Goal: Task Accomplishment & Management: Manage account settings

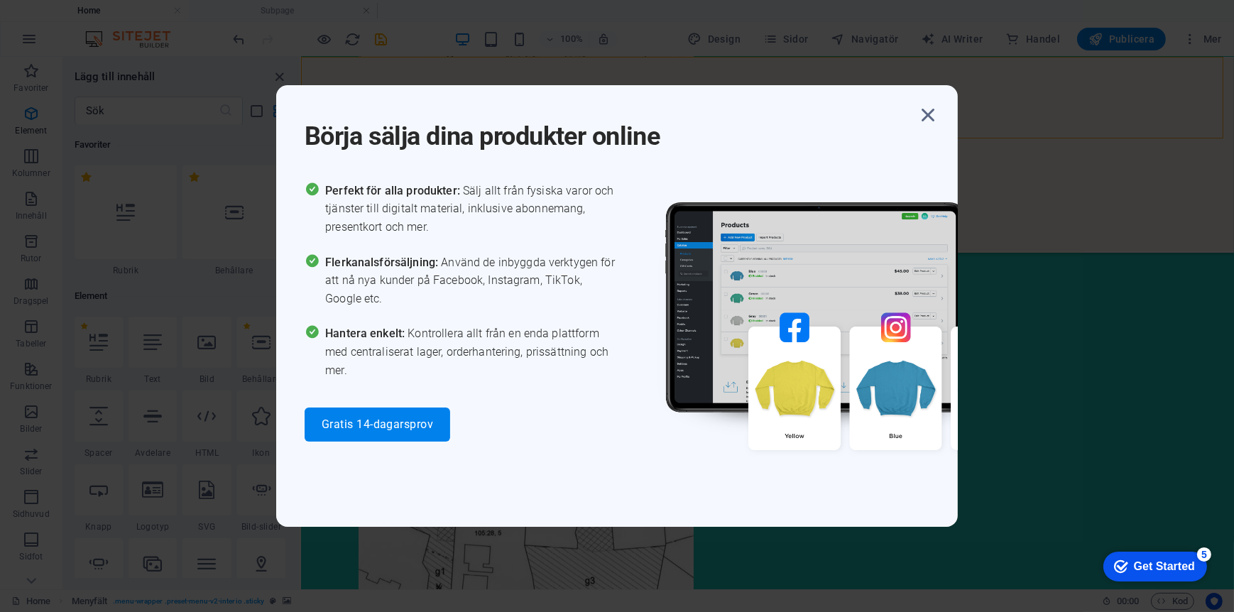
scroll to position [151, 0]
click at [928, 112] on icon "button" at bounding box center [928, 115] width 26 height 26
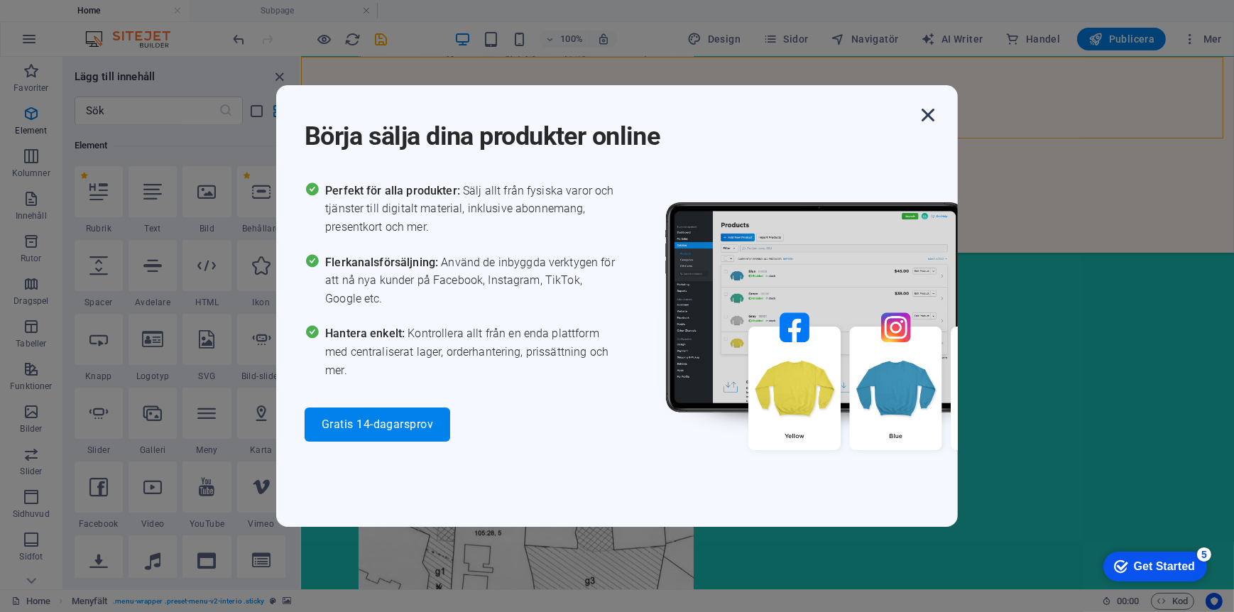
click at [935, 109] on icon "button" at bounding box center [928, 115] width 26 height 26
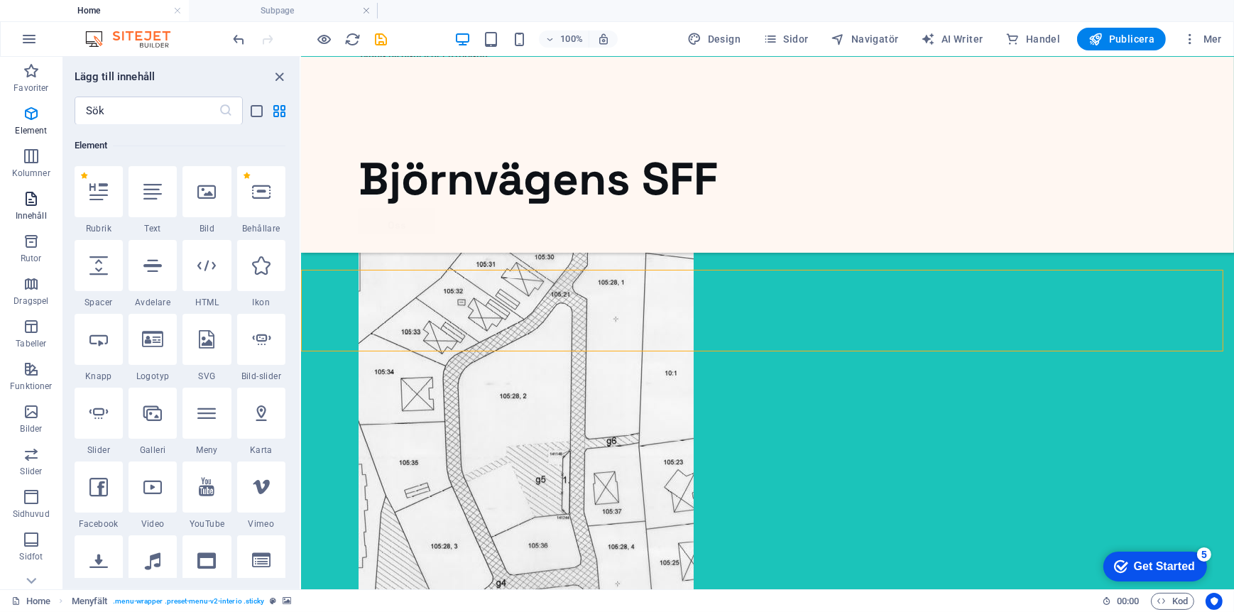
scroll to position [0, 0]
click at [35, 36] on icon "button" at bounding box center [29, 39] width 17 height 17
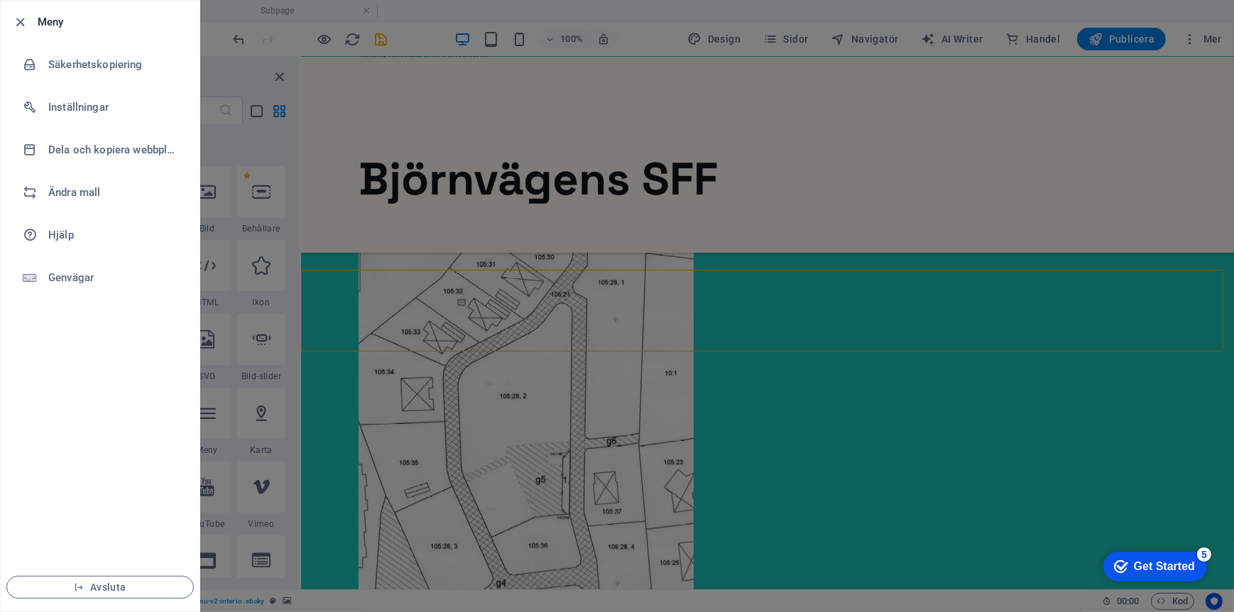
click at [823, 303] on div at bounding box center [617, 306] width 1234 height 612
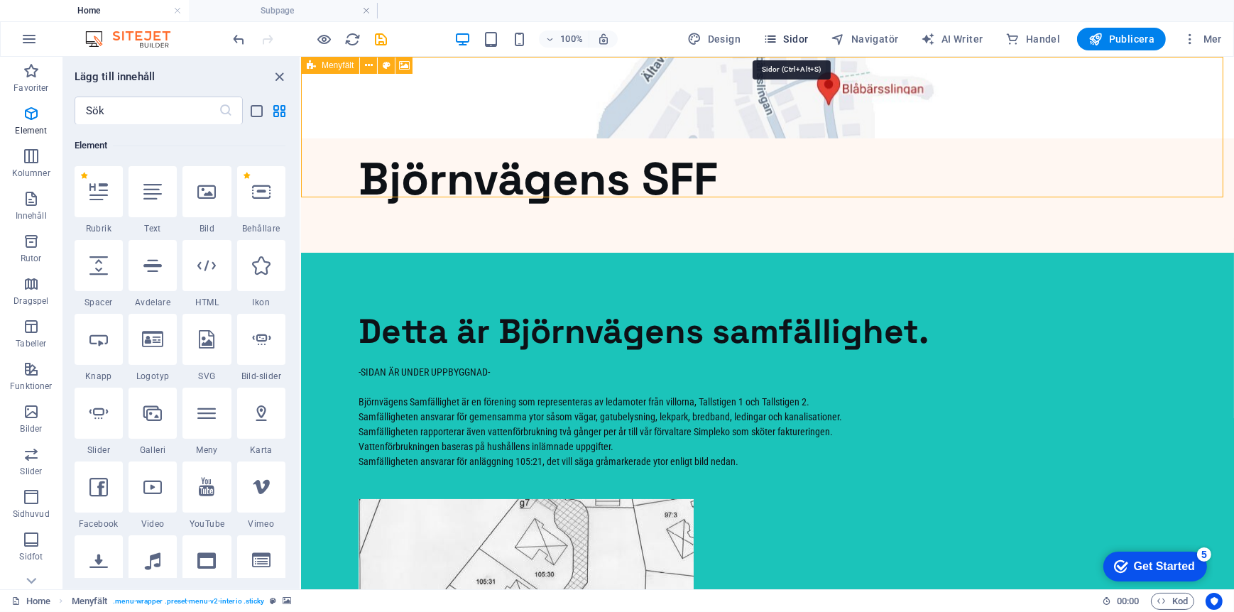
click at [799, 34] on span "Sidor" at bounding box center [785, 39] width 45 height 14
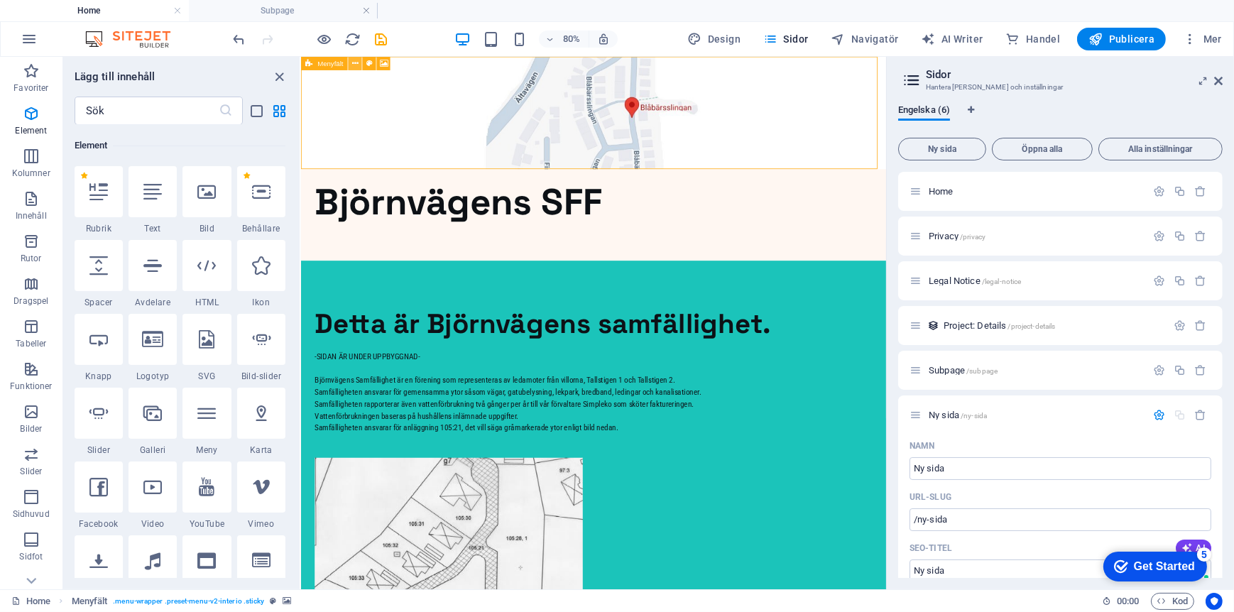
click at [352, 62] on icon at bounding box center [355, 64] width 6 height 12
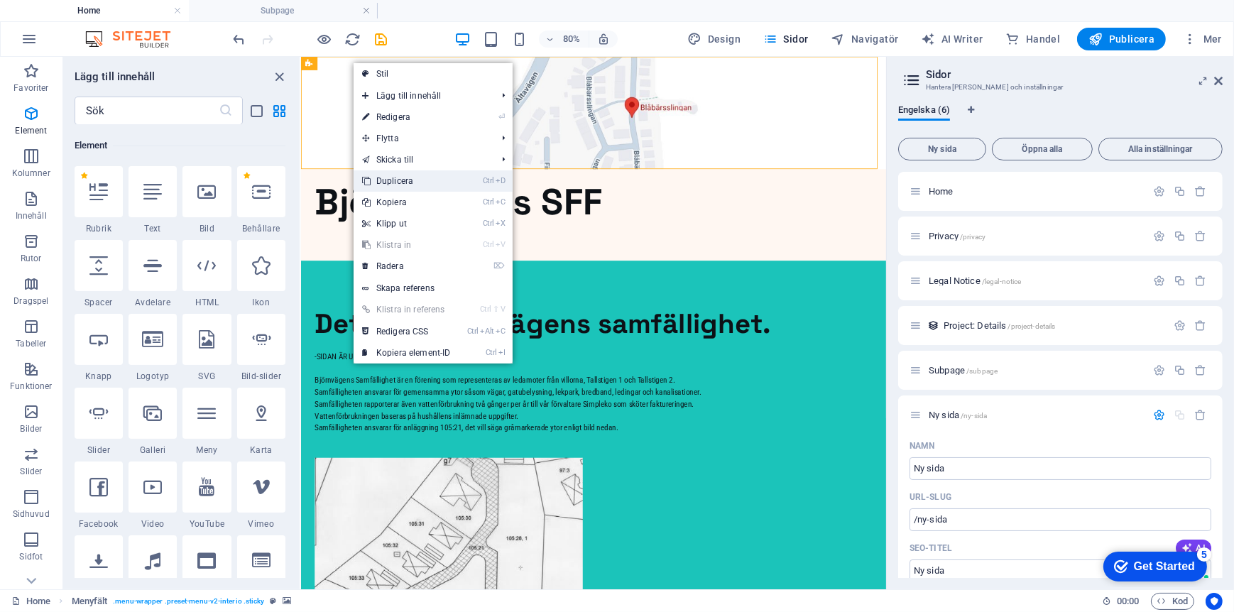
click at [395, 179] on link "Ctrl D Duplicera" at bounding box center [407, 180] width 106 height 21
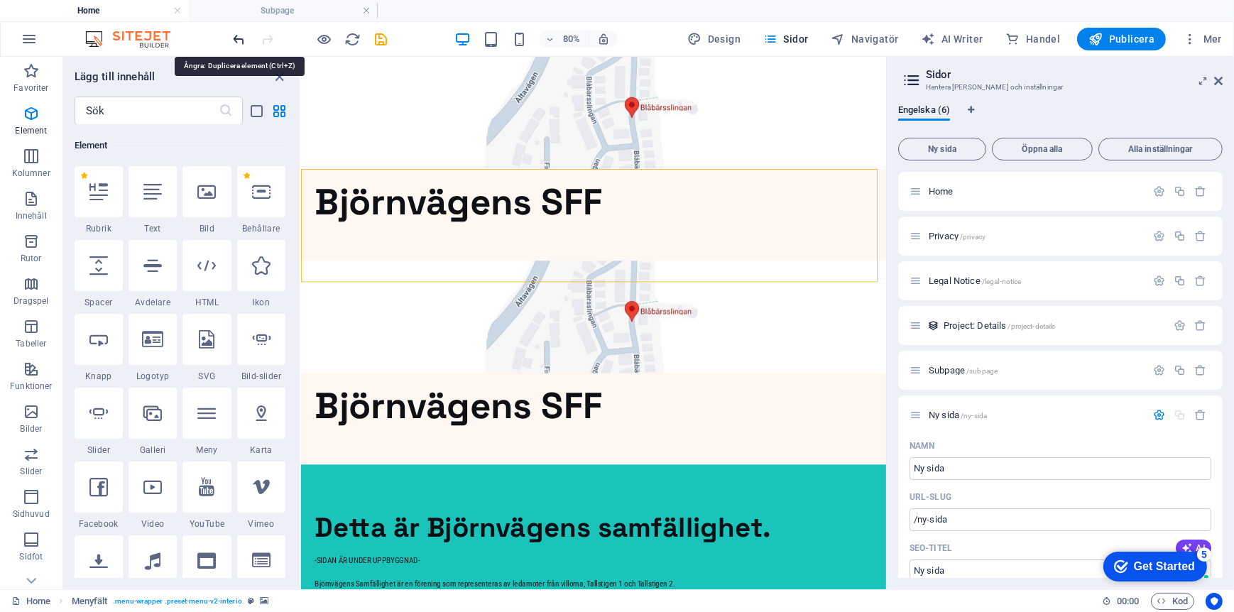
click at [239, 37] on icon "undo" at bounding box center [240, 39] width 16 height 16
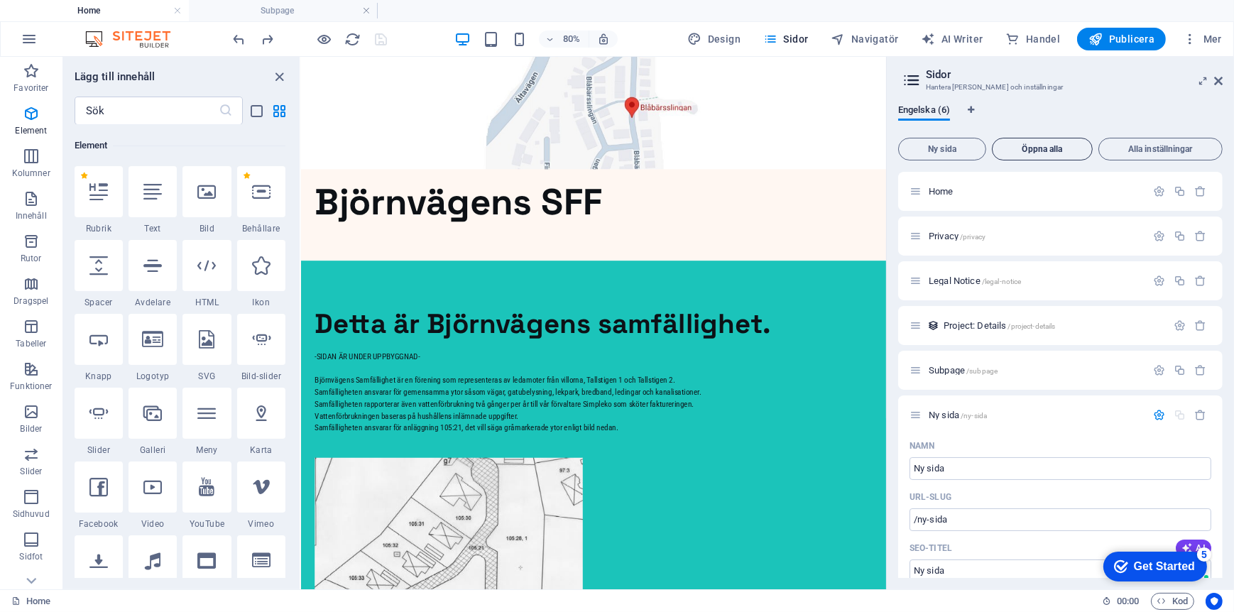
click at [1062, 155] on button "Öppna alla" at bounding box center [1042, 149] width 101 height 23
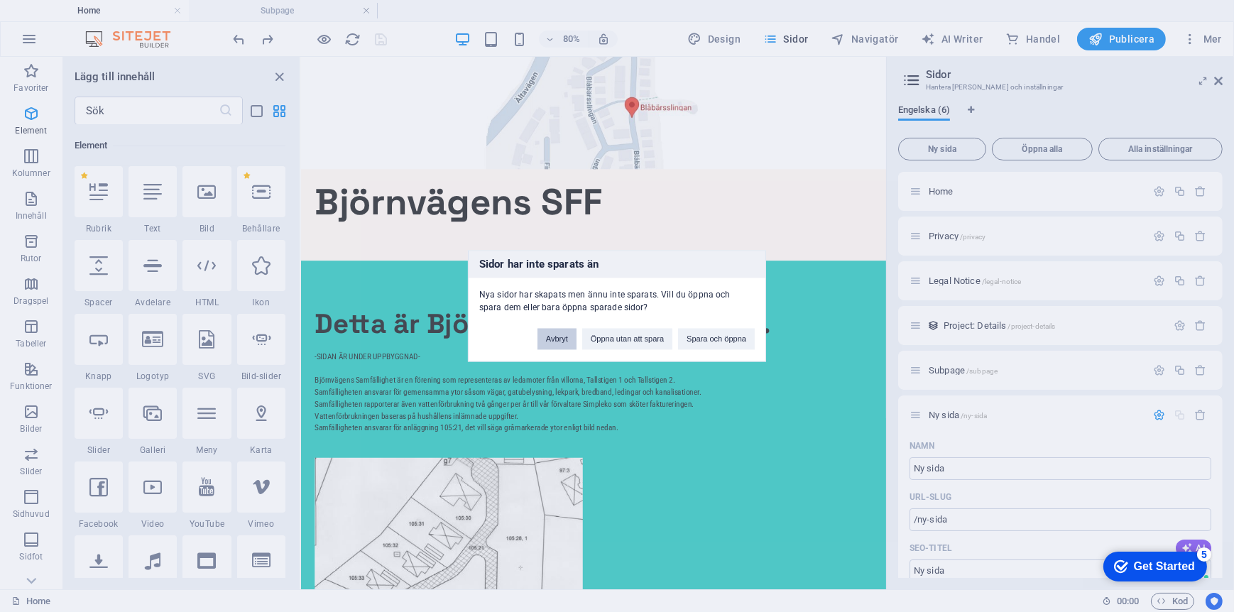
click at [567, 341] on button "Avbryt" at bounding box center [557, 339] width 39 height 21
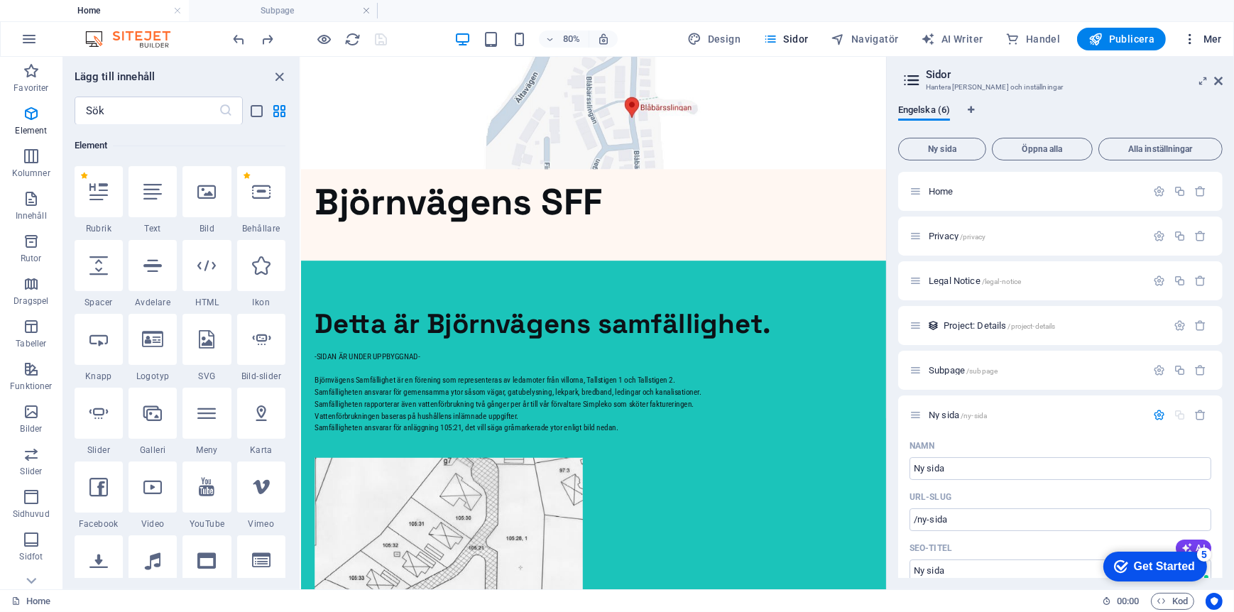
click at [1194, 44] on icon "button" at bounding box center [1190, 39] width 14 height 14
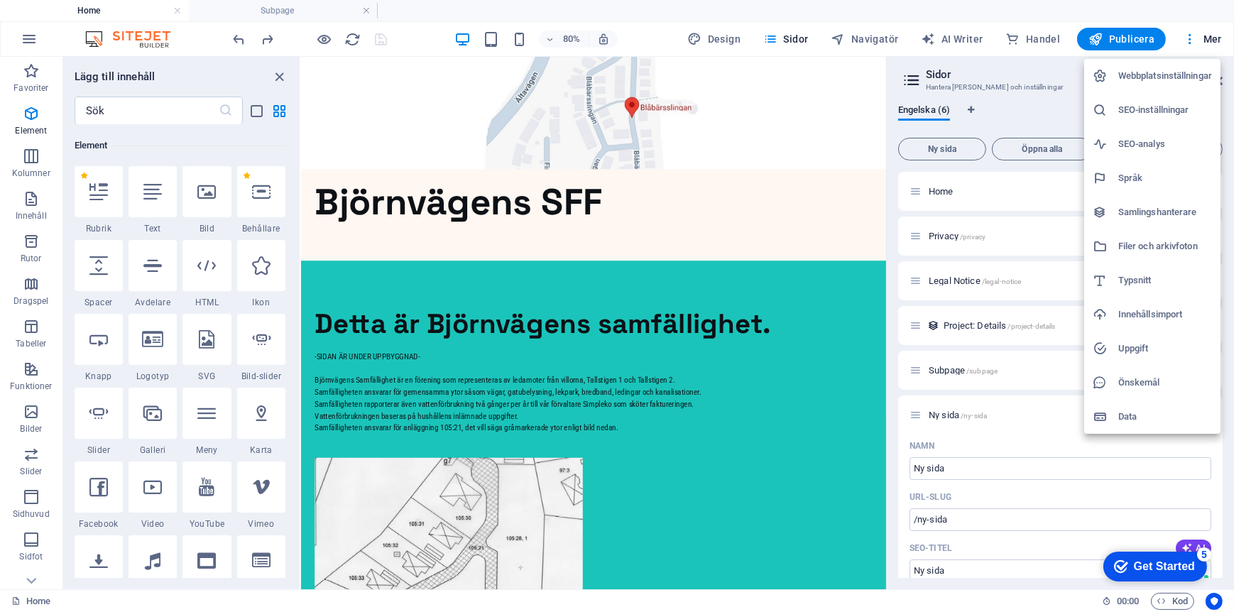
click at [278, 73] on div at bounding box center [617, 306] width 1234 height 612
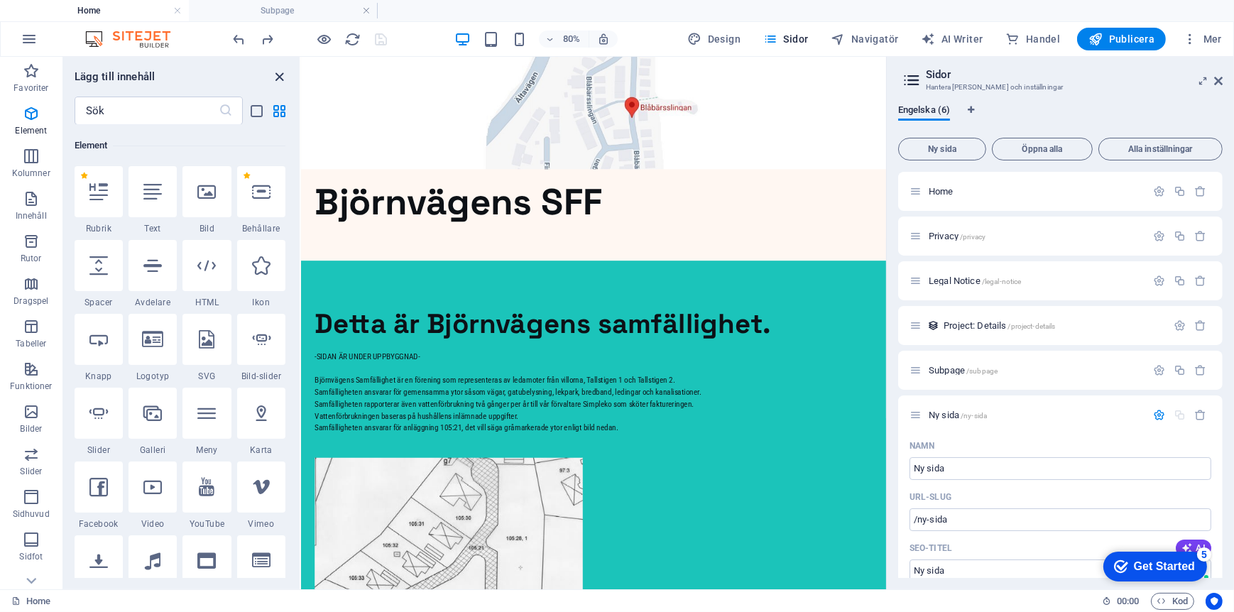
click at [278, 75] on icon "close panel" at bounding box center [280, 77] width 16 height 16
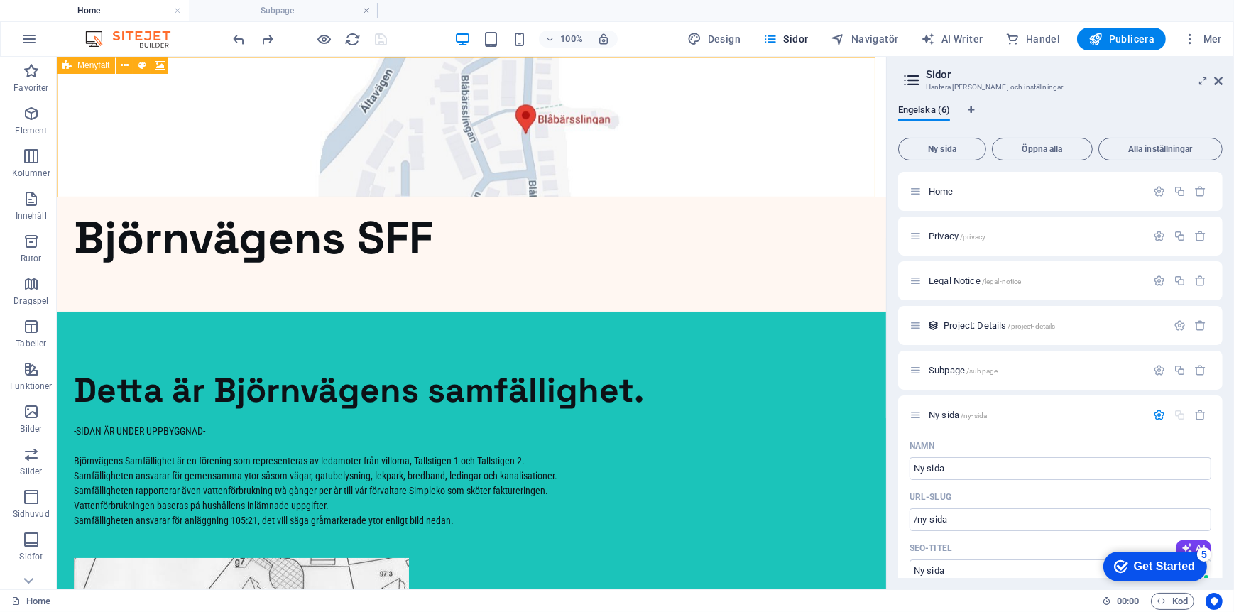
click at [86, 67] on span "Menyfält" at bounding box center [93, 65] width 32 height 9
click at [94, 67] on span "Menyfält" at bounding box center [93, 65] width 32 height 9
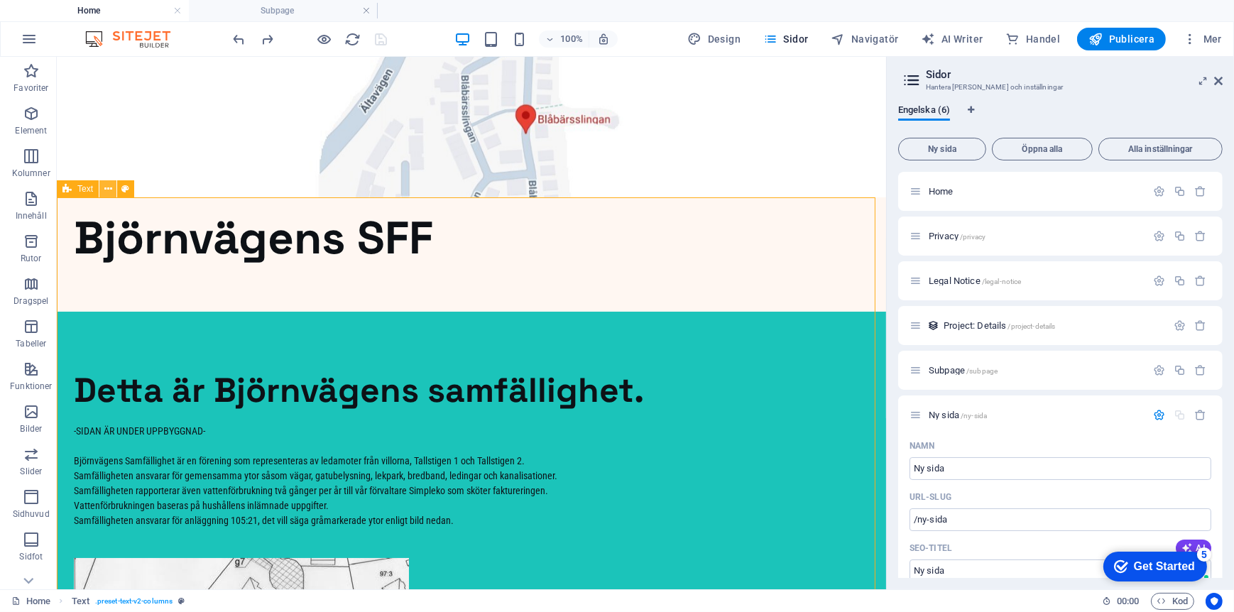
click at [111, 190] on icon at bounding box center [108, 189] width 8 height 15
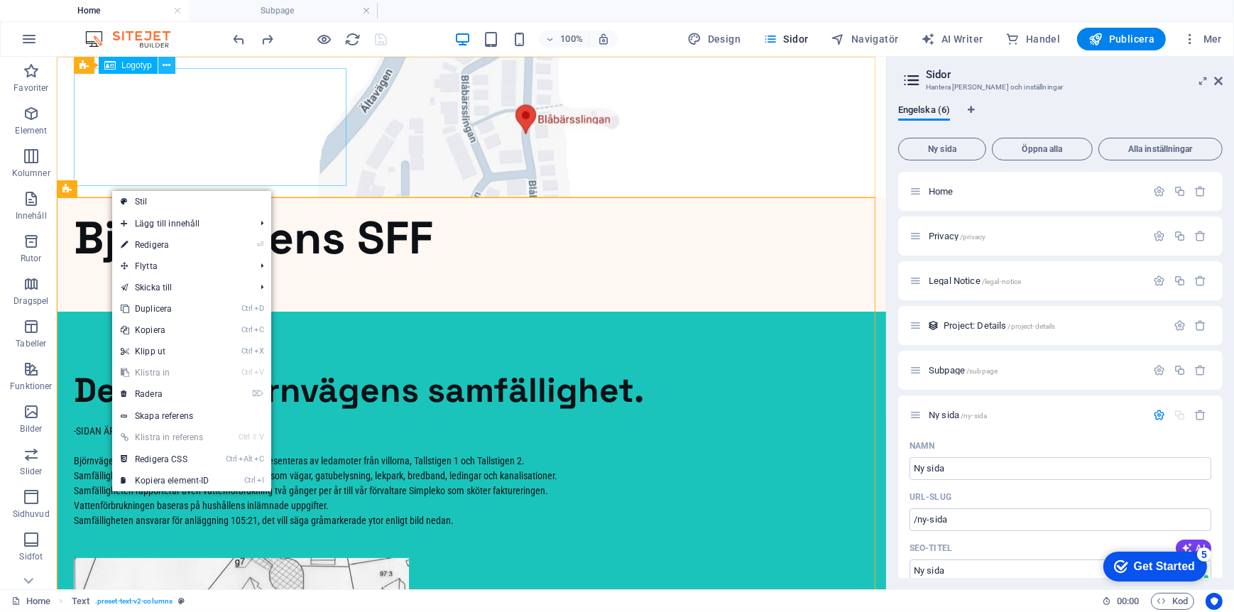
click at [166, 68] on icon at bounding box center [167, 65] width 8 height 15
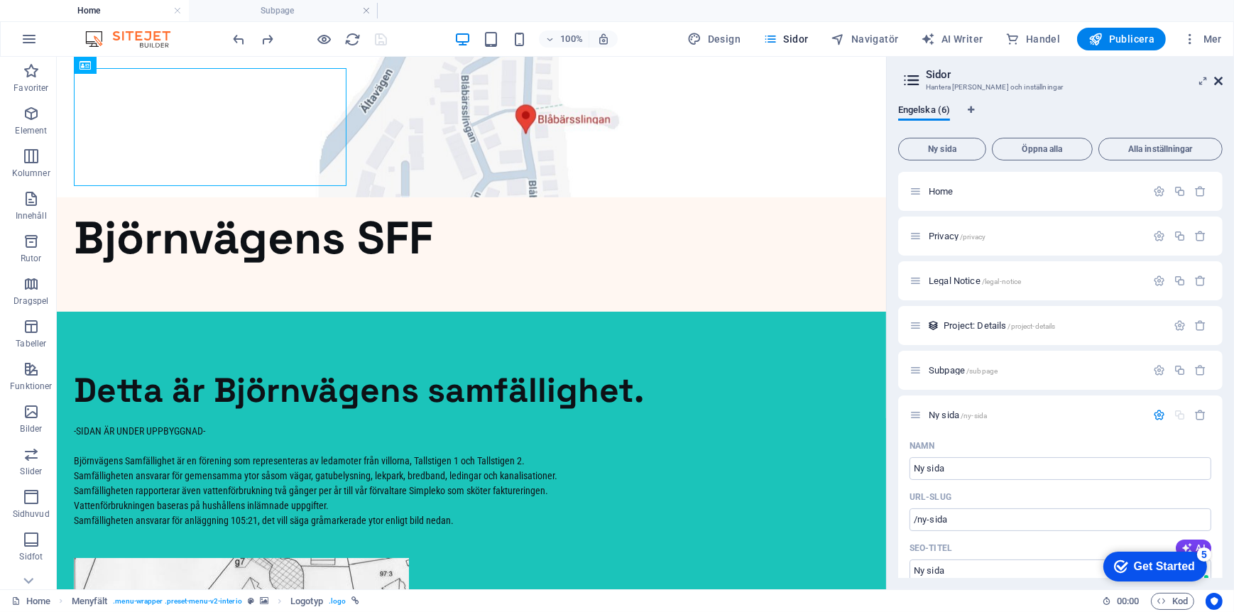
click at [1217, 82] on icon at bounding box center [1218, 80] width 9 height 11
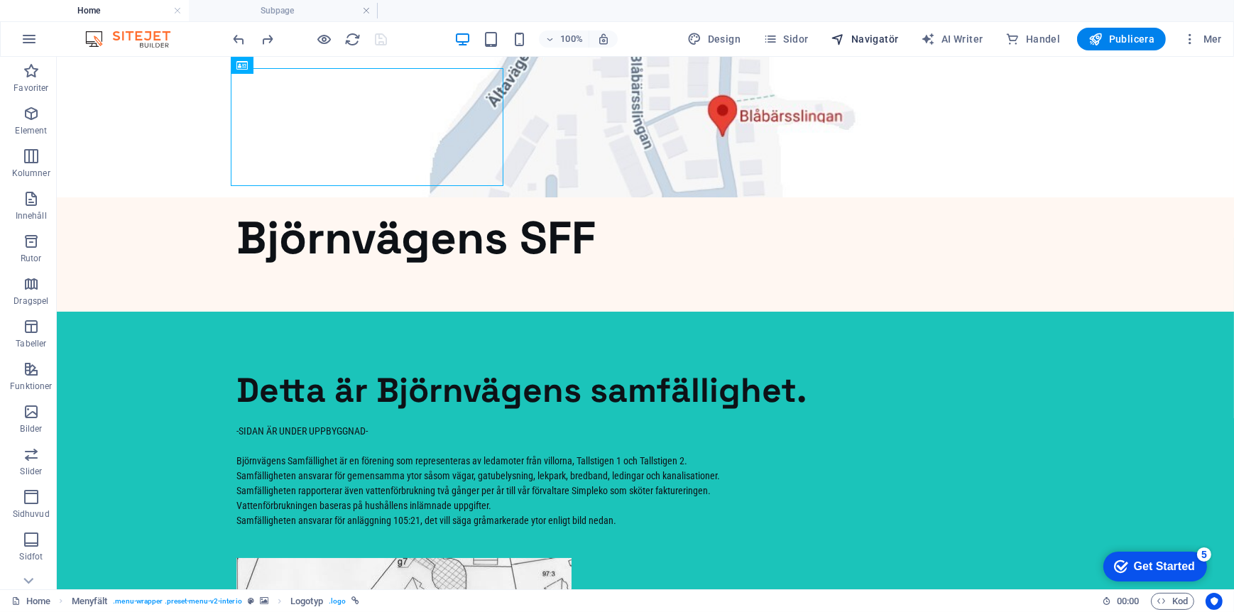
click at [864, 40] on span "Navigatör" at bounding box center [865, 39] width 67 height 14
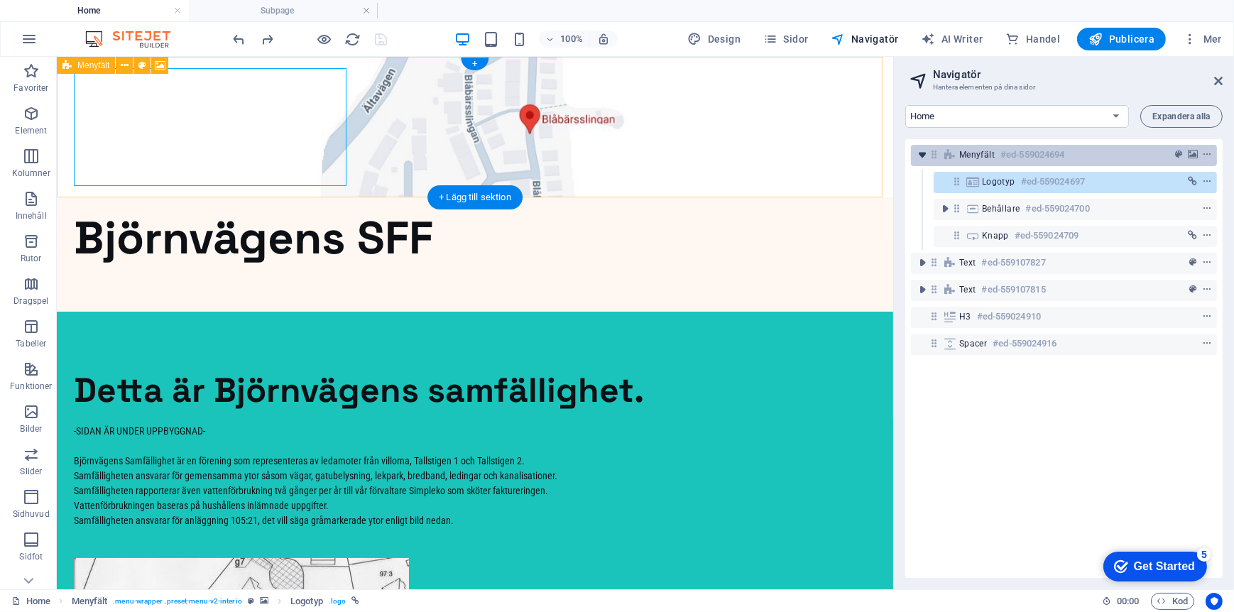
click at [923, 156] on icon "toggle-expand" at bounding box center [922, 155] width 14 height 14
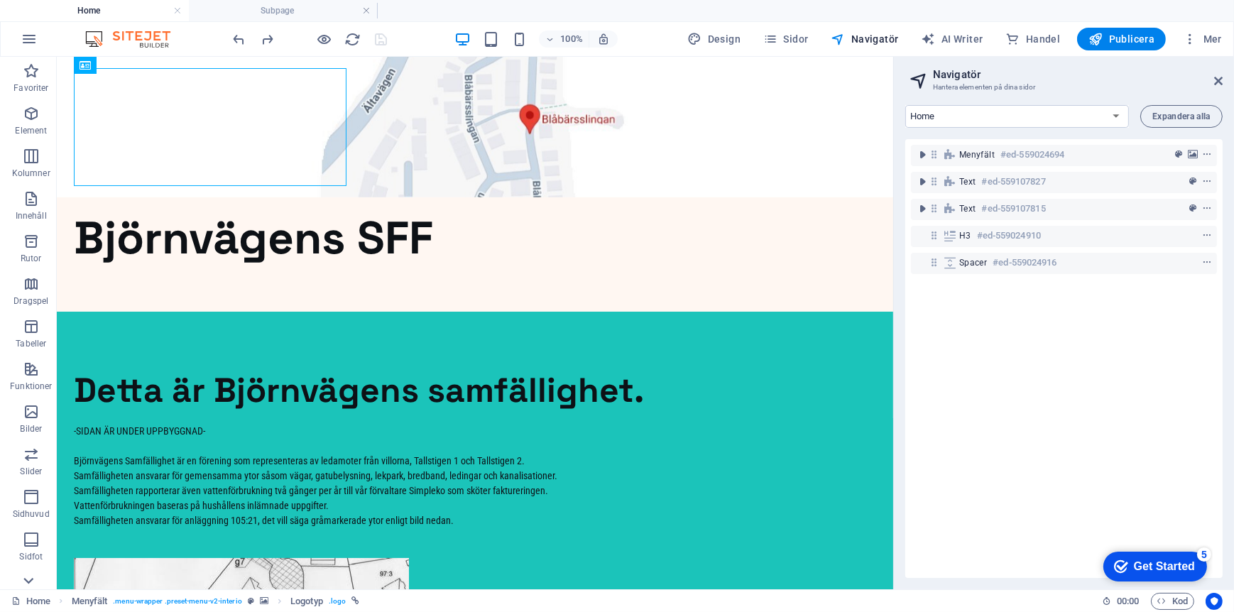
click at [38, 575] on icon at bounding box center [28, 581] width 20 height 20
click at [30, 523] on icon "button" at bounding box center [31, 518] width 17 height 17
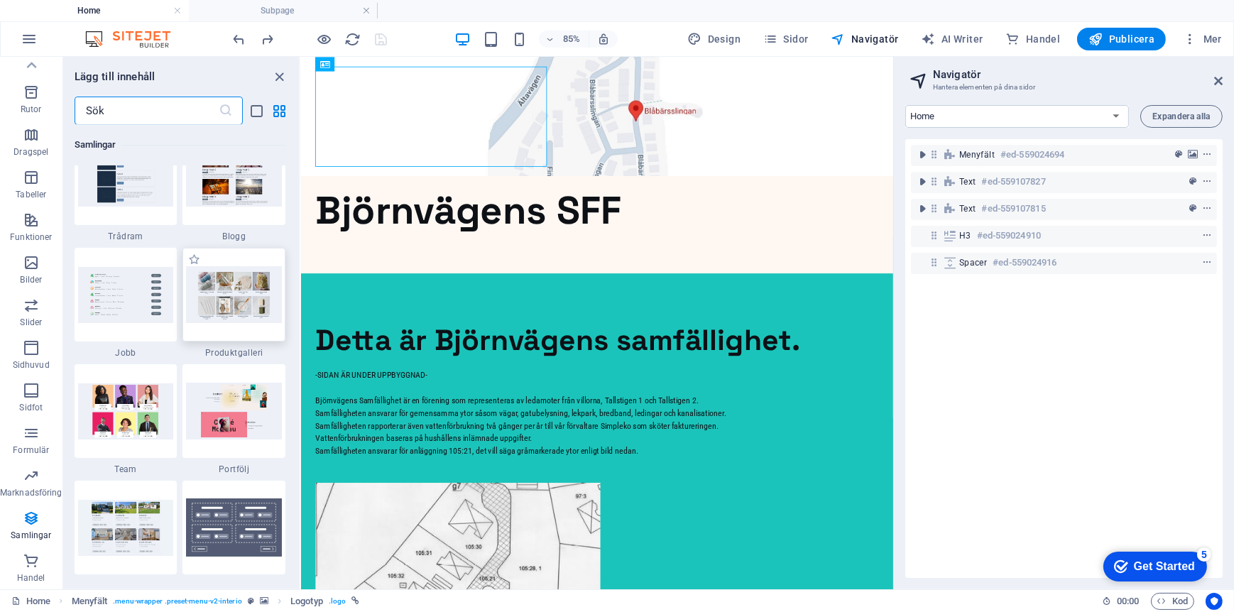
scroll to position [12926, 0]
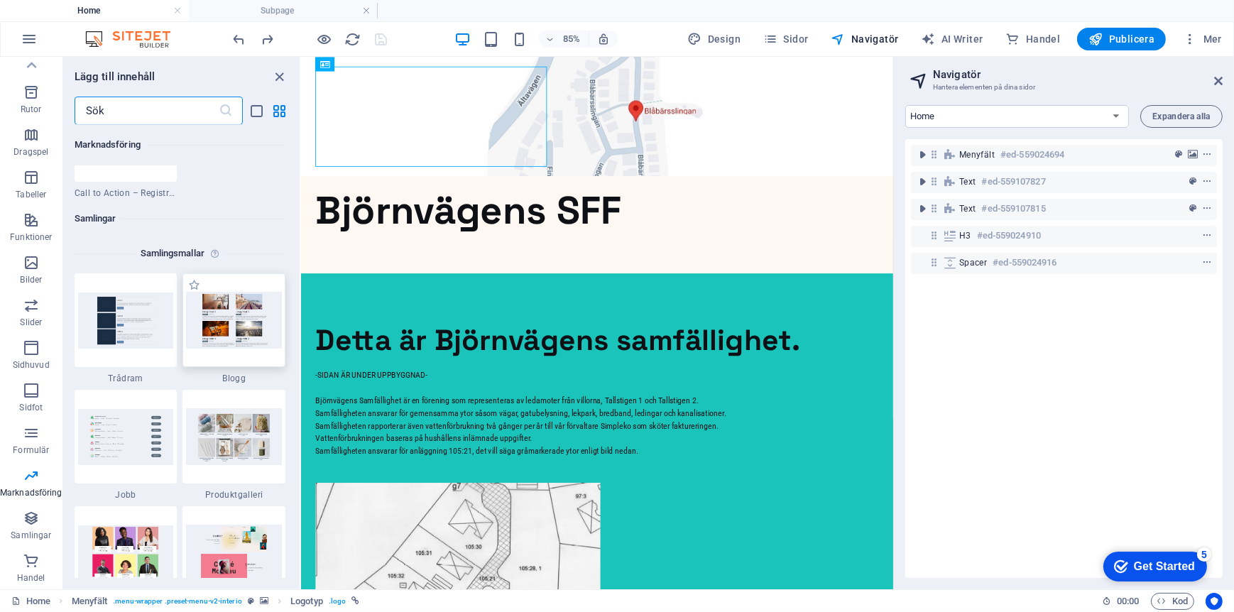
click at [241, 299] on img at bounding box center [234, 320] width 96 height 56
drag, startPoint x: 229, startPoint y: 315, endPoint x: 213, endPoint y: 312, distance: 16.5
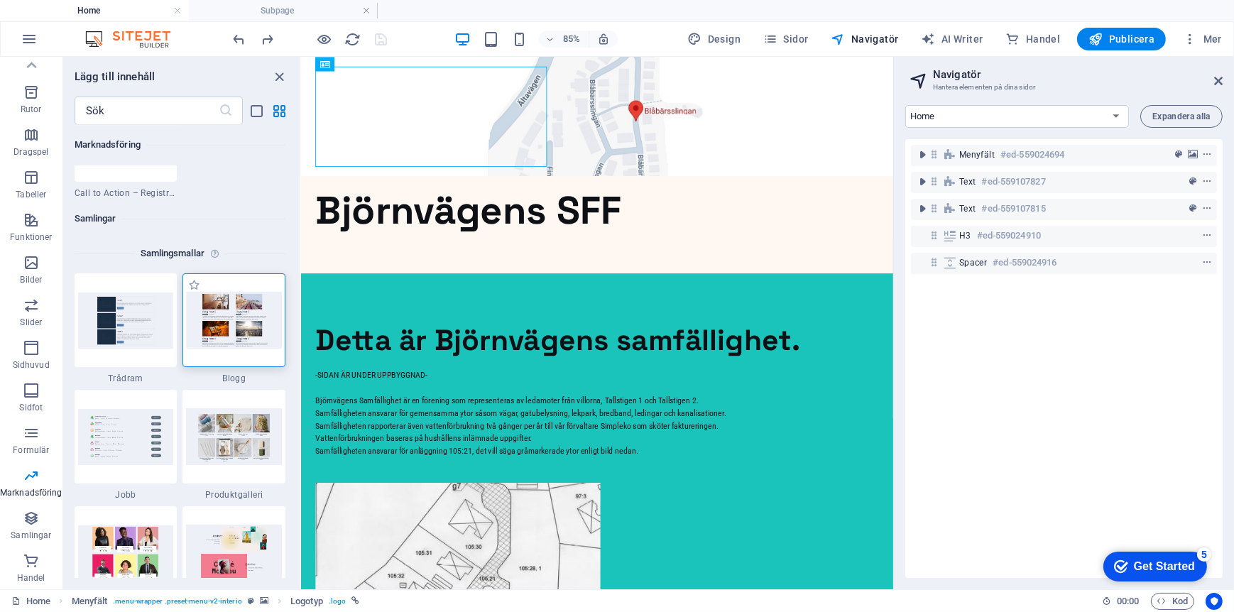
click at [213, 312] on img at bounding box center [234, 320] width 96 height 56
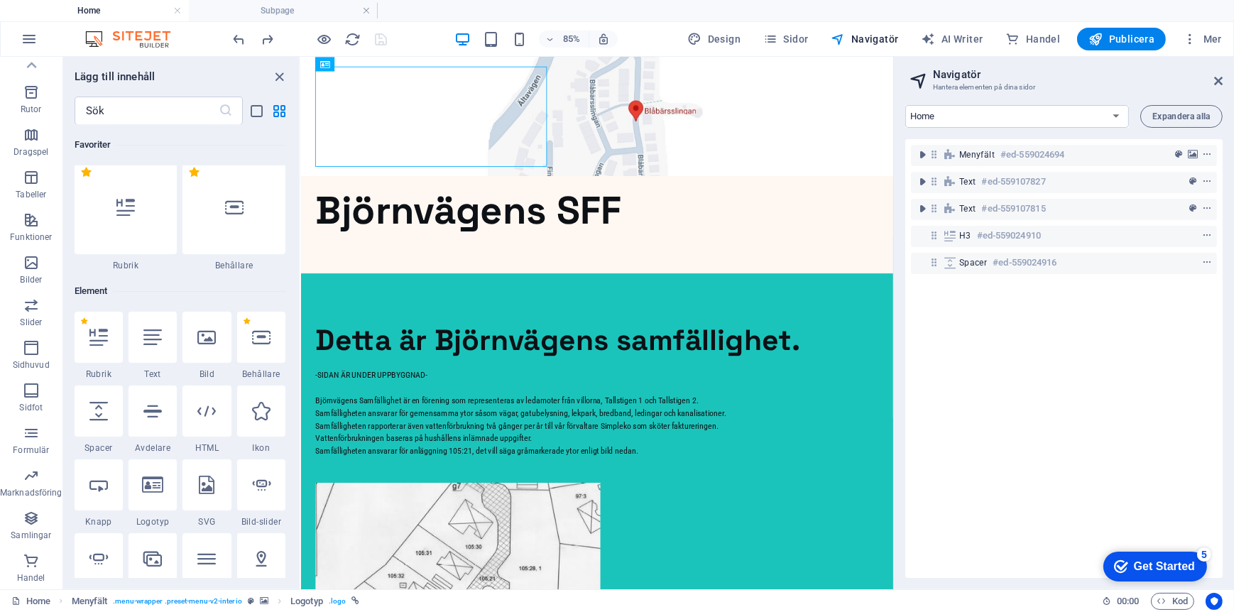
scroll to position [0, 0]
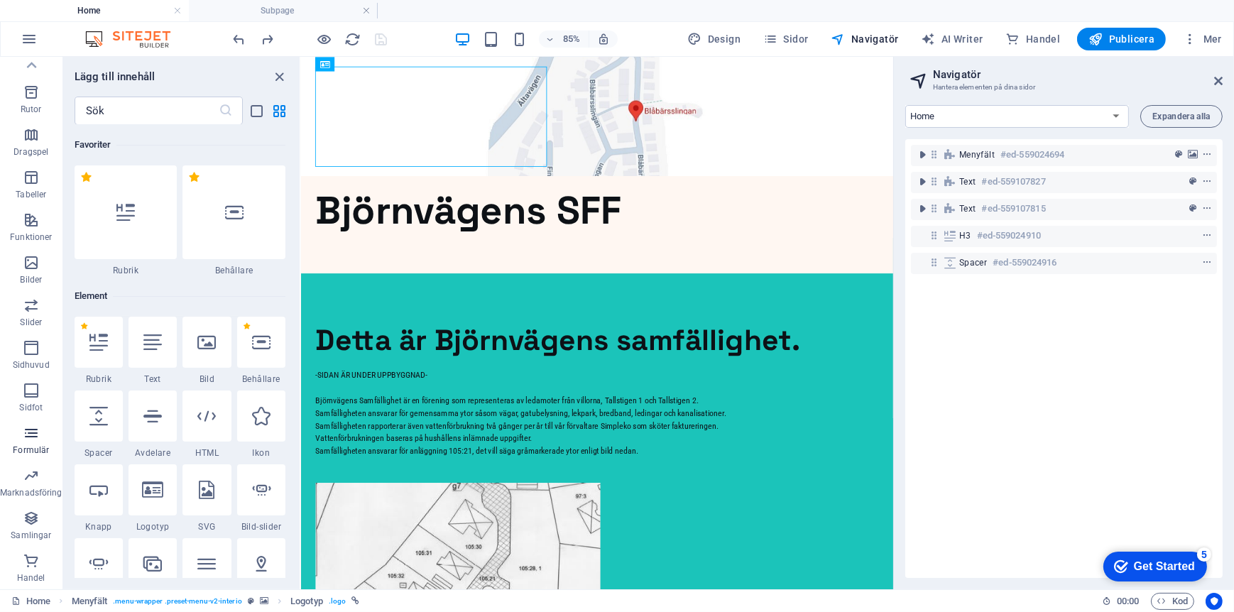
click at [26, 435] on icon "button" at bounding box center [31, 433] width 17 height 17
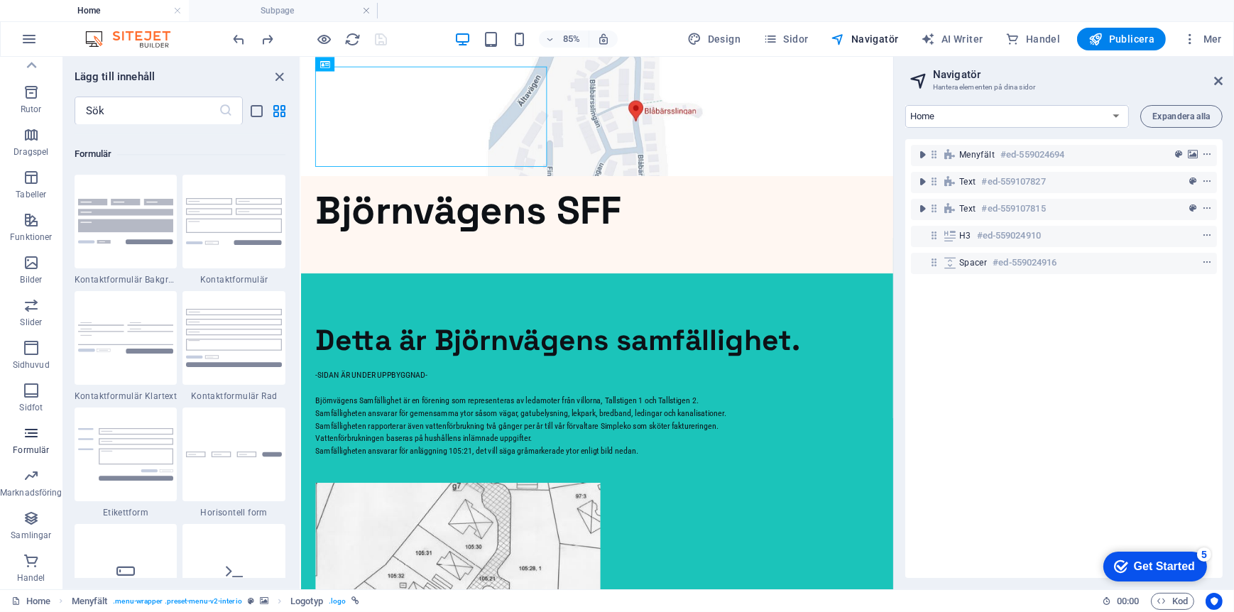
scroll to position [10367, 0]
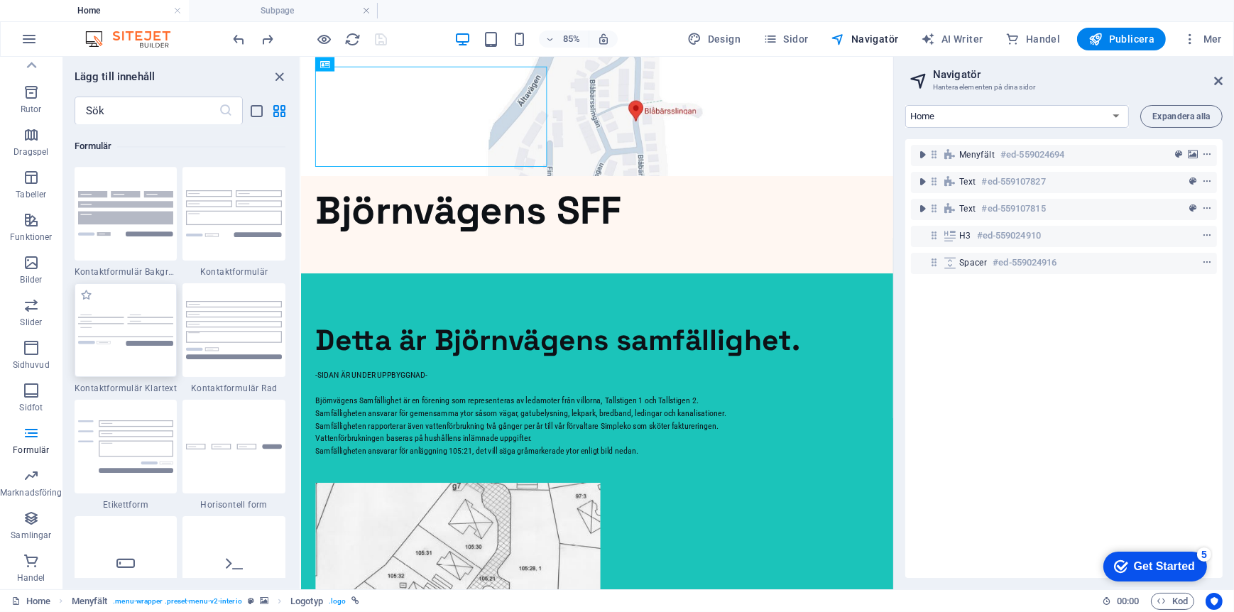
click at [134, 295] on div at bounding box center [126, 330] width 103 height 94
click at [301, 295] on div "Dra hit för att ersätta det befintliga innehållet. Tryck på "Ctrl" om du vill s…" at bounding box center [597, 323] width 592 height 533
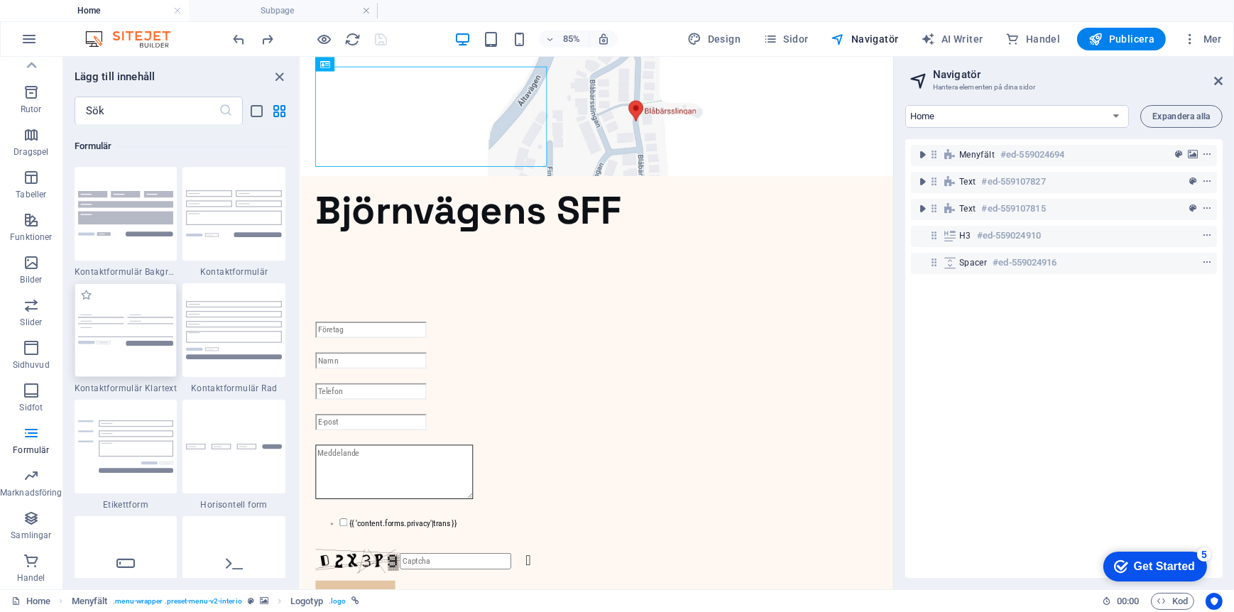
click at [301, 295] on div "Dra hit för att ersätta det befintliga innehållet. Tryck på "Ctrl" om du vill s…" at bounding box center [597, 323] width 592 height 533
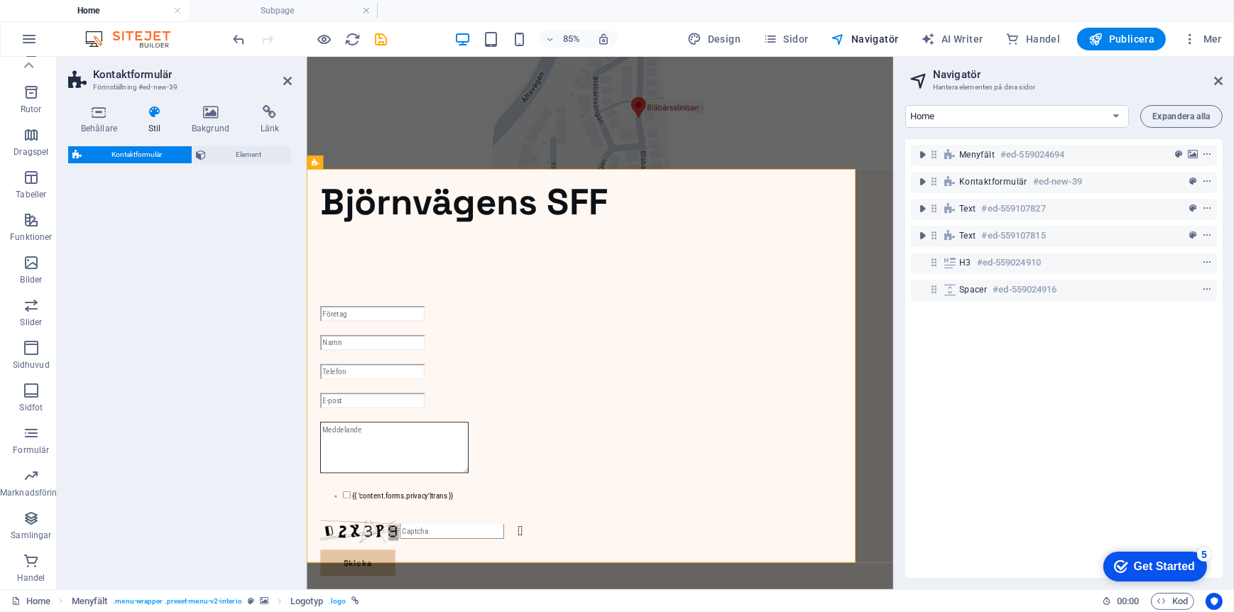
select select "rem"
select select "preset-contact-form-v3-plain"
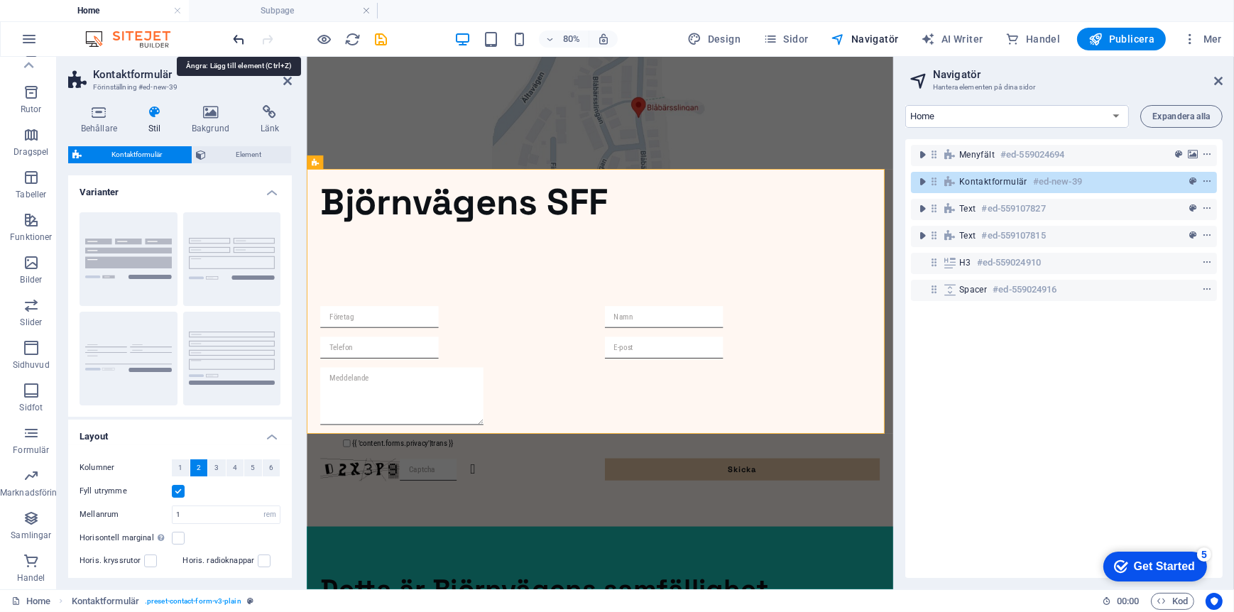
click at [239, 39] on icon "undo" at bounding box center [240, 39] width 16 height 16
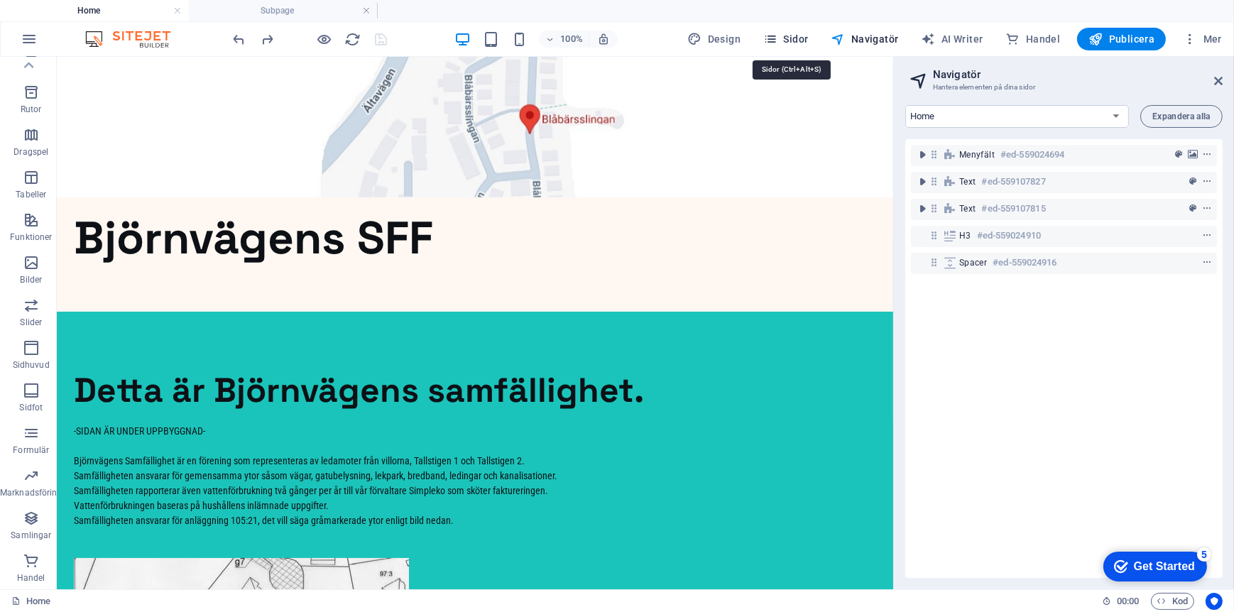
click at [799, 40] on span "Sidor" at bounding box center [785, 39] width 45 height 14
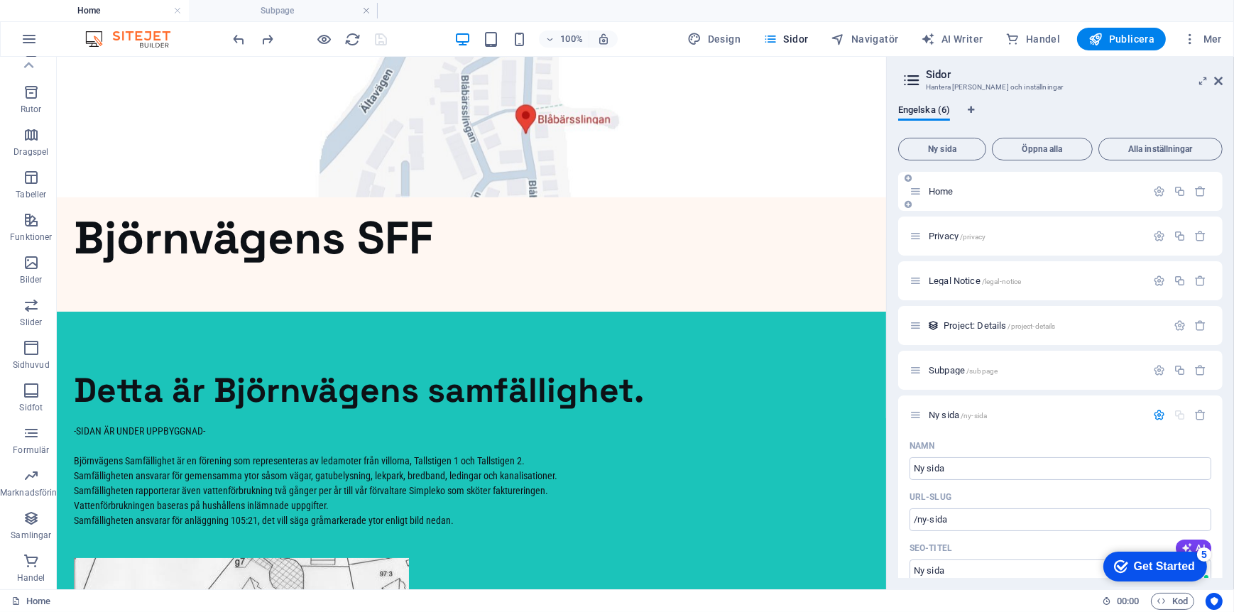
click at [946, 188] on span "Home" at bounding box center [942, 191] width 26 height 11
click at [112, 15] on h4 "Home" at bounding box center [94, 11] width 189 height 16
click at [224, 11] on h4 "Subpage" at bounding box center [283, 11] width 189 height 16
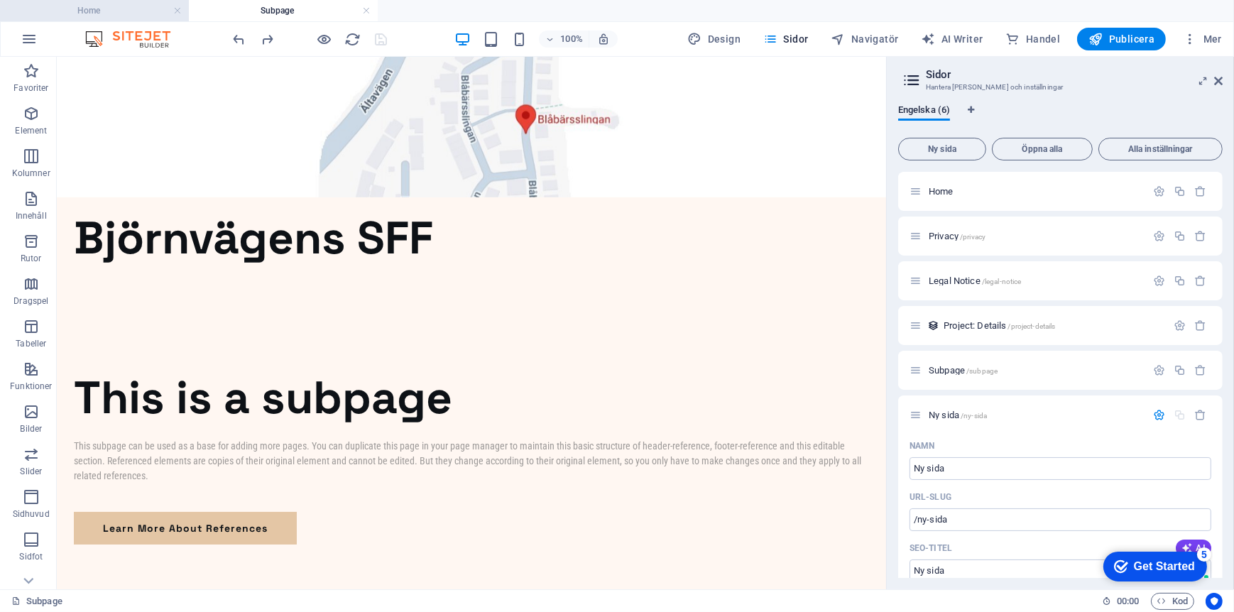
click at [129, 11] on h4 "Home" at bounding box center [94, 11] width 189 height 16
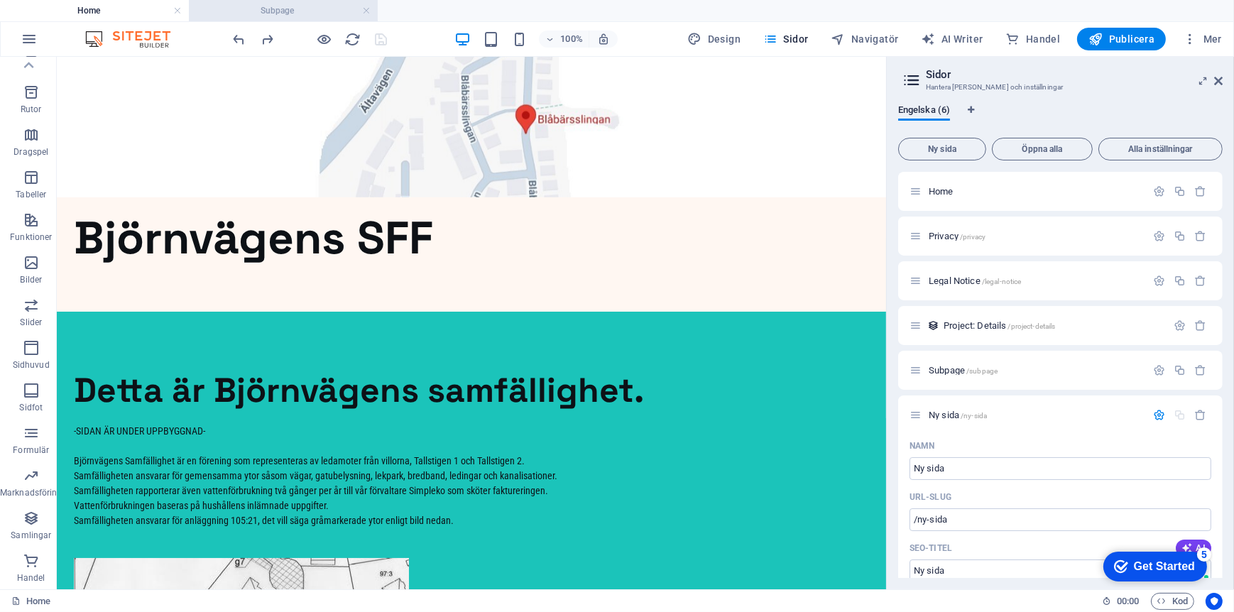
click at [254, 11] on h4 "Subpage" at bounding box center [283, 11] width 189 height 16
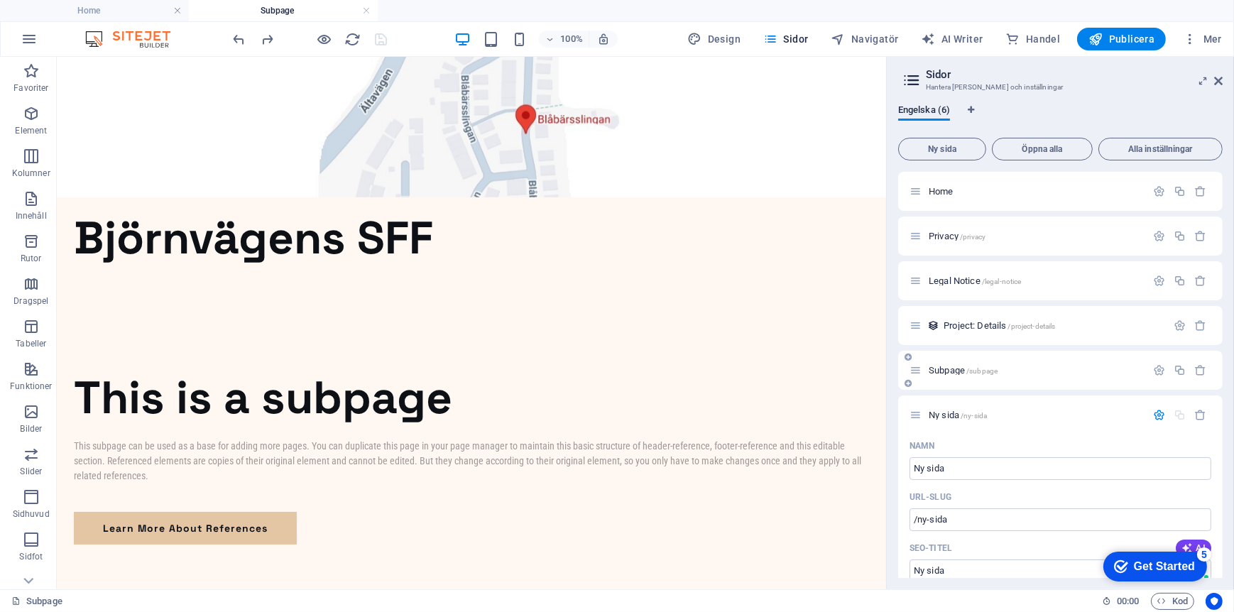
click at [976, 371] on span "/subpage" at bounding box center [982, 371] width 31 height 8
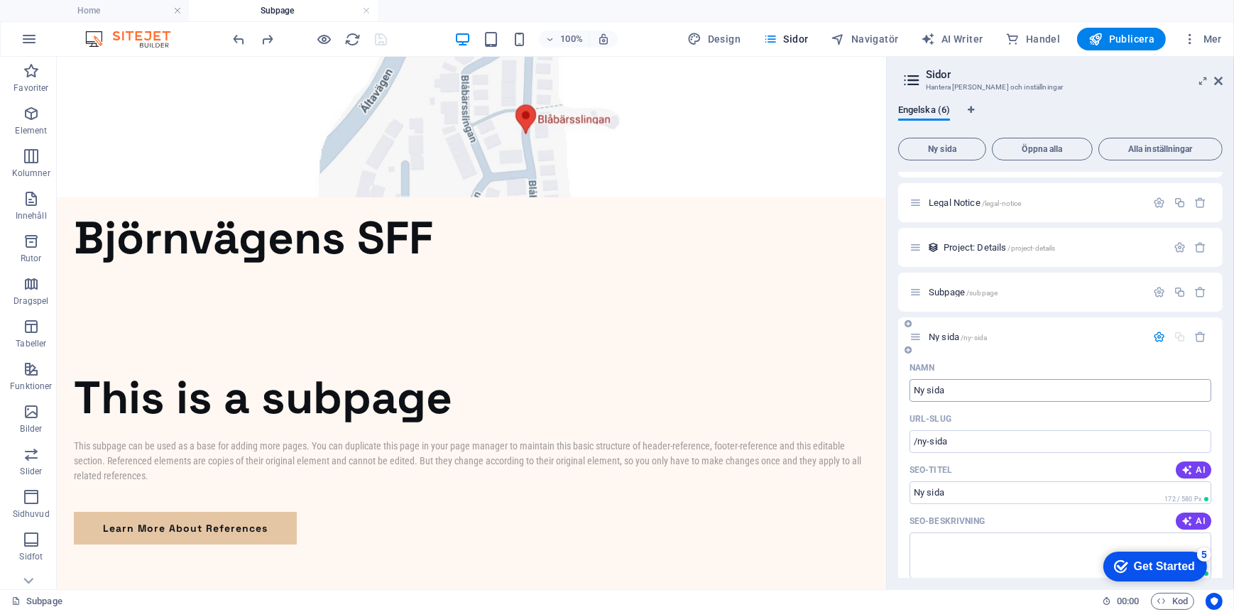
scroll to position [0, 0]
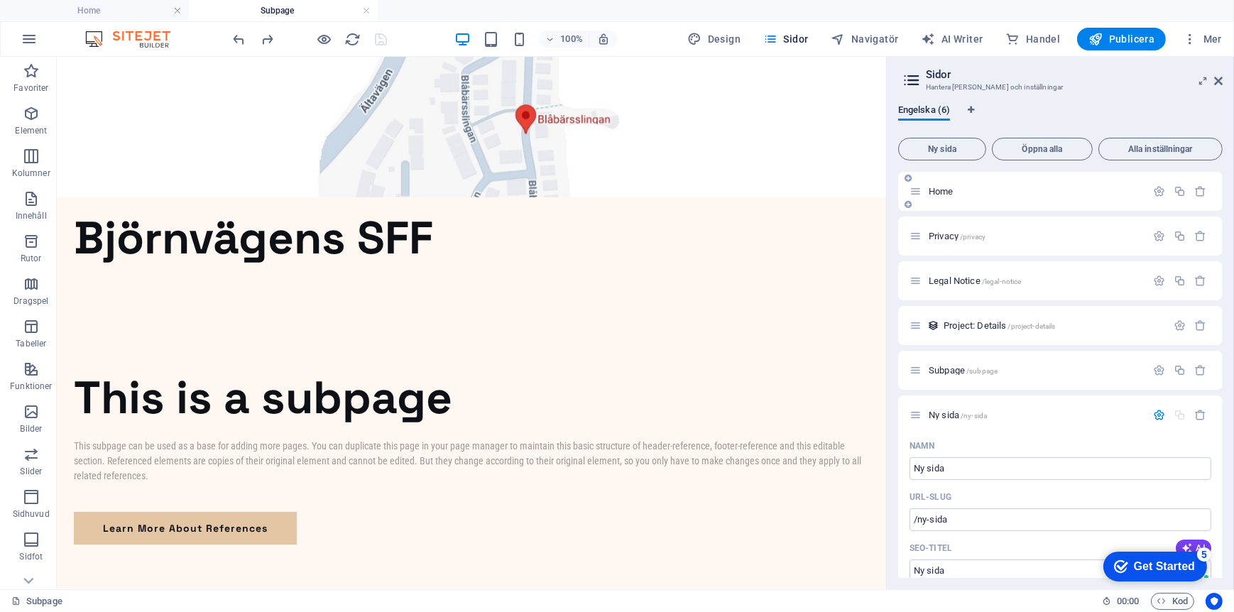
click at [1045, 187] on p "Home" at bounding box center [1035, 191] width 213 height 9
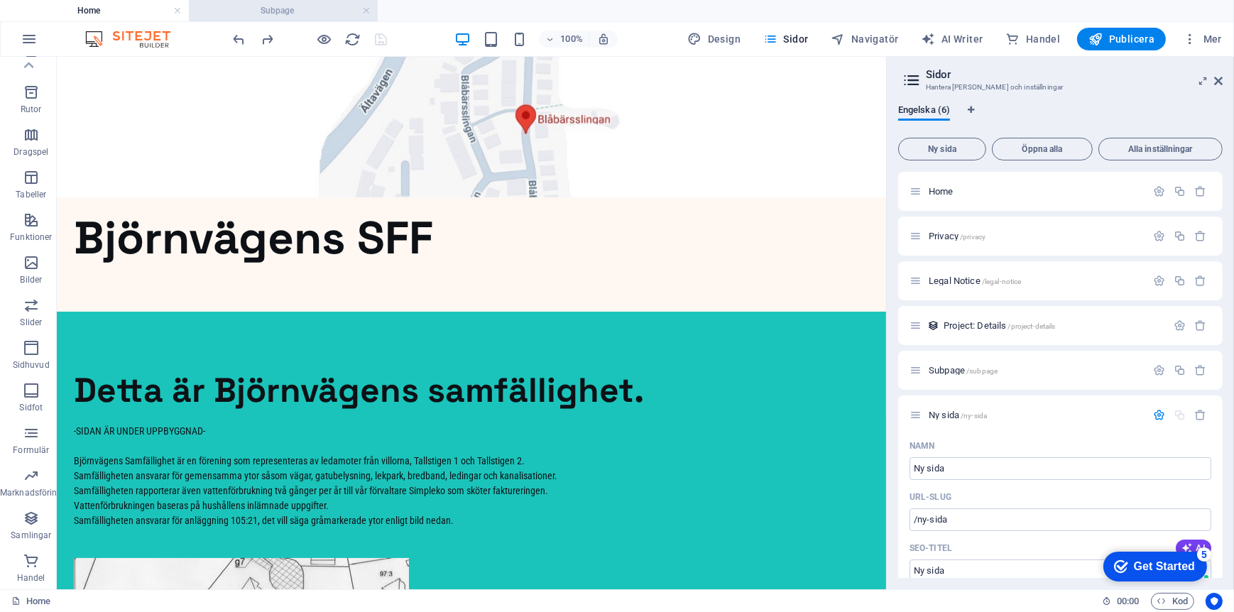
click at [273, 17] on h4 "Subpage" at bounding box center [283, 11] width 189 height 16
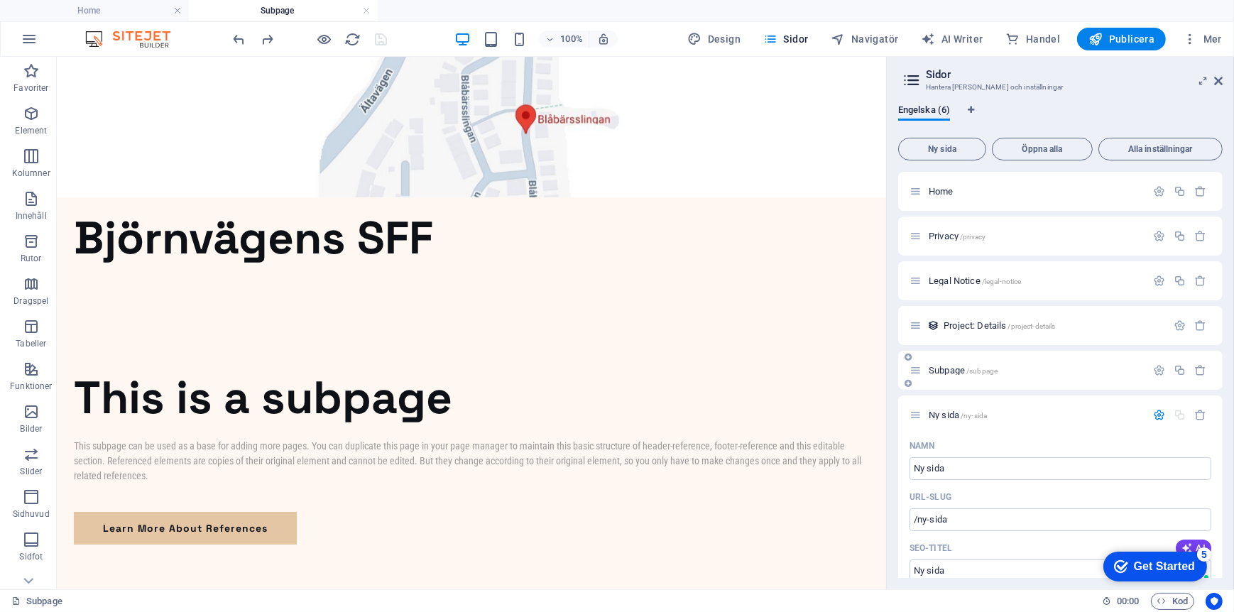
click at [979, 374] on span "/subpage" at bounding box center [982, 371] width 31 height 8
click at [981, 369] on span "/subpage" at bounding box center [982, 371] width 31 height 8
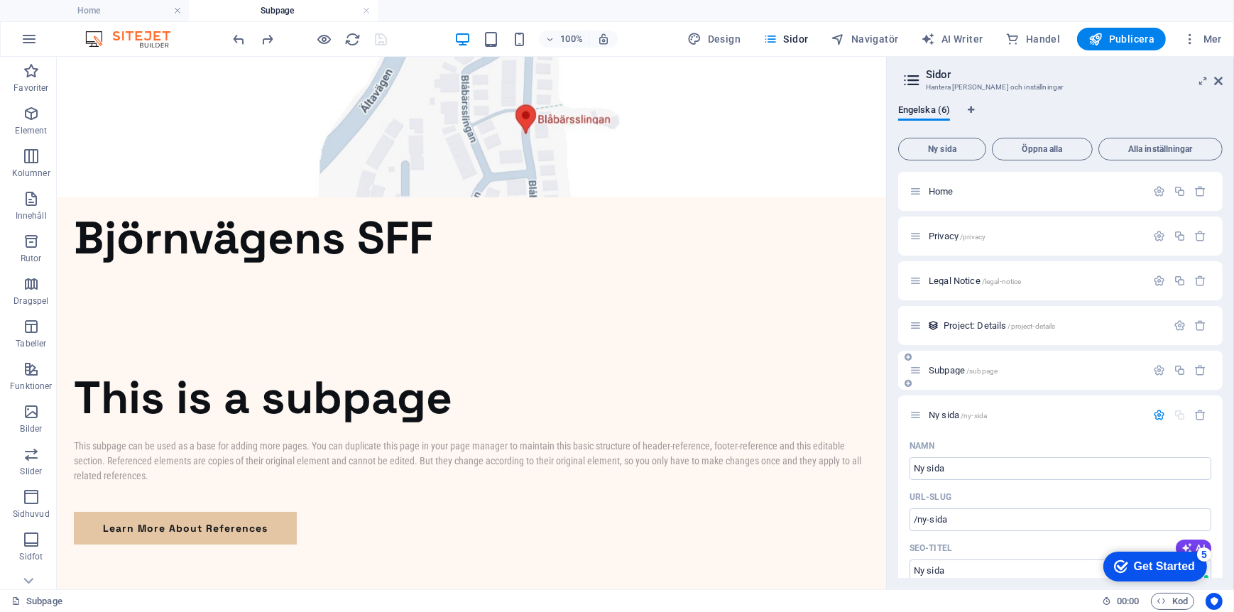
click at [913, 369] on icon at bounding box center [916, 370] width 12 height 12
click at [907, 359] on icon at bounding box center [908, 357] width 7 height 9
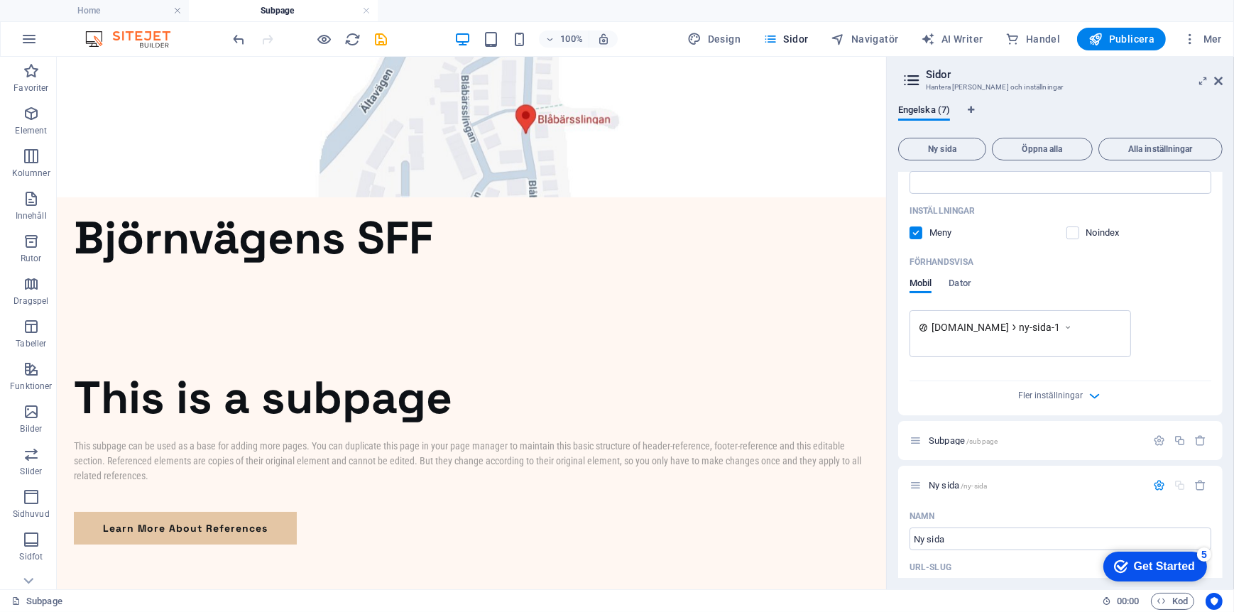
scroll to position [497, 0]
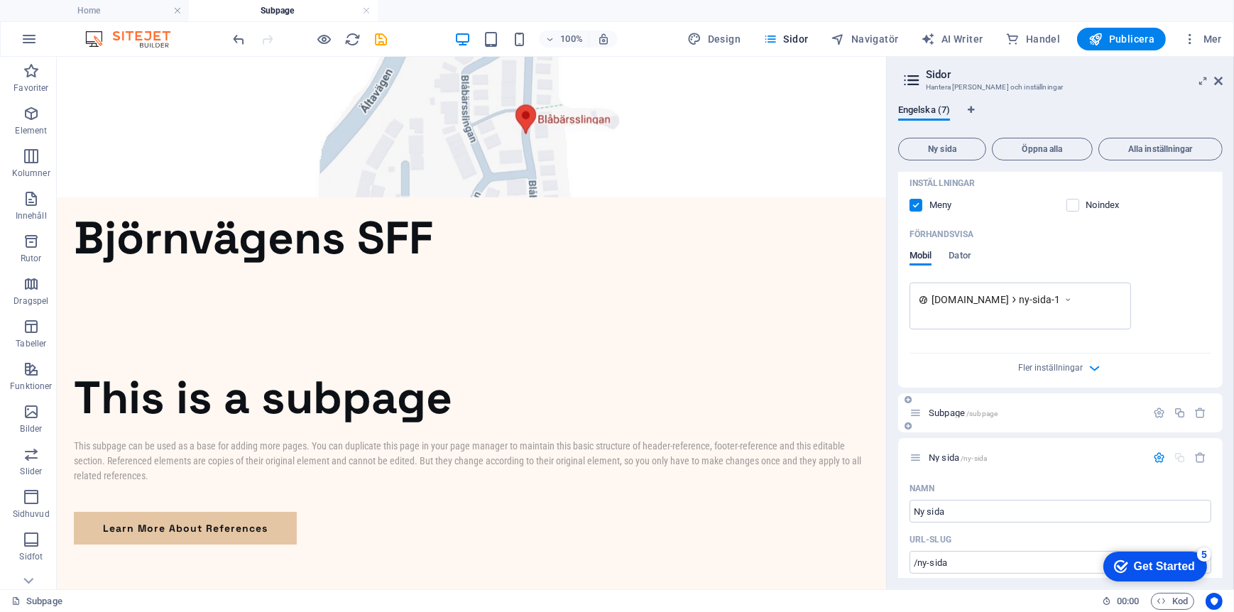
click at [968, 410] on span "/subpage" at bounding box center [982, 414] width 31 height 8
click at [982, 410] on span "/subpage" at bounding box center [982, 414] width 31 height 8
click at [949, 411] on span "Subpage /subpage" at bounding box center [963, 413] width 69 height 11
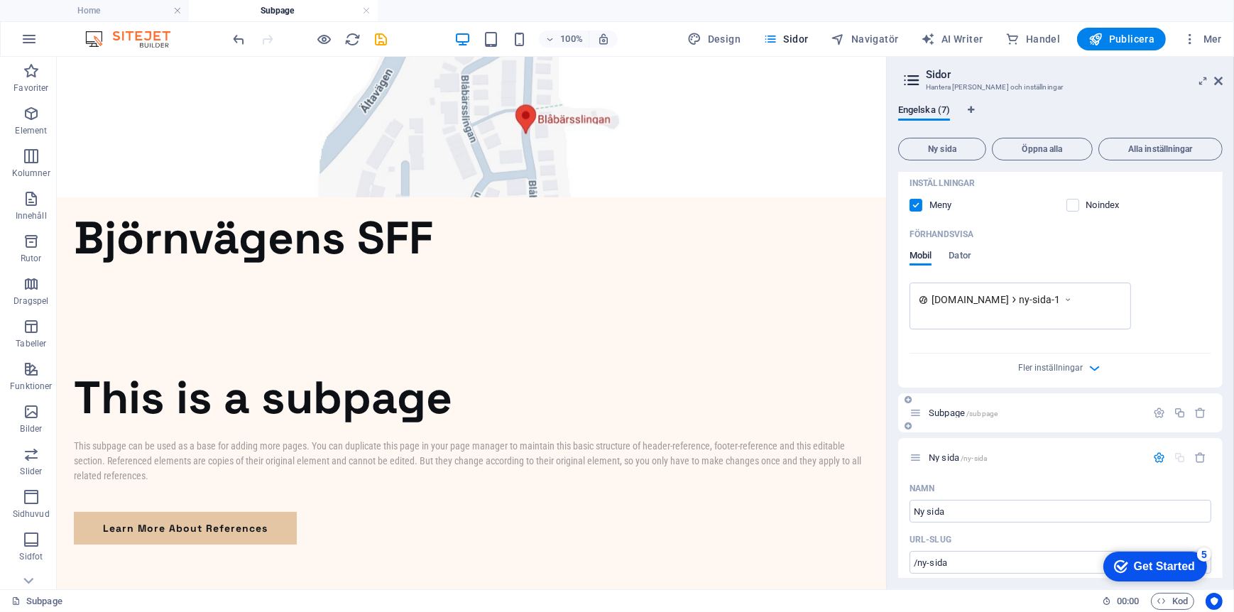
click at [910, 403] on icon at bounding box center [908, 400] width 7 height 9
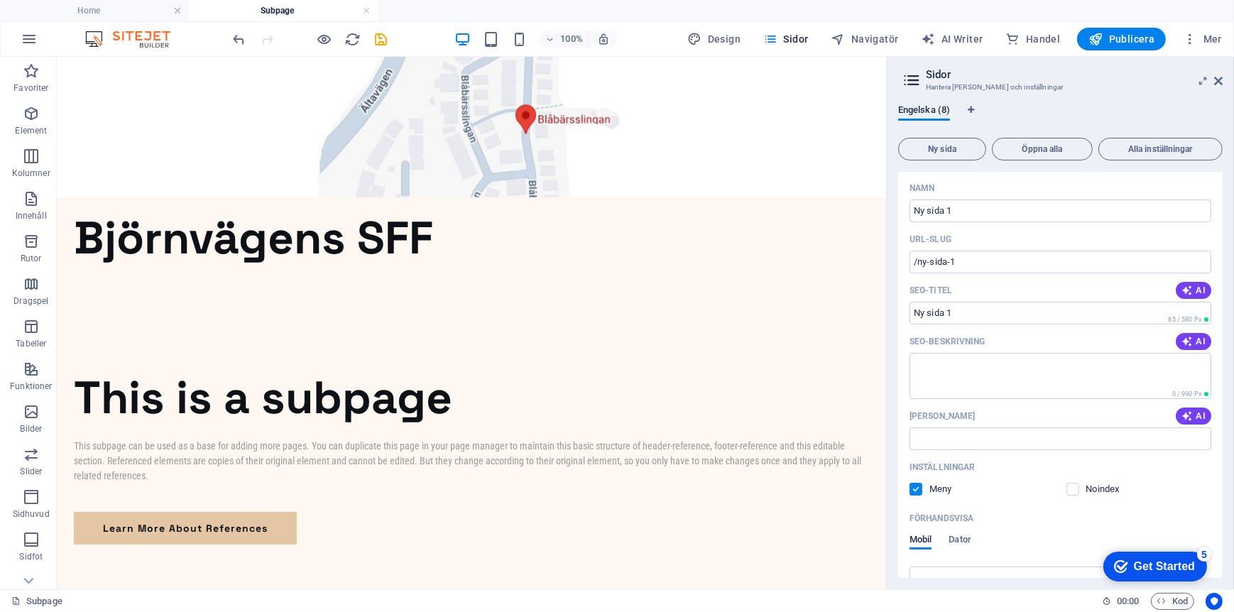
scroll to position [0, 0]
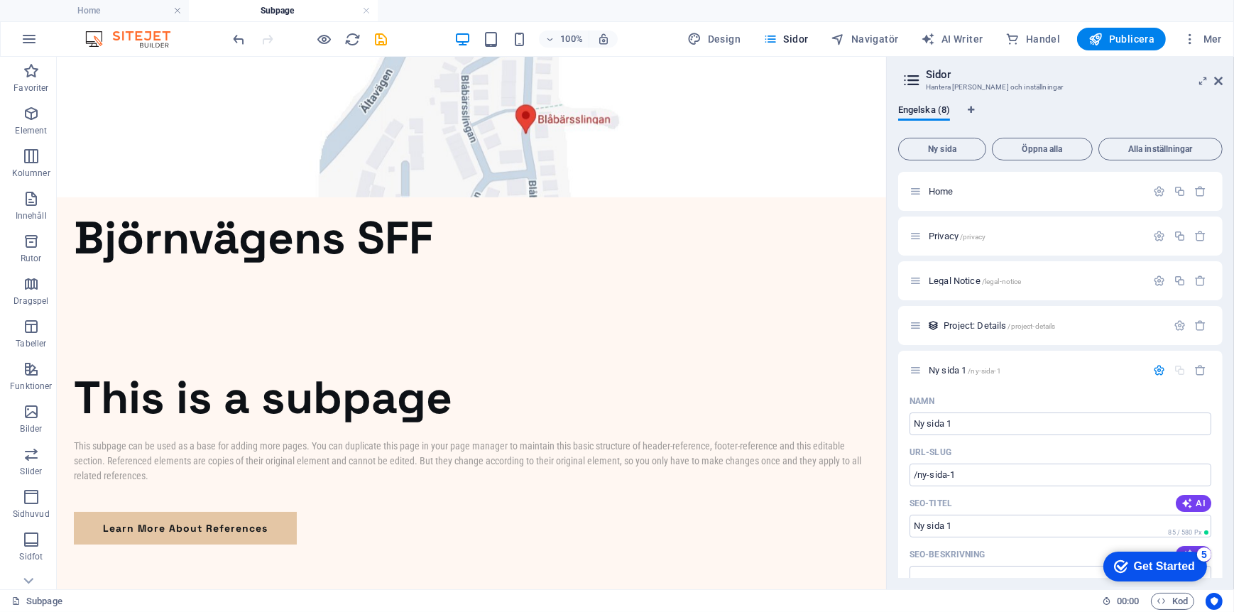
click at [266, 17] on h4 "Subpage" at bounding box center [283, 11] width 189 height 16
click at [266, 16] on h4 "Subpage" at bounding box center [283, 11] width 189 height 16
click at [266, 11] on h4 "Subpage" at bounding box center [283, 11] width 189 height 16
click at [90, 6] on h4 "Home" at bounding box center [94, 11] width 189 height 16
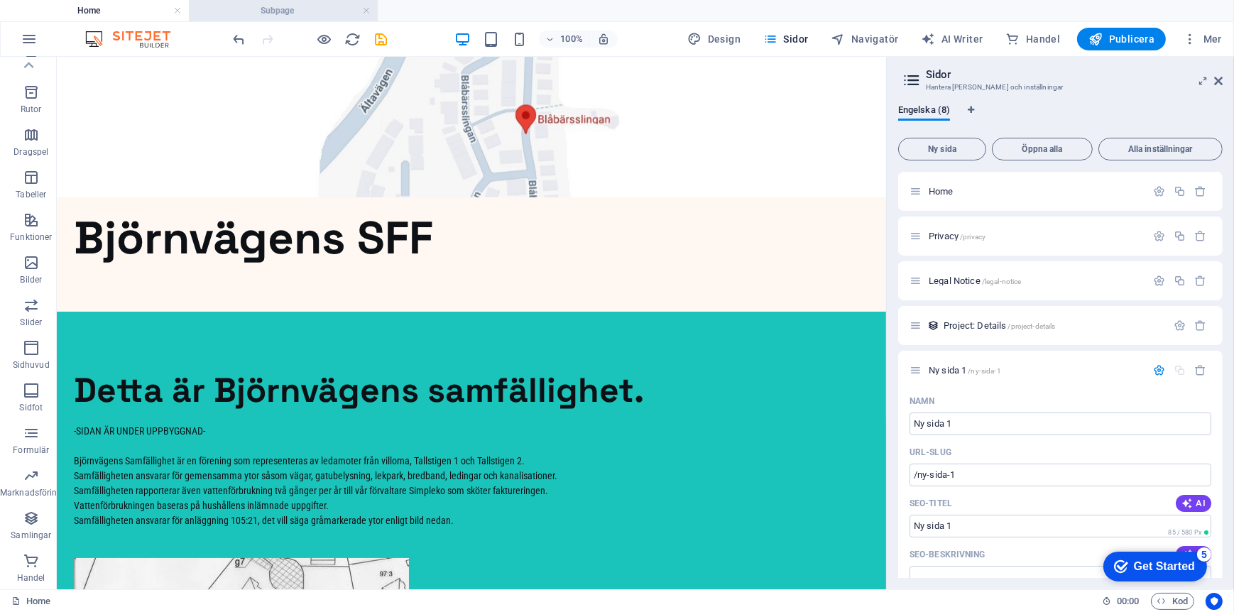
click at [268, 10] on h4 "Subpage" at bounding box center [283, 11] width 189 height 16
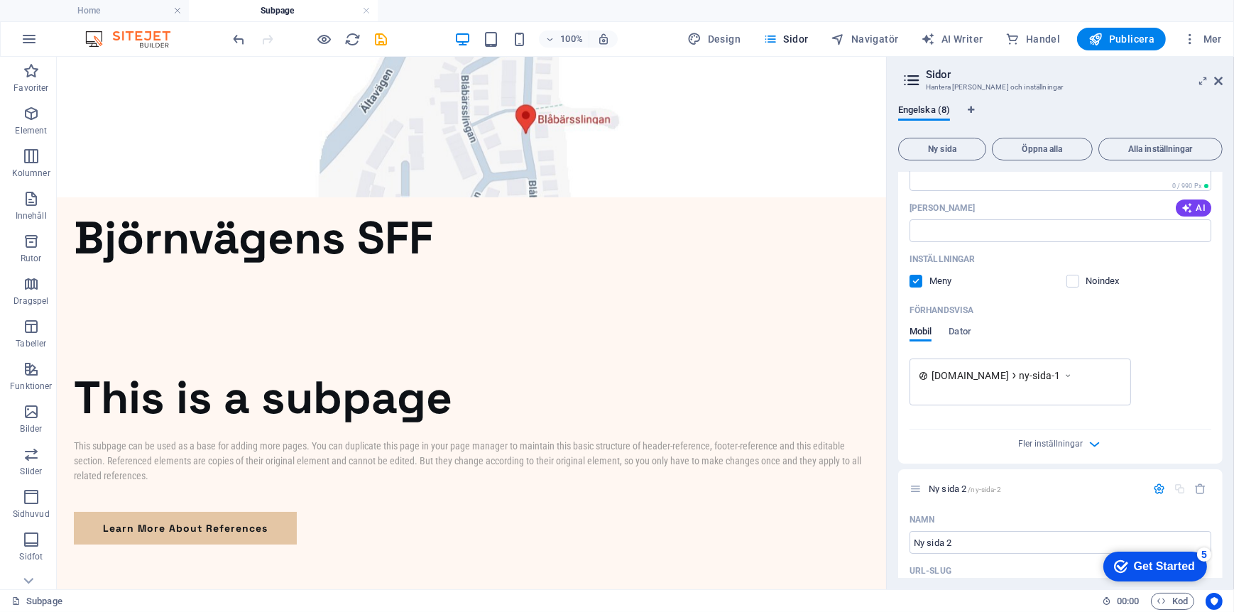
scroll to position [426, 0]
click at [1050, 146] on span "Öppna alla" at bounding box center [1042, 149] width 88 height 9
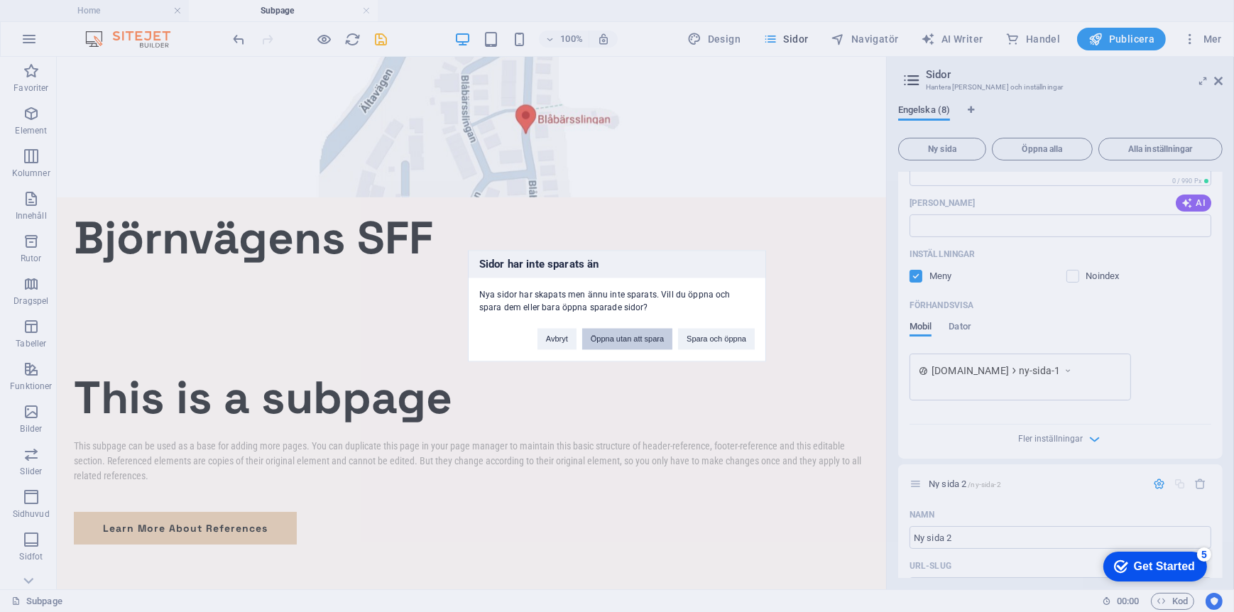
click at [619, 344] on button "Öppna utan att spara" at bounding box center [627, 339] width 90 height 21
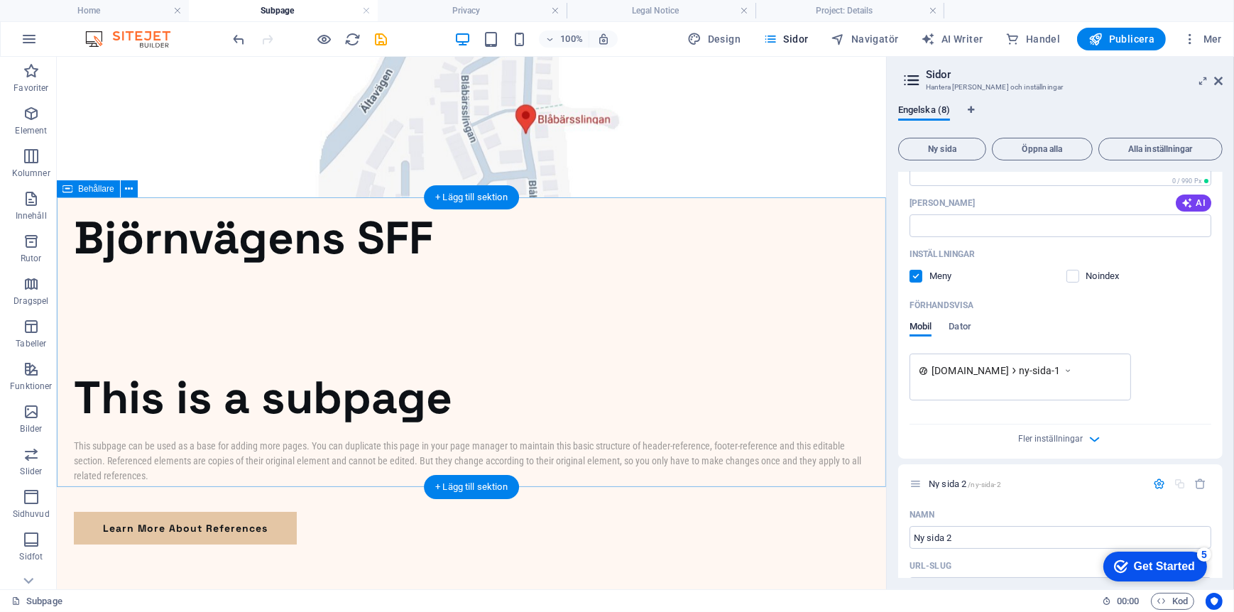
scroll to position [0, 0]
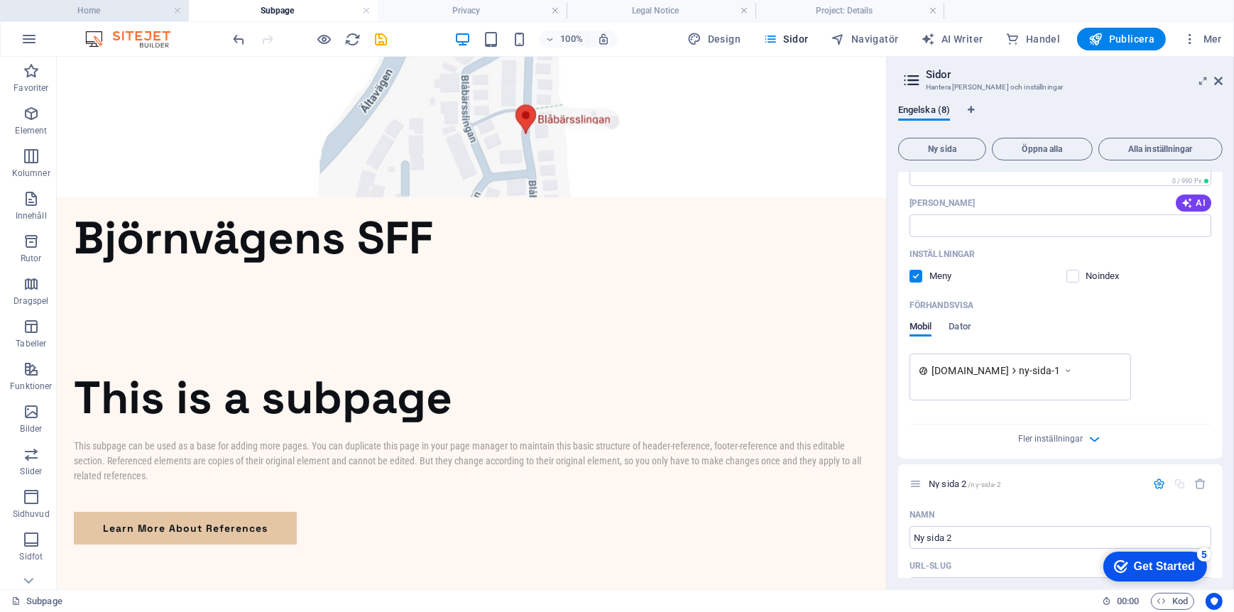
click at [134, 8] on h4 "Home" at bounding box center [94, 11] width 189 height 16
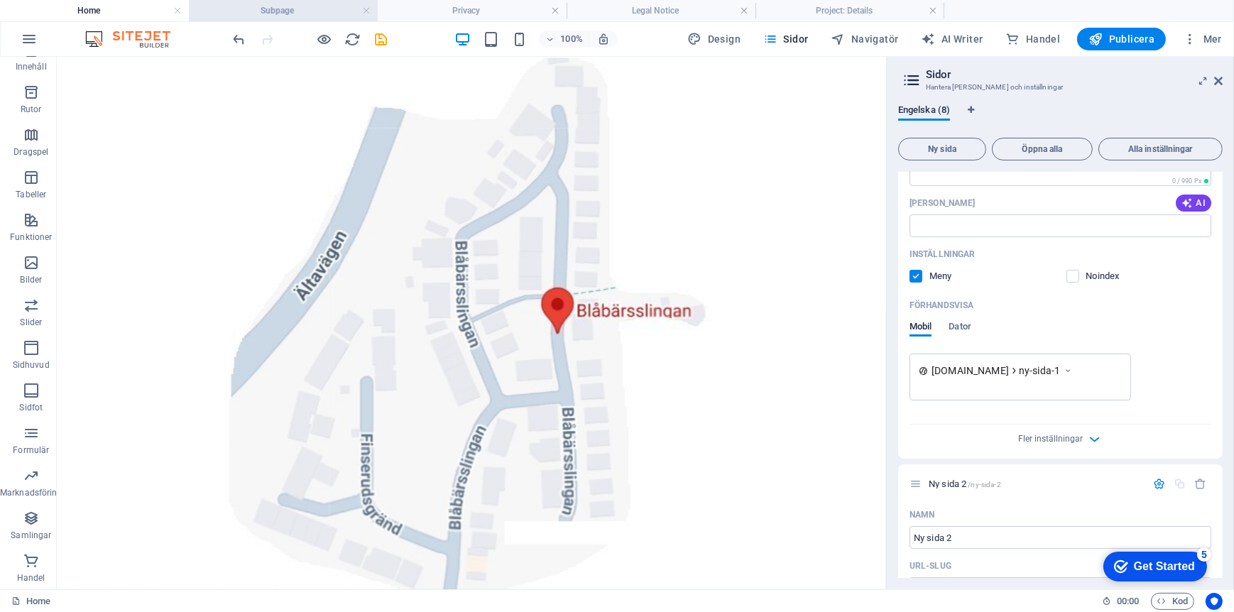
click at [250, 9] on h4 "Subpage" at bounding box center [283, 11] width 189 height 16
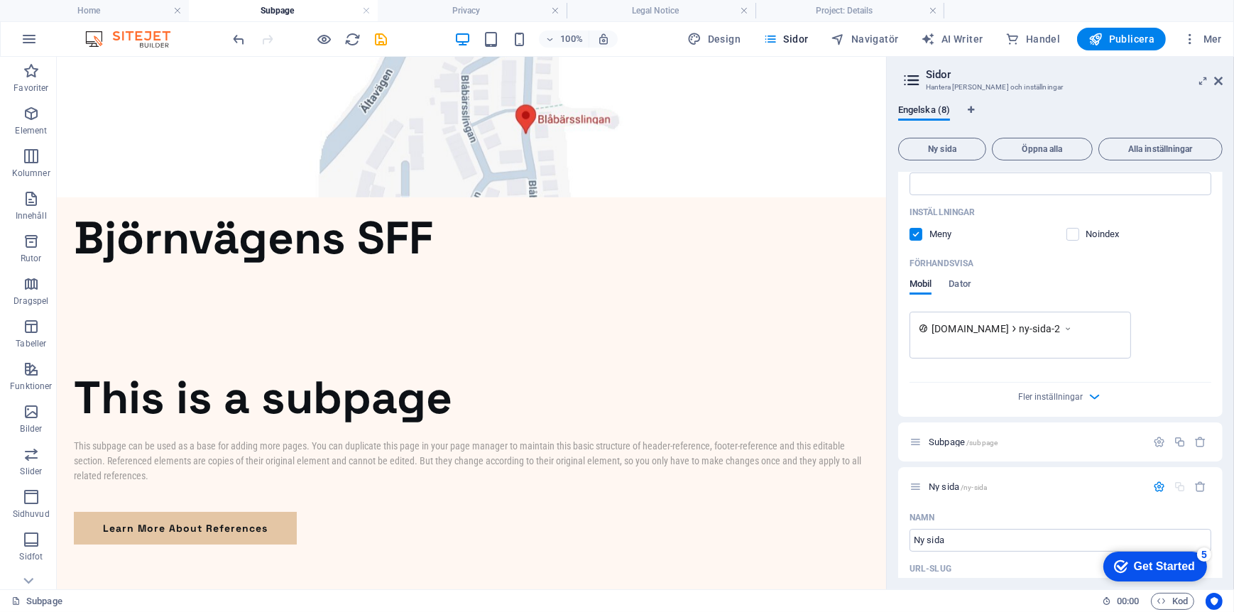
scroll to position [1065, 0]
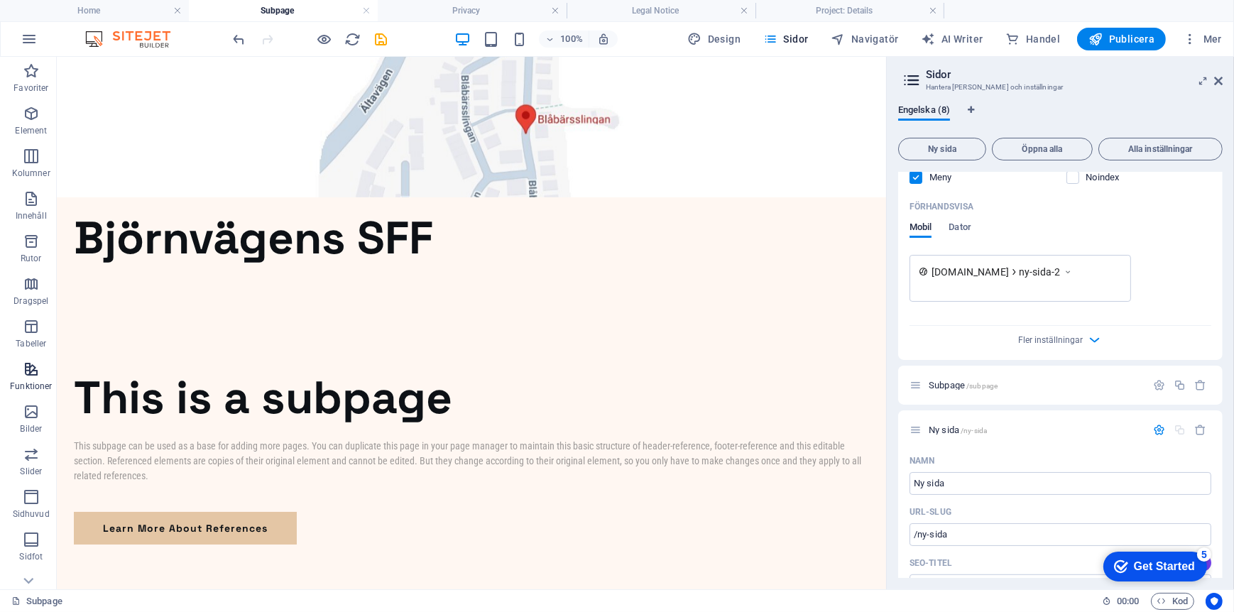
click at [31, 369] on icon "button" at bounding box center [31, 369] width 17 height 17
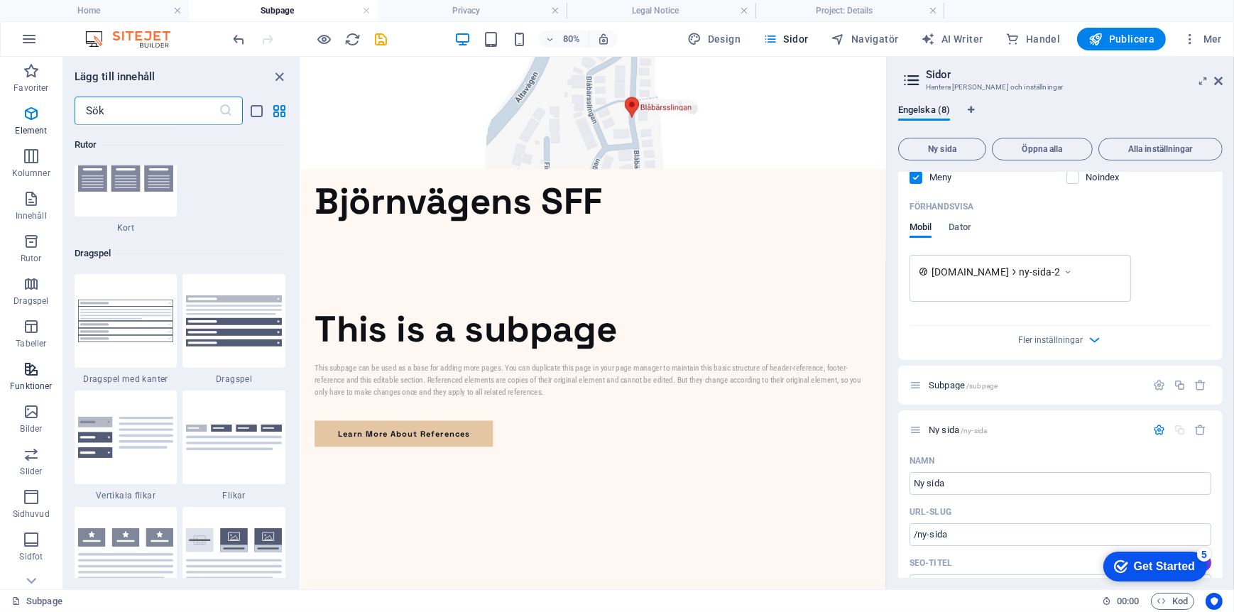
scroll to position [5534, 0]
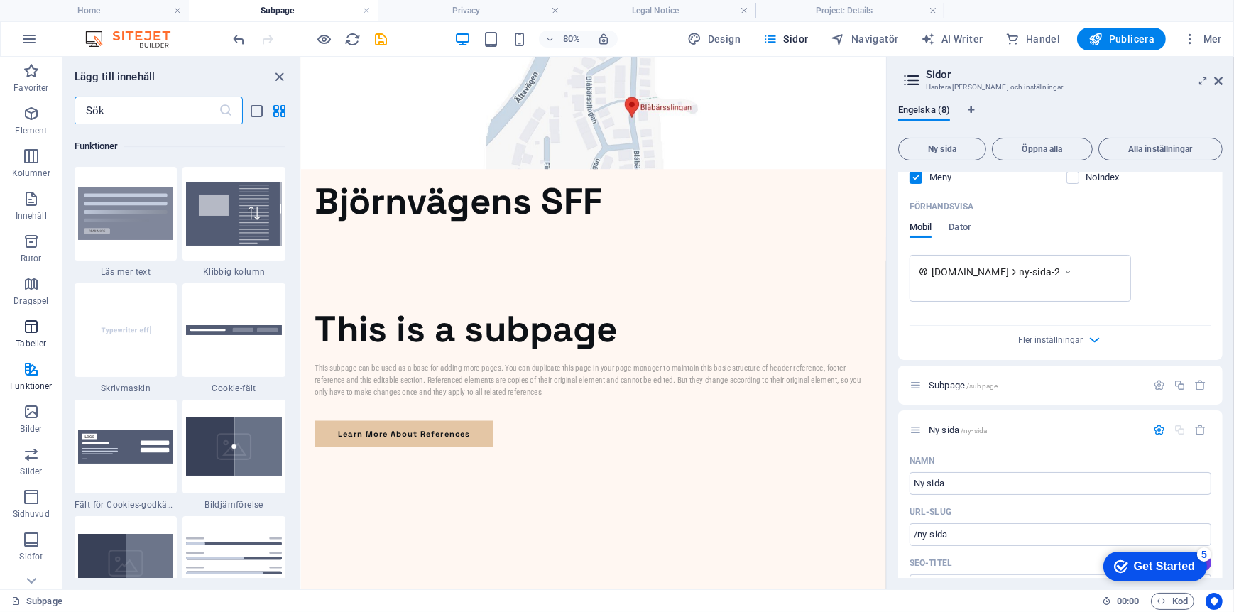
click at [27, 342] on p "Tabeller" at bounding box center [31, 343] width 31 height 11
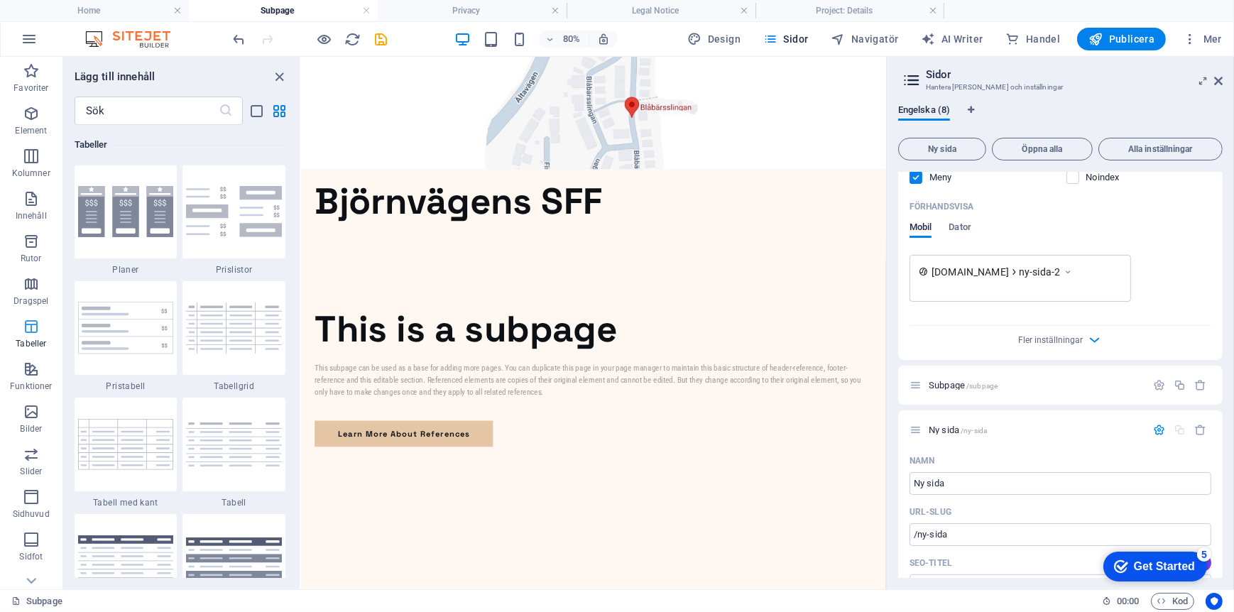
scroll to position [4917, 0]
click at [31, 207] on icon "button" at bounding box center [31, 198] width 17 height 17
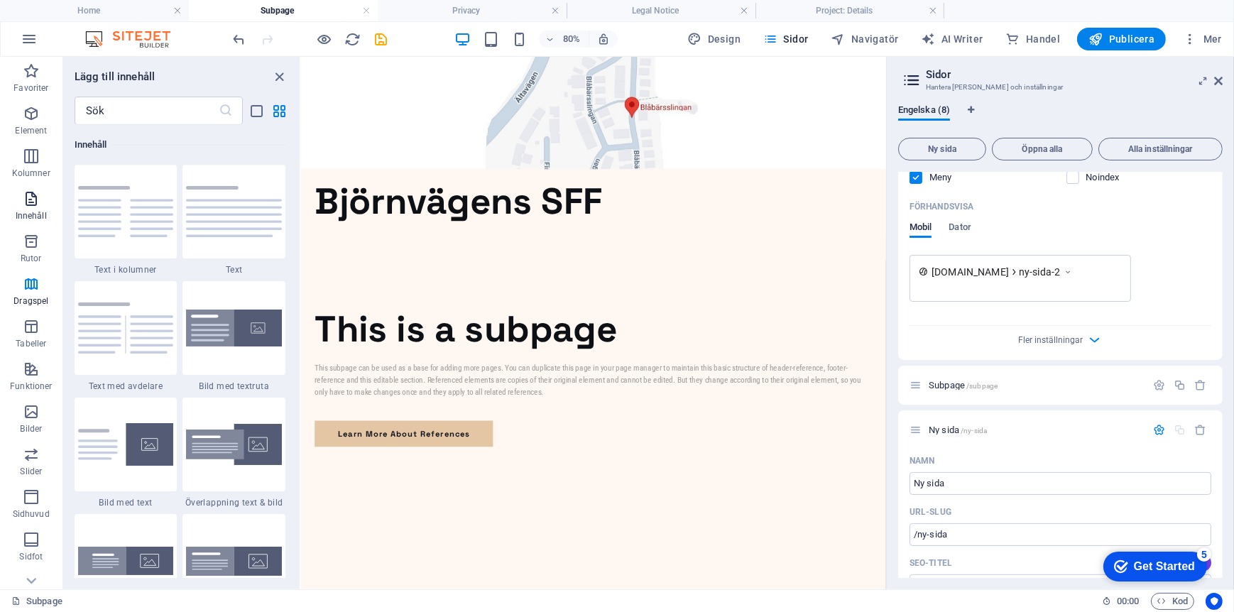
scroll to position [2483, 0]
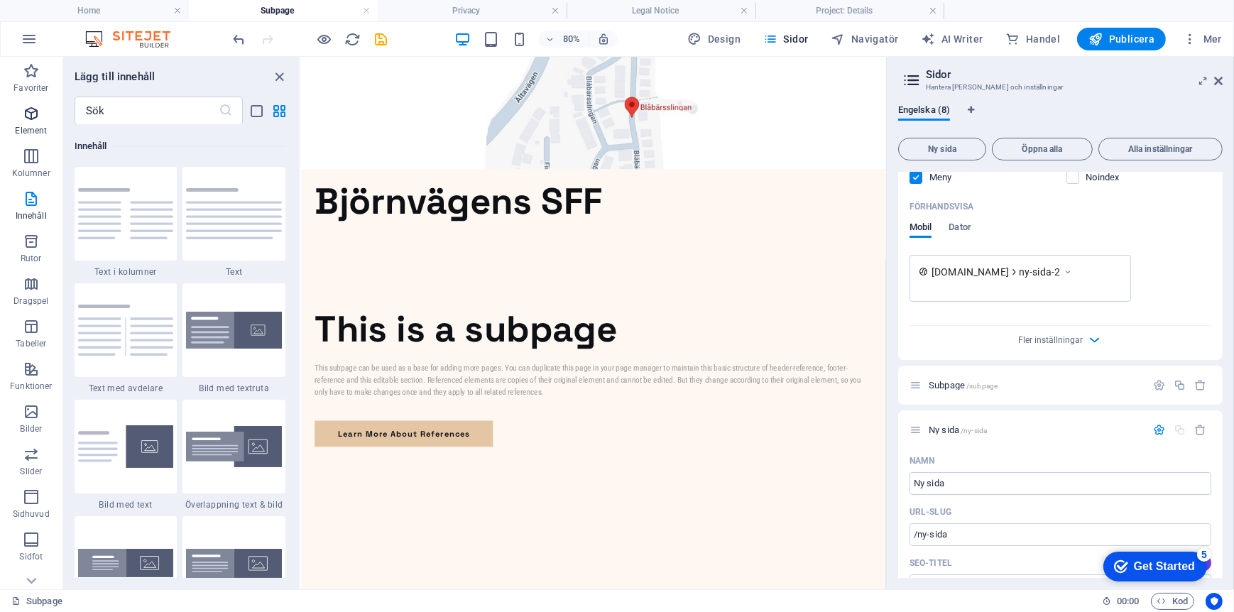
click at [31, 129] on p "Element" at bounding box center [31, 130] width 32 height 11
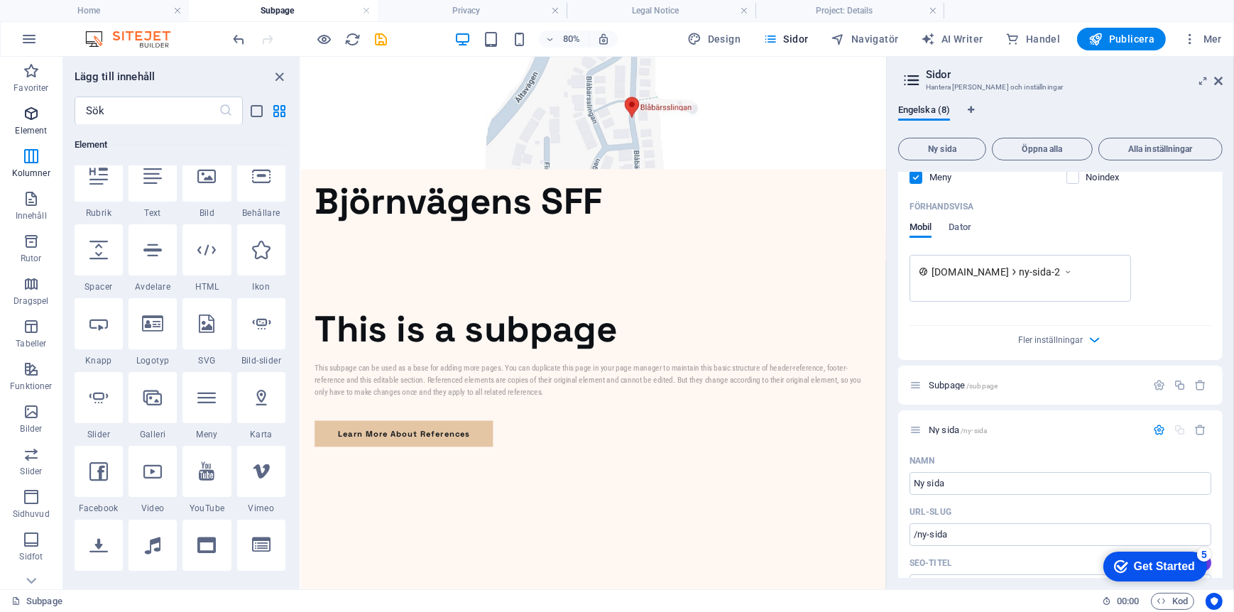
scroll to position [151, 0]
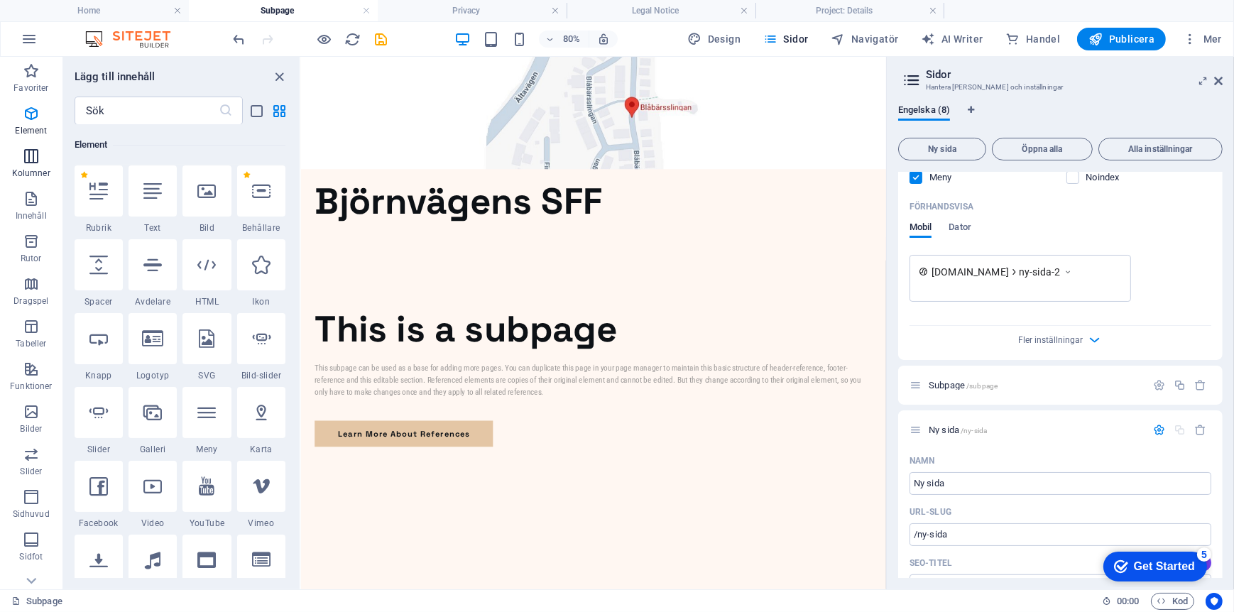
click at [33, 168] on p "Kolumner" at bounding box center [31, 173] width 38 height 11
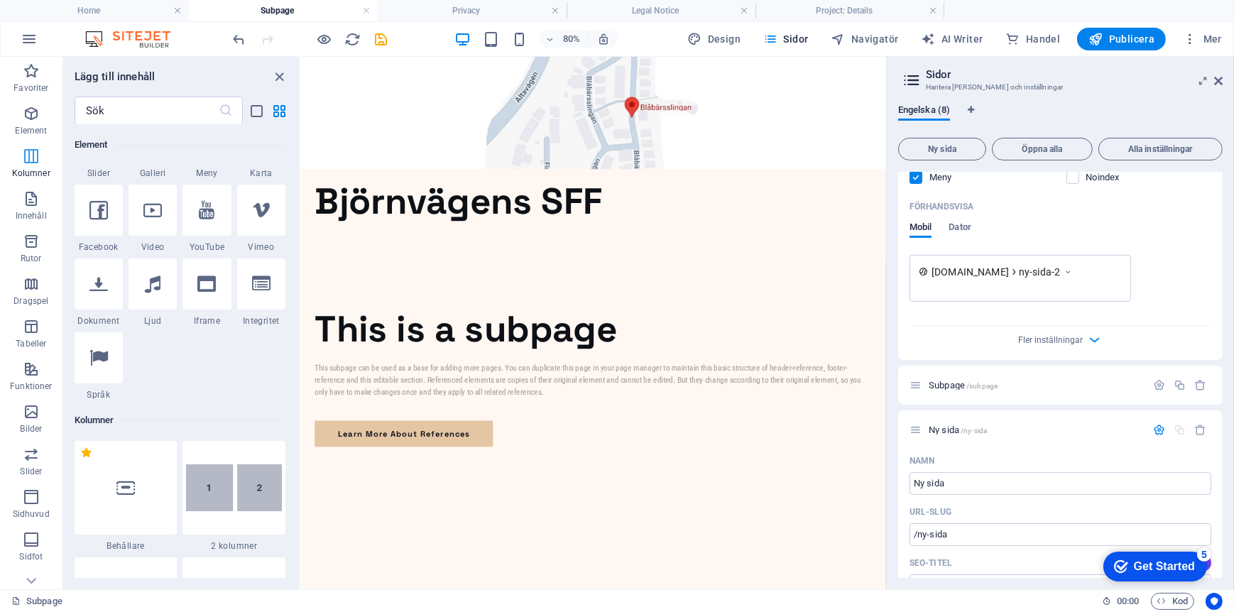
scroll to position [703, 0]
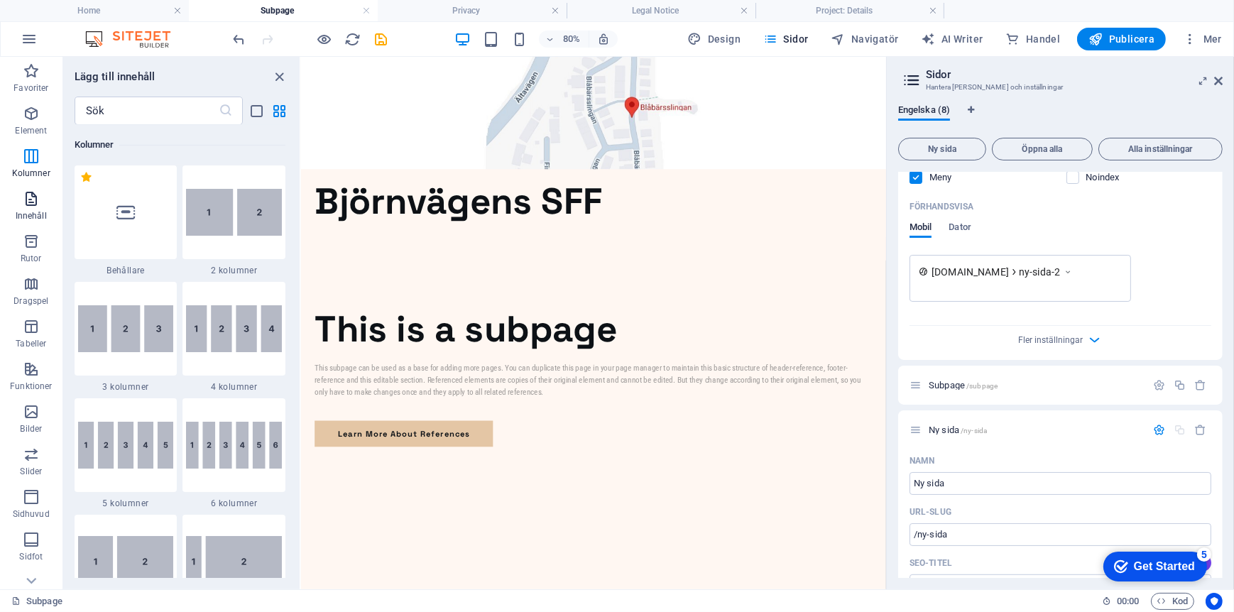
click at [33, 199] on icon "button" at bounding box center [31, 198] width 17 height 17
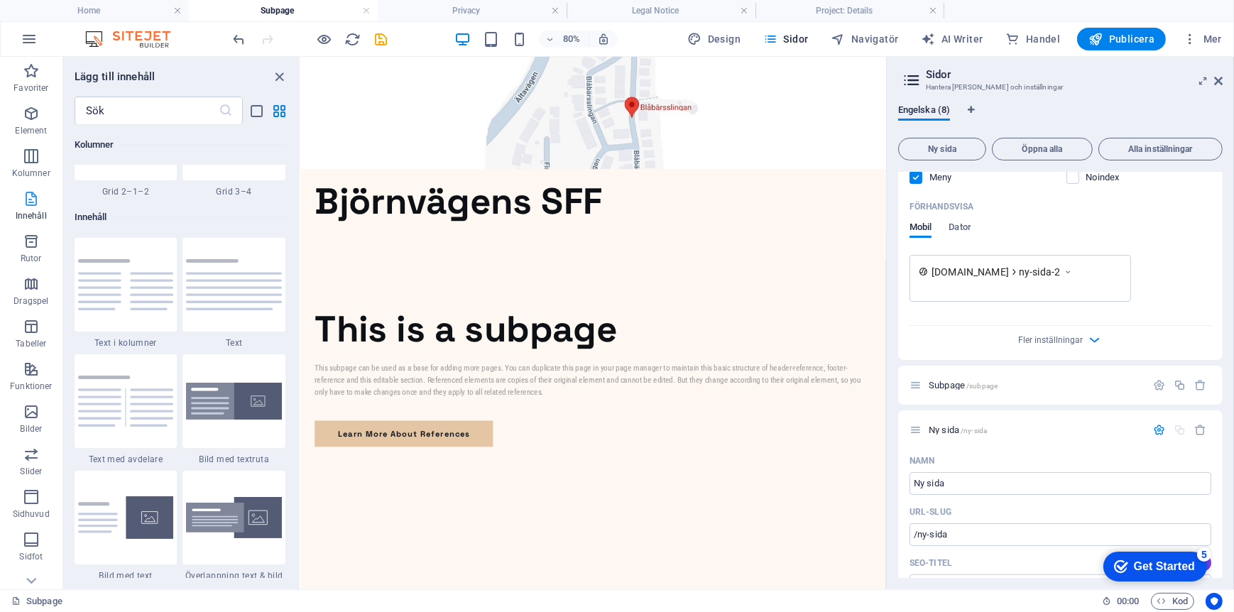
scroll to position [2484, 0]
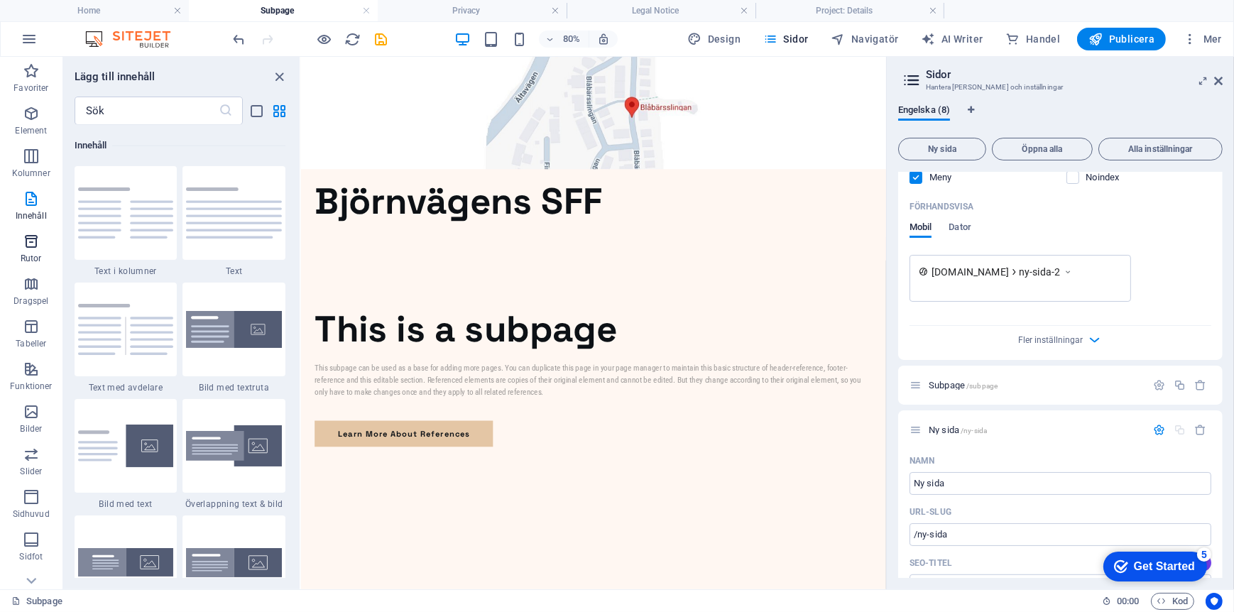
click at [27, 239] on icon "button" at bounding box center [31, 241] width 17 height 17
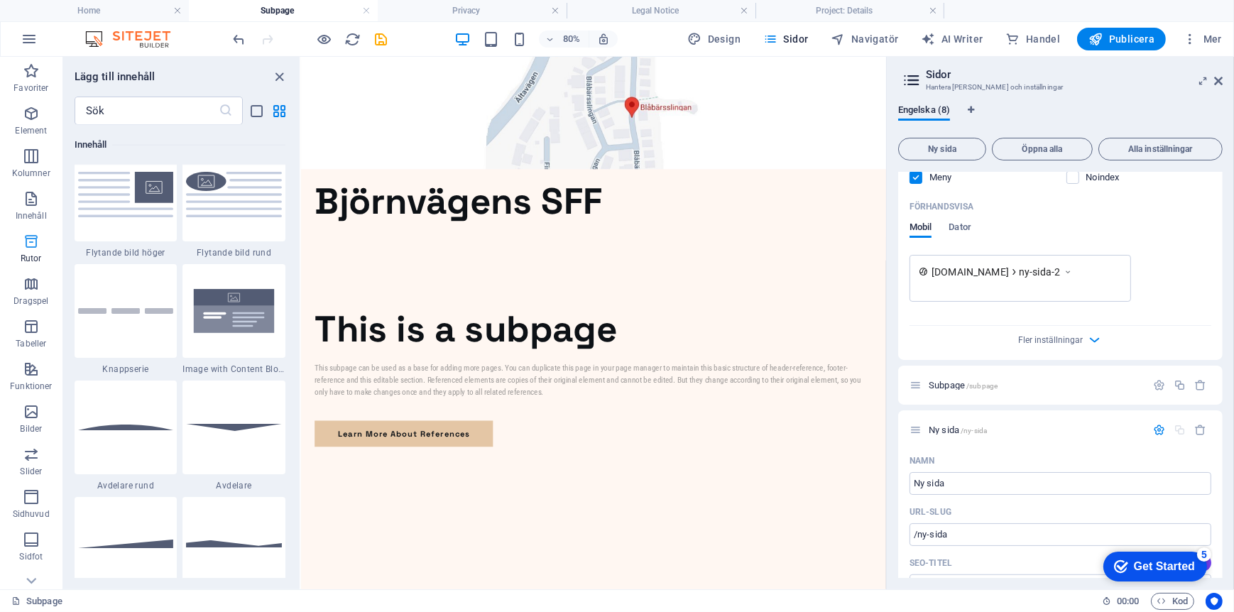
scroll to position [3917, 0]
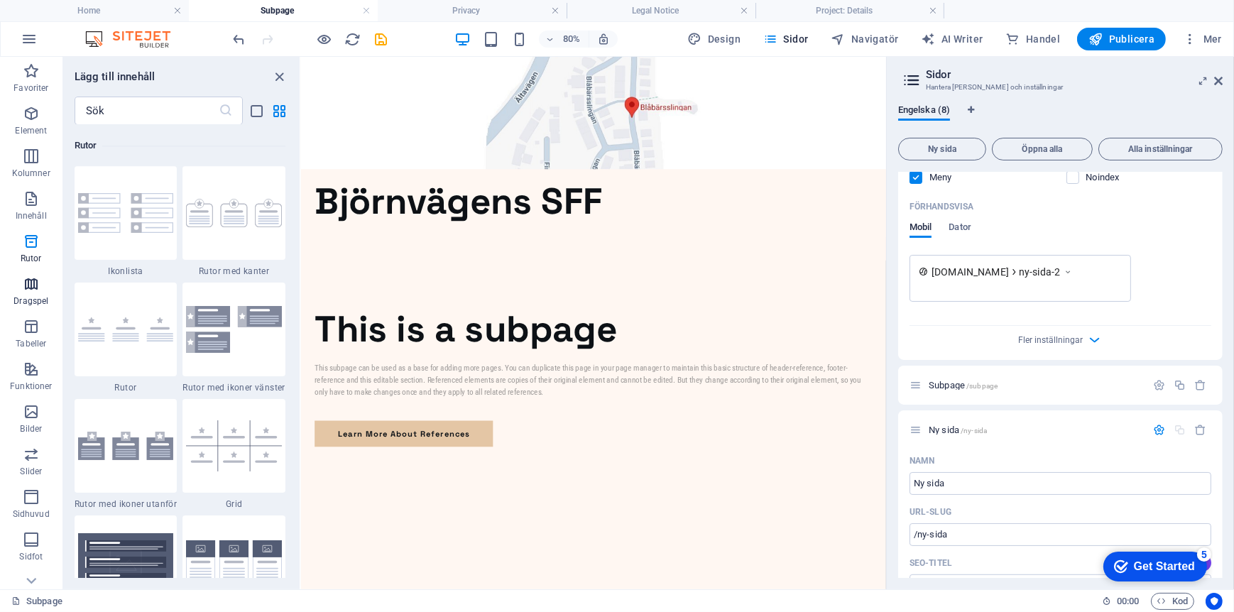
click at [29, 282] on icon "button" at bounding box center [31, 284] width 17 height 17
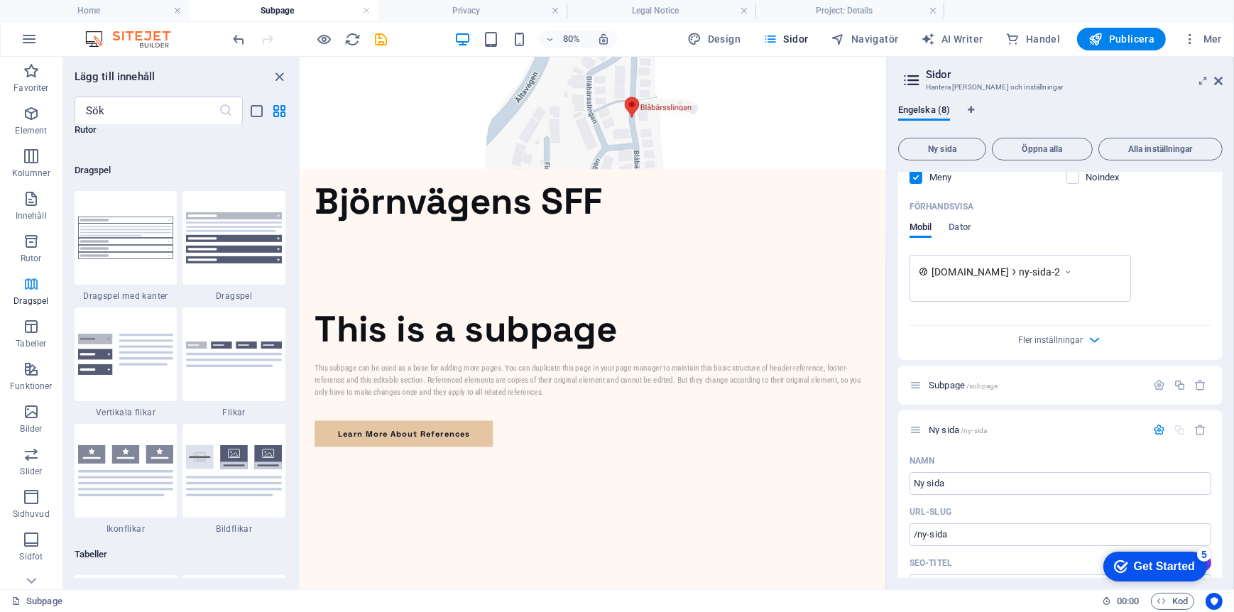
scroll to position [4534, 0]
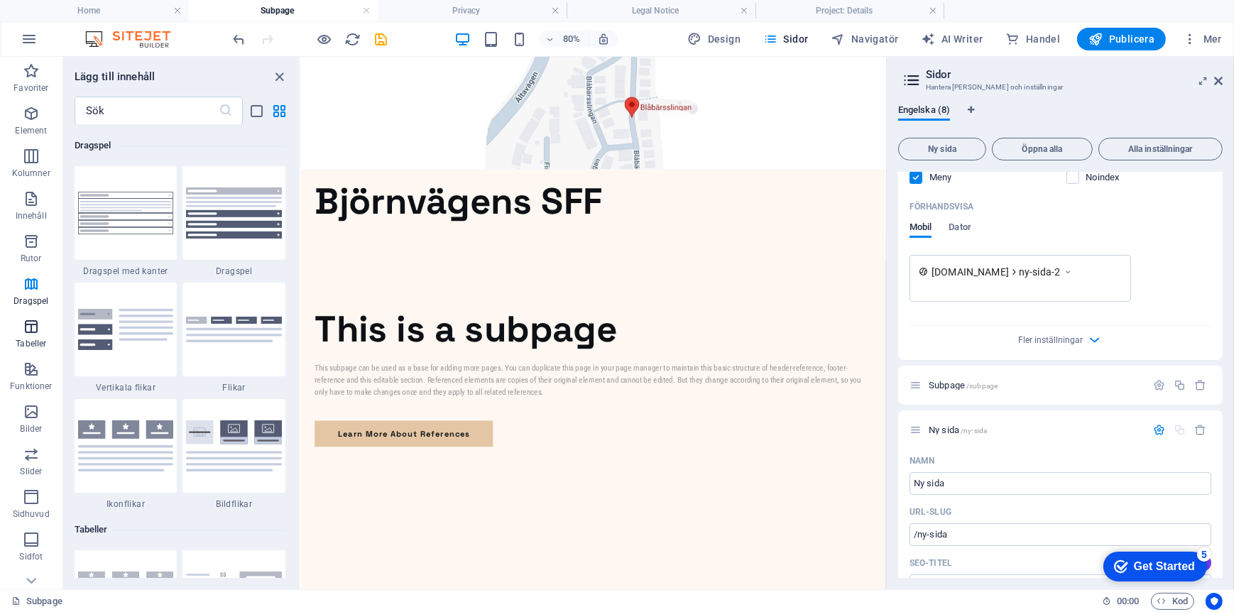
click at [31, 324] on icon "button" at bounding box center [31, 326] width 17 height 17
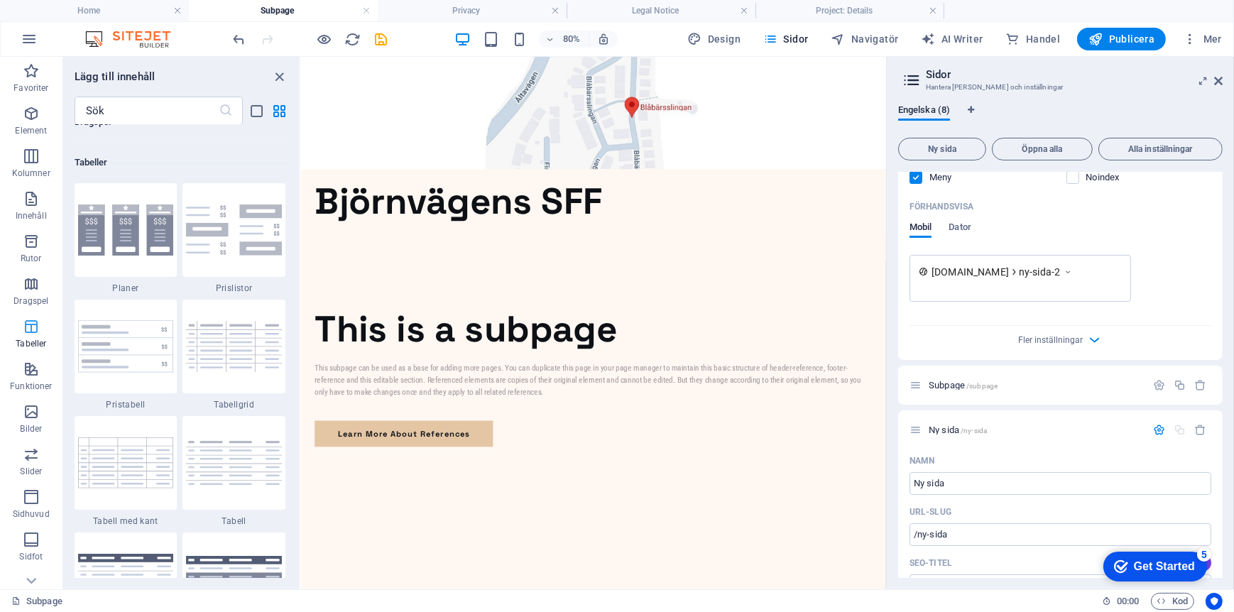
scroll to position [4917, 0]
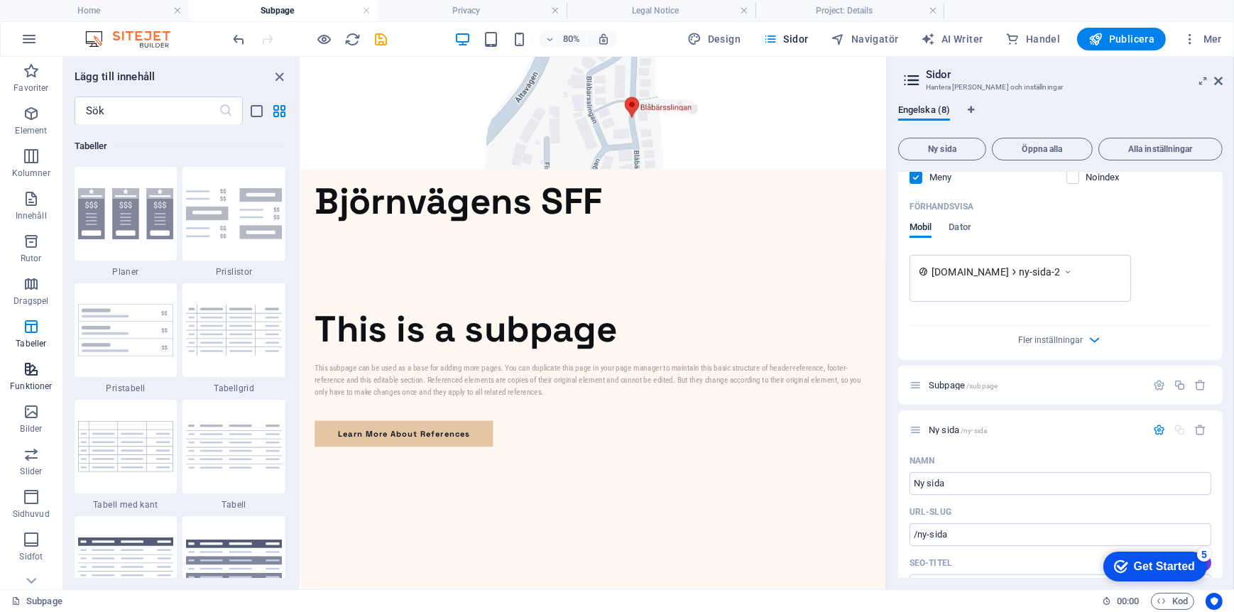
click at [31, 364] on icon "button" at bounding box center [31, 369] width 17 height 17
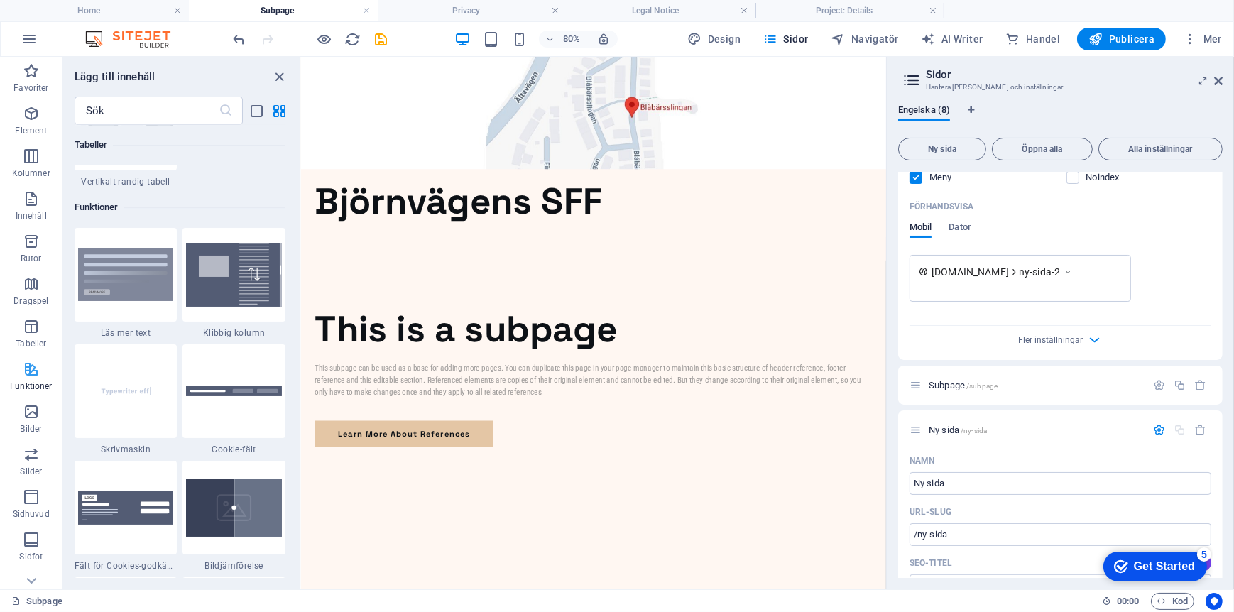
scroll to position [5534, 0]
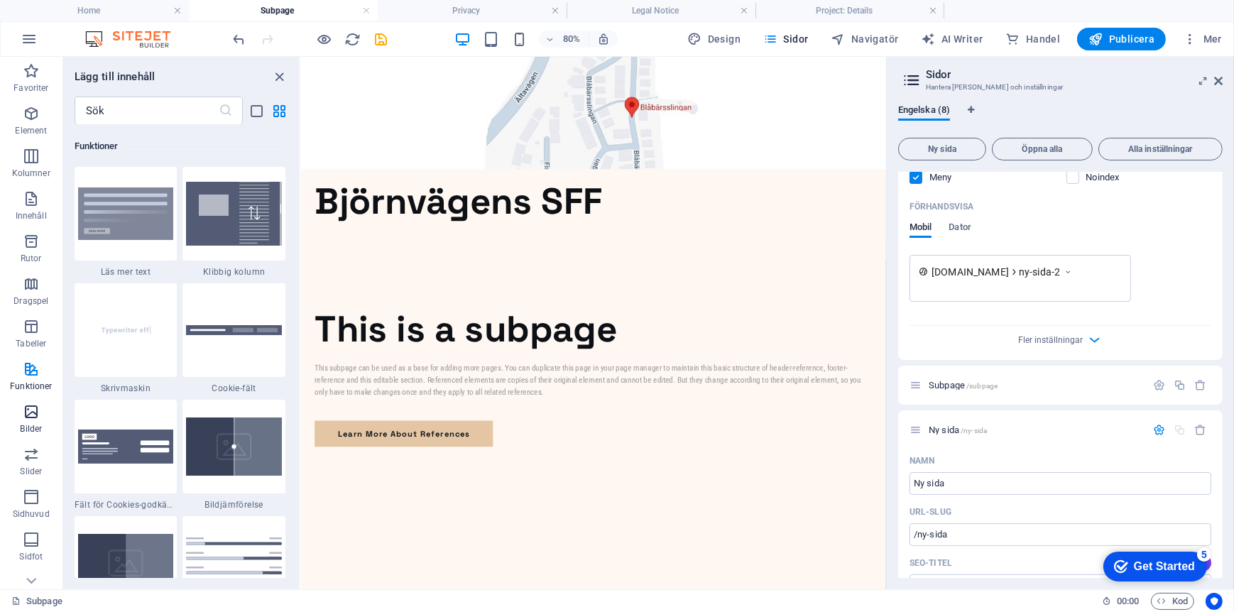
click at [31, 411] on icon "button" at bounding box center [31, 411] width 17 height 17
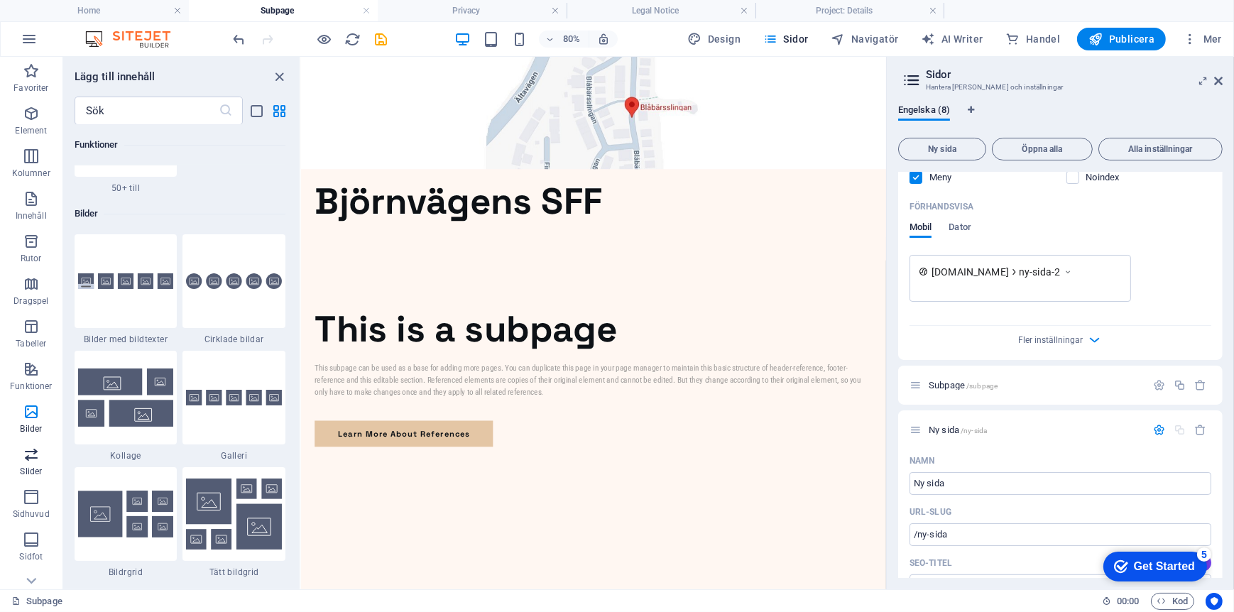
scroll to position [7200, 0]
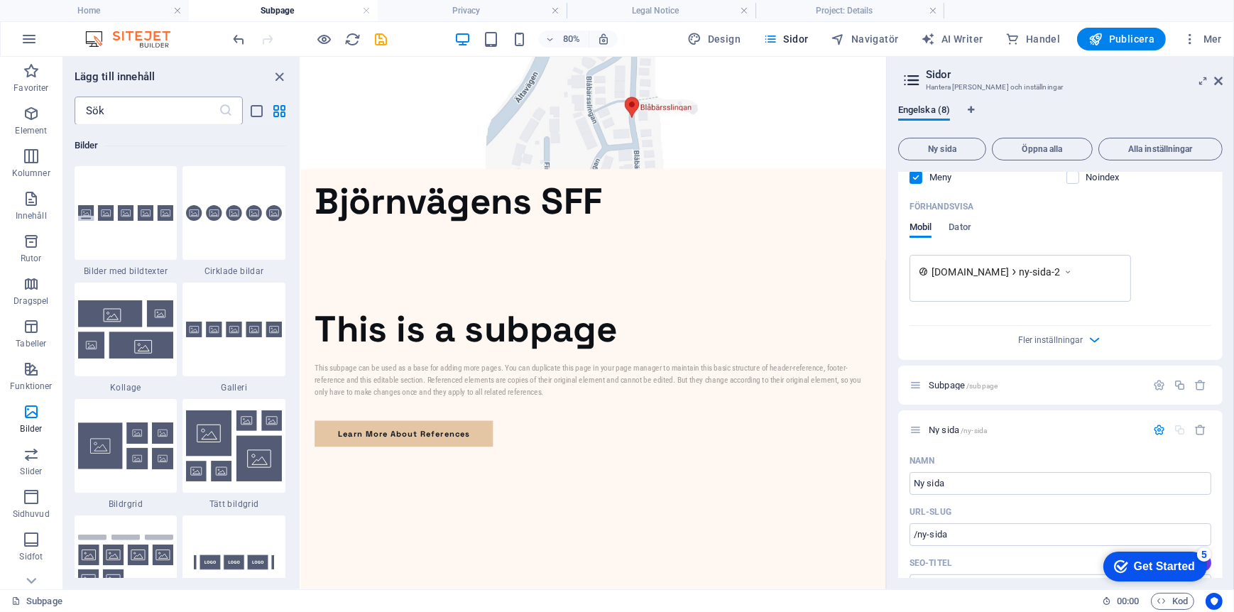
click at [134, 110] on input "text" at bounding box center [147, 111] width 144 height 28
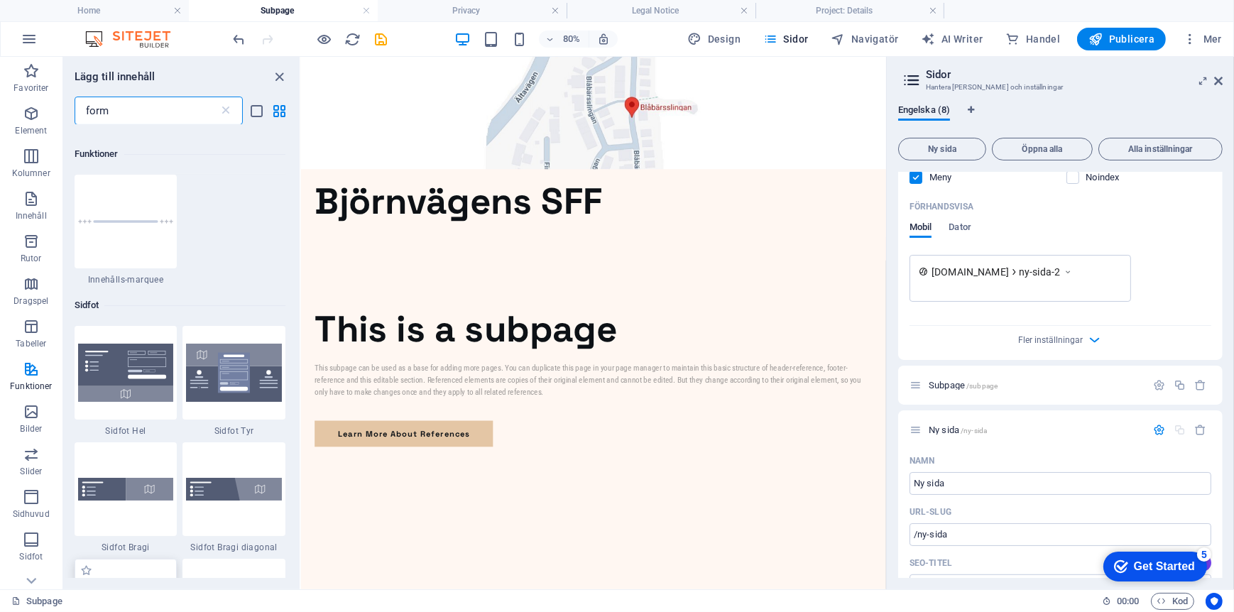
scroll to position [0, 0]
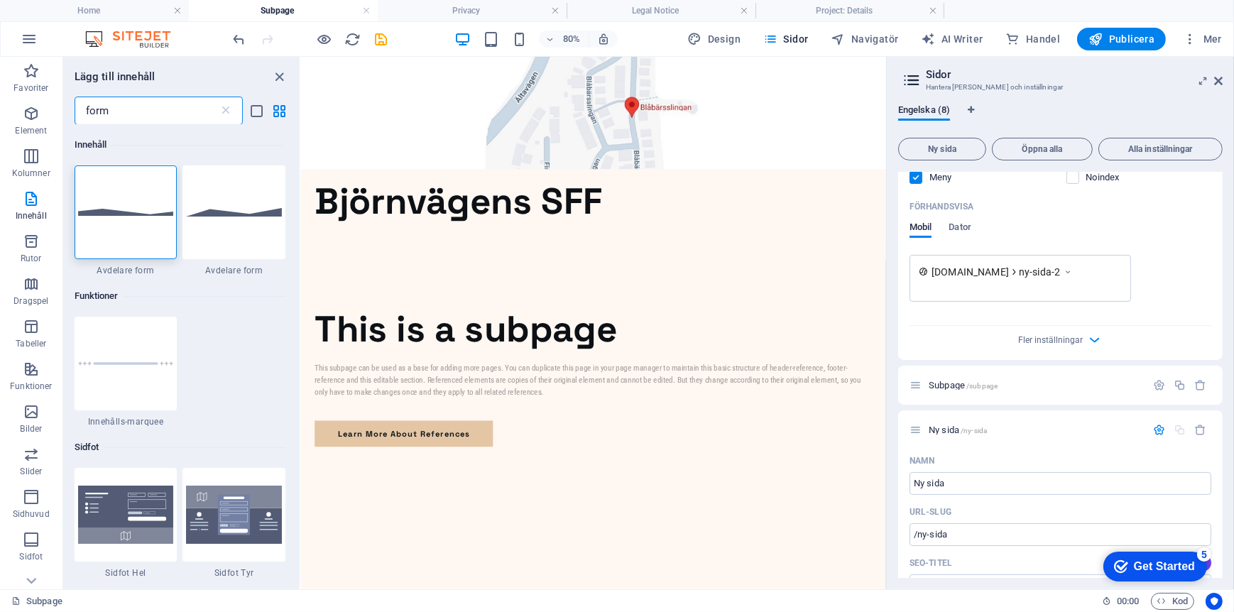
click at [146, 108] on input "form" at bounding box center [147, 111] width 144 height 28
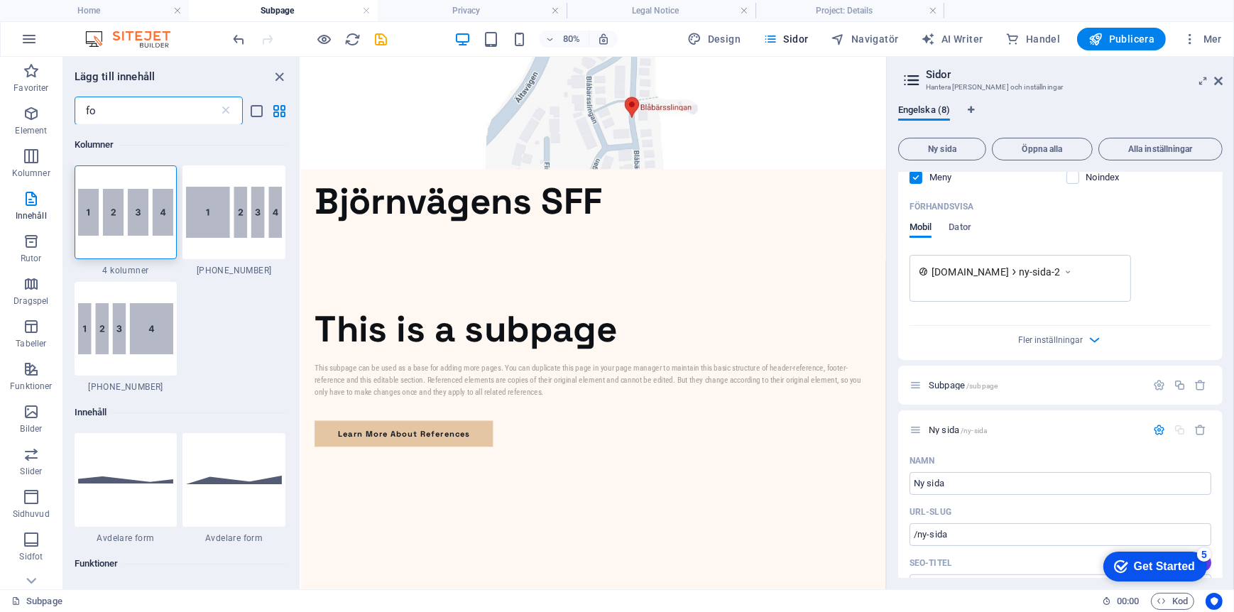
type input "f"
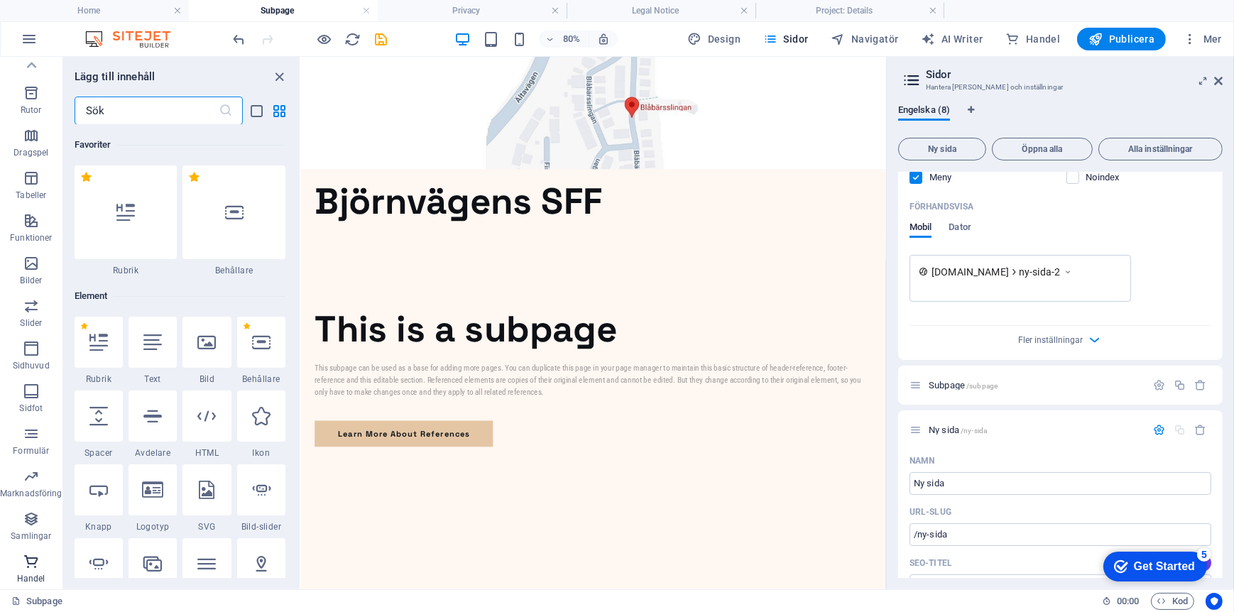
scroll to position [149, 0]
click at [33, 528] on span "Samlingar" at bounding box center [31, 527] width 62 height 34
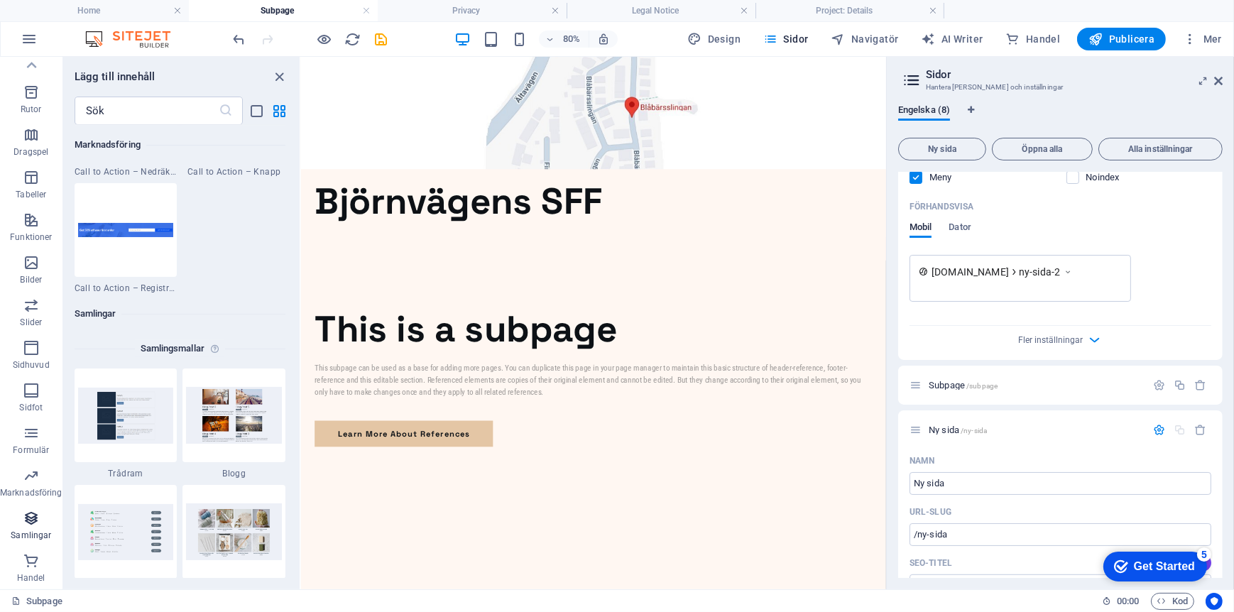
scroll to position [12997, 0]
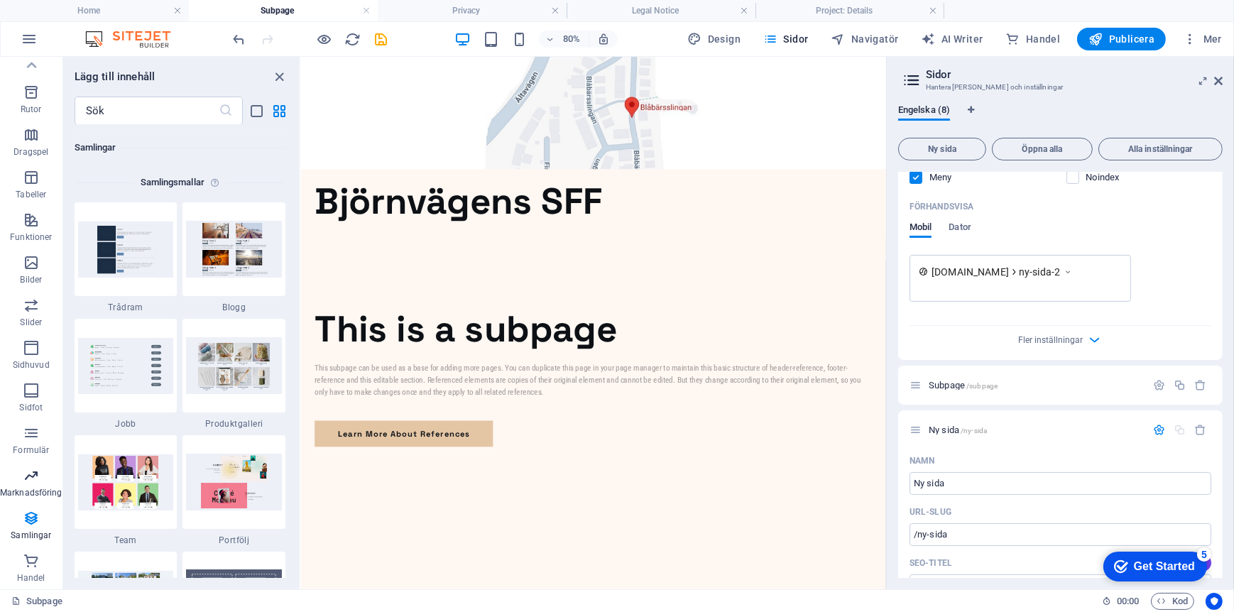
click at [35, 487] on p "Marknadsföring" at bounding box center [31, 492] width 62 height 11
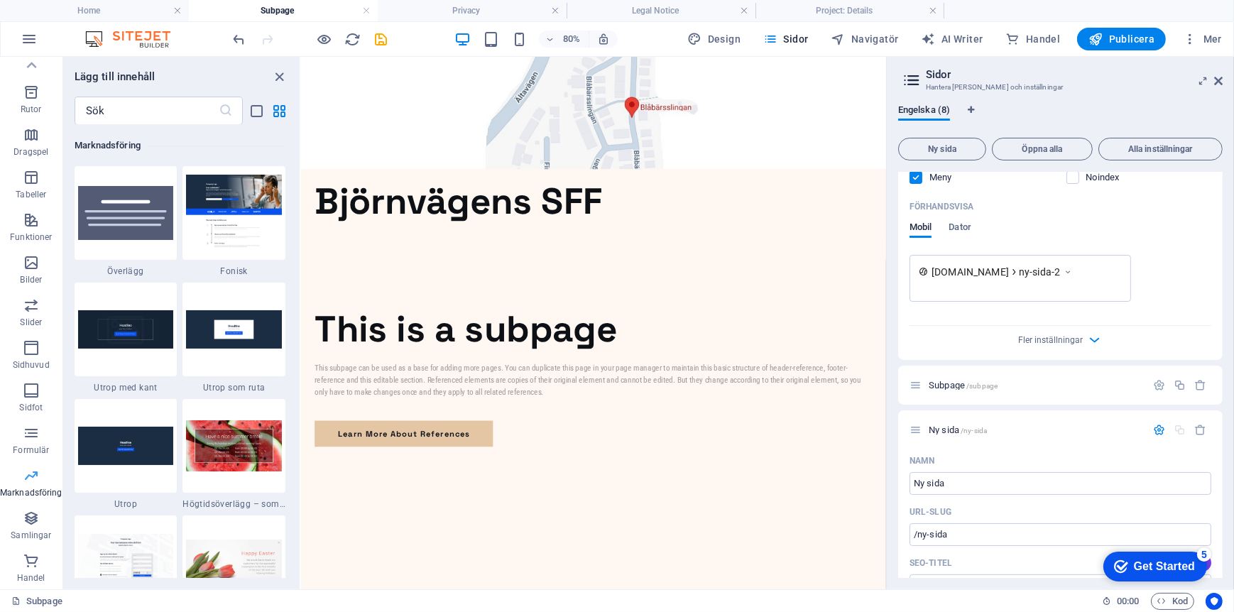
scroll to position [11566, 0]
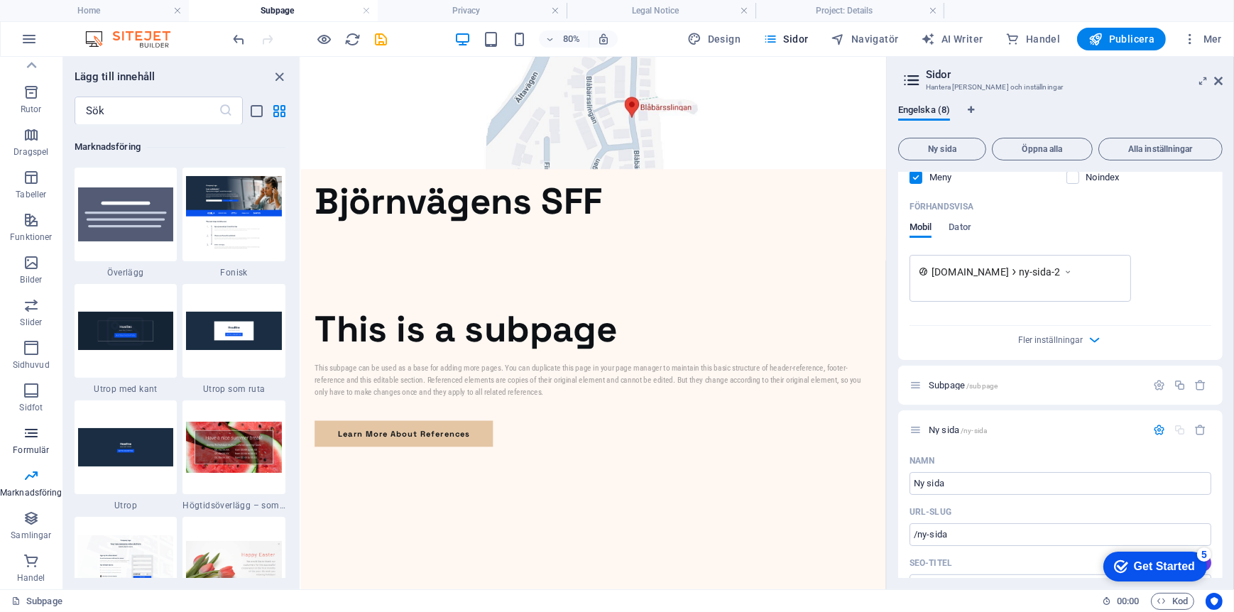
click at [33, 455] on p "Formulär" at bounding box center [31, 450] width 36 height 11
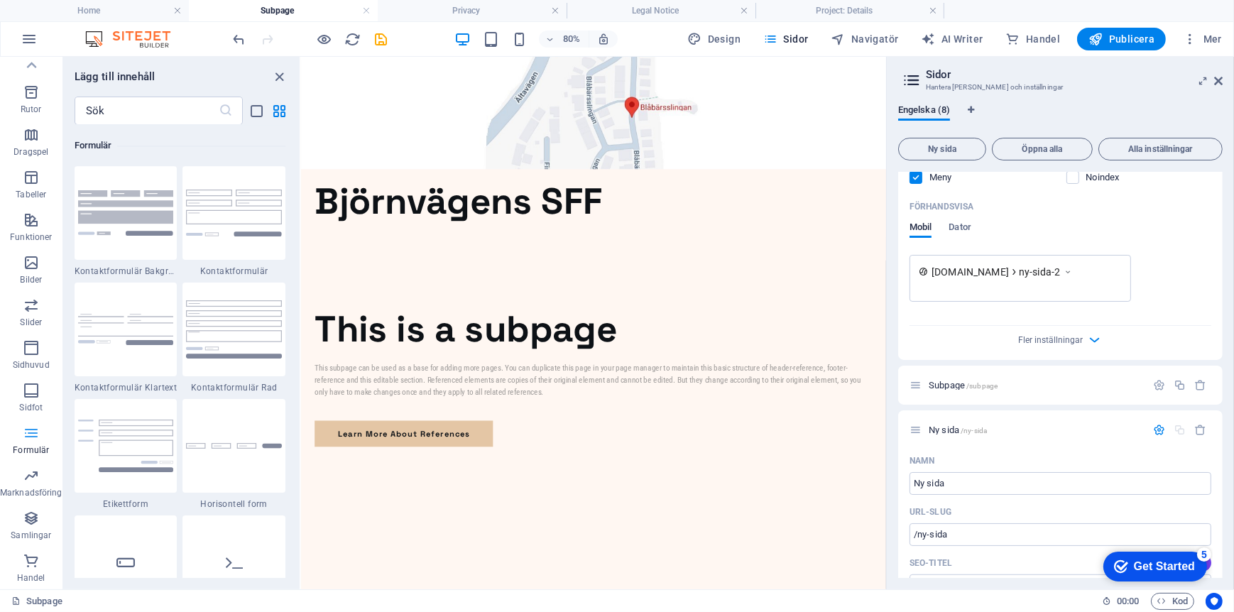
scroll to position [10367, 0]
click at [151, 416] on div at bounding box center [126, 447] width 103 height 94
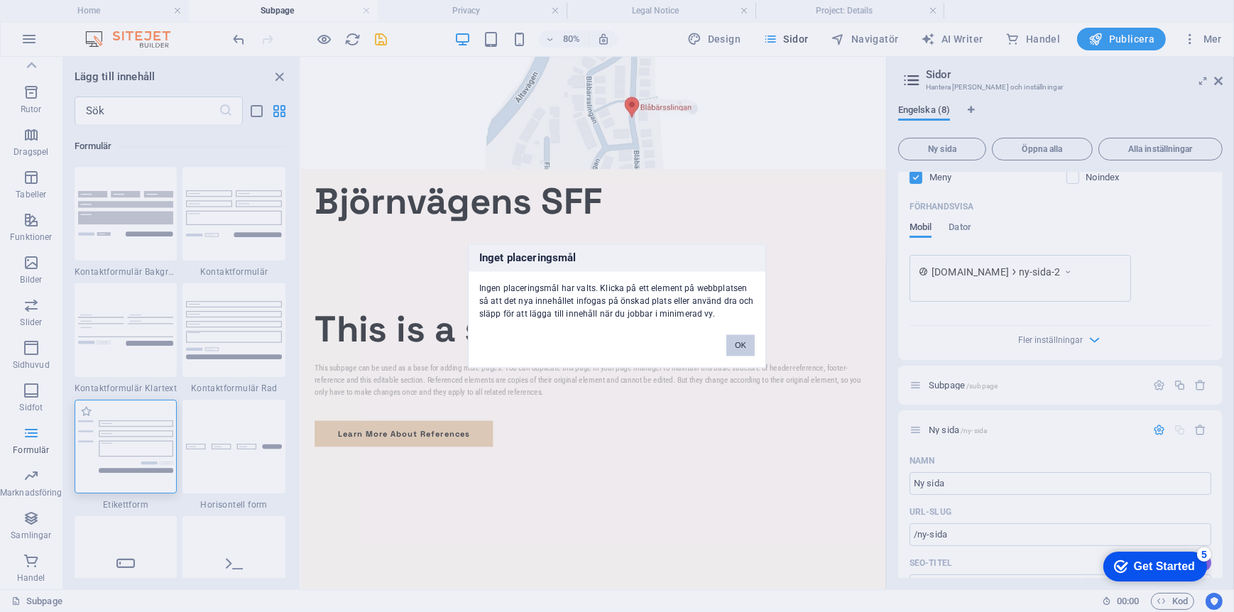
click at [151, 416] on div "Inget placeringsmål Ingen placeringsmål har valts. Klicka på ett element på web…" at bounding box center [617, 306] width 1234 height 612
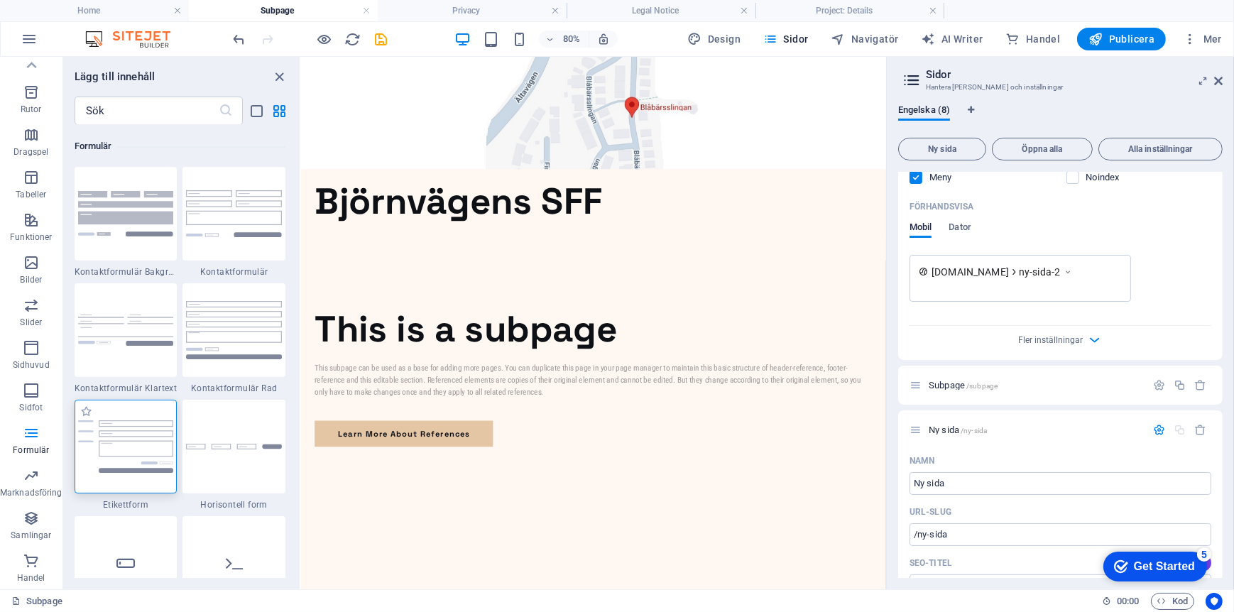
click at [151, 416] on div at bounding box center [126, 447] width 103 height 94
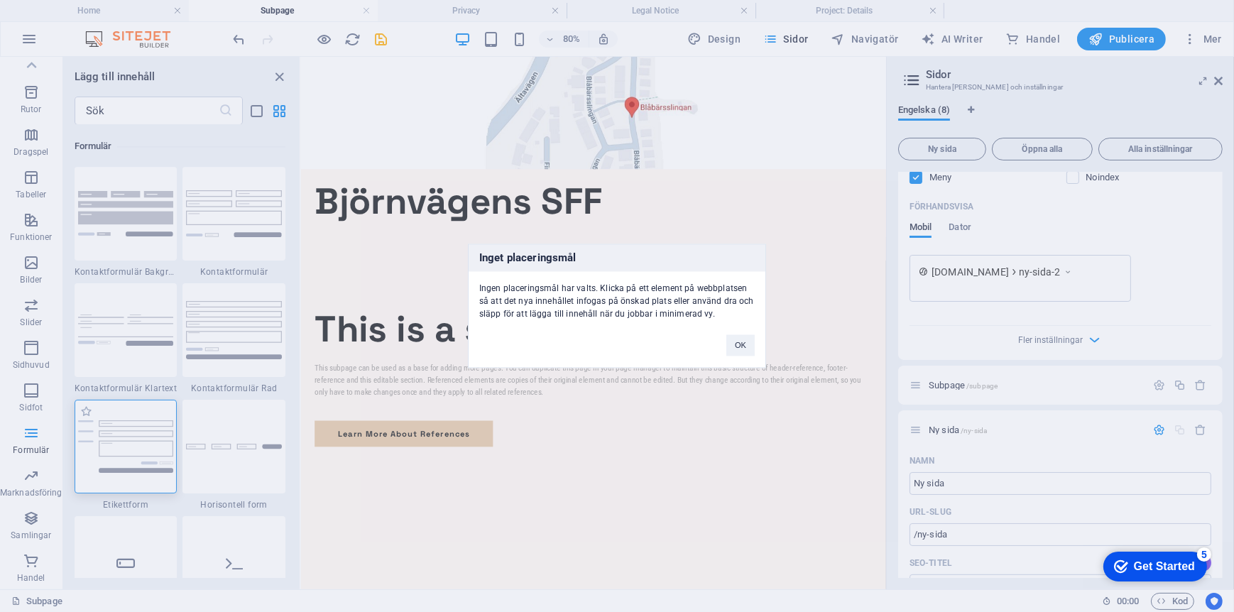
click at [151, 416] on div "Inget placeringsmål Ingen placeringsmål har valts. Klicka på ett element på web…" at bounding box center [617, 306] width 1234 height 612
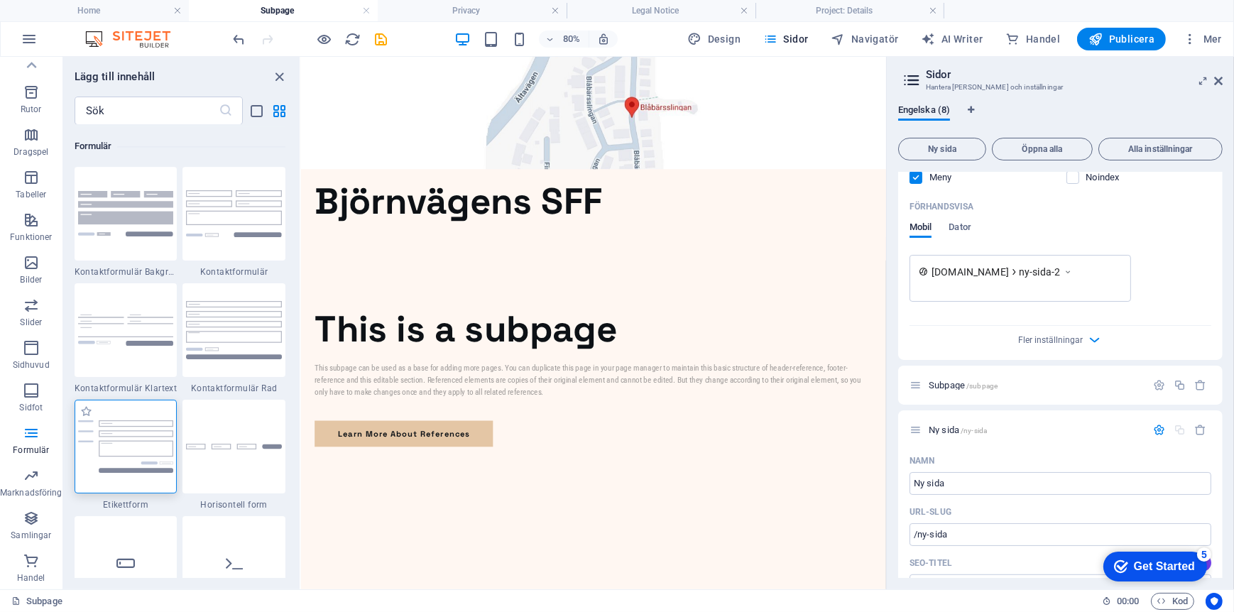
click at [151, 416] on div at bounding box center [126, 447] width 103 height 94
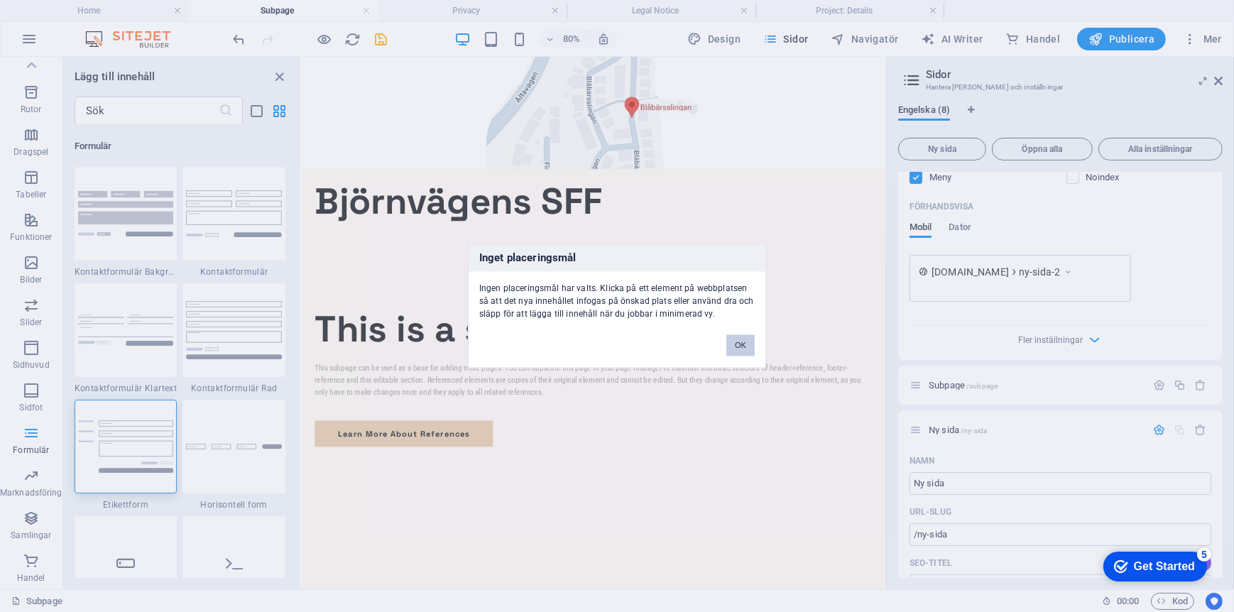
drag, startPoint x: 552, startPoint y: 364, endPoint x: 743, endPoint y: 348, distance: 191.7
click at [743, 348] on button "OK" at bounding box center [741, 345] width 28 height 21
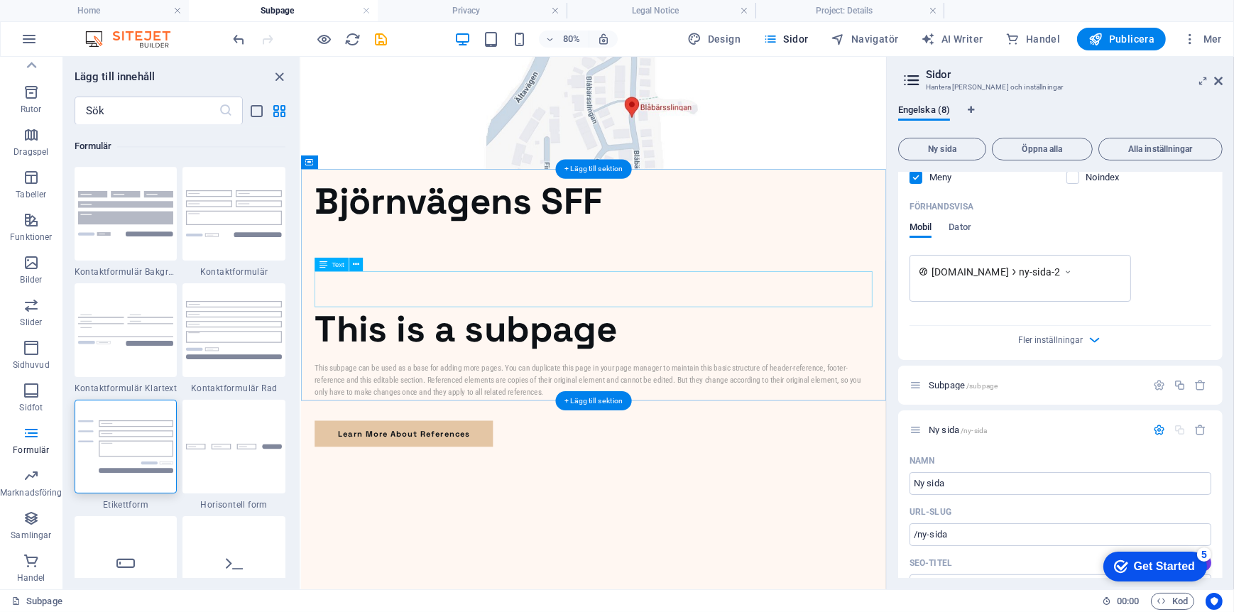
click at [355, 438] on div "This subpage can be used as a base for adding more pages. You can duplicate thi…" at bounding box center [665, 460] width 697 height 45
click at [424, 548] on html "Björnvägens SFF Oss This is a subpage This subpage can be used as a base for ad…" at bounding box center [665, 328] width 731 height 545
click at [475, 469] on div "This is a subpage This subpage can be used as a base for adding more pages. You…" at bounding box center [665, 456] width 731 height 290
click at [129, 447] on img at bounding box center [126, 446] width 96 height 53
click at [301, 447] on div "Dra hit för att ersätta det befintliga innehållet. Tryck på "Ctrl" om du vill s…" at bounding box center [593, 323] width 585 height 533
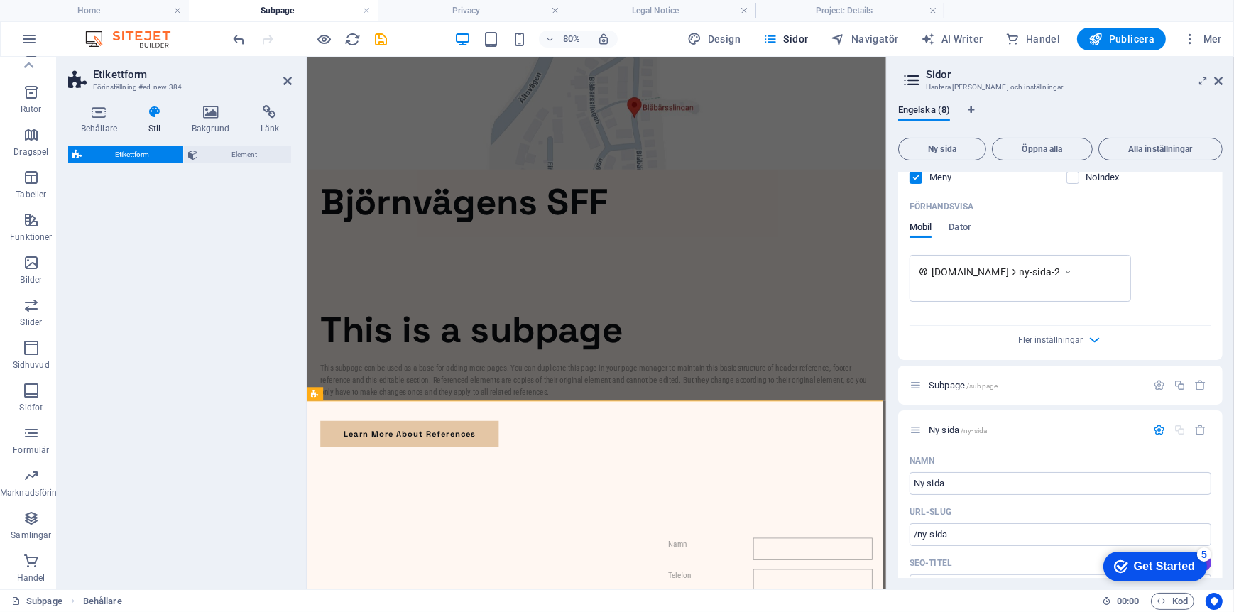
select select "rem"
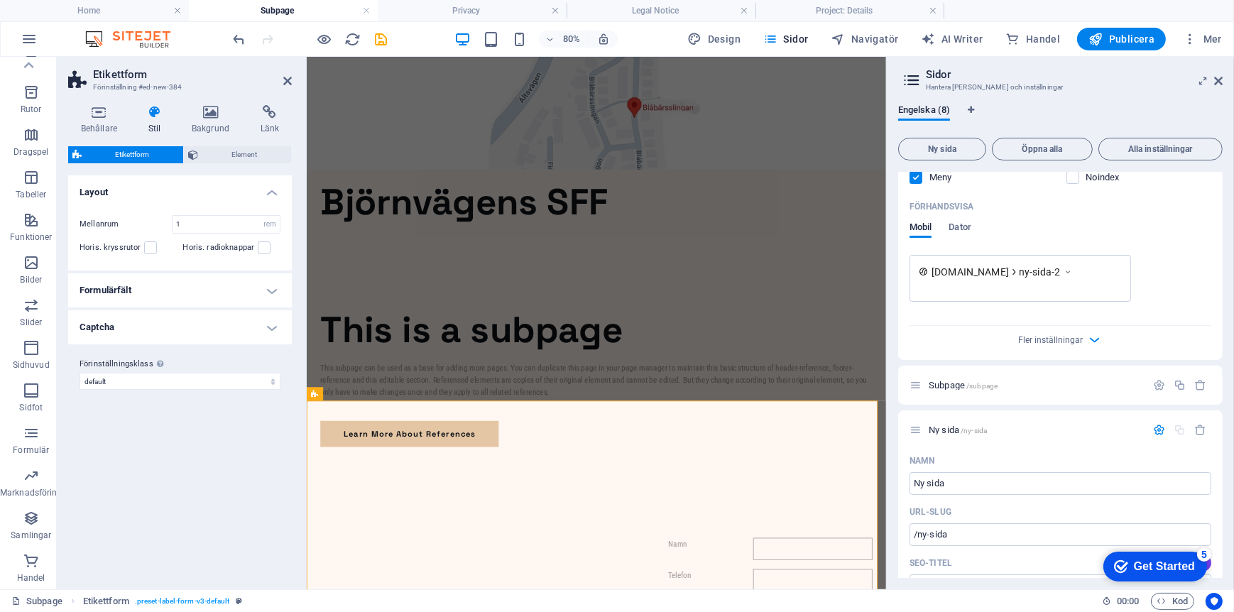
click at [271, 293] on h4 "Formulärfält" at bounding box center [180, 290] width 224 height 34
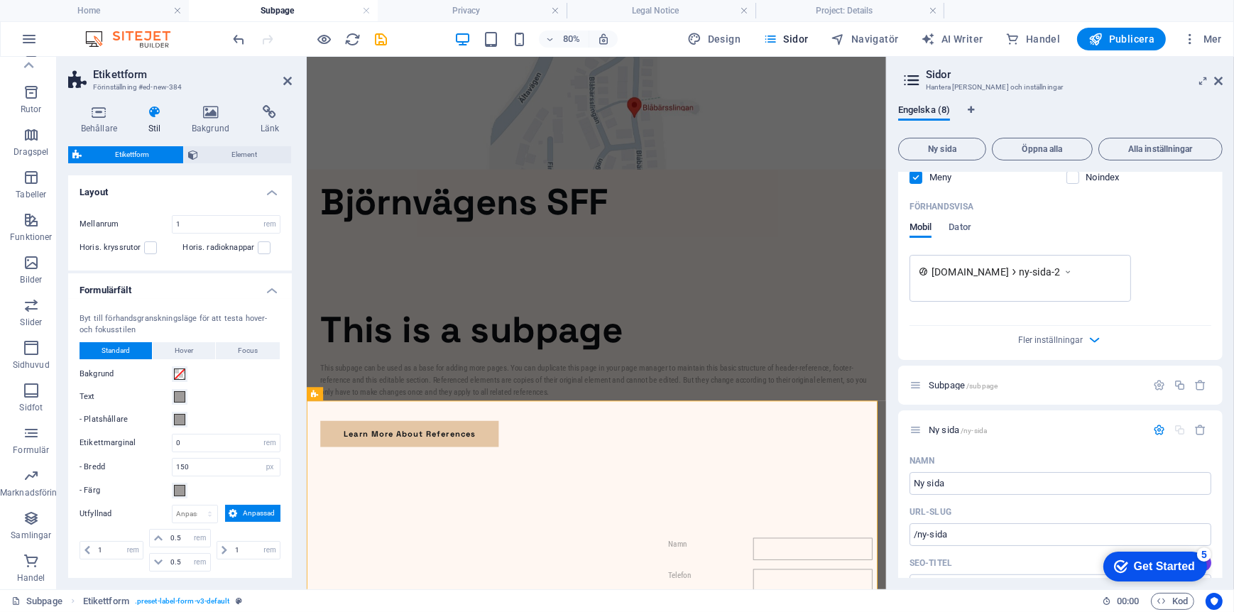
click at [271, 293] on h4 "Formulärfält" at bounding box center [180, 286] width 224 height 26
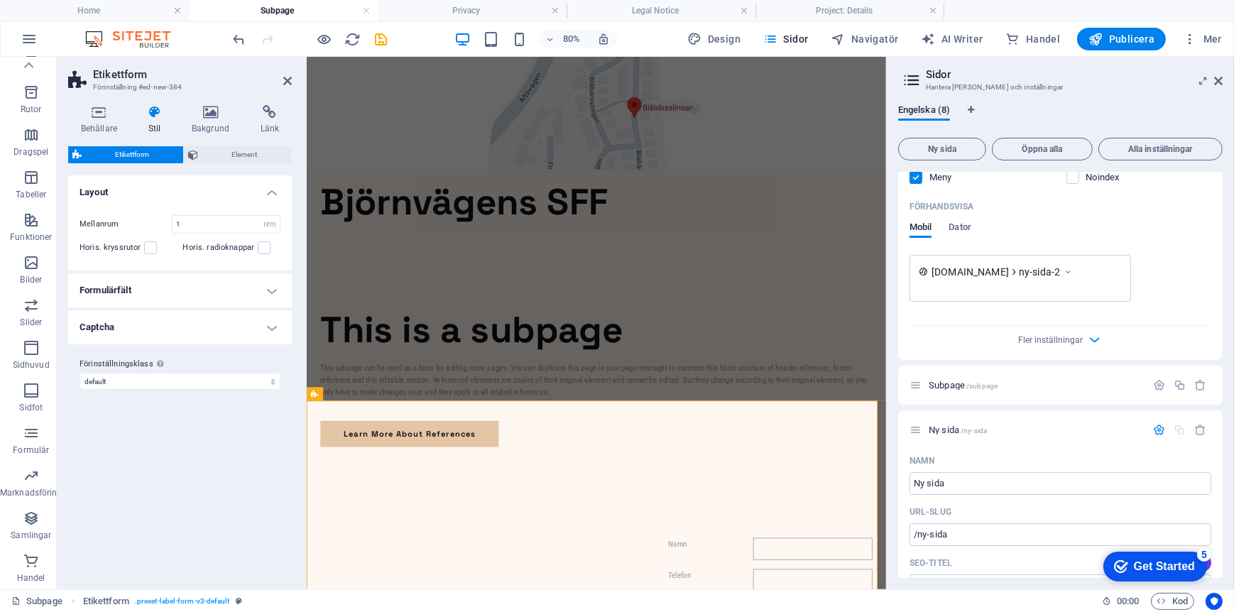
click at [241, 452] on div "Varianter Standard Layout Mellanrum 1 px rem % vh vw Horis. kryssrutor Horis. r…" at bounding box center [180, 376] width 224 height 403
click at [545, 194] on figure at bounding box center [668, 126] width 724 height 141
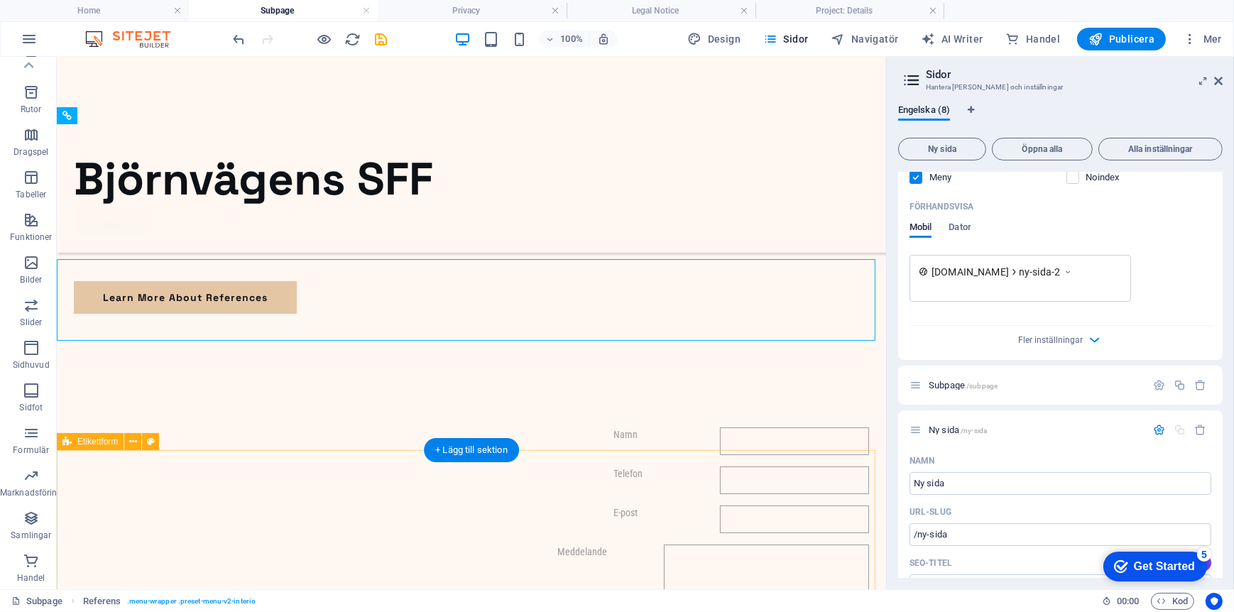
scroll to position [33, 0]
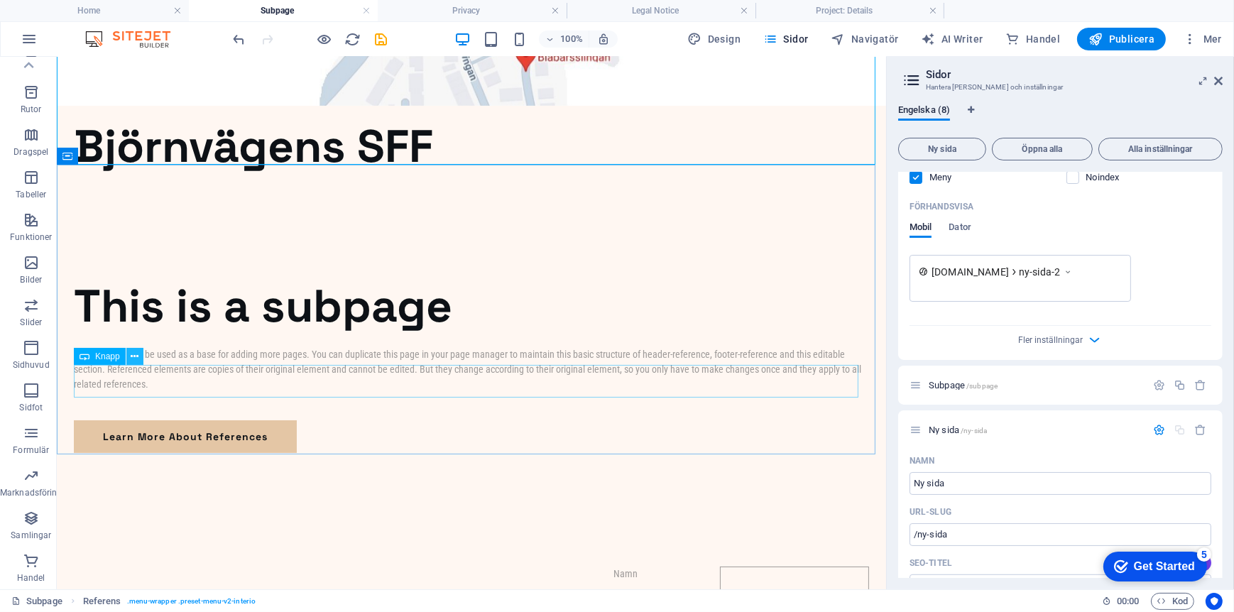
click at [135, 360] on icon at bounding box center [135, 356] width 8 height 15
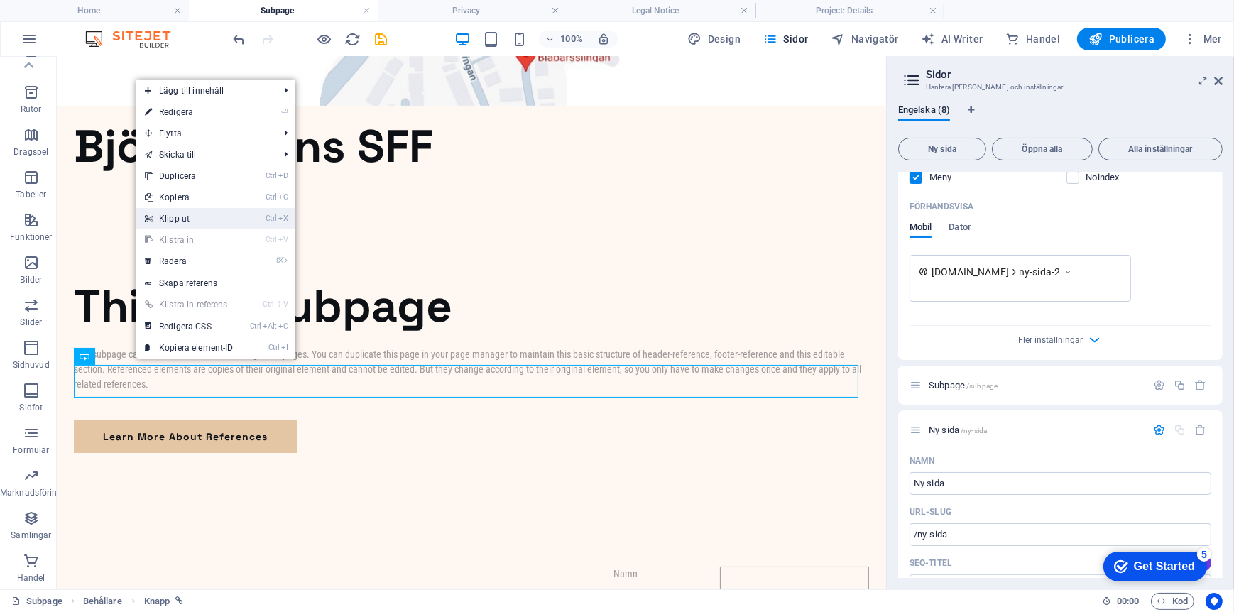
click at [189, 224] on link "Ctrl X Klipp ut" at bounding box center [189, 218] width 106 height 21
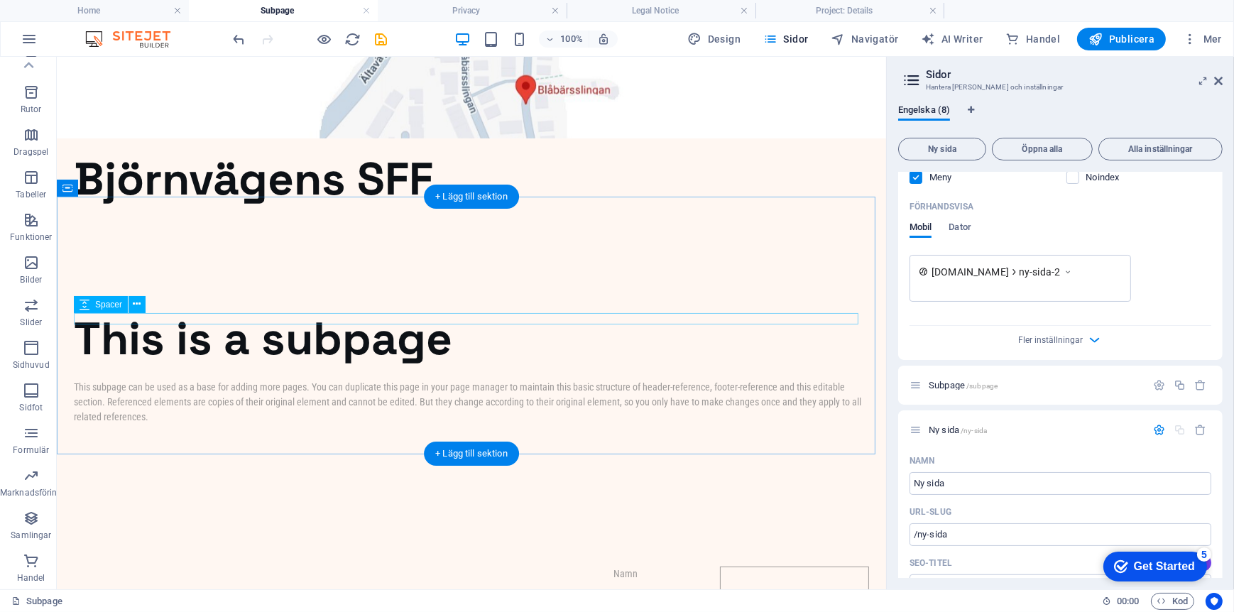
scroll to position [0, 0]
click at [291, 309] on div "This is a subpage" at bounding box center [470, 338] width 795 height 59
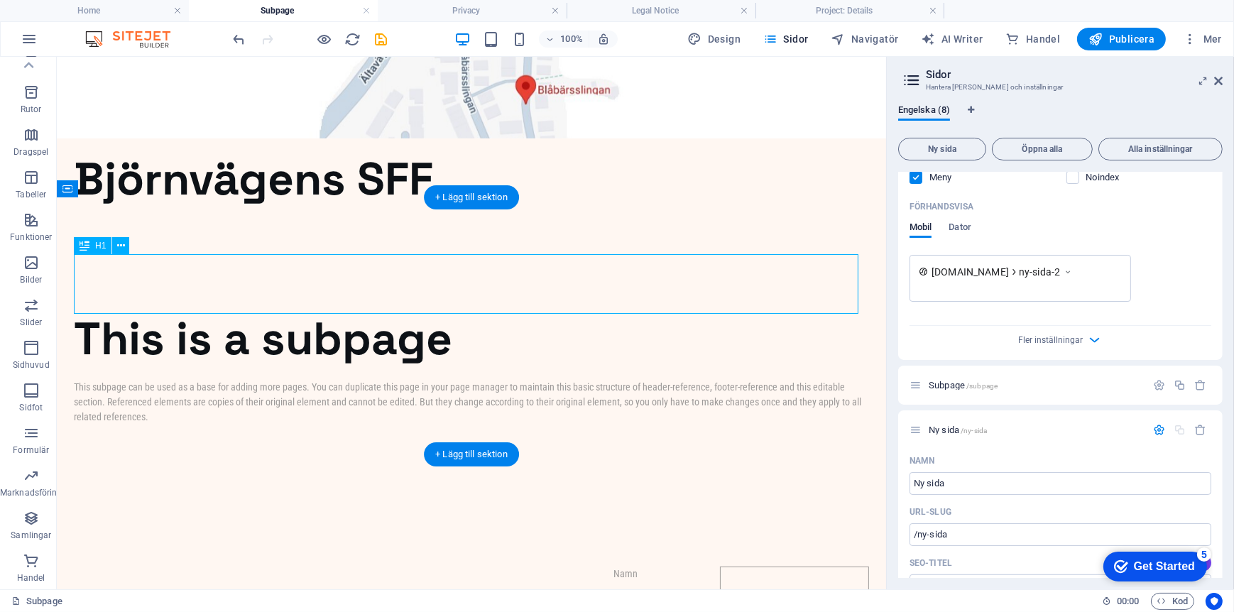
click at [291, 309] on div "This is a subpage" at bounding box center [470, 338] width 795 height 59
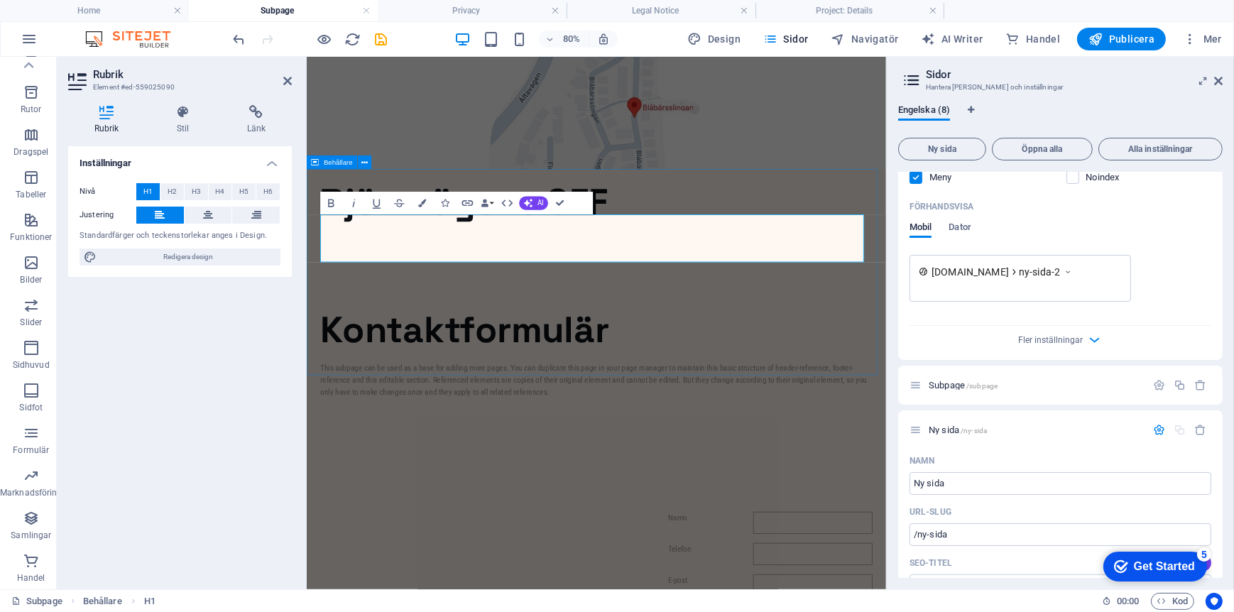
click at [456, 398] on div "Kontaktformulär This subpage can be used as a base for adding more pages. You c…" at bounding box center [668, 439] width 724 height 257
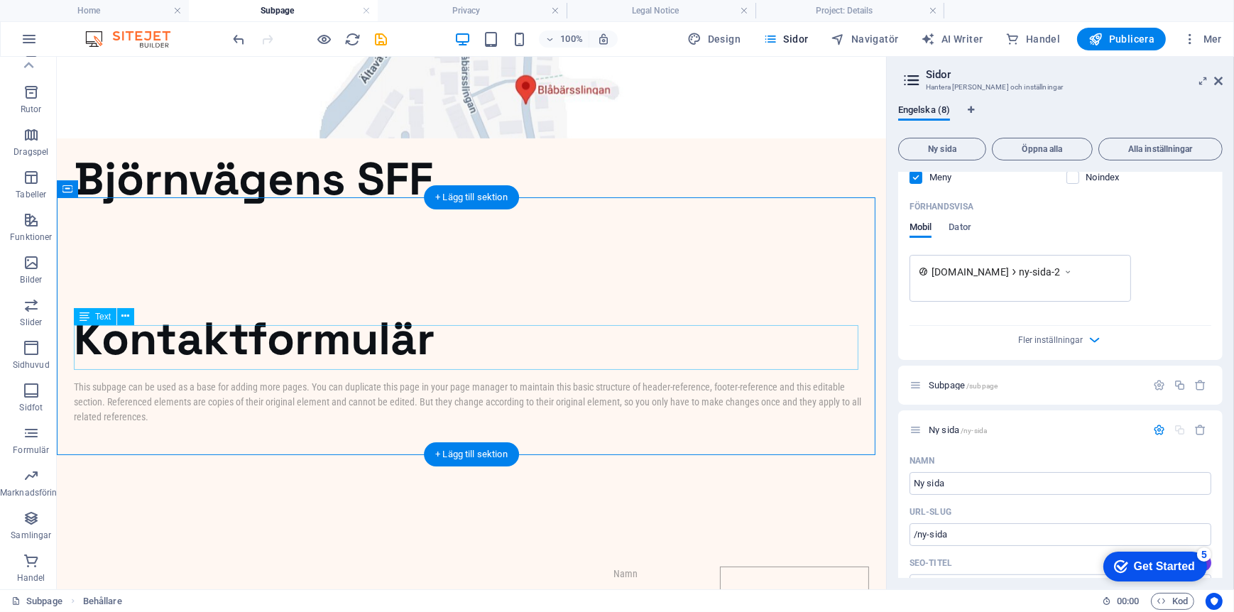
click at [188, 379] on div "This subpage can be used as a base for adding more pages. You can duplicate thi…" at bounding box center [470, 401] width 795 height 45
click at [127, 315] on icon at bounding box center [126, 316] width 8 height 15
click at [369, 379] on div "This subpage can be used as a base for adding more pages. You can duplicate thi…" at bounding box center [470, 401] width 795 height 45
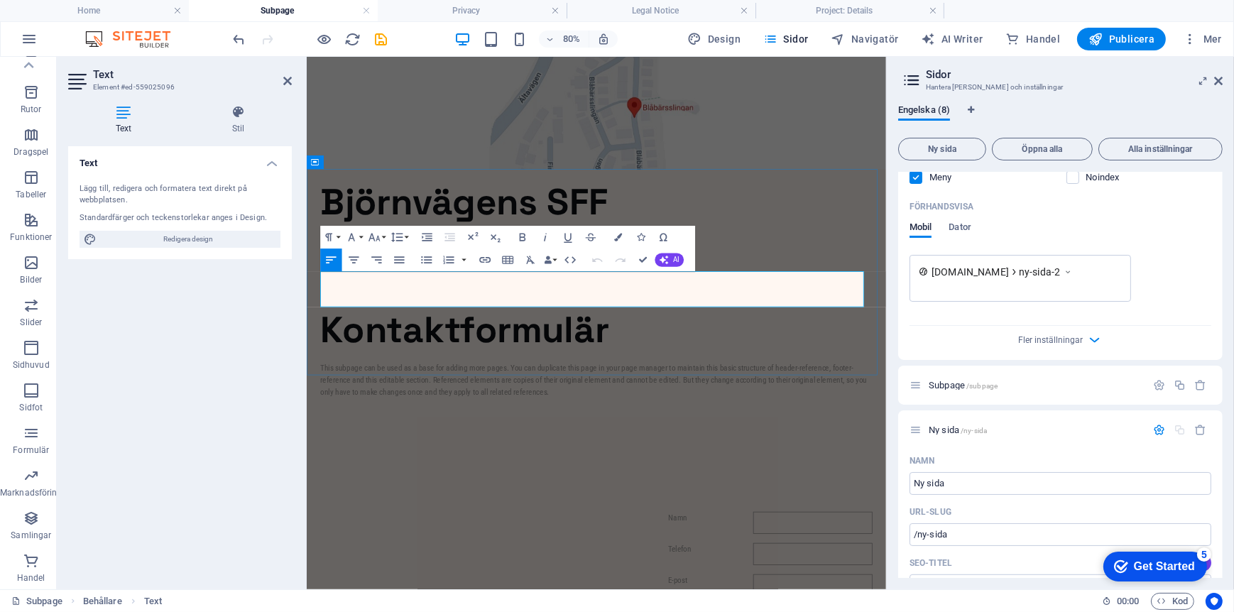
click at [473, 438] on p "This subpage can be used as a base for adding more pages. You can duplicate thi…" at bounding box center [668, 460] width 690 height 45
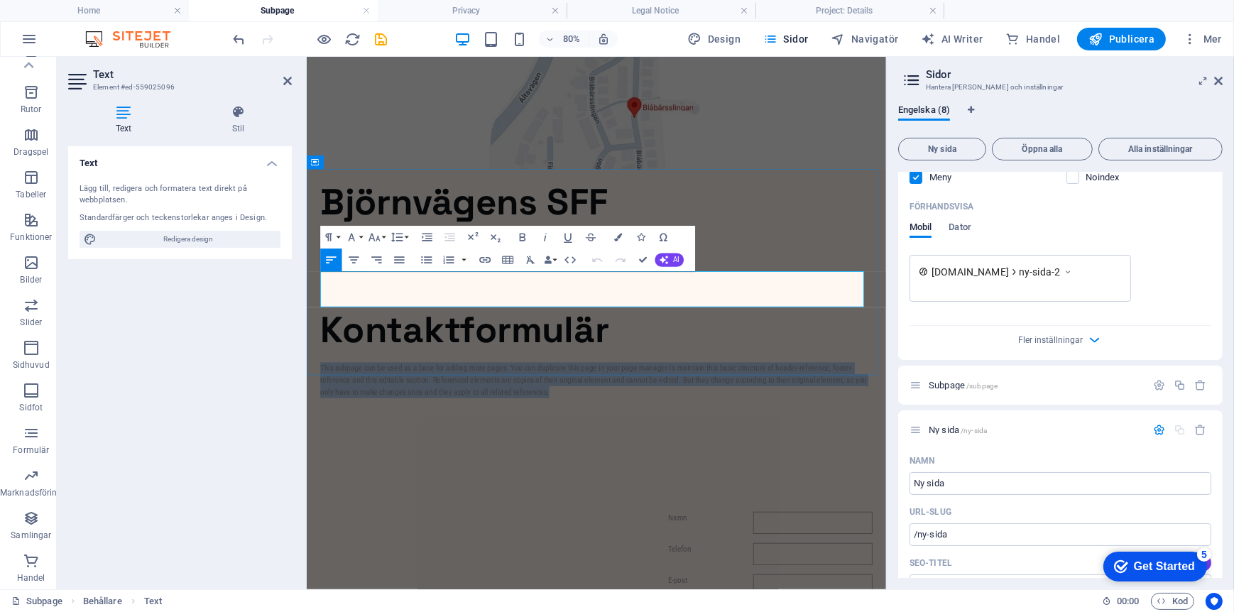
click at [473, 438] on p "This subpage can be used as a base for adding more pages. You can duplicate thi…" at bounding box center [668, 460] width 690 height 45
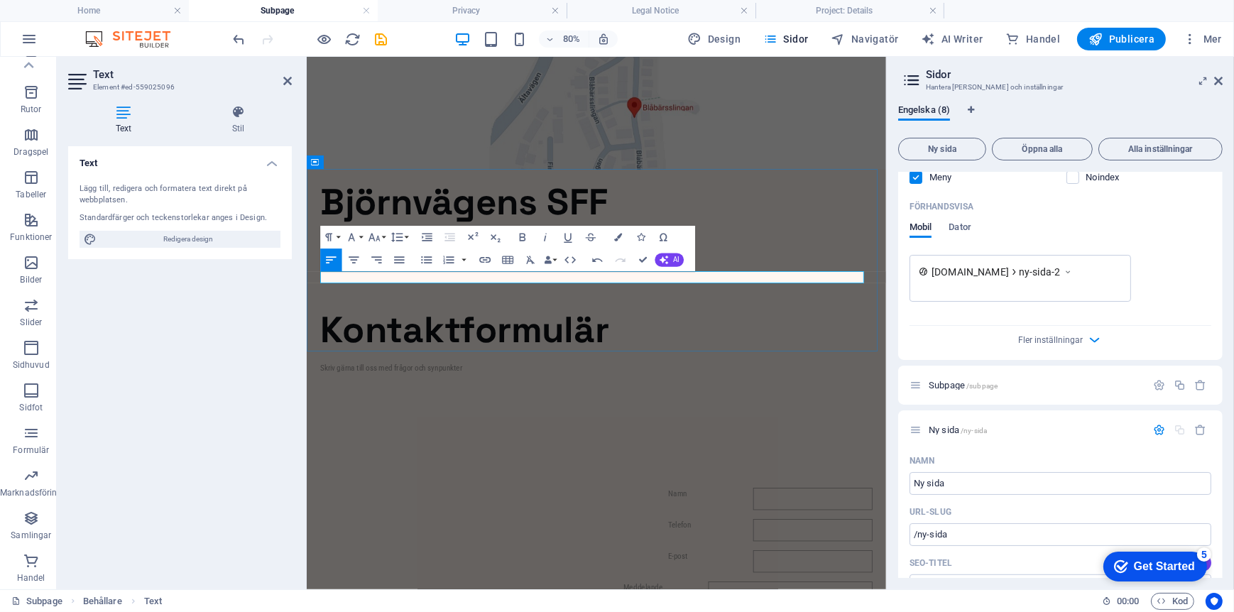
click at [395, 438] on p "Skriv gärna till oss med frågor och synpunkter" at bounding box center [668, 445] width 690 height 15
click at [553, 438] on p "Skriv gärna till styrelsen med frågor och synpunkter" at bounding box center [668, 445] width 690 height 15
click at [266, 363] on div "Text Lägg till, redigera och formatera text direkt på webbplatsen. Standardfärg…" at bounding box center [180, 362] width 224 height 432
click at [286, 82] on icon at bounding box center [287, 80] width 9 height 11
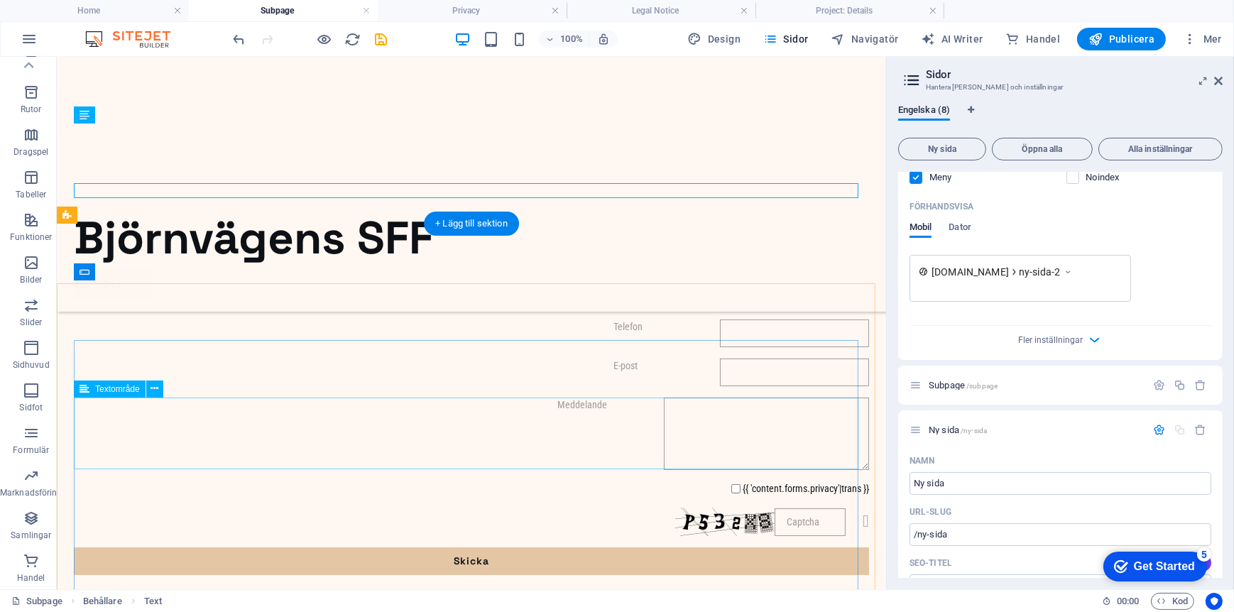
scroll to position [184, 0]
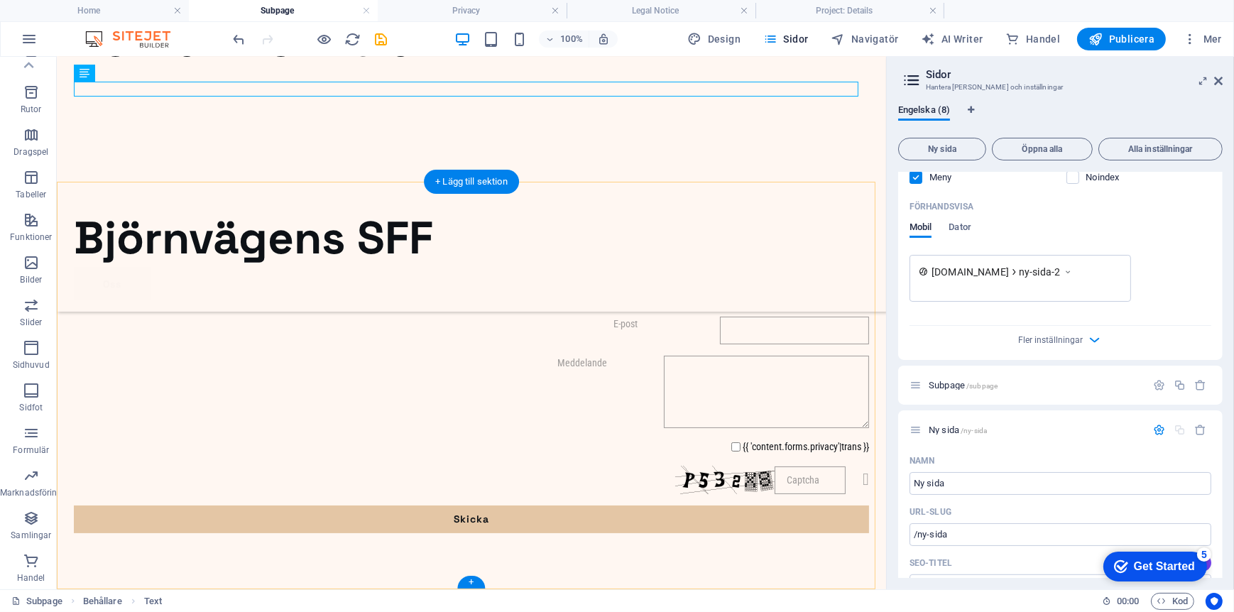
click at [472, 580] on div "+" at bounding box center [471, 582] width 28 height 13
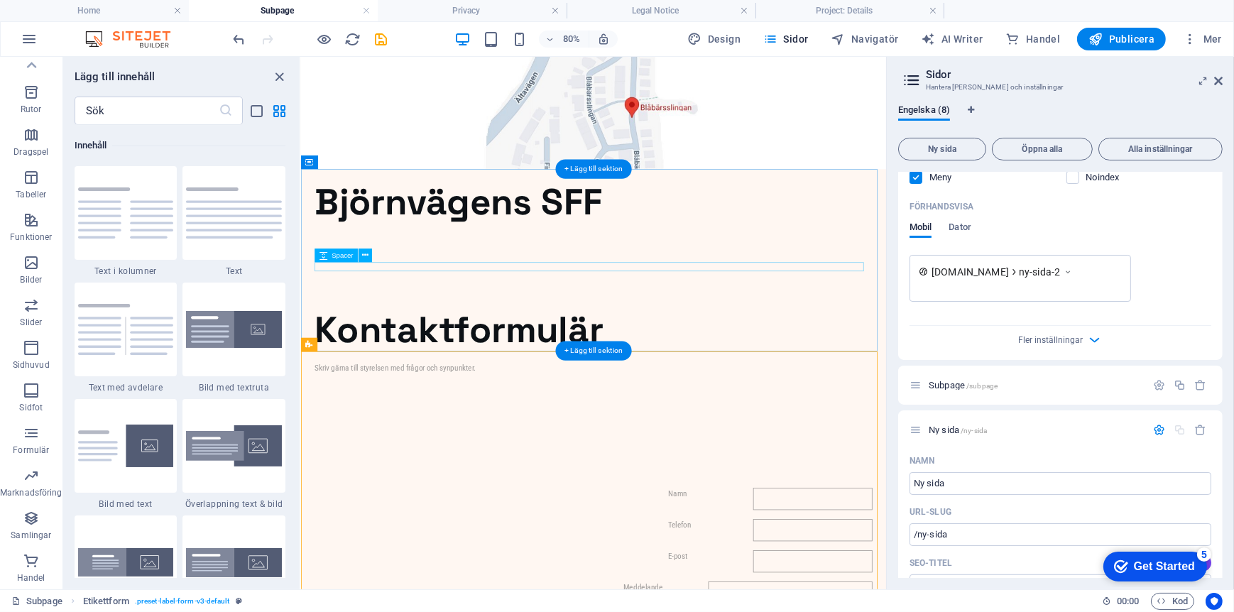
scroll to position [0, 0]
click at [275, 76] on icon "close panel" at bounding box center [280, 77] width 16 height 16
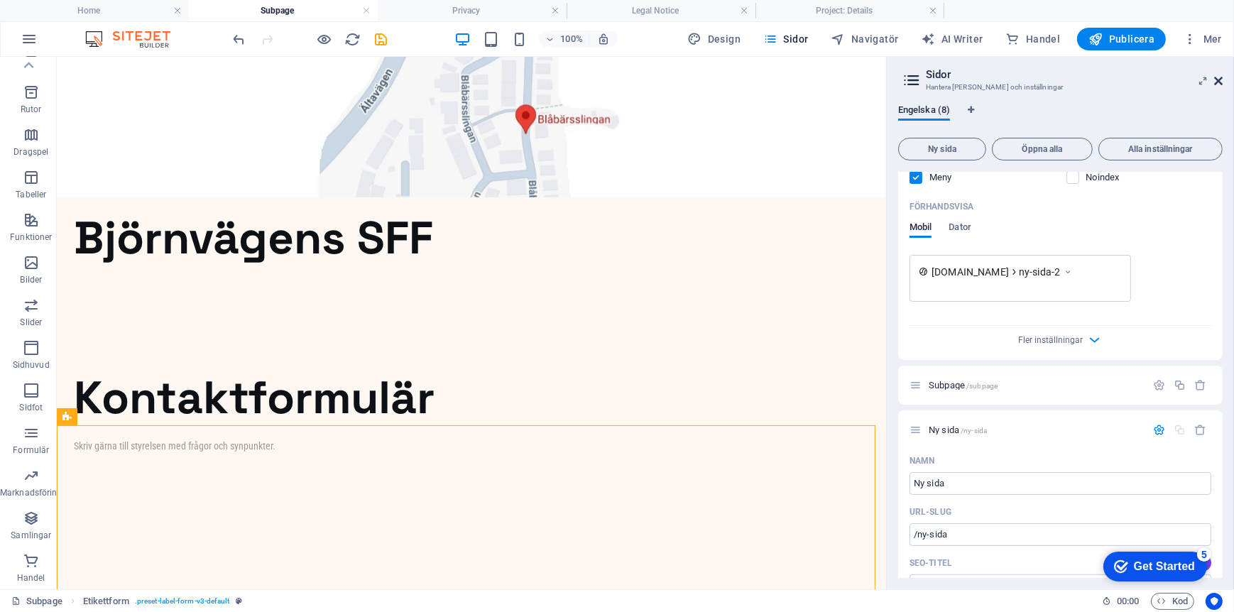
click at [1220, 77] on icon at bounding box center [1218, 80] width 9 height 11
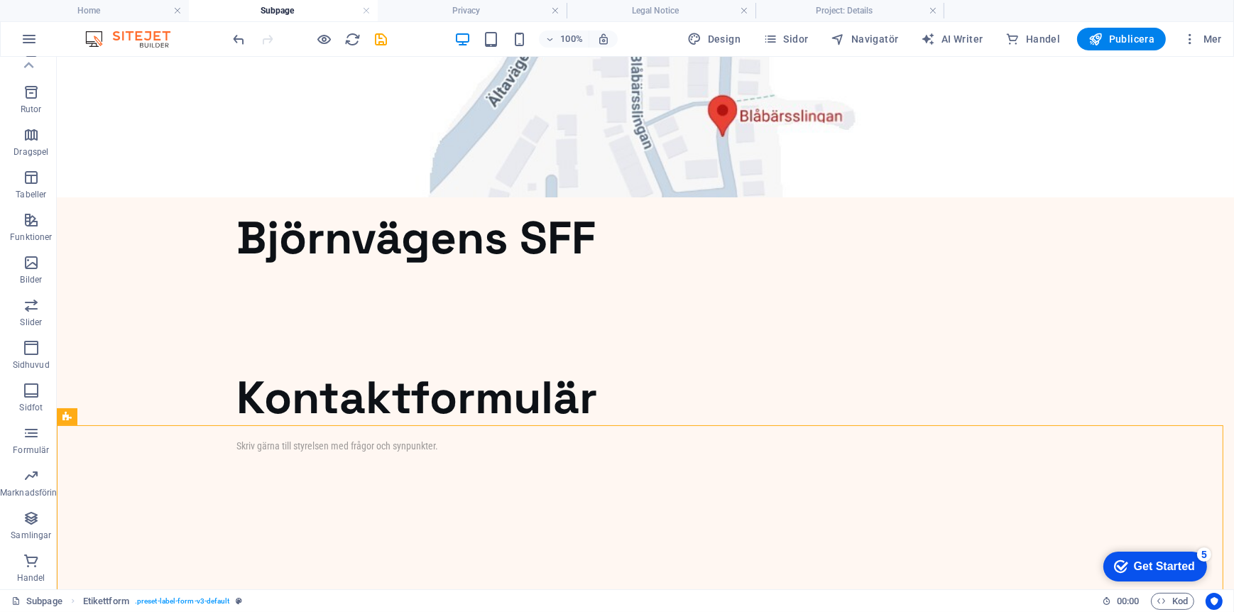
click at [295, 3] on h4 "Subpage" at bounding box center [283, 11] width 189 height 16
click at [285, 9] on h4 "Subpage" at bounding box center [283, 11] width 189 height 16
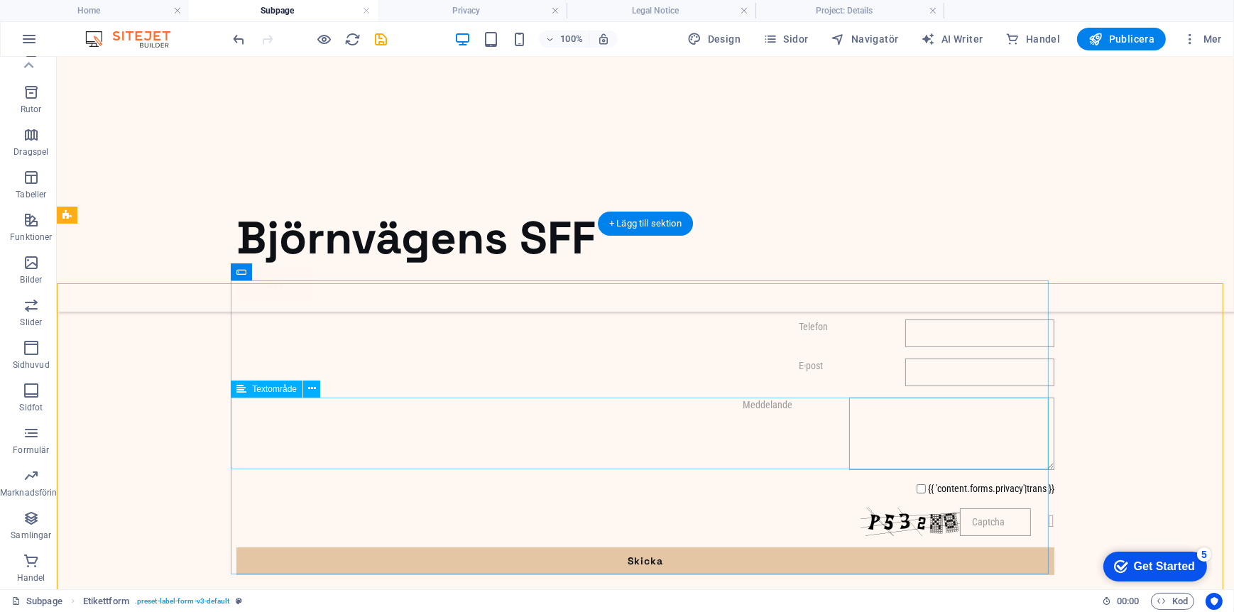
scroll to position [184, 0]
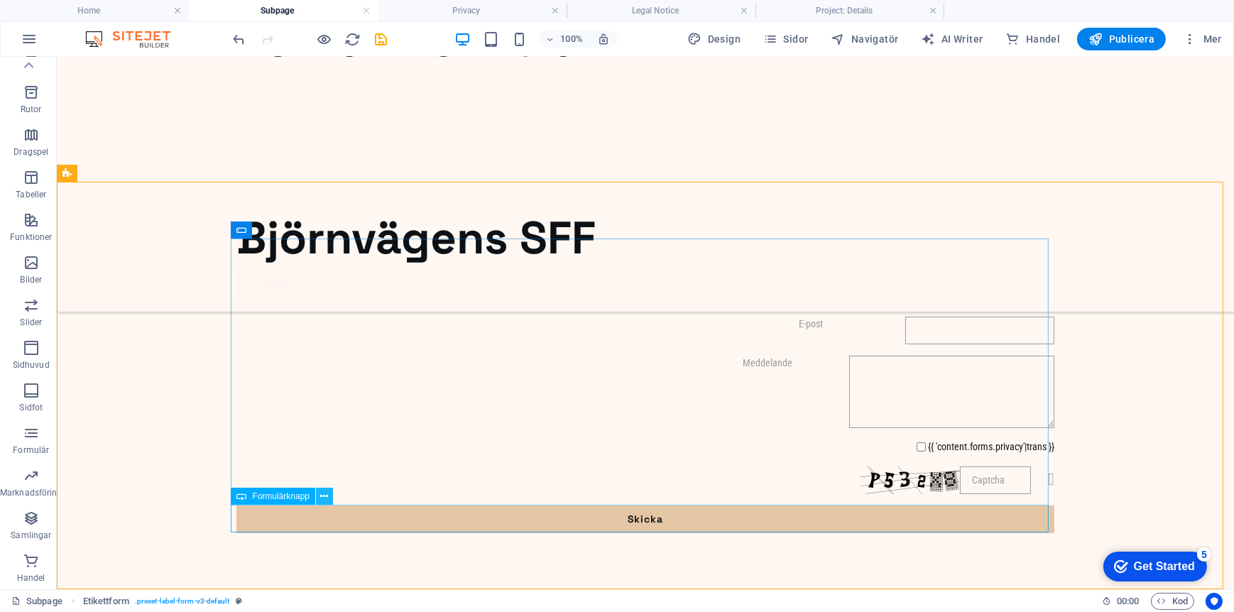
click at [321, 501] on icon at bounding box center [325, 496] width 8 height 15
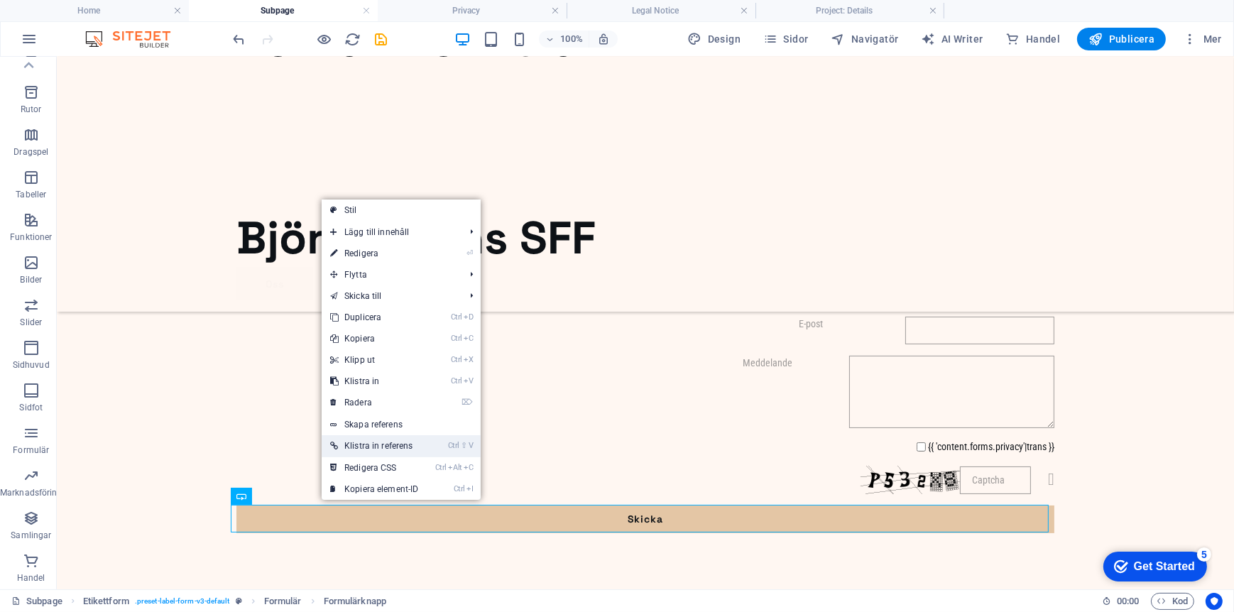
click at [393, 451] on link "Ctrl ⇧ V Klistra in referens" at bounding box center [375, 445] width 106 height 21
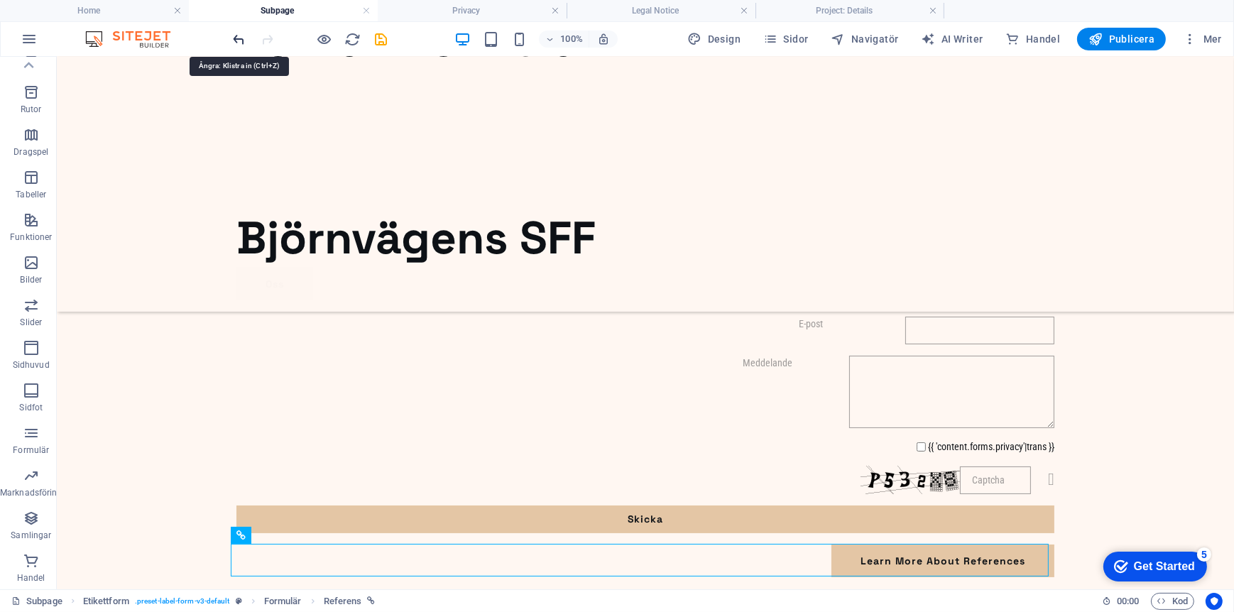
click at [241, 40] on icon "undo" at bounding box center [240, 39] width 16 height 16
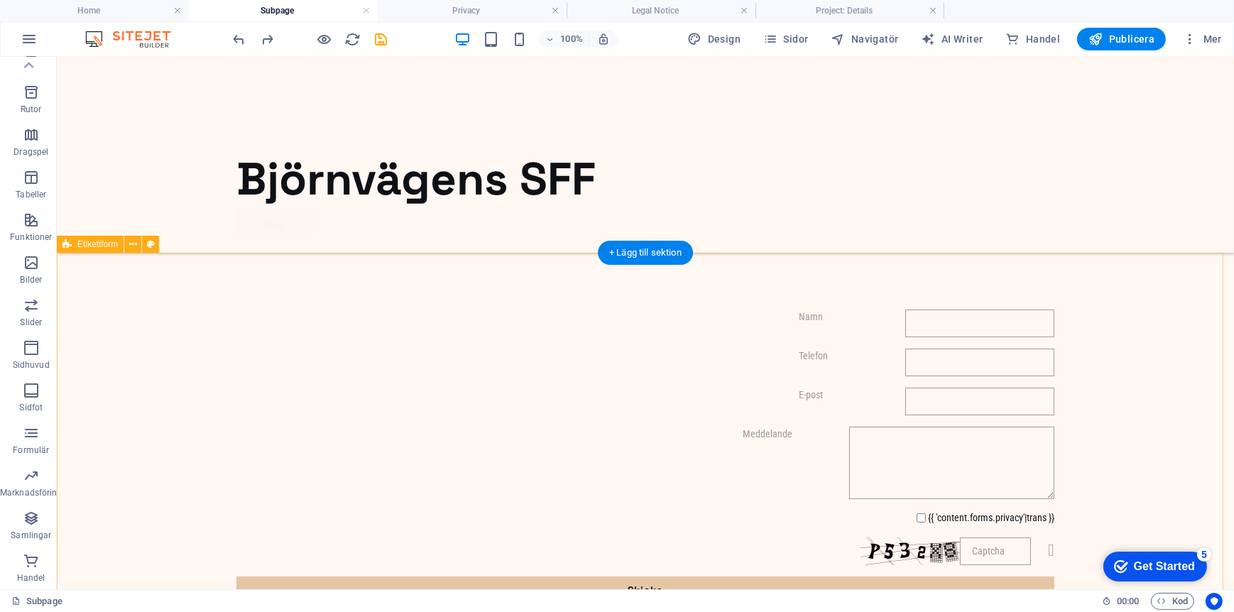
scroll to position [0, 0]
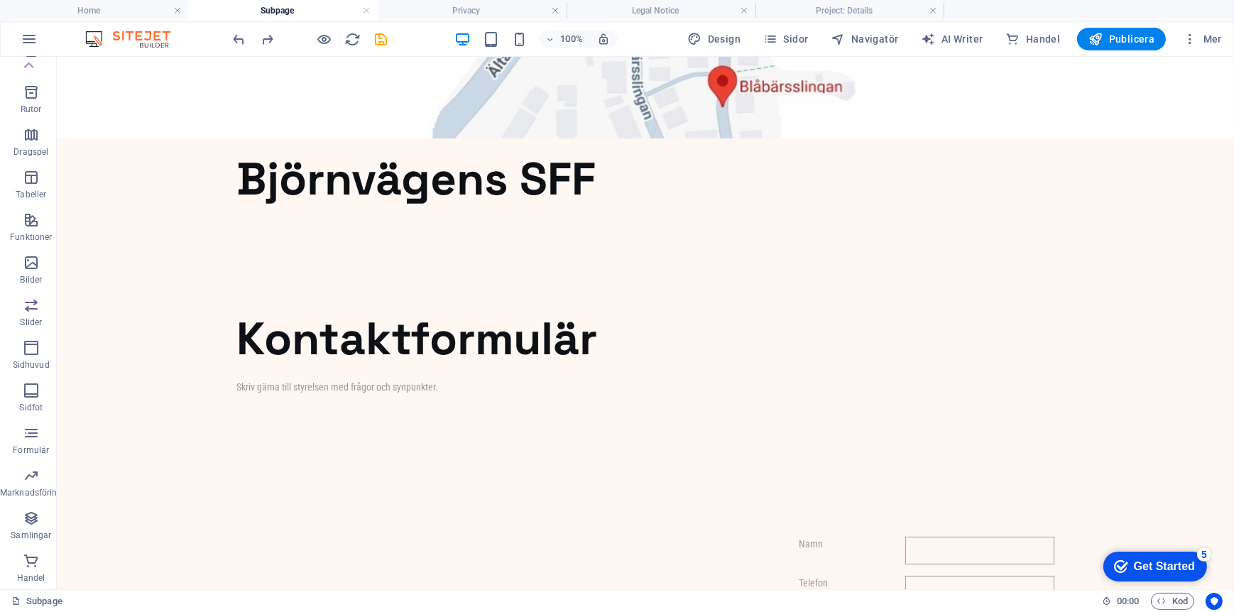
click at [293, 11] on h4 "Subpage" at bounding box center [283, 11] width 189 height 16
click at [798, 38] on span "Sidor" at bounding box center [785, 39] width 45 height 14
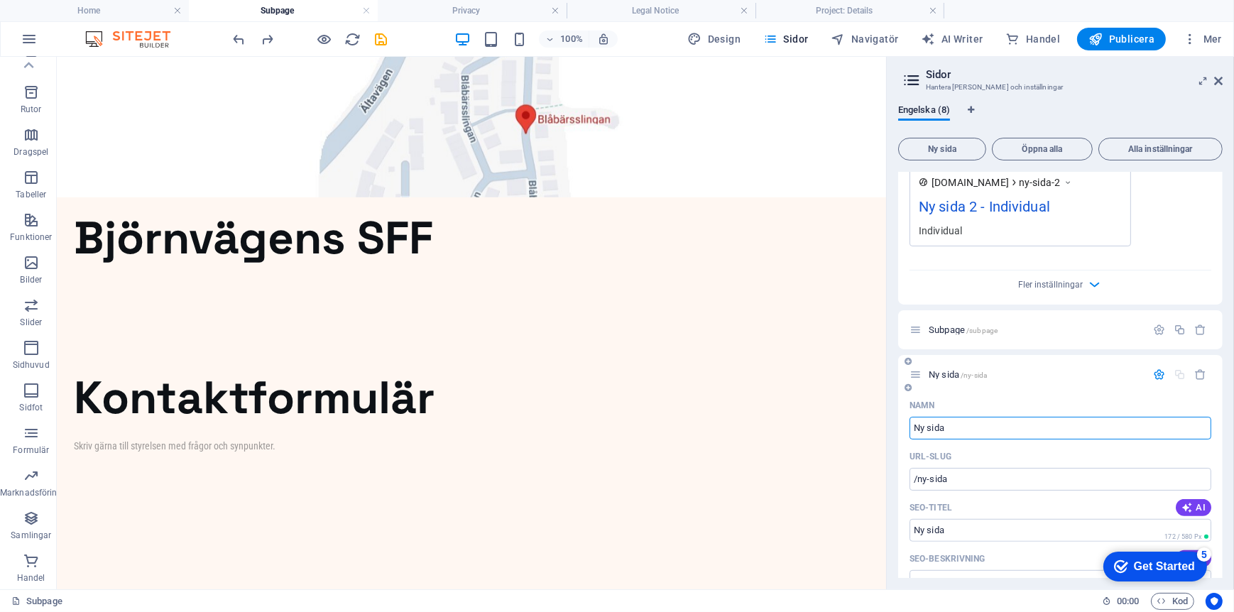
scroll to position [1170, 0]
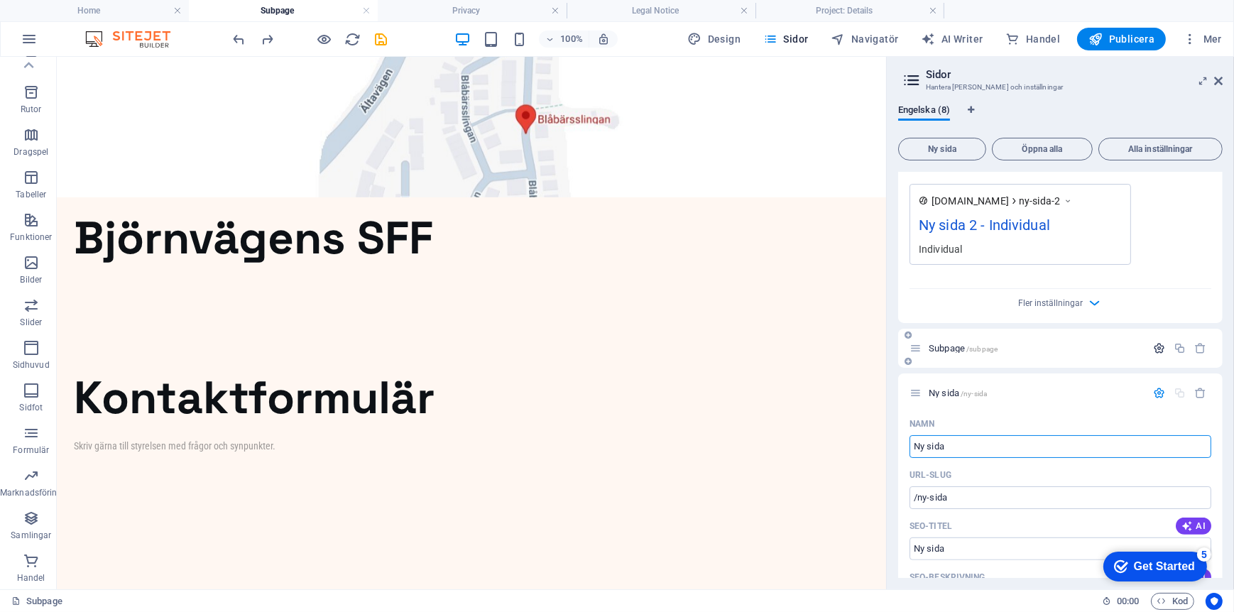
click at [1160, 344] on icon "button" at bounding box center [1159, 348] width 12 height 12
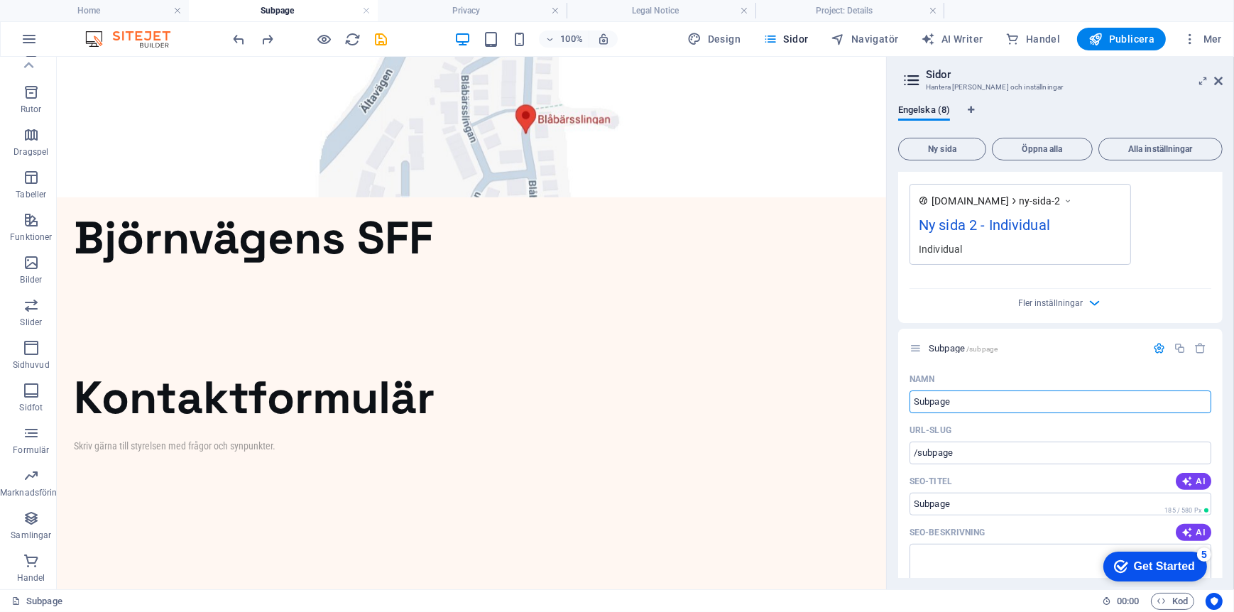
drag, startPoint x: 959, startPoint y: 402, endPoint x: 894, endPoint y: 403, distance: 65.3
click at [894, 403] on div "Engelska (8) Ny sida Öppna alla Alla inställningar Home Privacy /privacy Legal …" at bounding box center [1060, 342] width 347 height 496
type input "Kontakt"
type input "/kontak"
type input "Kontaktfö"
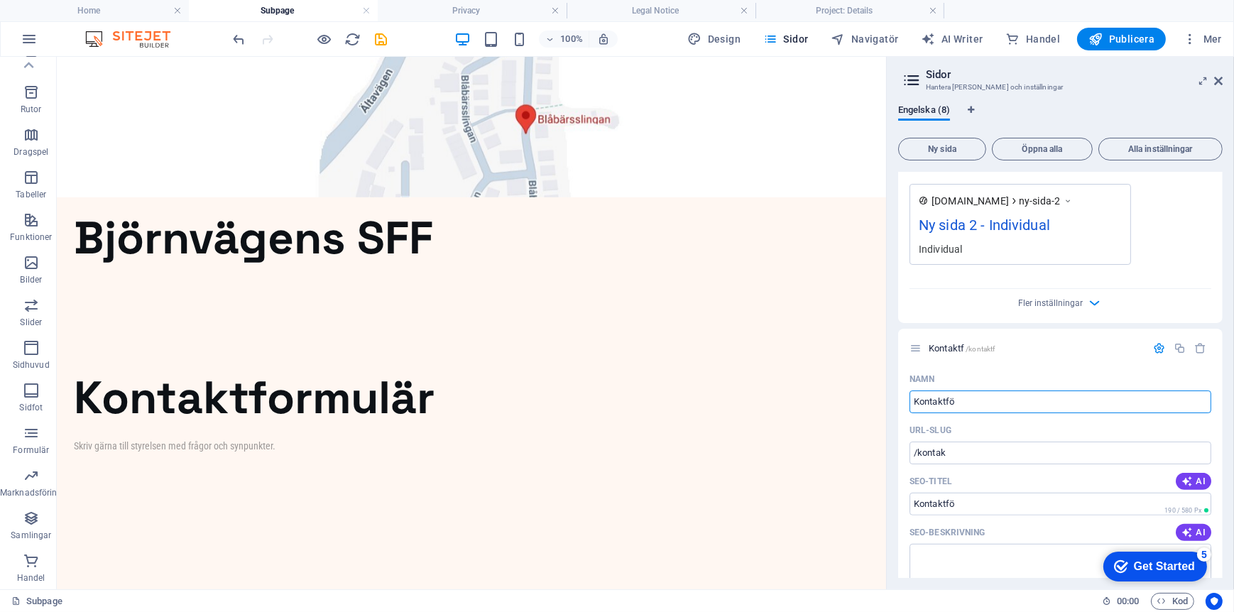
type input "/kontaktf"
type input "Kontaktf"
type input "/kontaktfoe"
type input "Kontaktform"
type input "/kontaktfo"
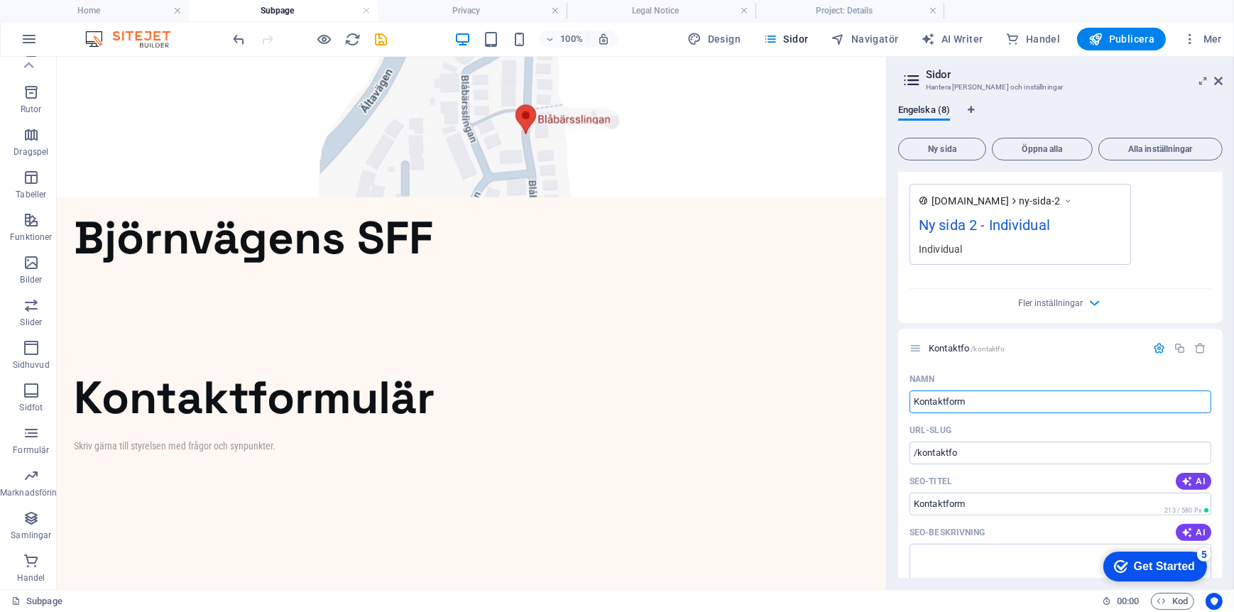
type input "Kontaktformu"
type input "/kontaktform"
type input "Kontaktformulä"
type input "/kontaktformul"
type input "Kontaktformulär"
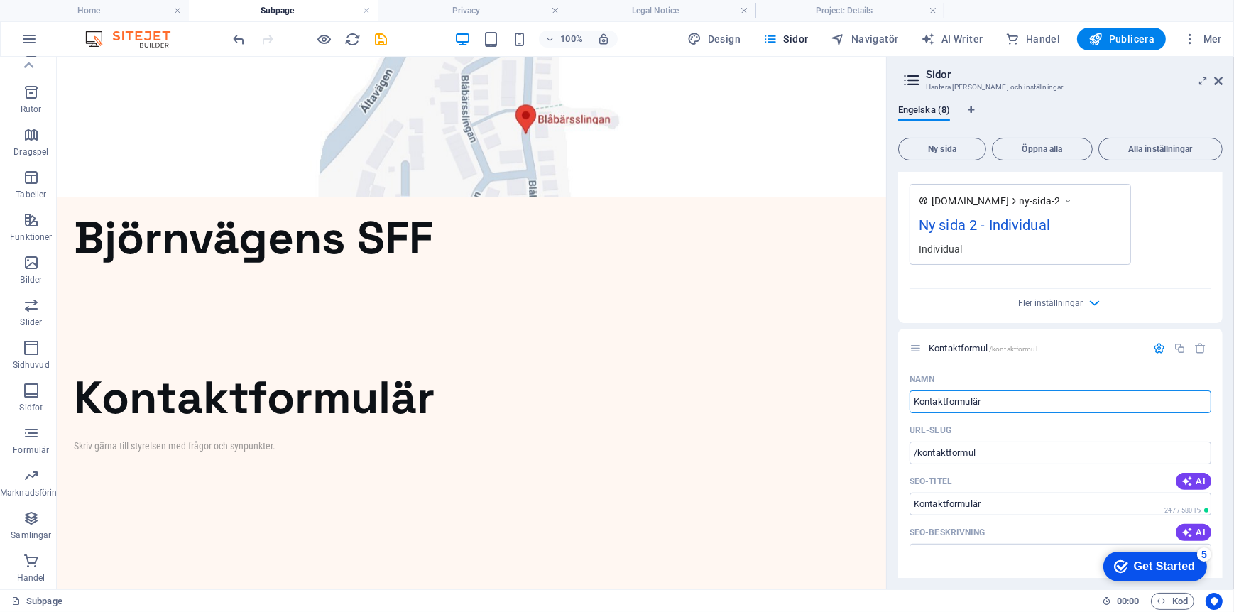
type input "/kontaktformulaer"
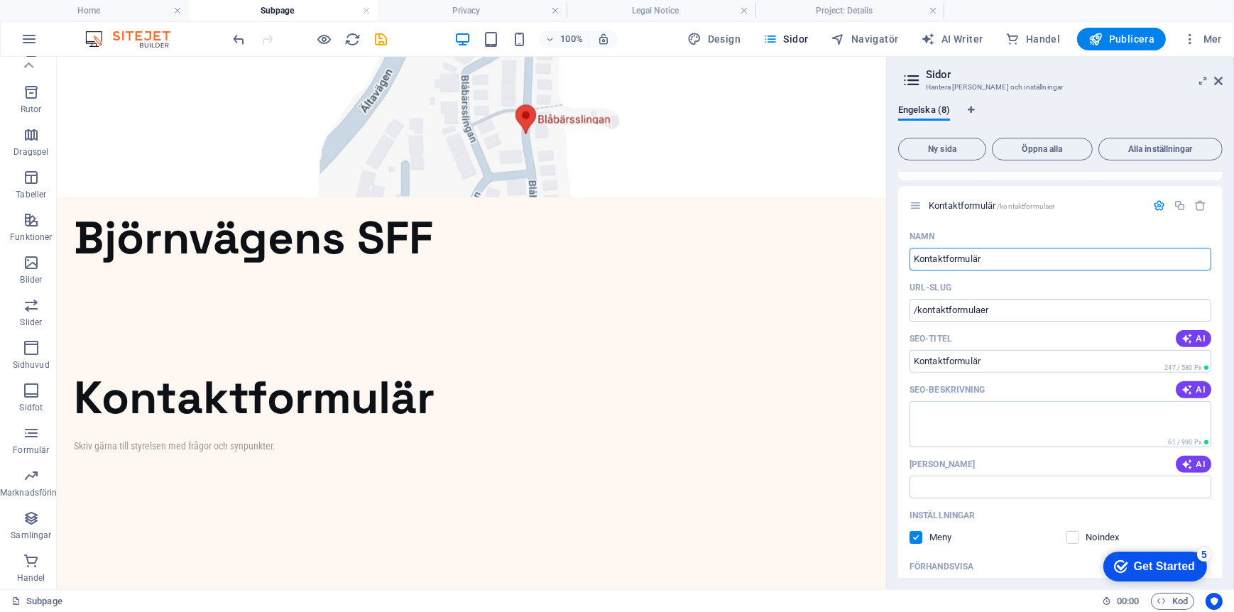
scroll to position [1286, 0]
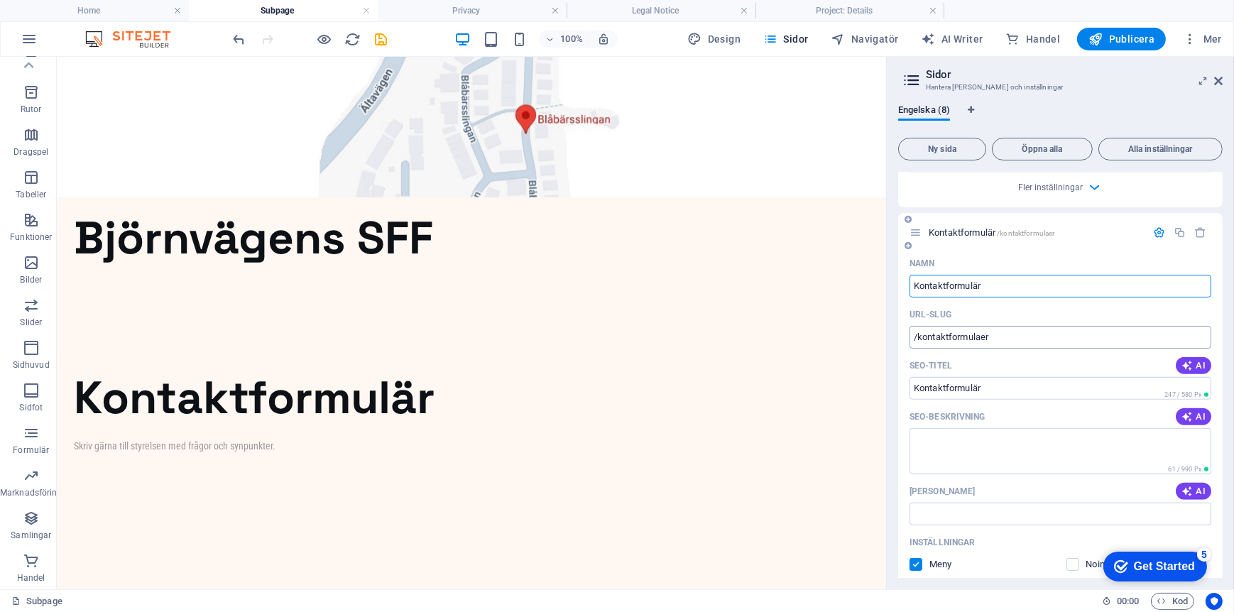
type input "Kontaktformulär"
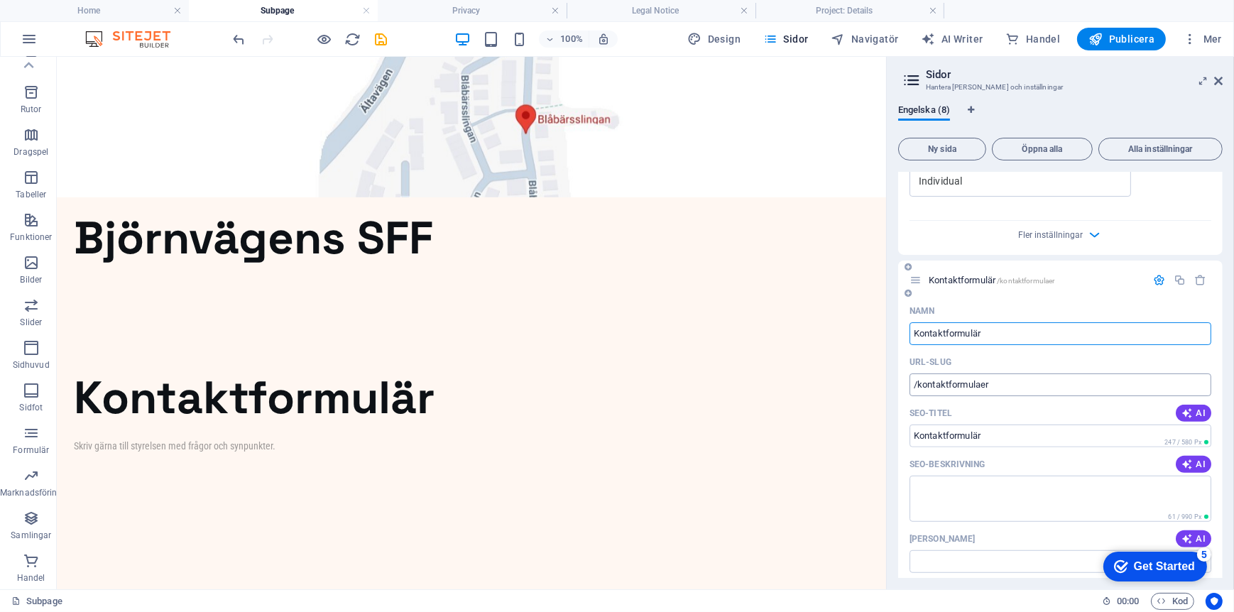
scroll to position [1215, 0]
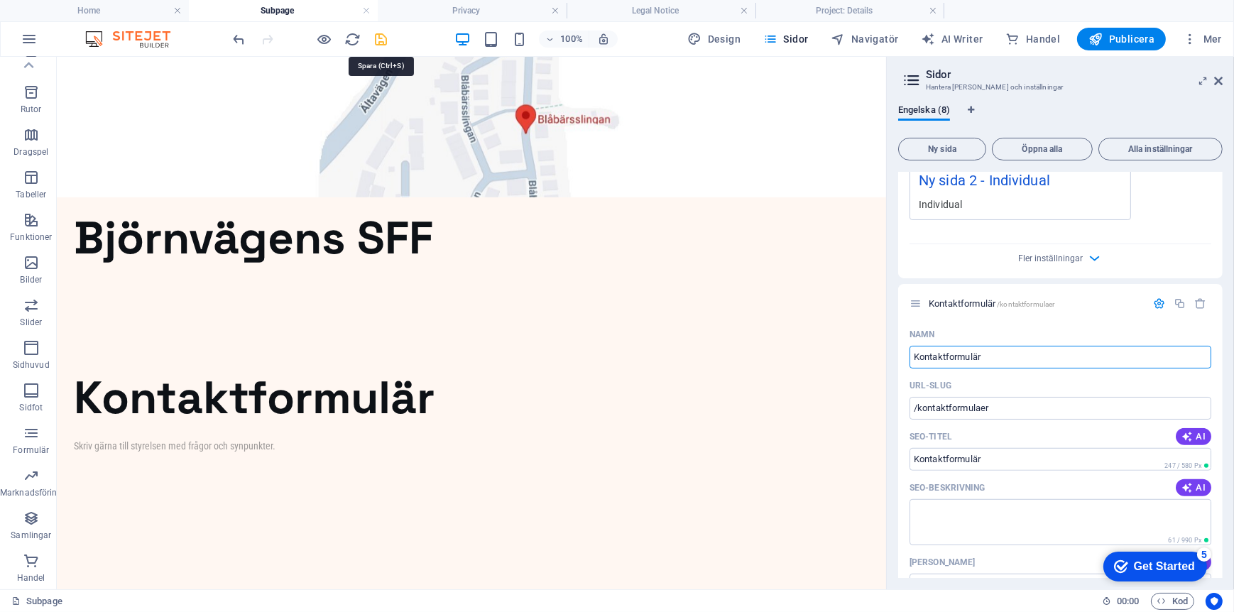
click at [383, 41] on icon "save" at bounding box center [382, 39] width 16 height 16
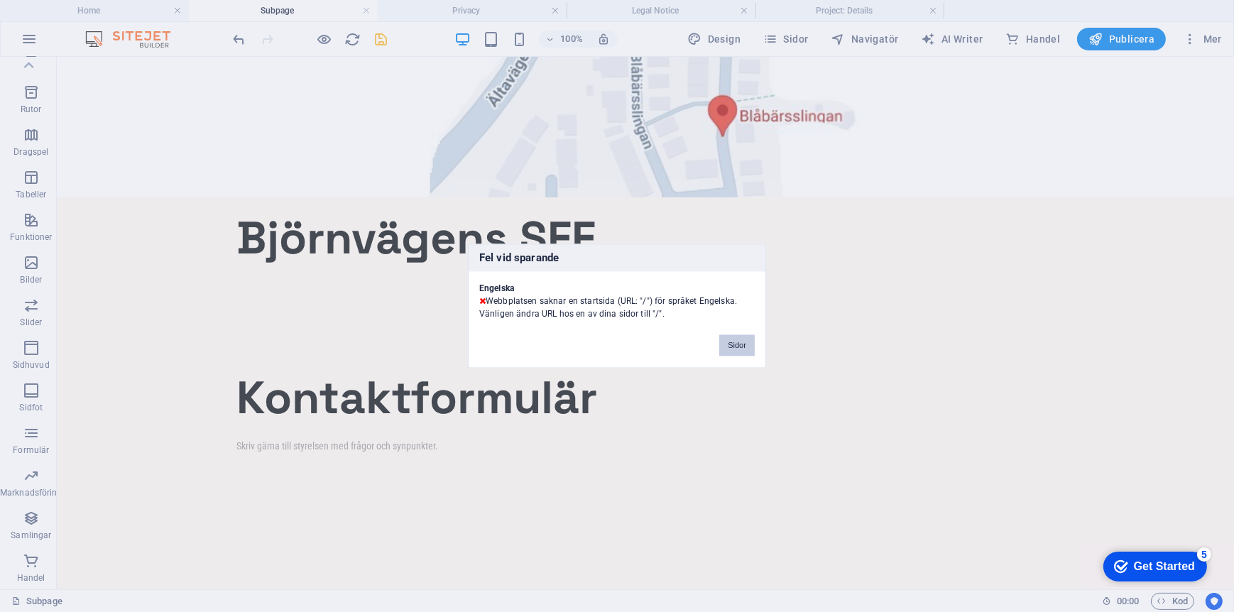
click at [732, 347] on button "Sidor" at bounding box center [737, 345] width 36 height 21
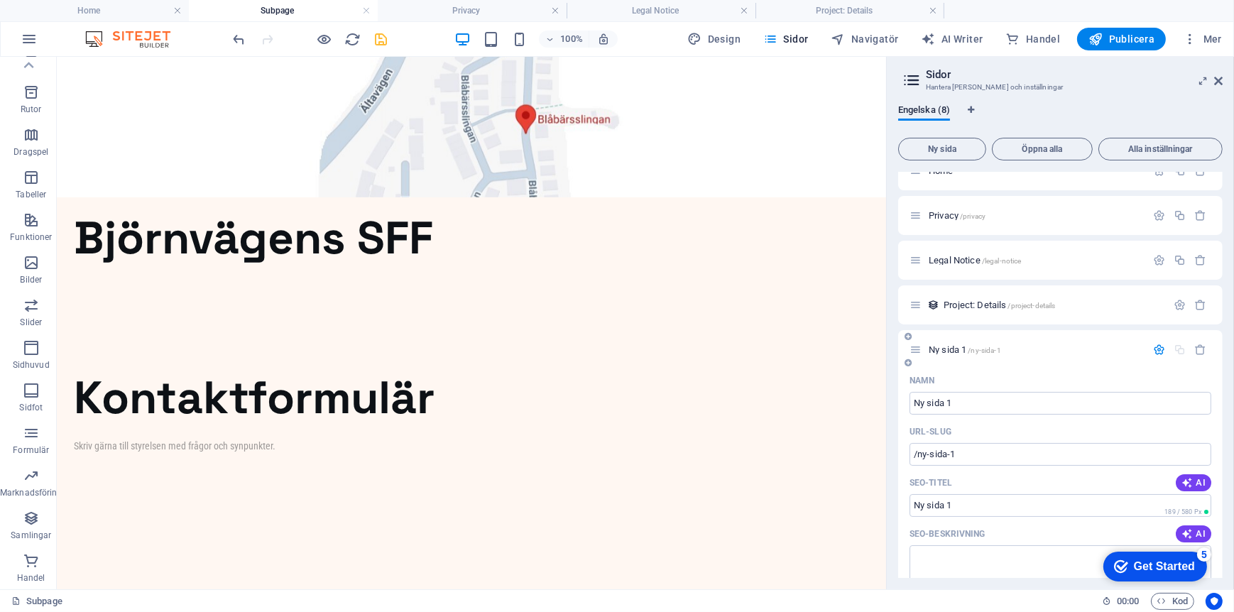
scroll to position [0, 0]
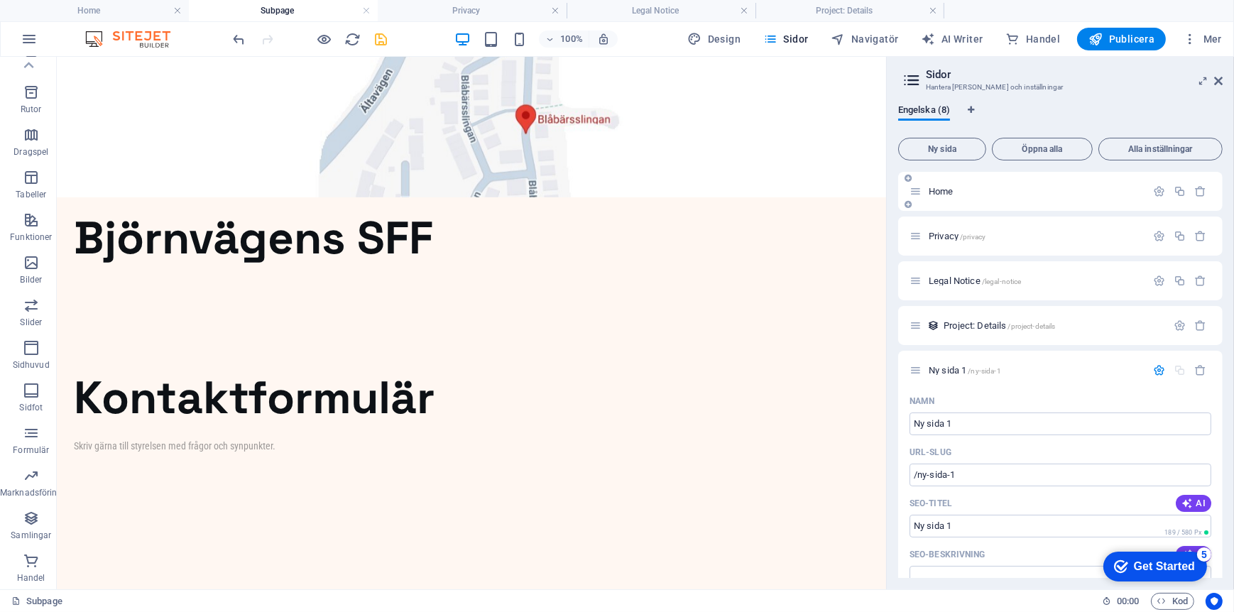
click at [952, 188] on span "Home" at bounding box center [942, 191] width 26 height 11
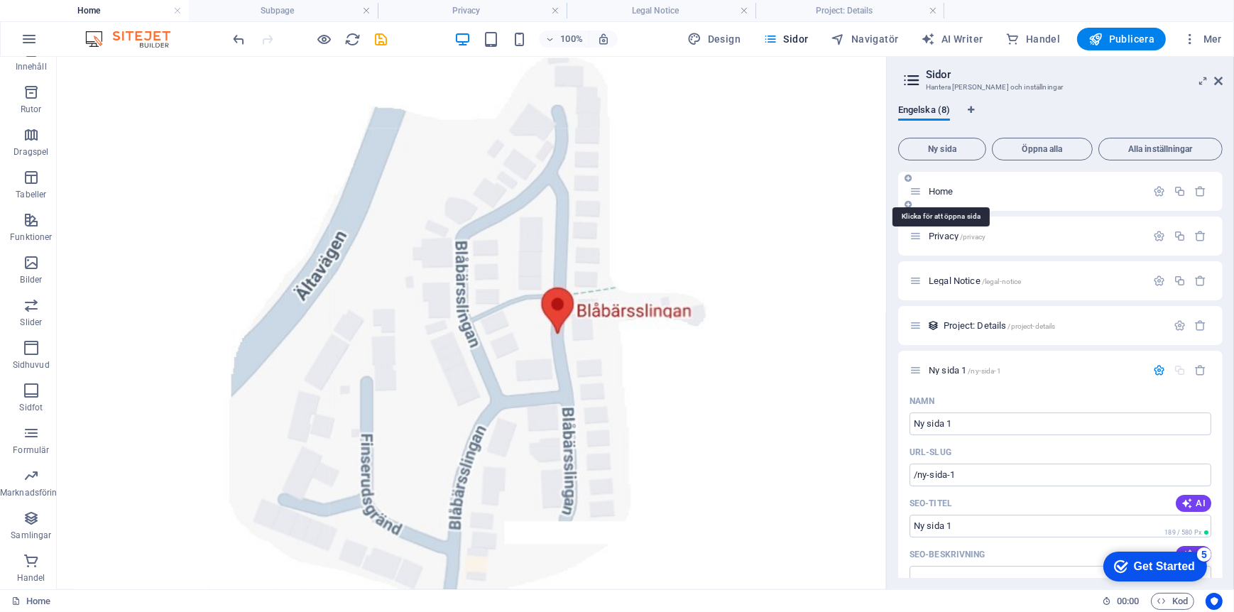
click at [952, 188] on span "Home" at bounding box center [942, 191] width 26 height 11
click at [940, 191] on span "Home" at bounding box center [942, 191] width 26 height 11
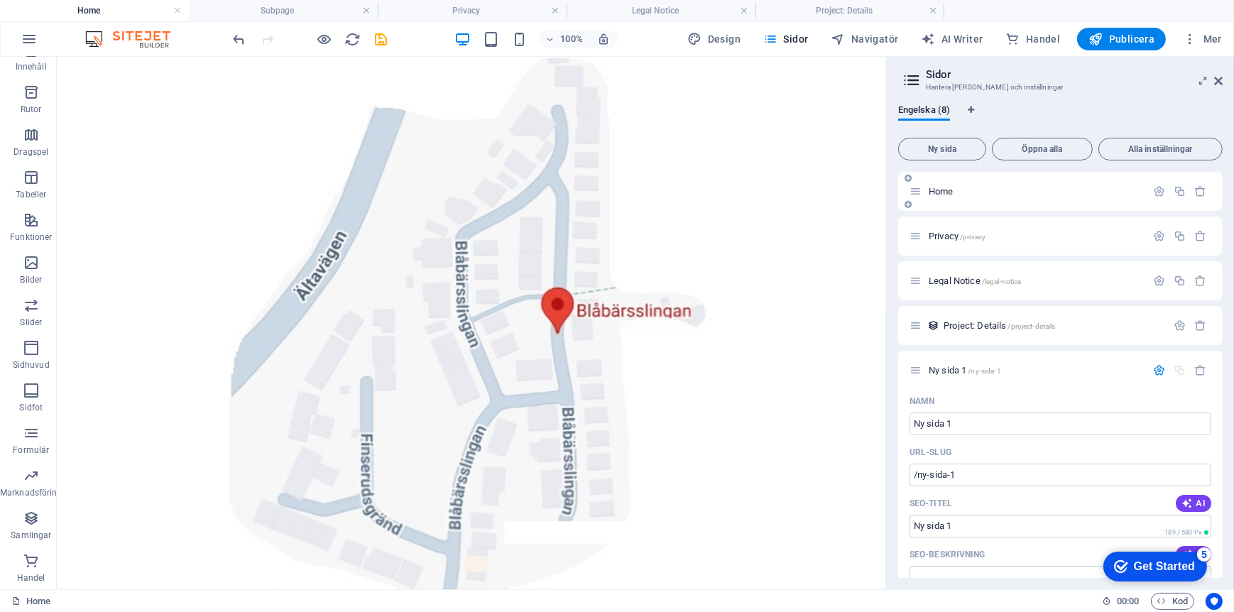
click at [937, 193] on span "Home" at bounding box center [942, 191] width 26 height 11
click at [283, 12] on h4 "Subpage" at bounding box center [283, 11] width 189 height 16
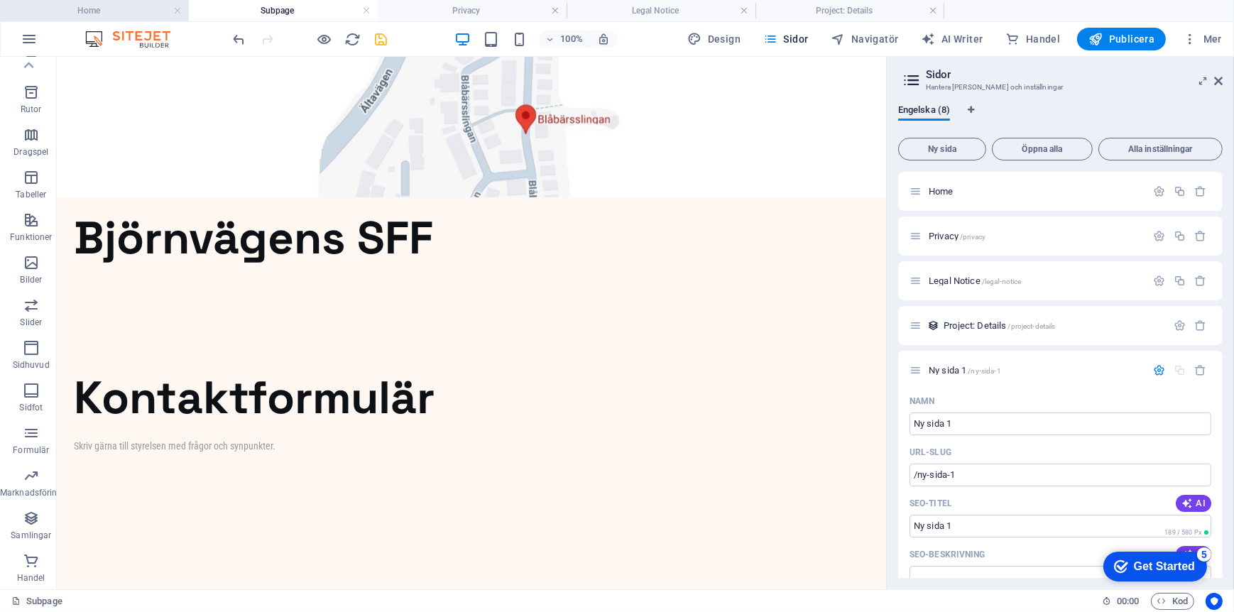
click at [104, 13] on h4 "Home" at bounding box center [94, 11] width 189 height 16
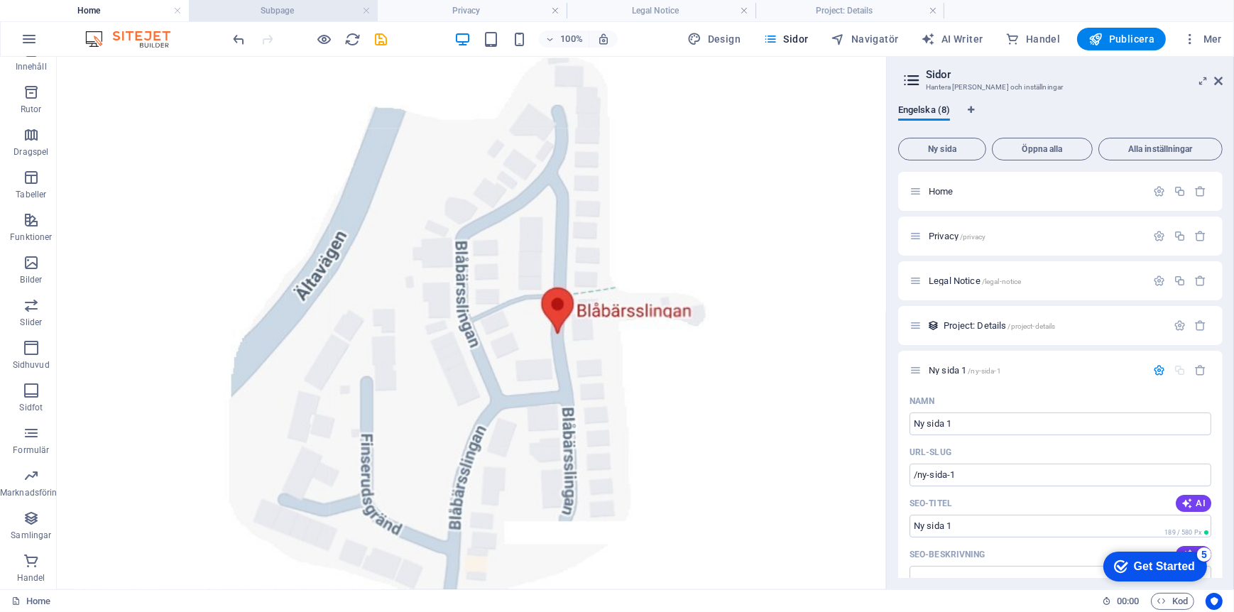
click at [250, 9] on h4 "Subpage" at bounding box center [283, 11] width 189 height 16
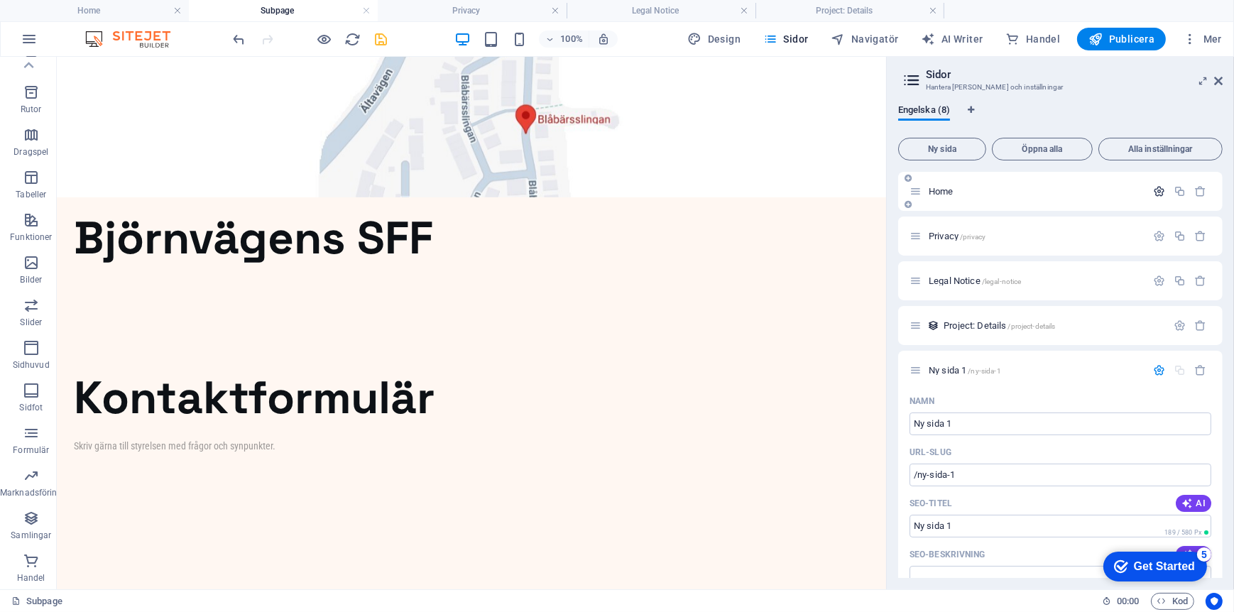
click at [1155, 190] on icon "button" at bounding box center [1159, 191] width 12 height 12
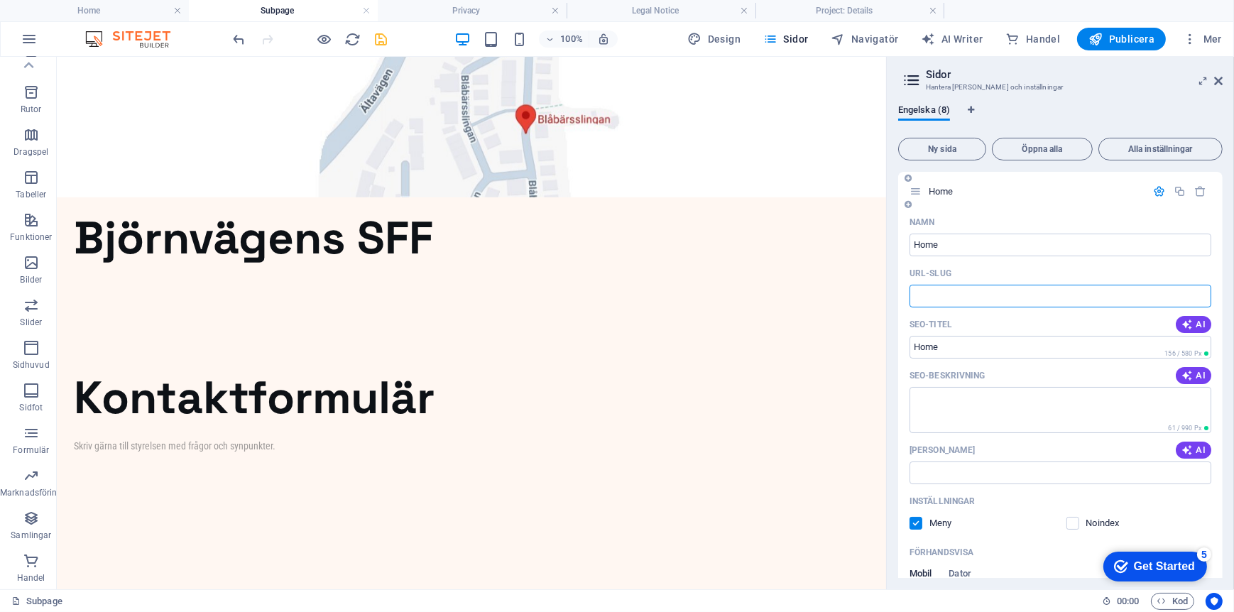
click at [947, 289] on input "URL-SLUG" at bounding box center [1061, 296] width 302 height 23
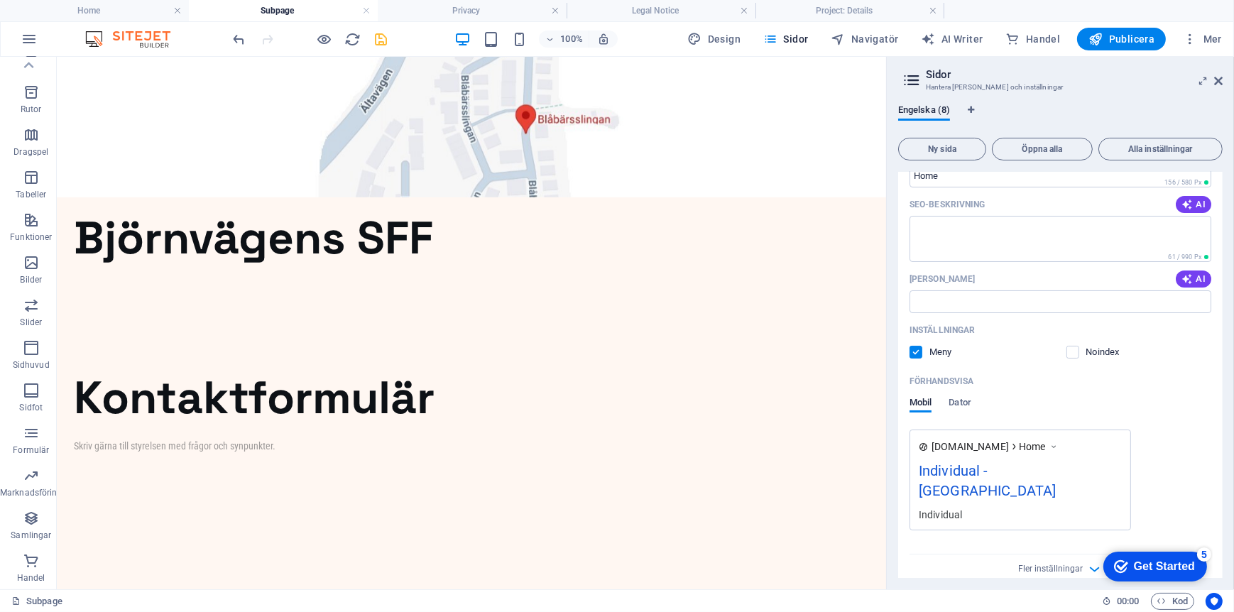
scroll to position [213, 0]
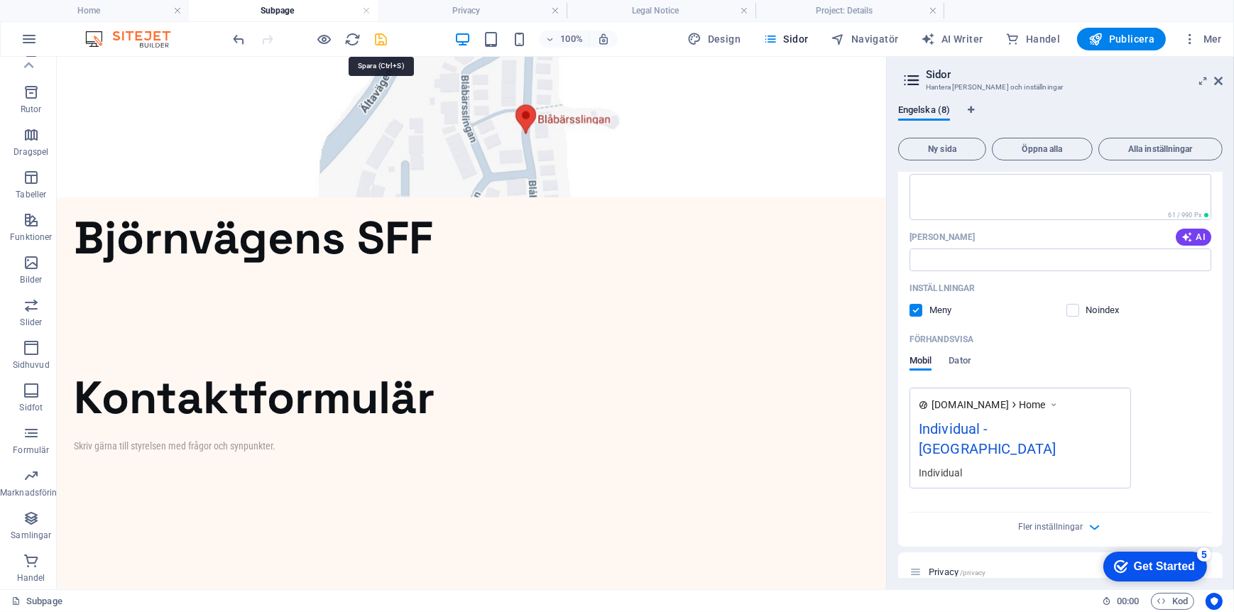
type input "/Home"
click at [383, 38] on icon "save" at bounding box center [382, 39] width 16 height 16
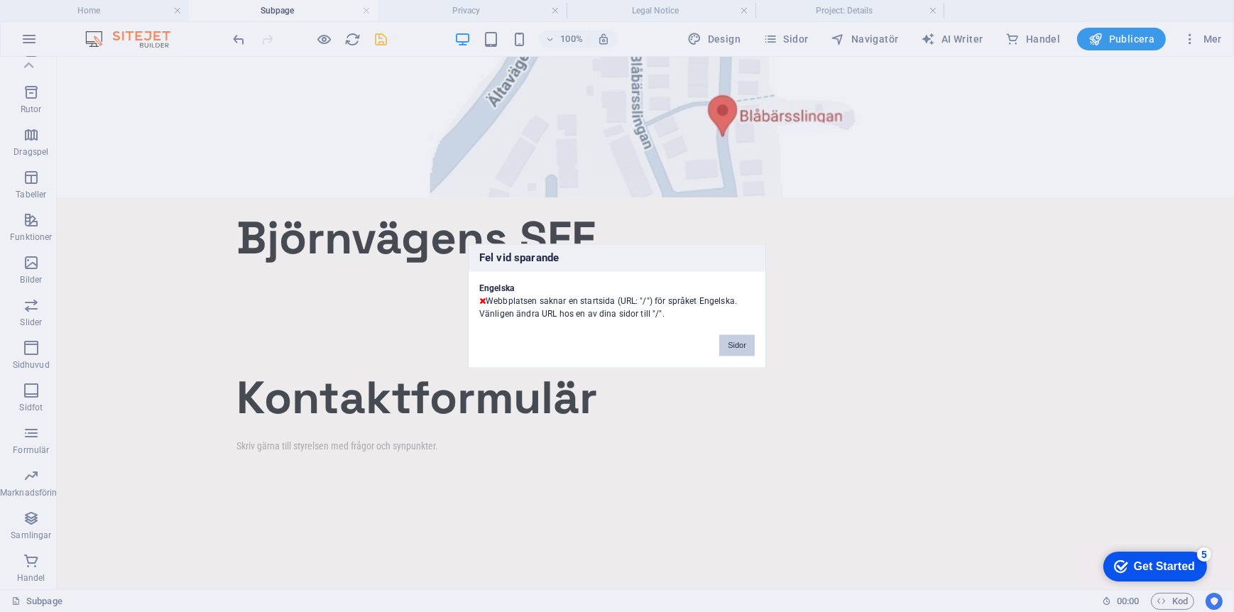
click at [738, 344] on button "Sidor" at bounding box center [737, 345] width 36 height 21
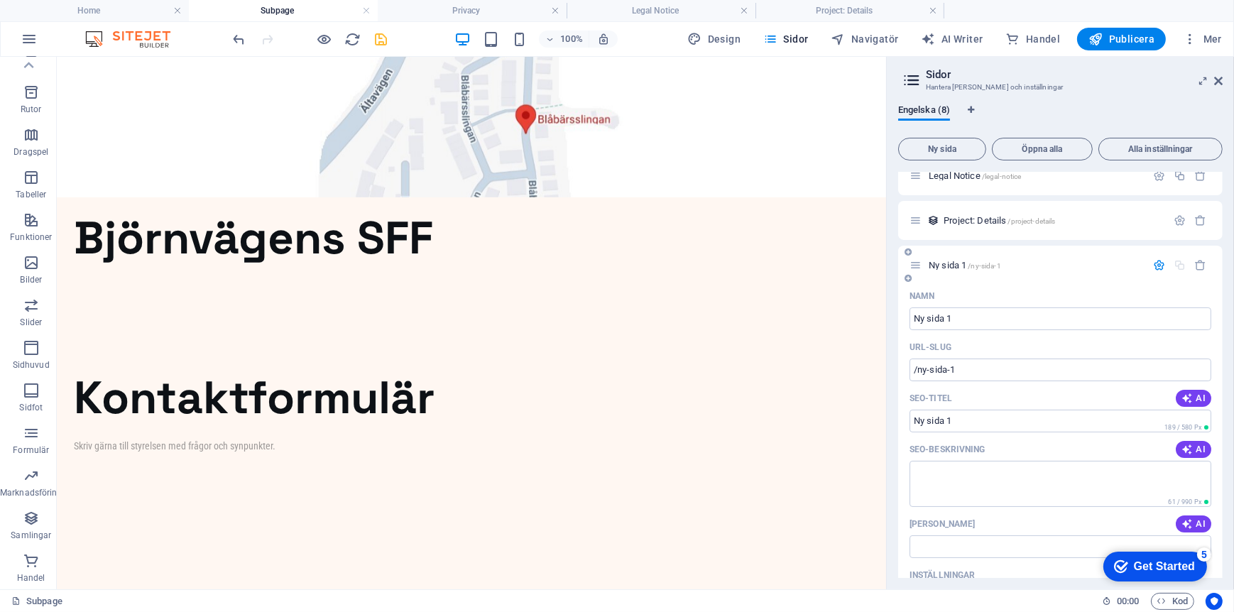
scroll to position [0, 0]
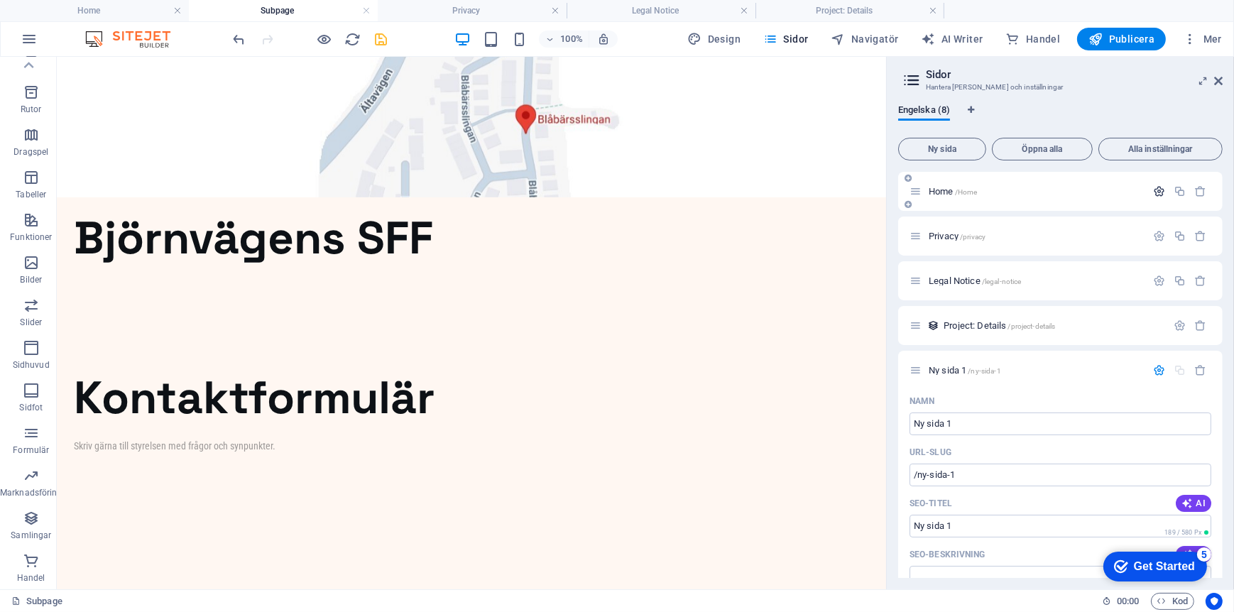
click at [1162, 187] on icon "button" at bounding box center [1159, 191] width 12 height 12
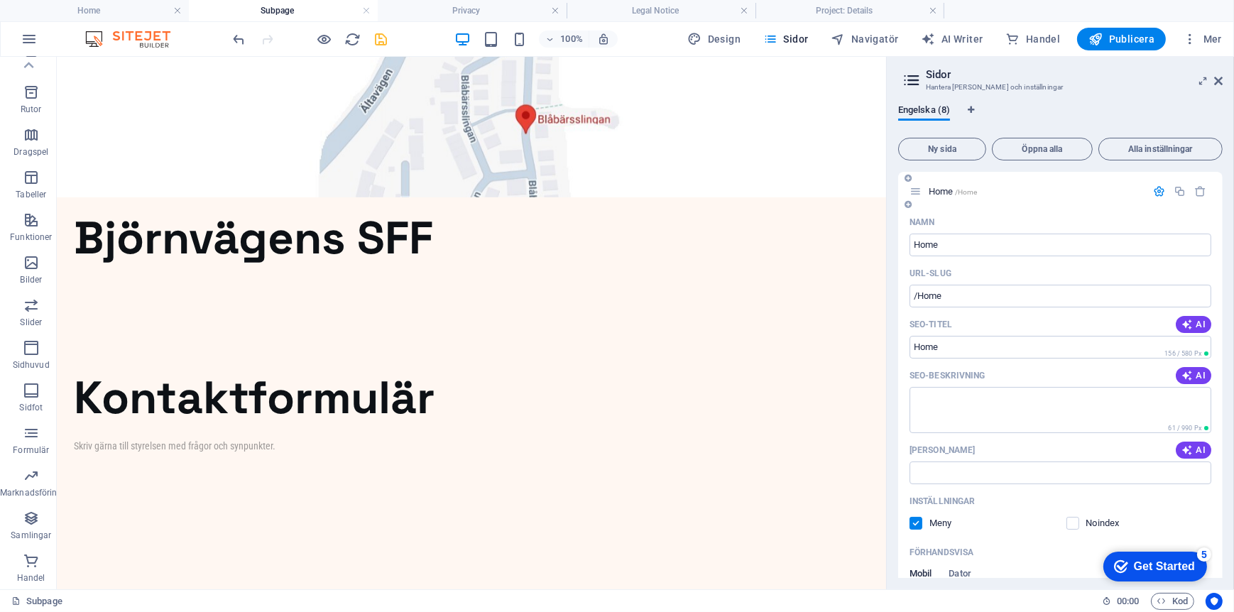
click at [1153, 192] on icon "button" at bounding box center [1159, 191] width 12 height 12
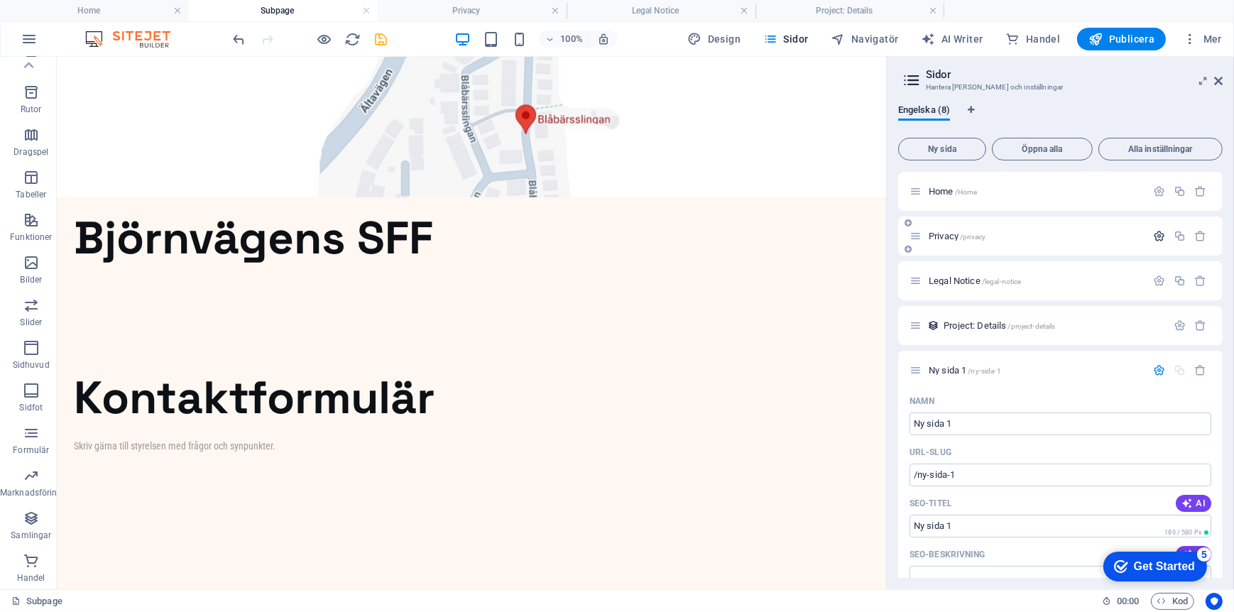
click at [1160, 234] on icon "button" at bounding box center [1159, 236] width 12 height 12
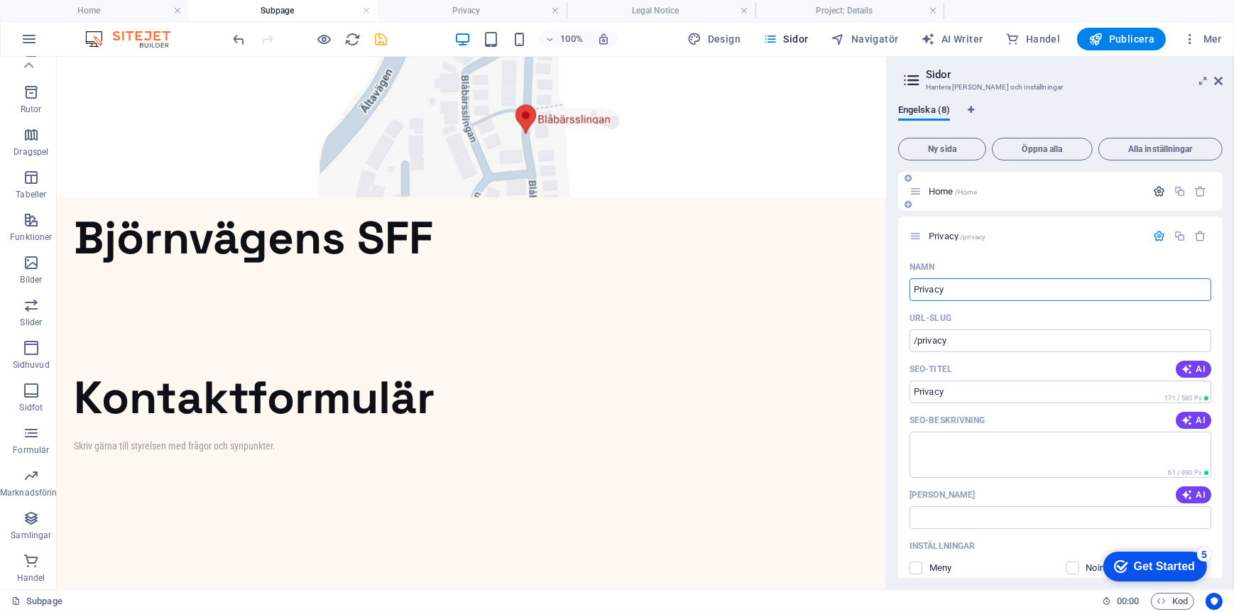
click at [1155, 192] on icon "button" at bounding box center [1159, 191] width 12 height 12
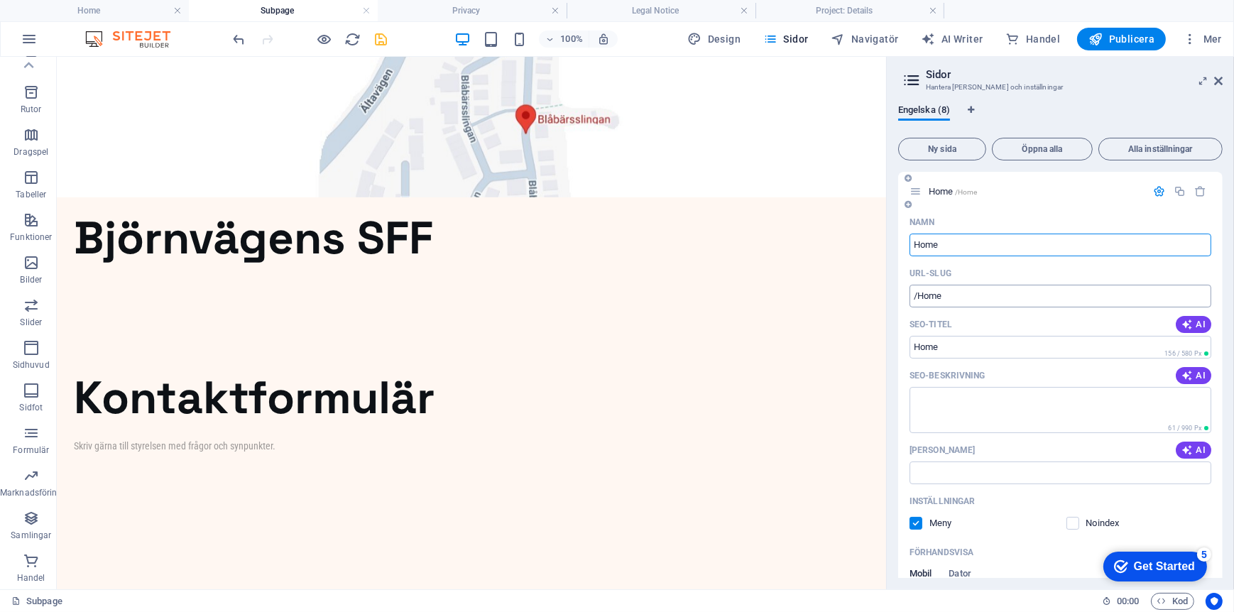
click at [923, 298] on input "/Home" at bounding box center [1061, 296] width 302 height 23
type input "/home"
click at [1153, 192] on icon "button" at bounding box center [1159, 191] width 12 height 12
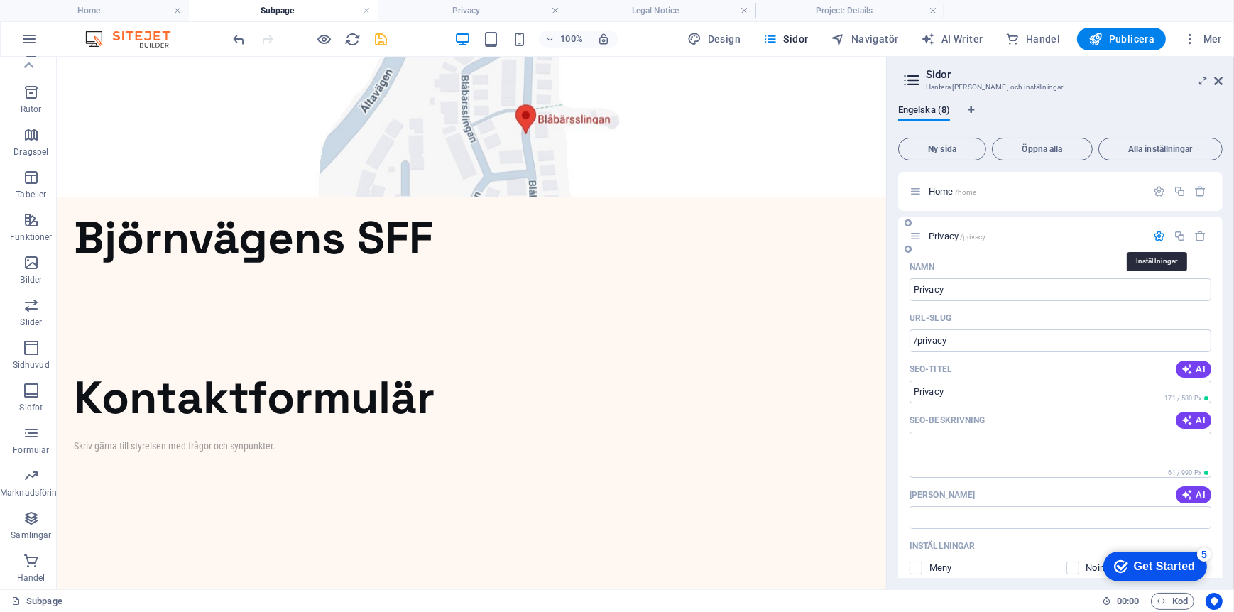
click at [1156, 238] on icon "button" at bounding box center [1159, 236] width 12 height 12
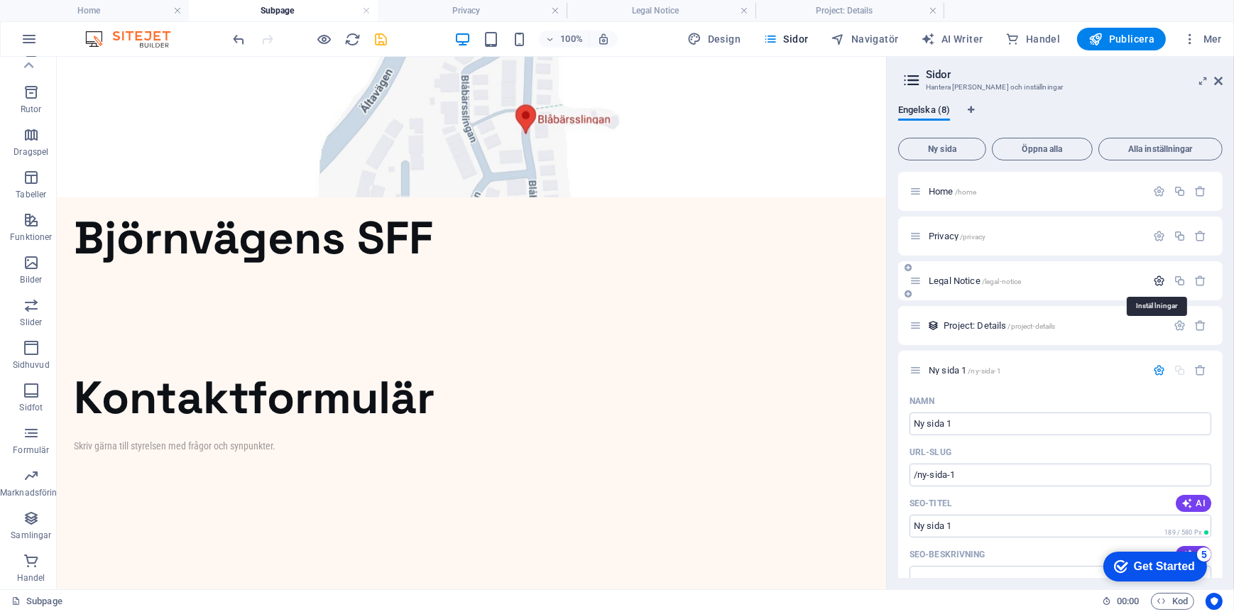
click at [1155, 281] on icon "button" at bounding box center [1159, 281] width 12 height 12
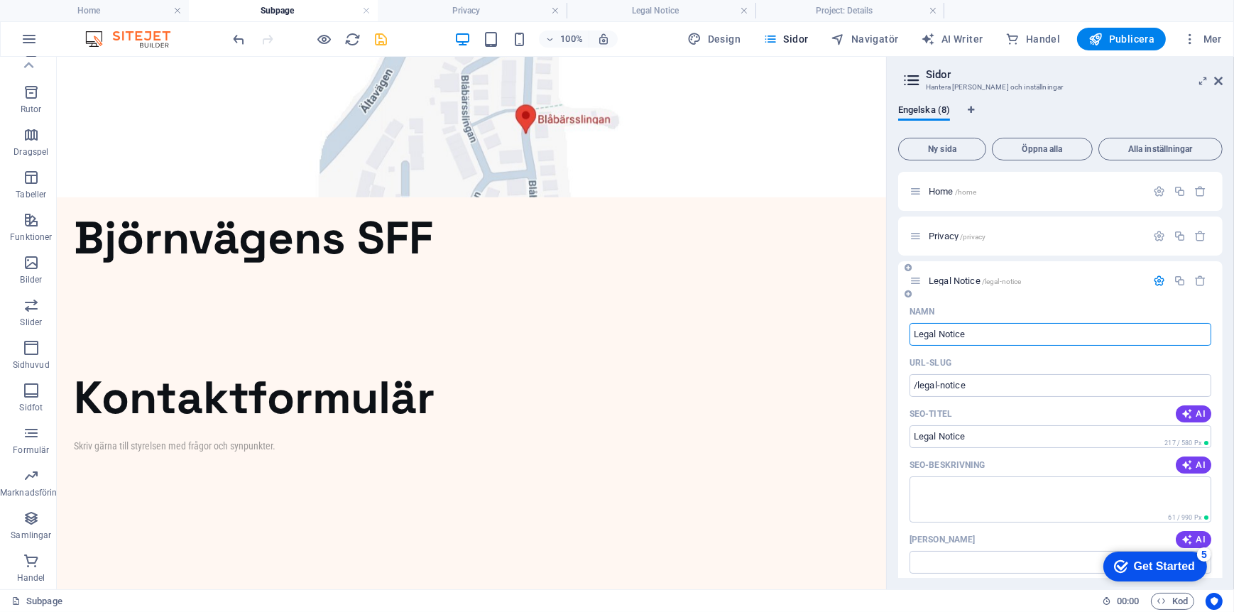
click at [1155, 278] on icon "button" at bounding box center [1159, 281] width 12 height 12
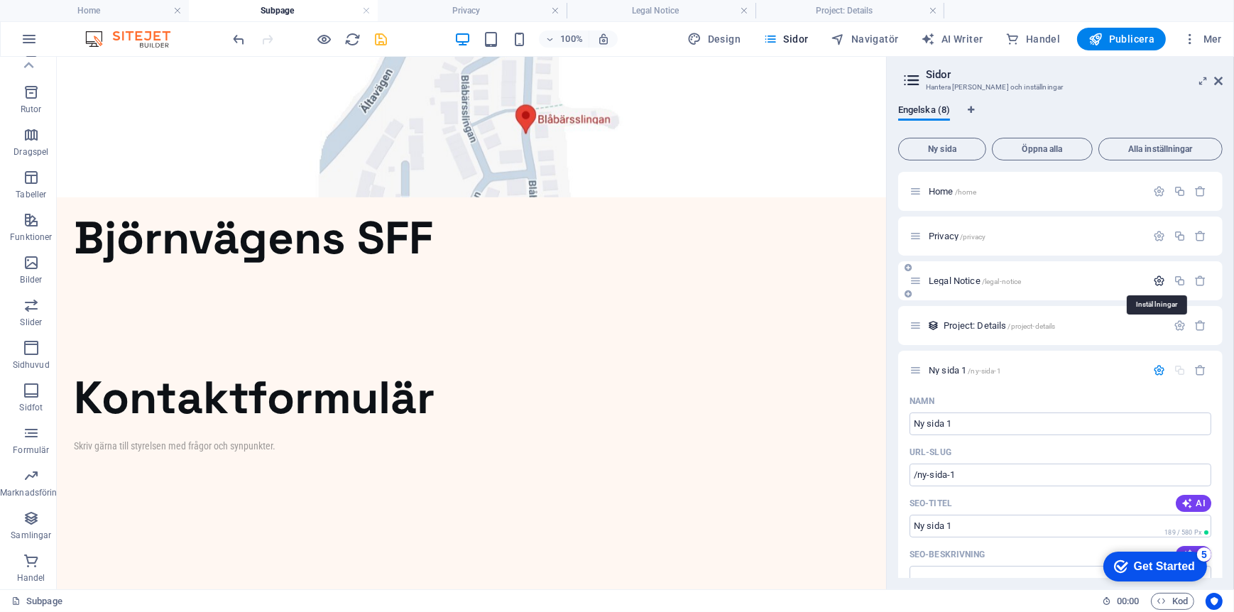
scroll to position [71, 0]
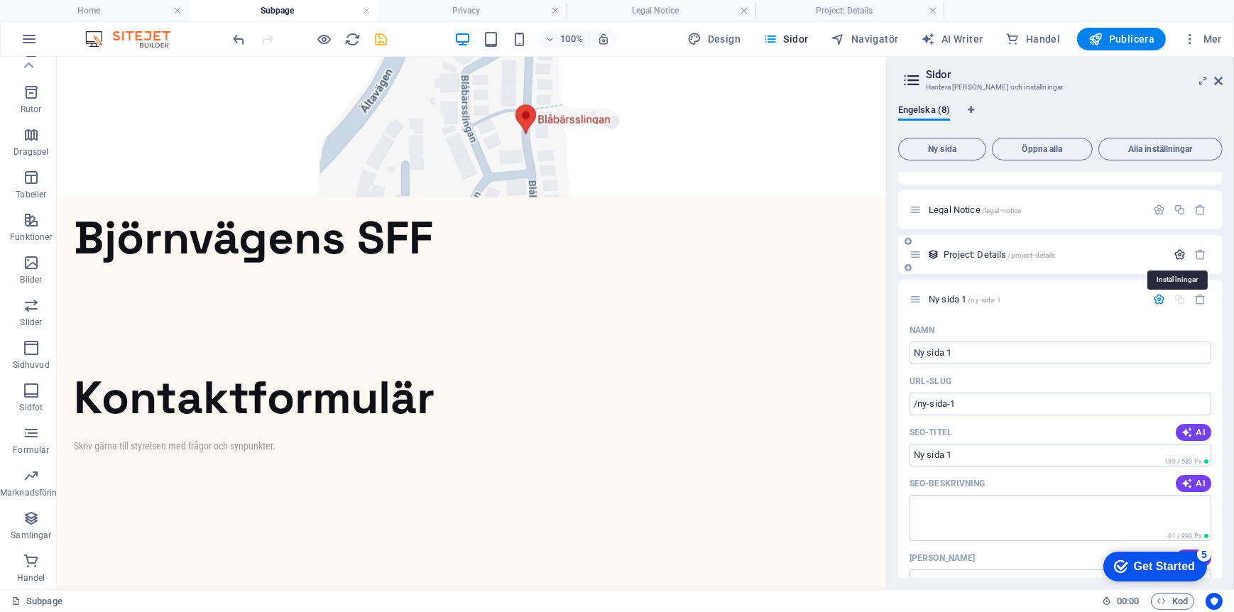
click at [1174, 253] on icon "button" at bounding box center [1180, 255] width 12 height 12
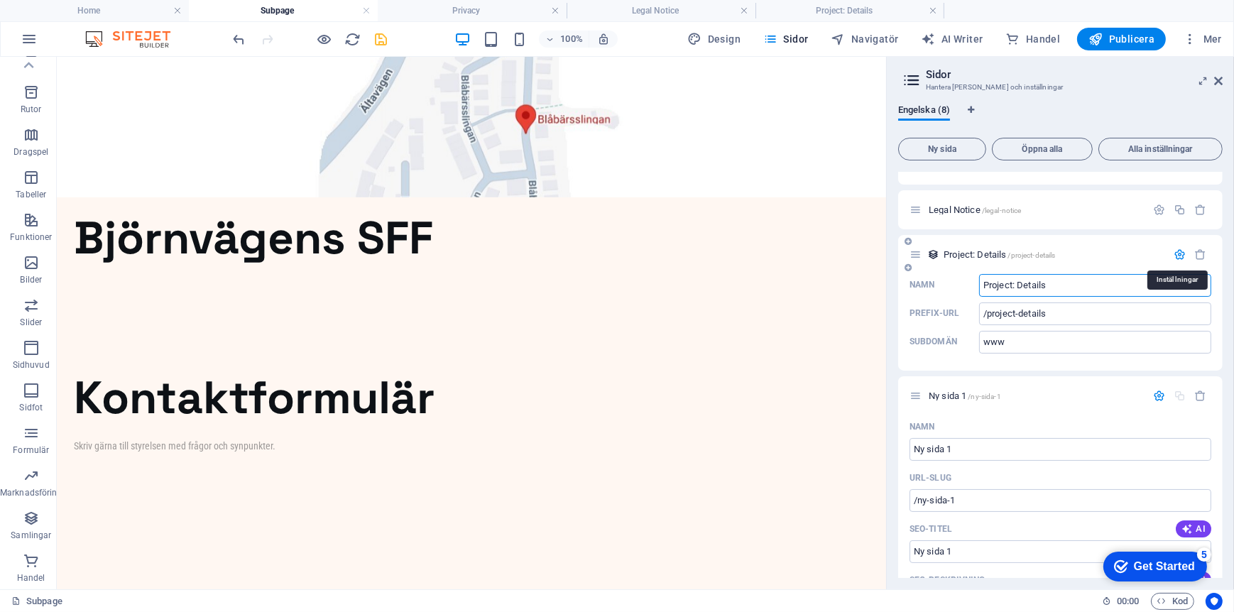
click at [1174, 253] on icon "button" at bounding box center [1180, 255] width 12 height 12
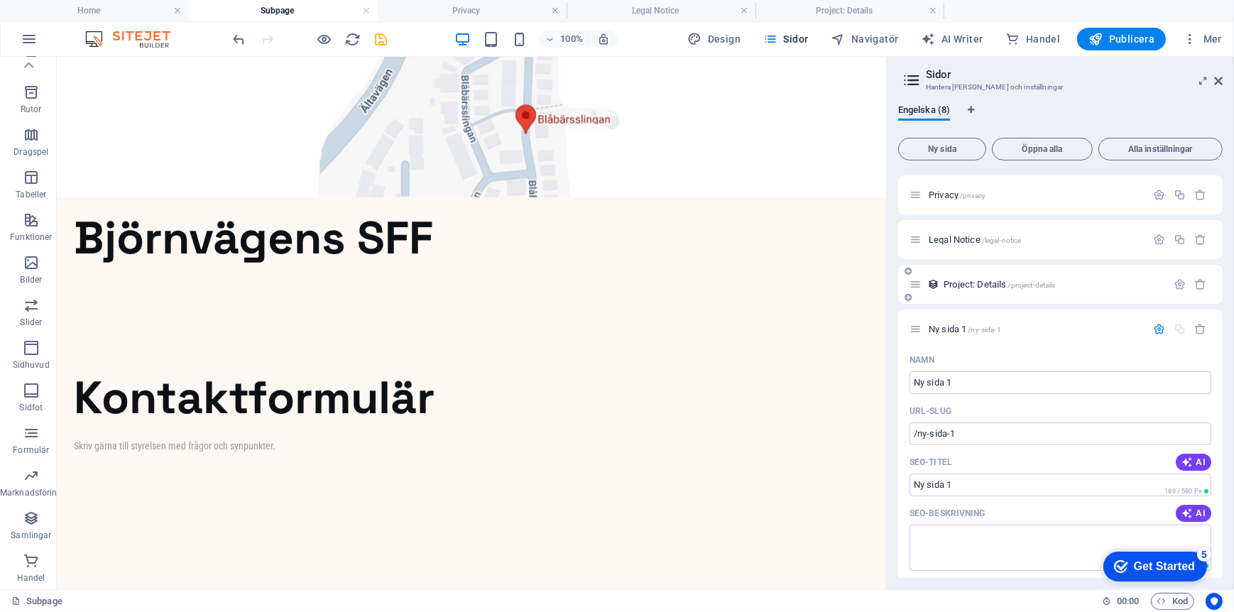
scroll to position [0, 0]
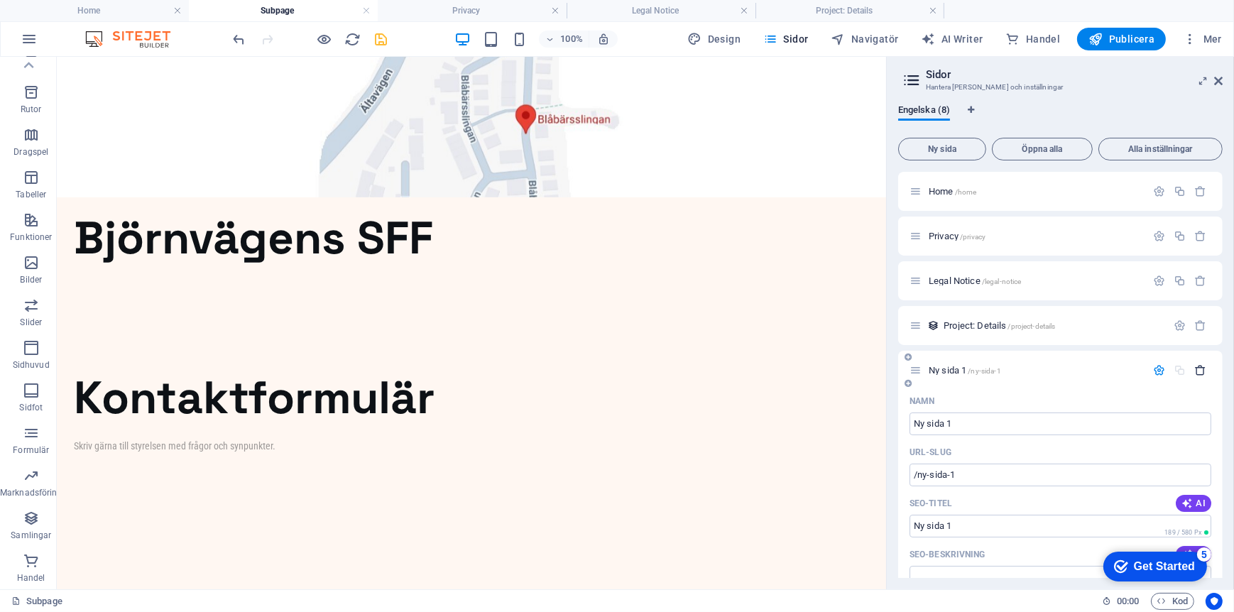
click at [1197, 367] on icon "button" at bounding box center [1201, 370] width 12 height 12
click at [1197, 366] on icon "button" at bounding box center [1201, 370] width 12 height 12
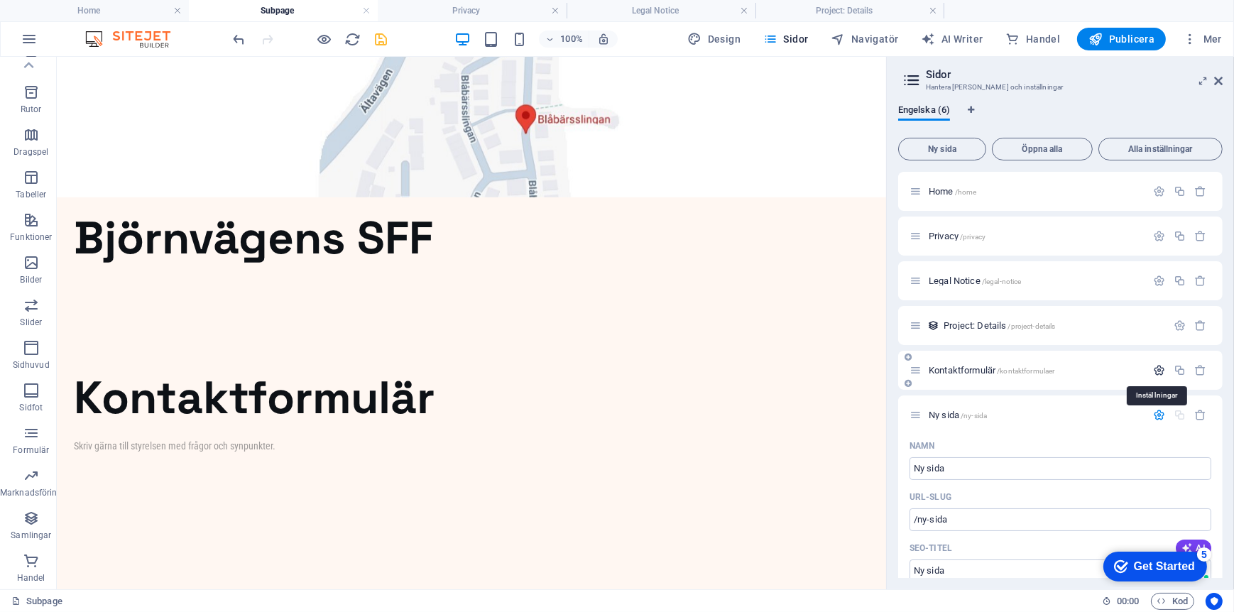
click at [1162, 371] on icon "button" at bounding box center [1159, 370] width 12 height 12
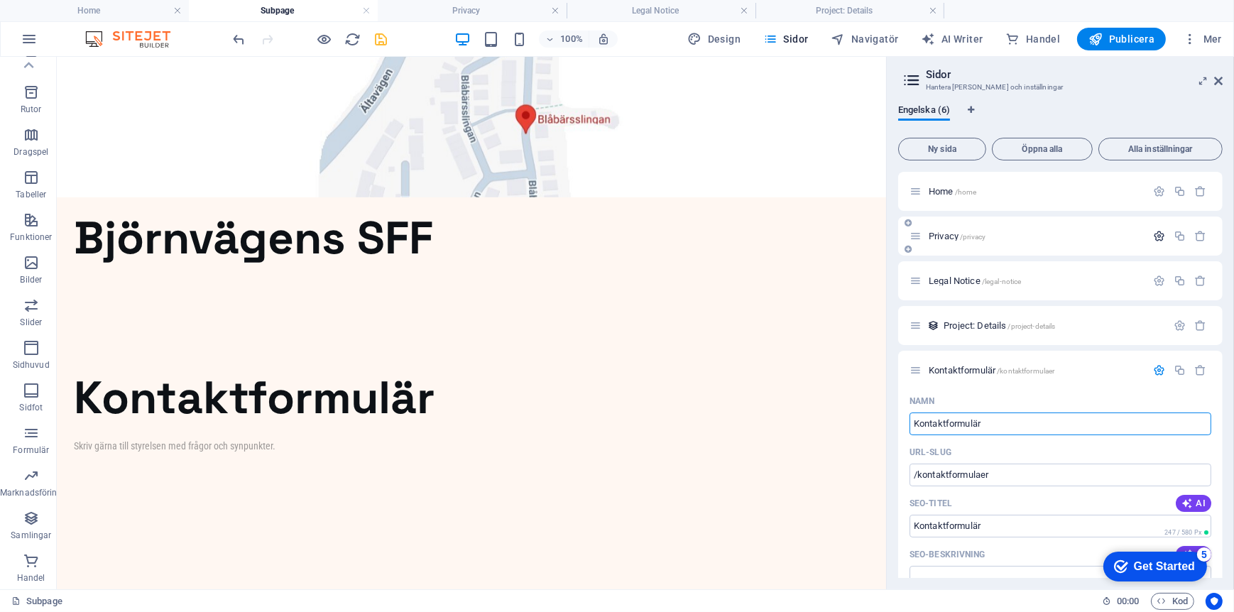
click at [1161, 235] on icon "button" at bounding box center [1159, 236] width 12 height 12
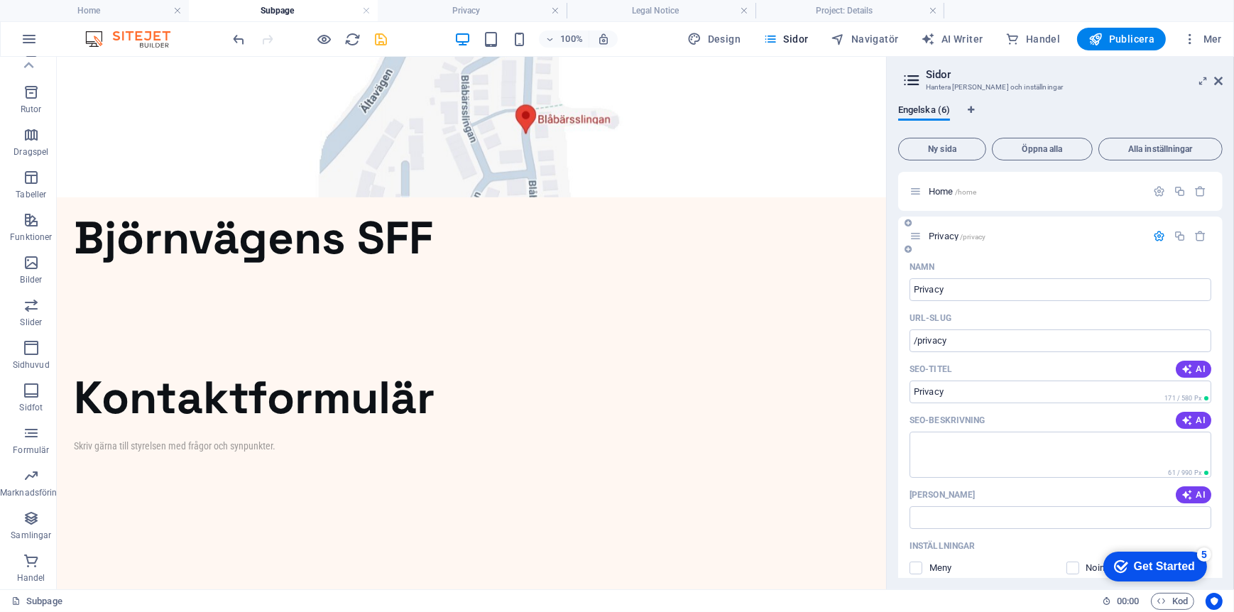
click at [1155, 237] on icon "button" at bounding box center [1159, 236] width 12 height 12
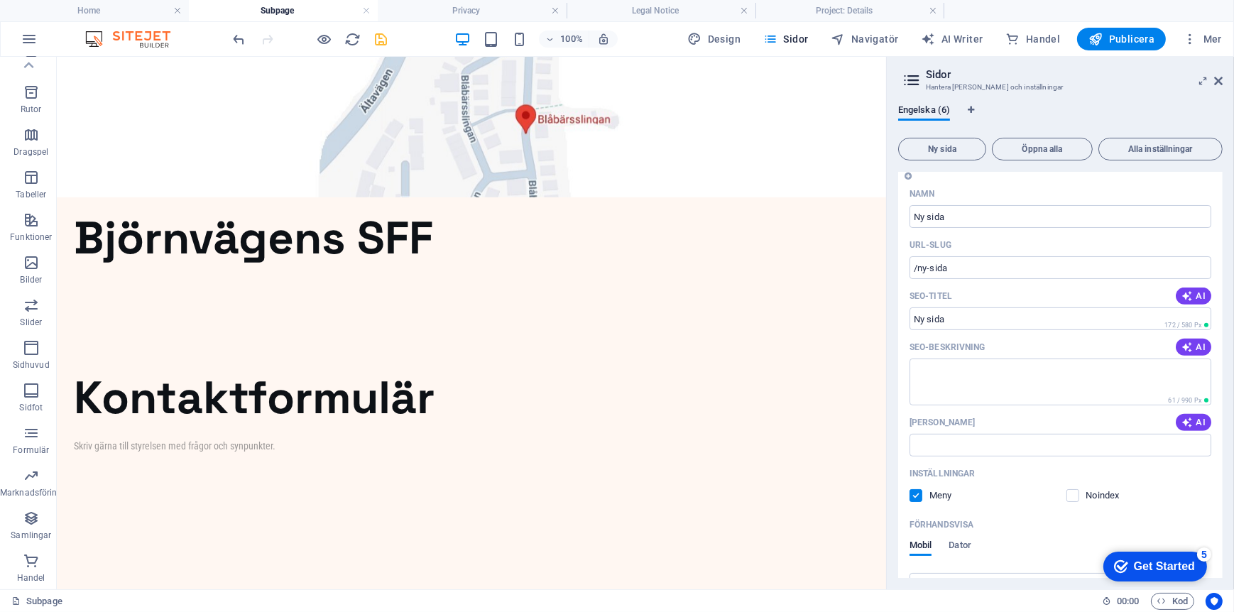
click at [917, 496] on label at bounding box center [916, 495] width 13 height 13
click at [0, 0] on input "checkbox" at bounding box center [0, 0] width 0 height 0
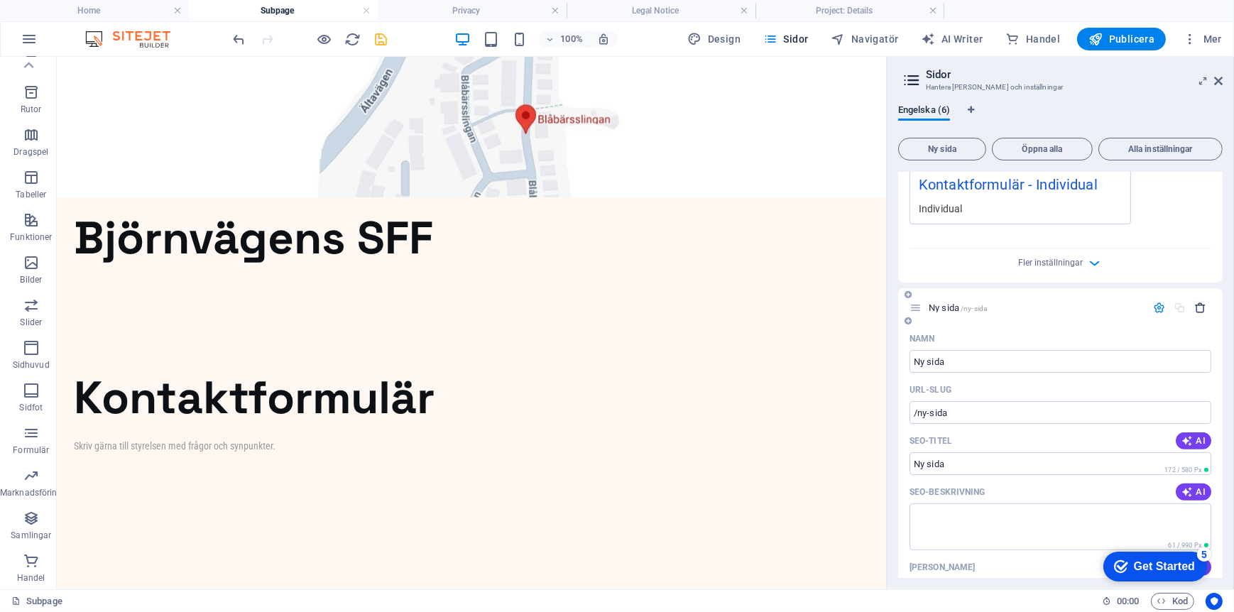
click at [1199, 308] on icon "button" at bounding box center [1201, 308] width 12 height 12
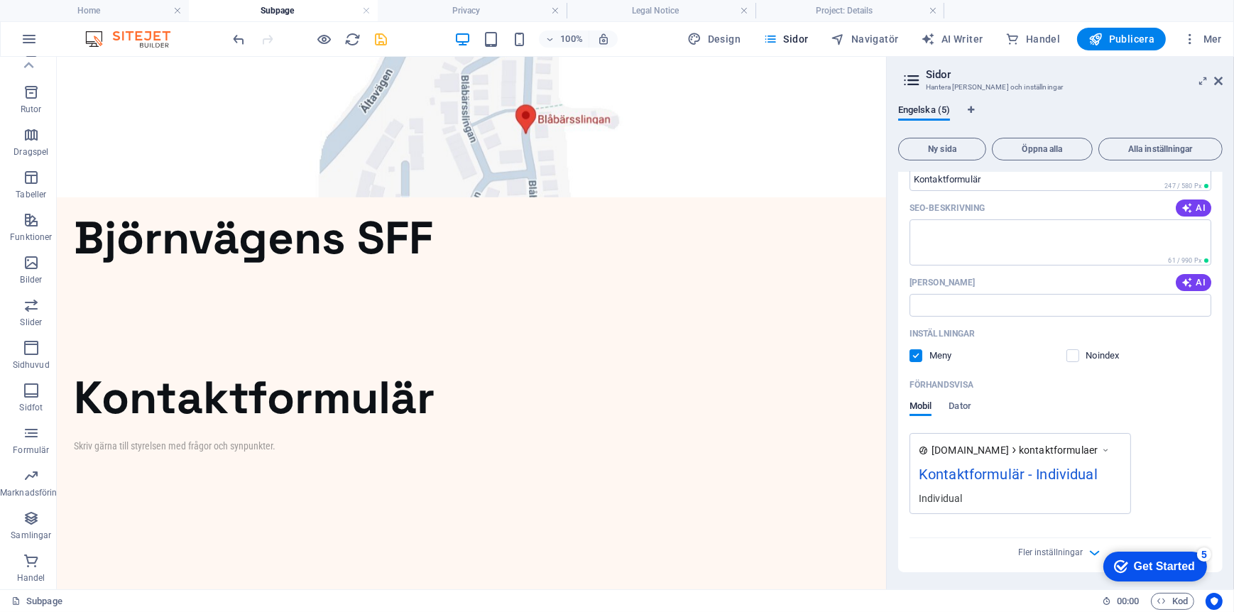
scroll to position [0, 0]
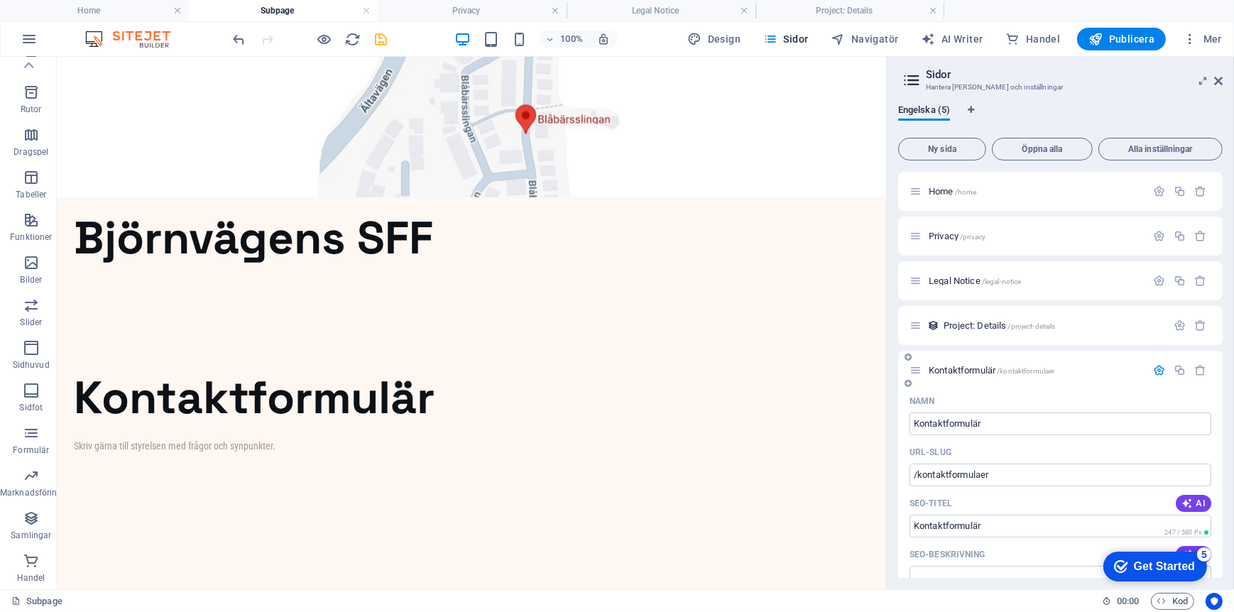
click at [1155, 372] on icon "button" at bounding box center [1159, 370] width 12 height 12
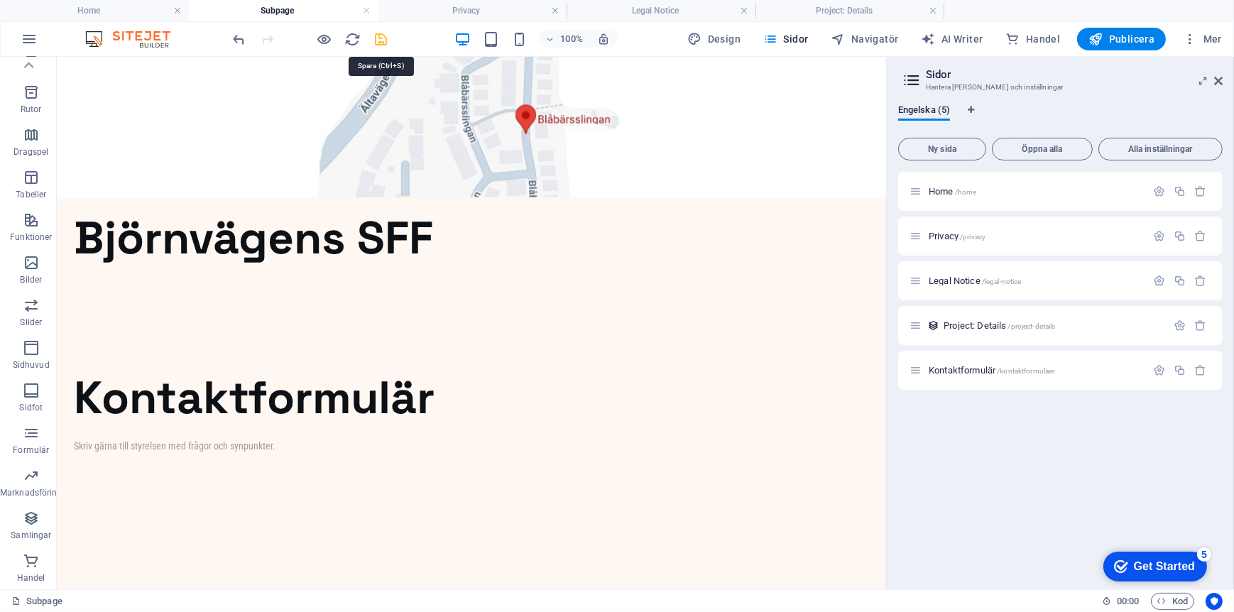
click at [382, 41] on icon "save" at bounding box center [382, 39] width 16 height 16
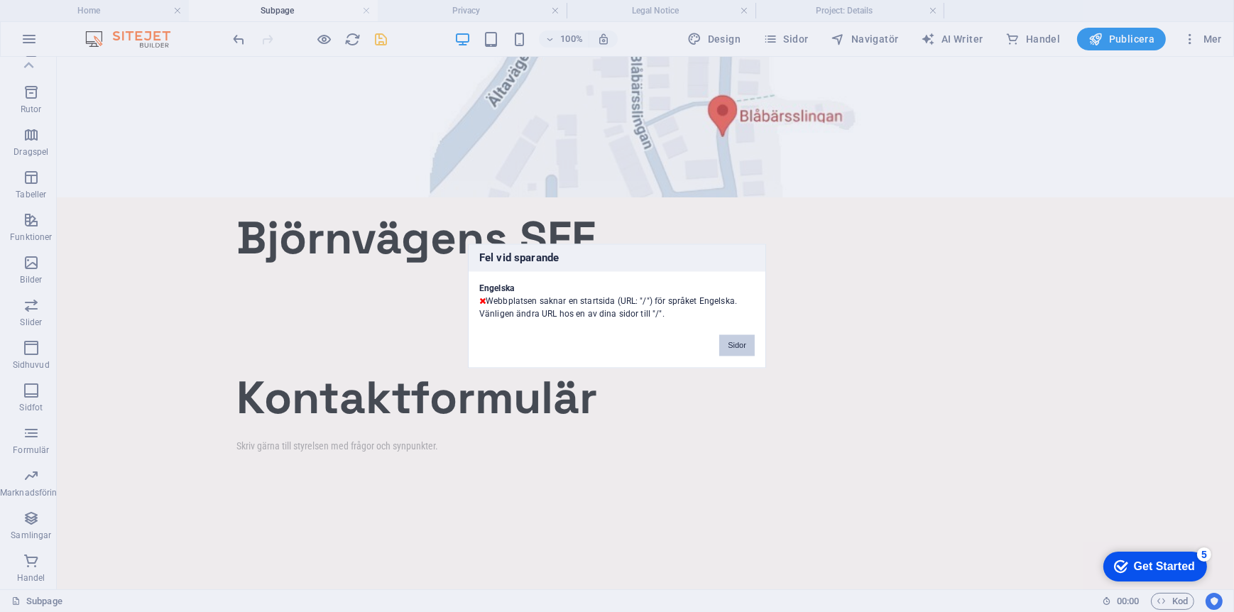
click at [731, 343] on button "Sidor" at bounding box center [737, 345] width 36 height 21
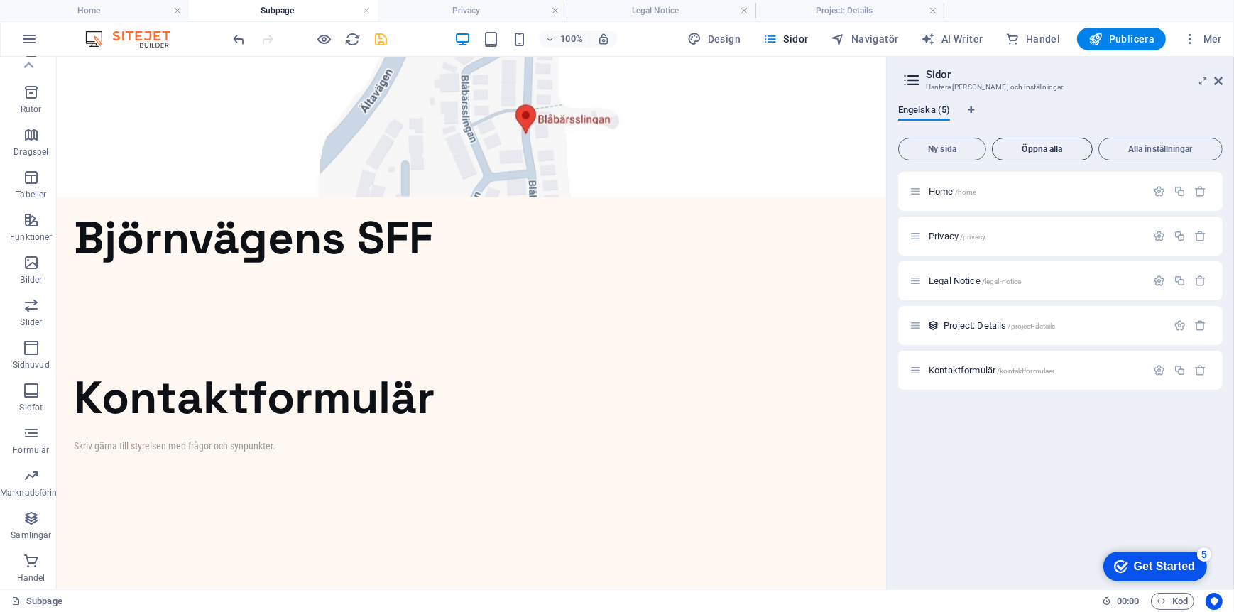
click at [1041, 141] on button "Öppna alla" at bounding box center [1042, 149] width 101 height 23
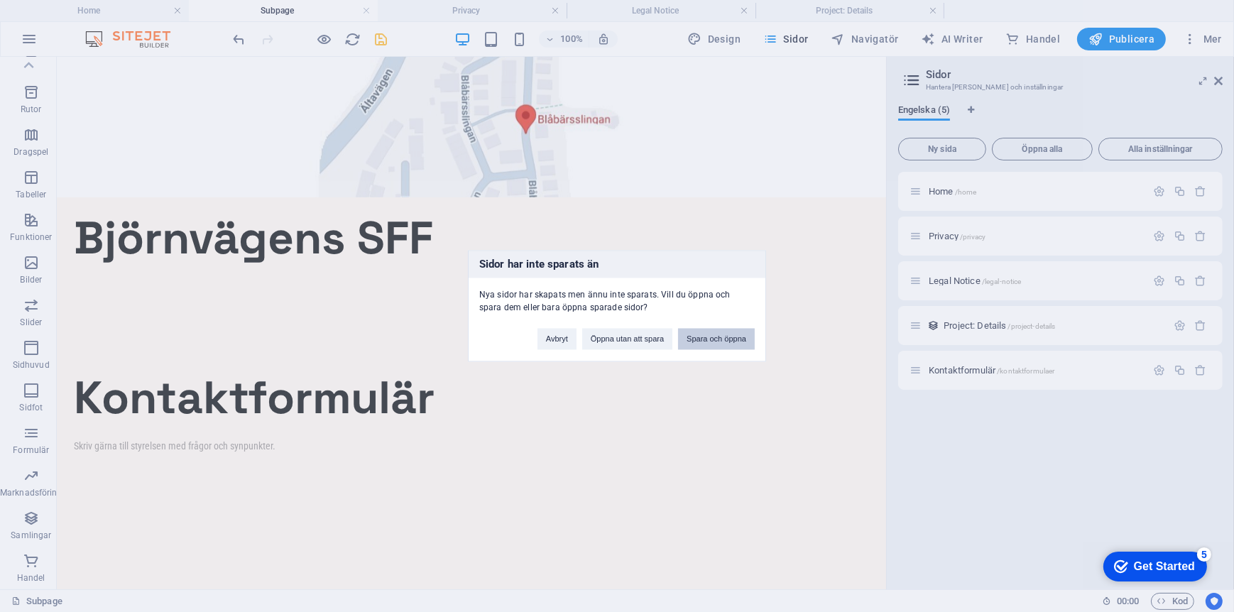
click at [714, 338] on button "Spara och öppna" at bounding box center [716, 339] width 77 height 21
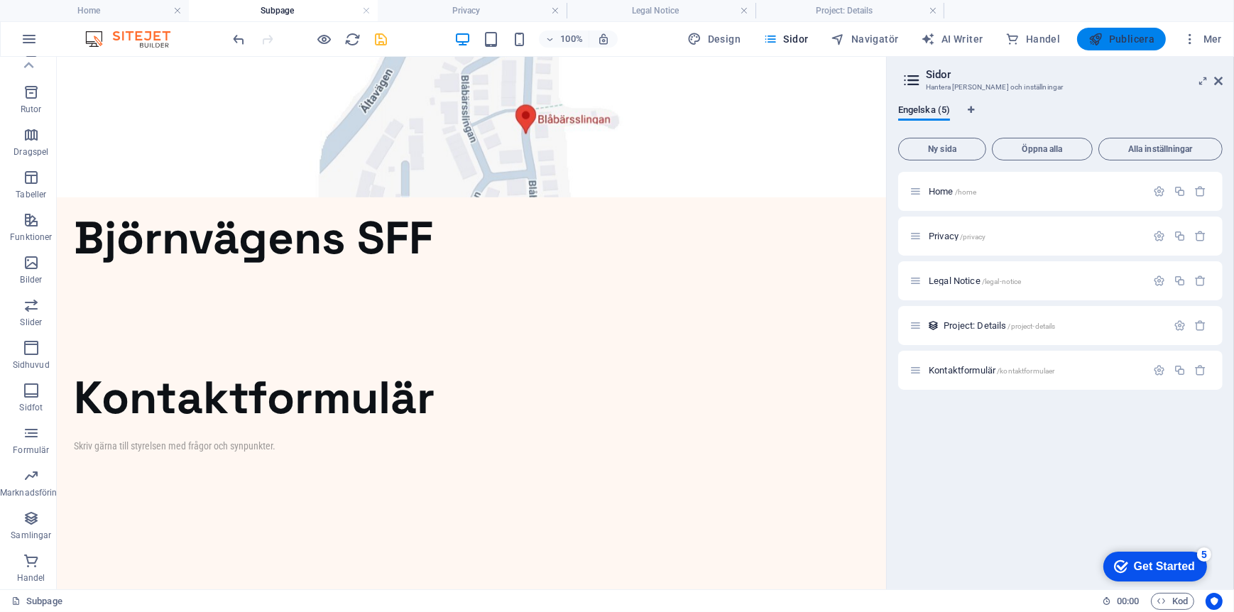
click at [1123, 29] on button "Publicera" at bounding box center [1121, 39] width 89 height 23
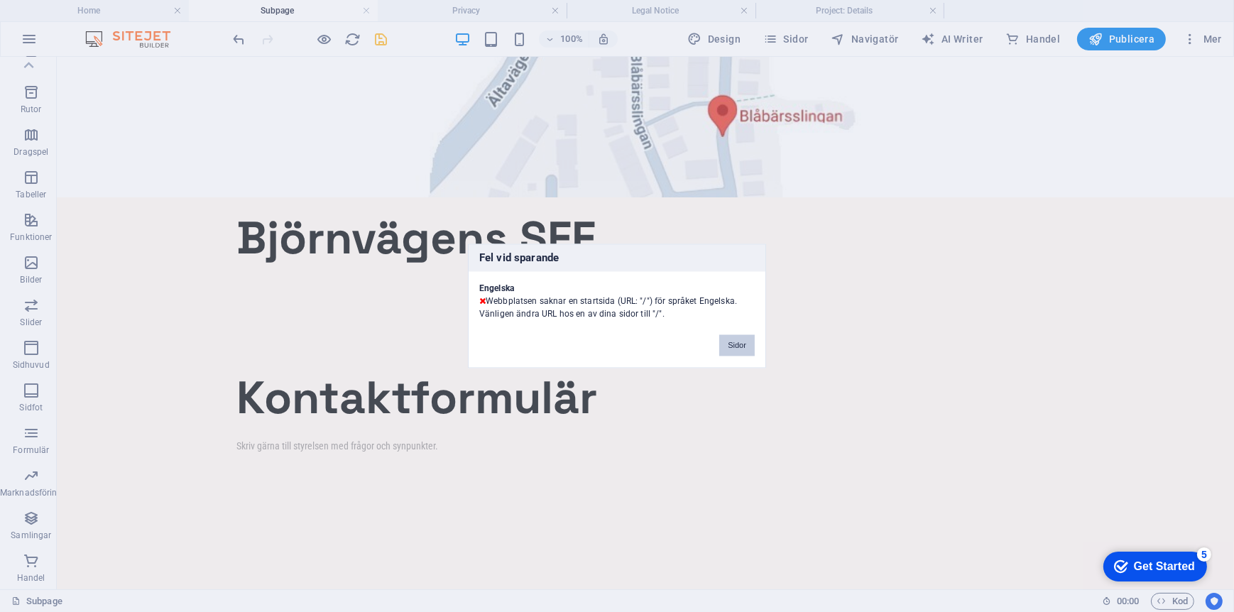
click at [741, 344] on button "Sidor" at bounding box center [737, 345] width 36 height 21
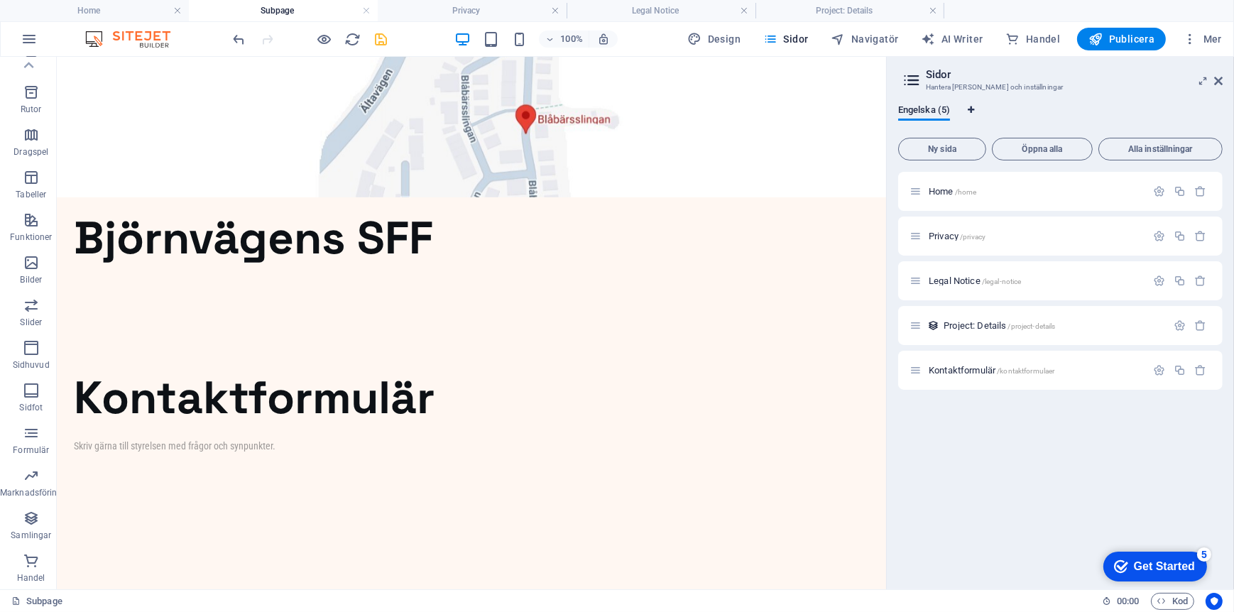
click at [973, 107] on icon "Språkflikar" at bounding box center [972, 110] width 6 height 9
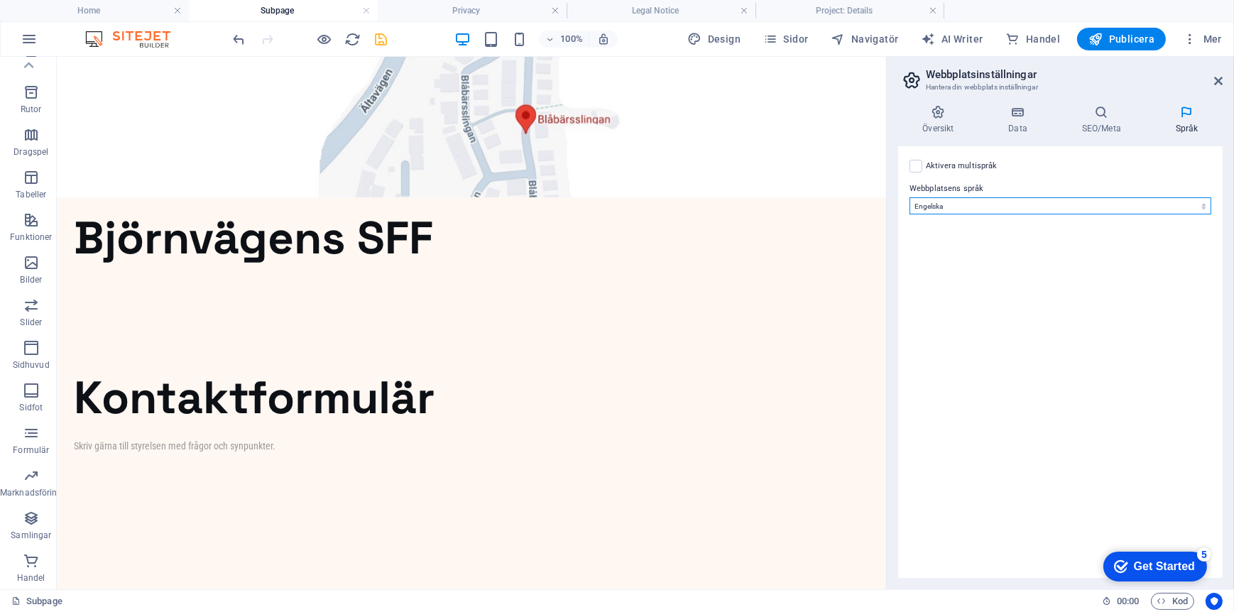
click at [969, 208] on select "Abkhazian Afar Afrikaans Akan Albanian Amharic Arabiska Aragonese Armenian Assa…" at bounding box center [1061, 205] width 302 height 17
select select "149"
click at [910, 197] on select "Abkhazian Afar Afrikaans Akan Albanian Amharic Arabiska Aragonese Armenian Assa…" at bounding box center [1061, 205] width 302 height 17
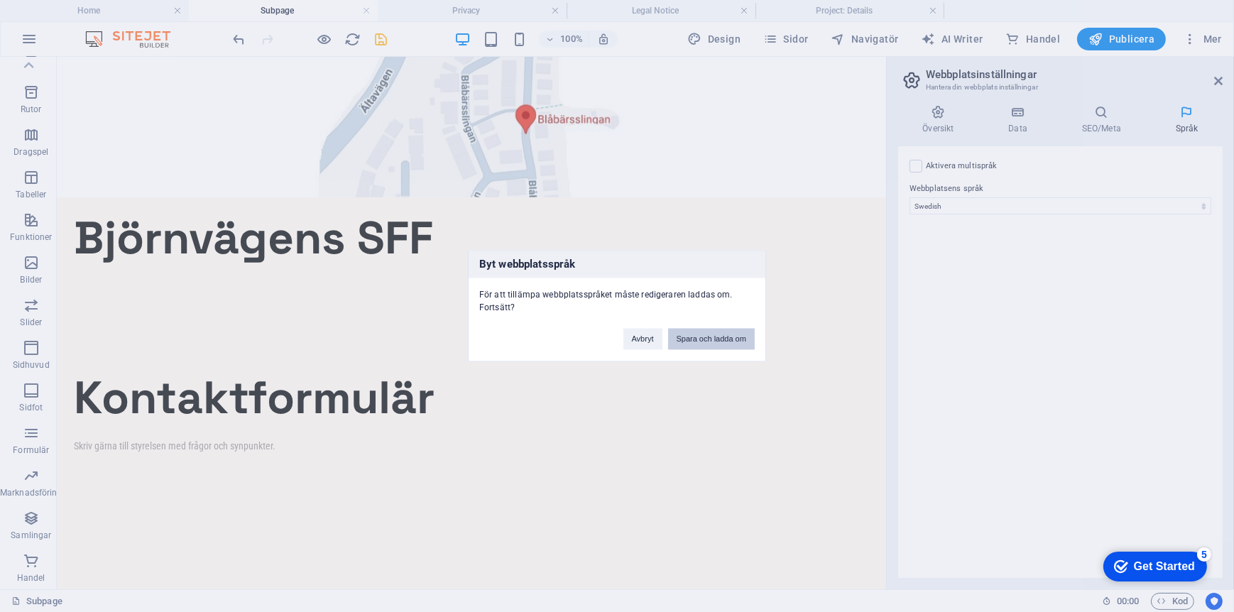
click at [694, 332] on button "Spara och ladda om" at bounding box center [711, 339] width 87 height 21
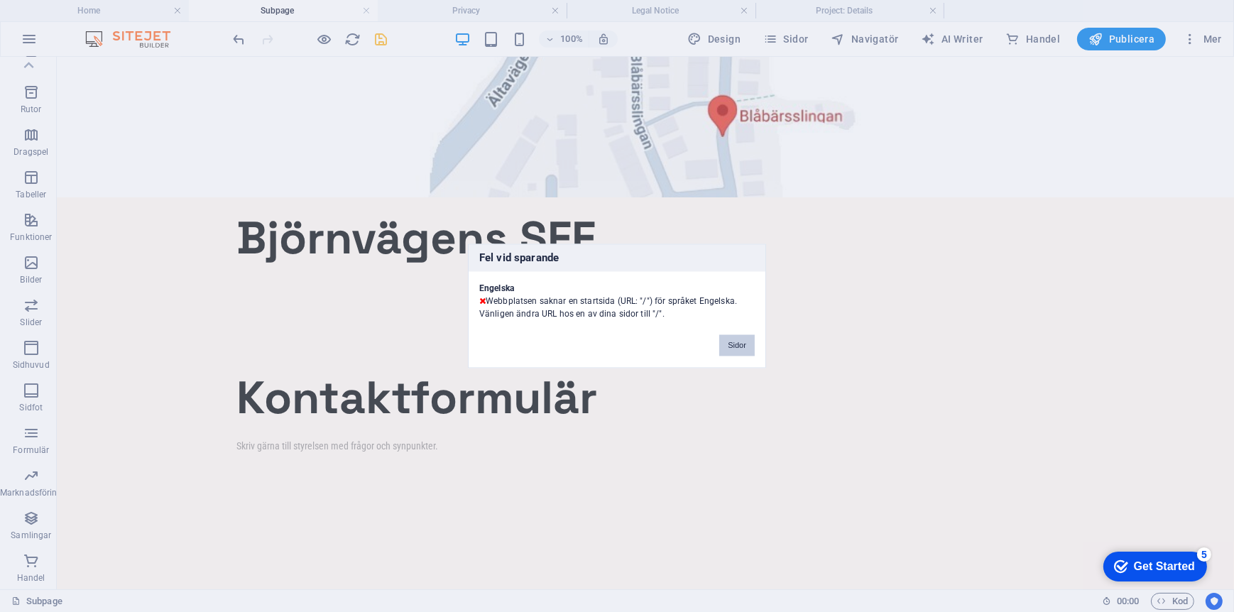
click at [734, 346] on button "Sidor" at bounding box center [737, 345] width 36 height 21
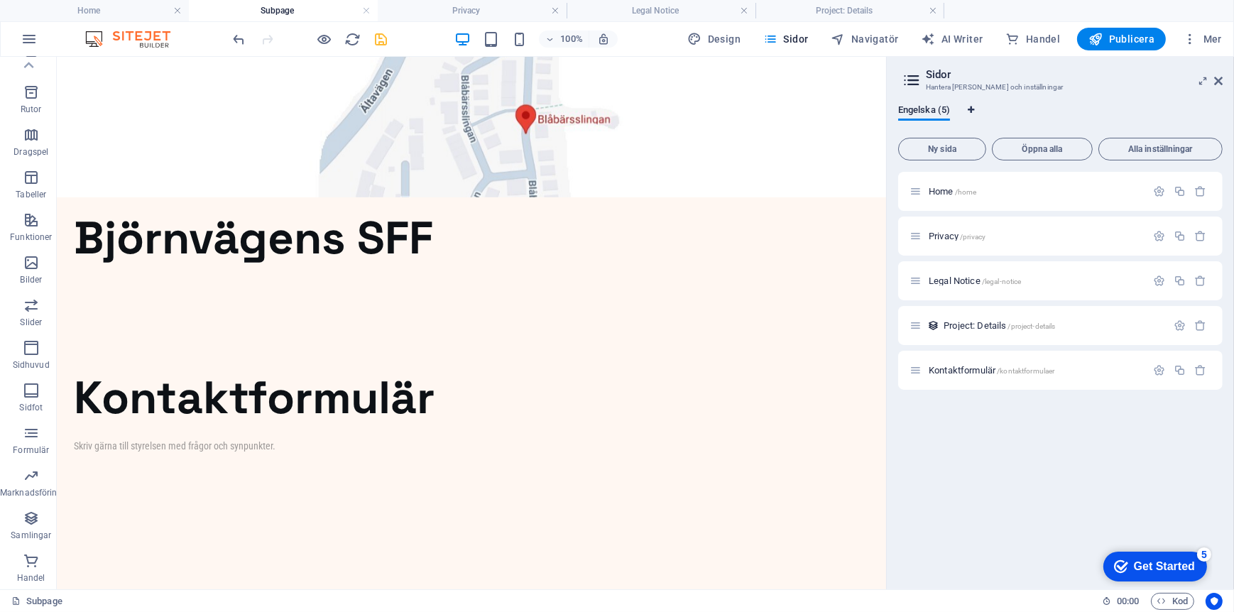
click at [972, 110] on icon "Språkflikar" at bounding box center [972, 110] width 6 height 9
select select "36"
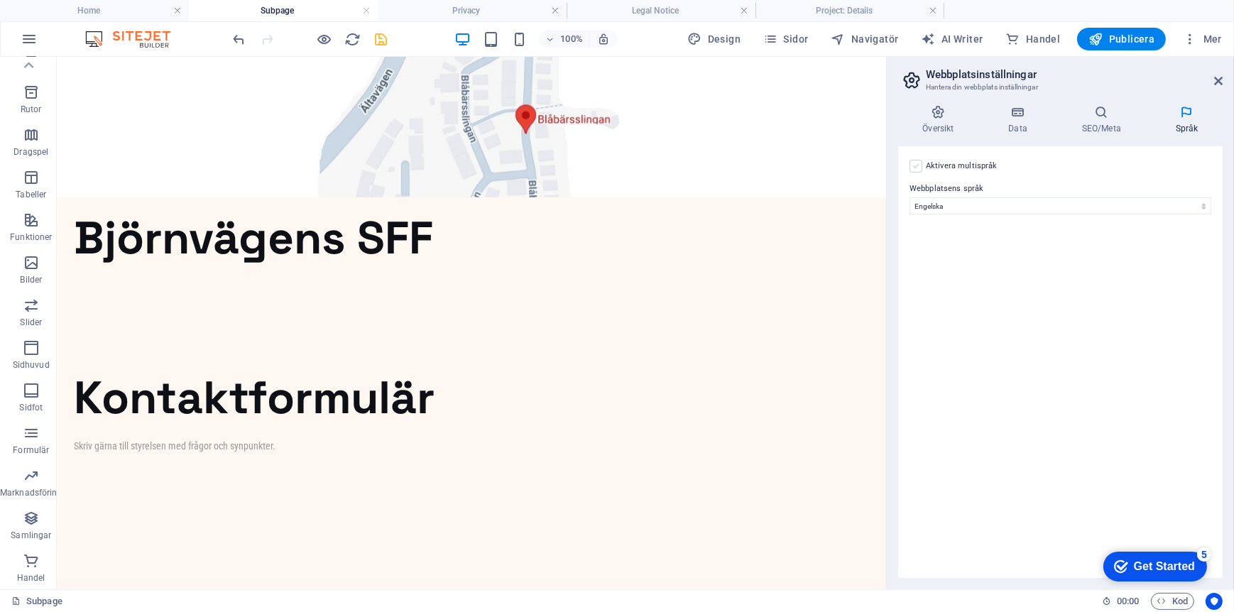
click at [915, 163] on label at bounding box center [916, 166] width 13 height 13
click at [0, 0] on input "Aktivera multispråk För att inaktivera multispråk, radera alla språk tills bara…" at bounding box center [0, 0] width 0 height 0
click at [1018, 274] on select "Abkhazian Afar Afrikaans Akan Albanian Amharic Arabiska Aragonese Armenian Assa…" at bounding box center [1060, 274] width 236 height 17
select select "149"
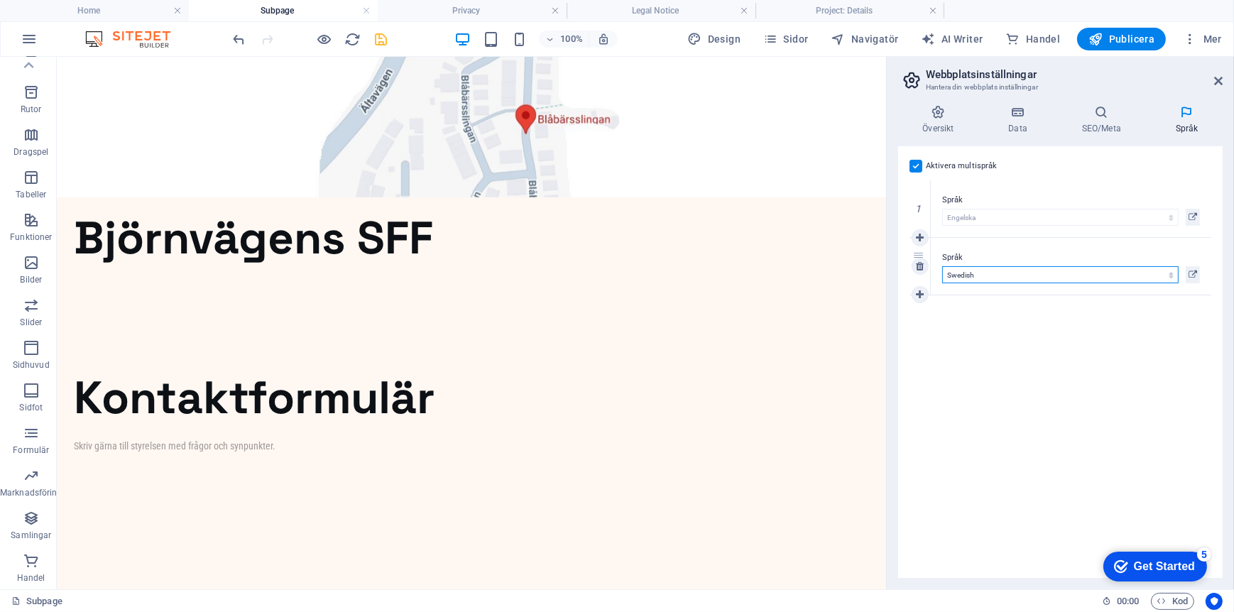
click at [942, 266] on select "Abkhazian Afar Afrikaans Akan Albanian Amharic Arabiska Aragonese Armenian Assa…" at bounding box center [1060, 274] width 236 height 17
click at [383, 42] on icon "save" at bounding box center [382, 39] width 16 height 16
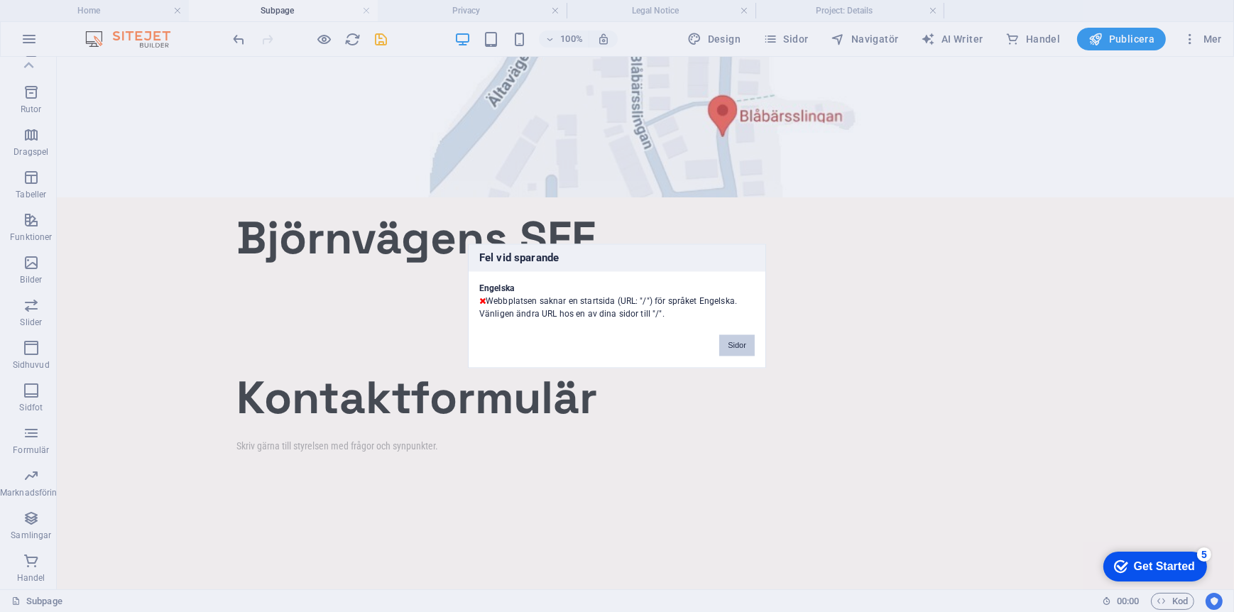
click at [739, 345] on button "Sidor" at bounding box center [737, 345] width 36 height 21
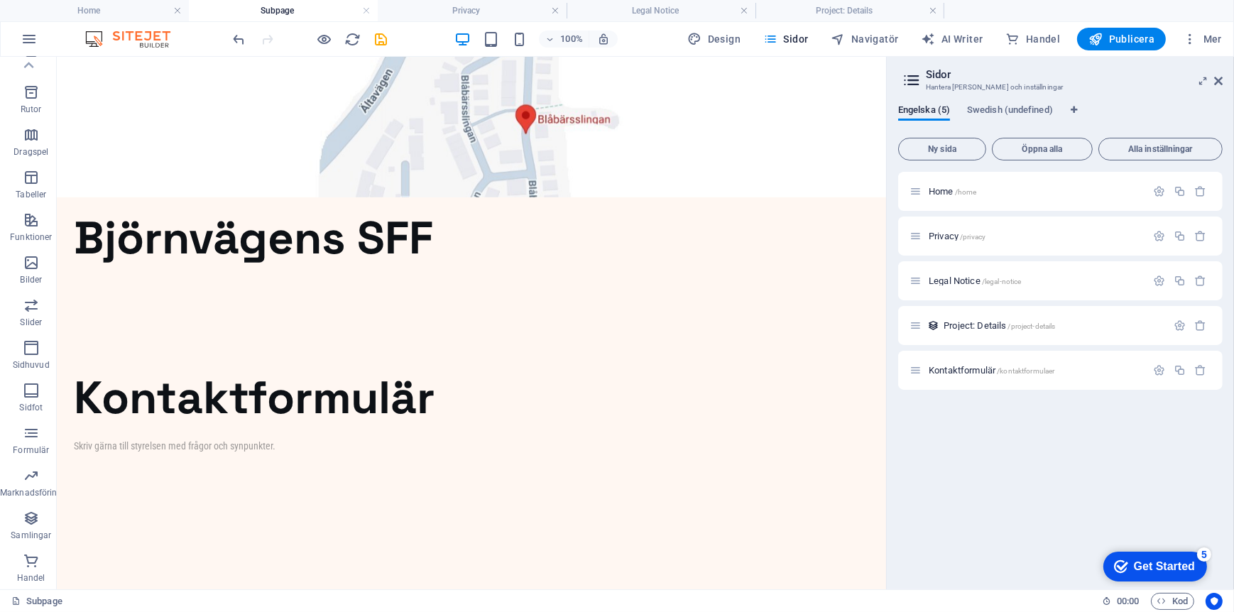
click at [279, 11] on h4 "Subpage" at bounding box center [283, 11] width 189 height 16
click at [438, 11] on h4 "Privacy" at bounding box center [472, 11] width 189 height 16
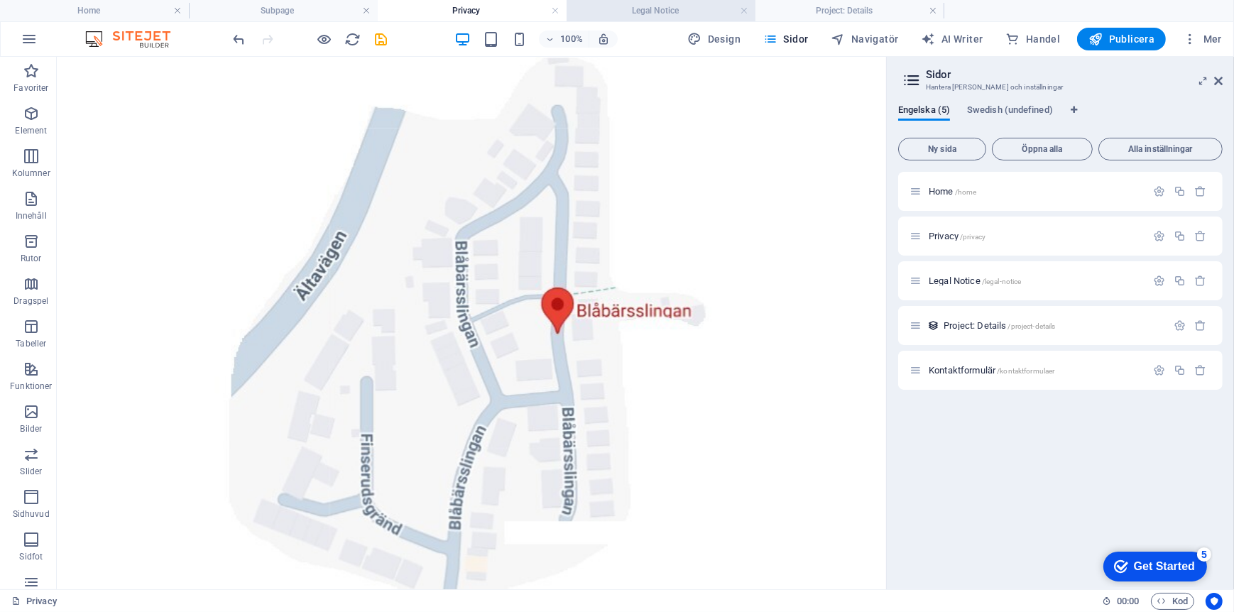
click at [612, 10] on h4 "Legal Notice" at bounding box center [661, 11] width 189 height 16
click at [817, 11] on h4 "Project: Details" at bounding box center [850, 11] width 189 height 16
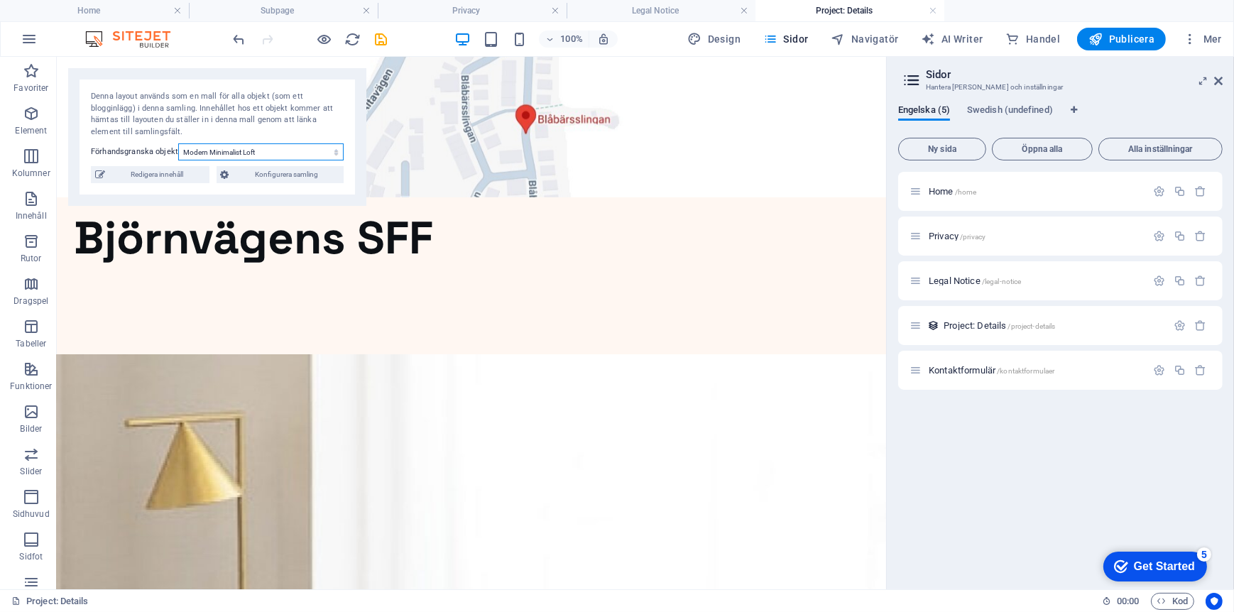
click at [302, 152] on select "Modern Minimalist Loft Vintage Glam Boudoir Sea Side House" at bounding box center [260, 151] width 165 height 17
click at [302, 150] on select "Modern Minimalist Loft Vintage Glam Boudoir Sea Side House" at bounding box center [260, 151] width 165 height 17
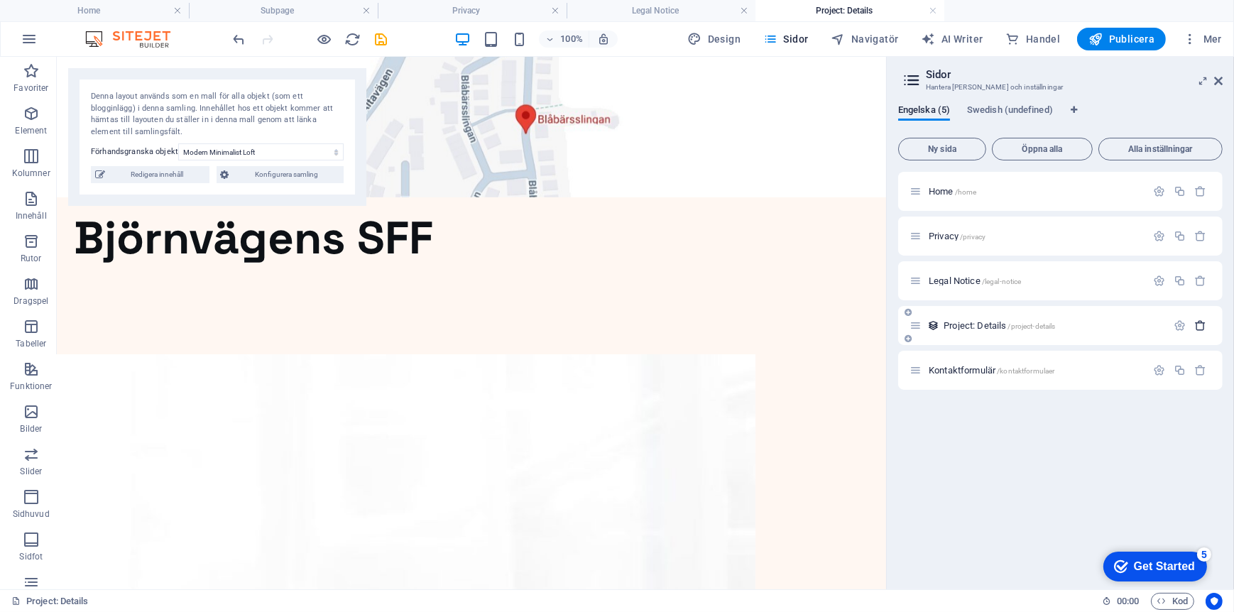
click at [1201, 325] on icon "button" at bounding box center [1201, 326] width 12 height 12
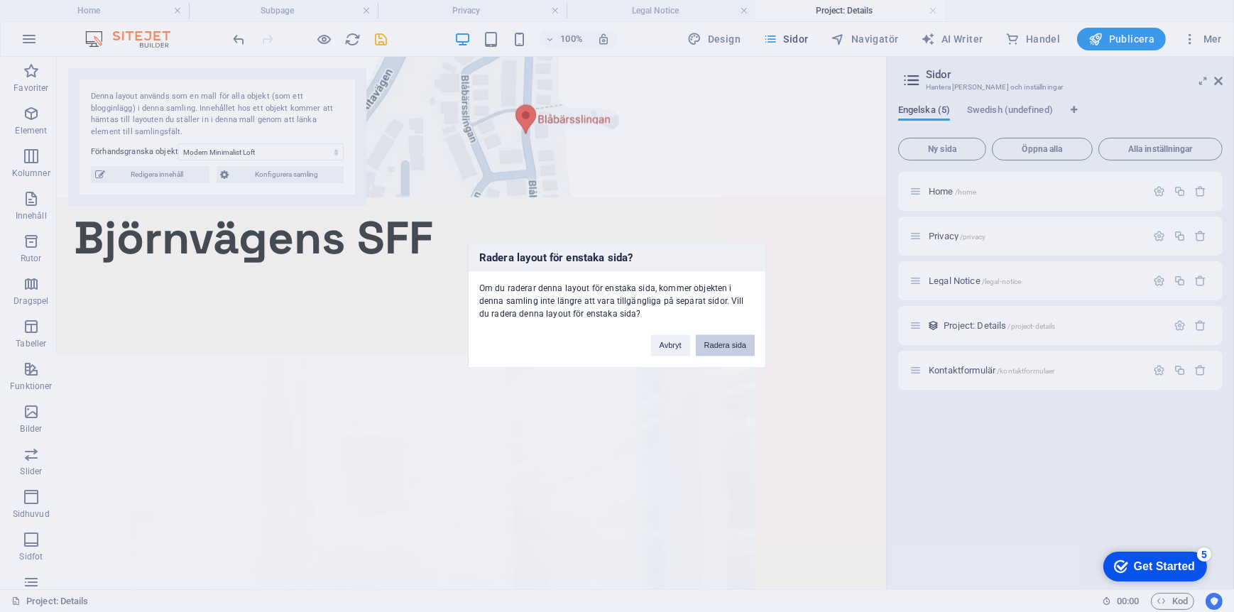
click at [725, 349] on button "Radera sida" at bounding box center [725, 345] width 59 height 21
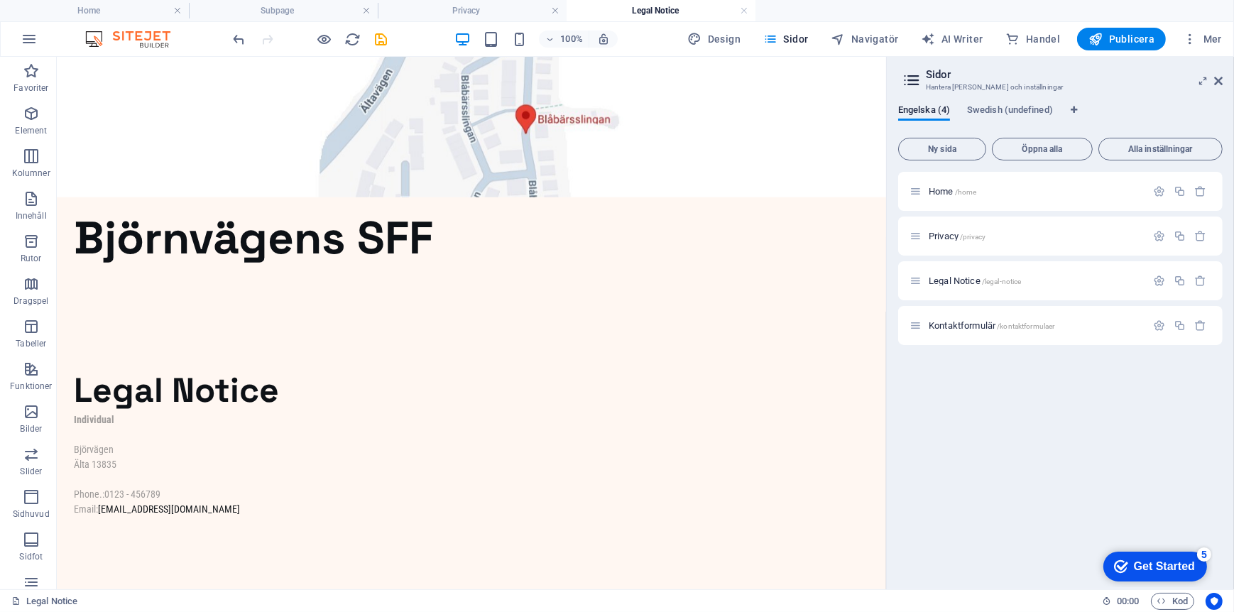
click at [913, 77] on icon at bounding box center [911, 80] width 21 height 20
click at [945, 77] on h2 "Sidor" at bounding box center [1074, 74] width 297 height 13
click at [354, 38] on icon "reload" at bounding box center [353, 39] width 16 height 16
click at [379, 40] on icon "save" at bounding box center [382, 39] width 16 height 16
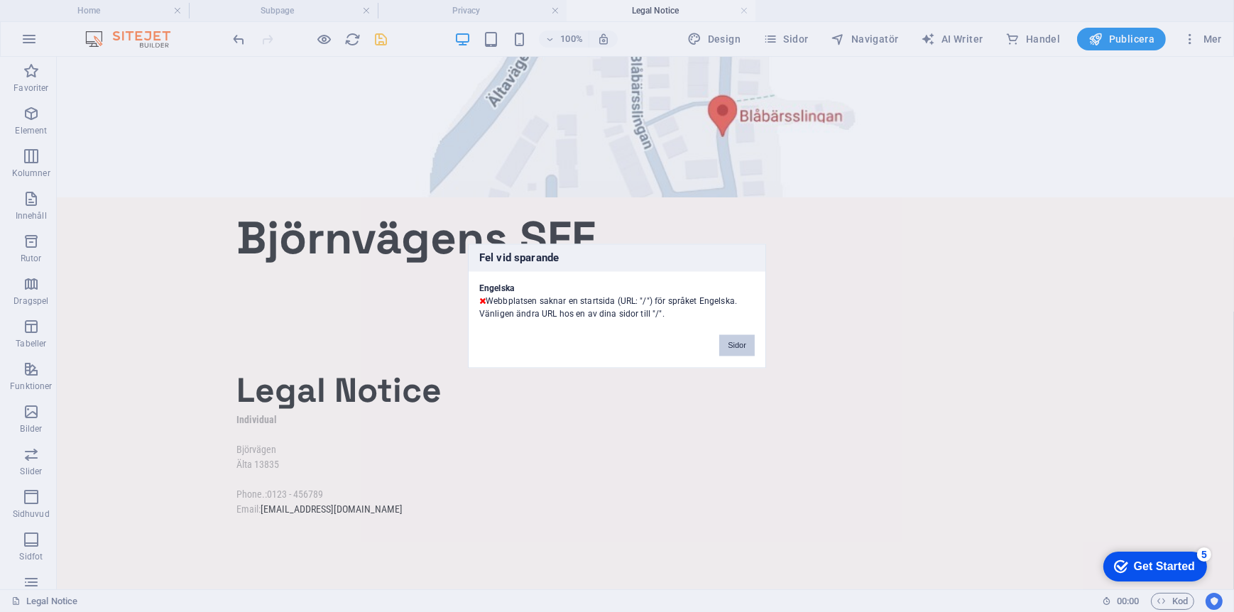
click at [744, 347] on button "Sidor" at bounding box center [737, 345] width 36 height 21
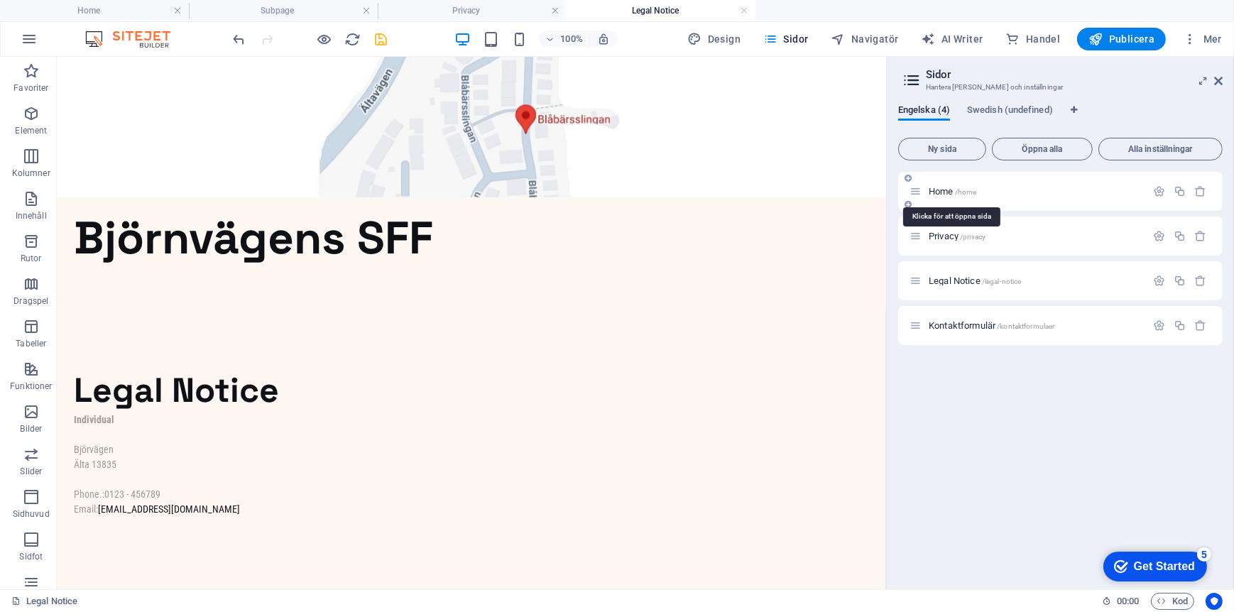
click at [967, 192] on span "/home" at bounding box center [966, 192] width 22 height 8
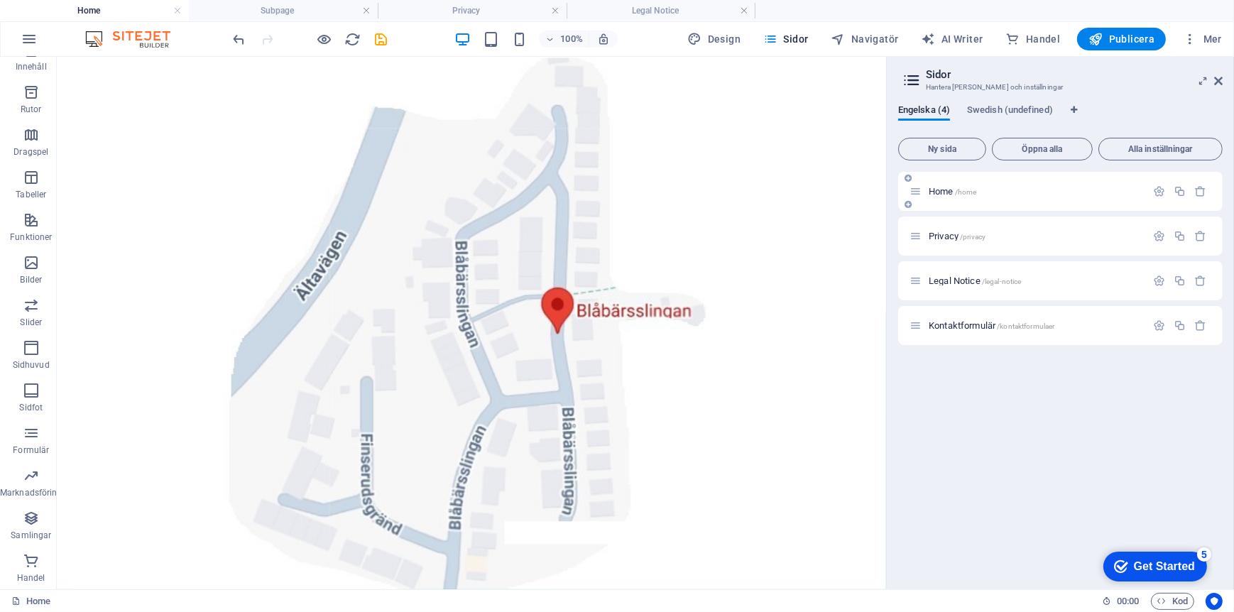
click at [916, 191] on icon at bounding box center [916, 191] width 12 height 12
click at [917, 195] on icon at bounding box center [916, 191] width 12 height 12
click at [930, 188] on span "Home /home" at bounding box center [953, 191] width 48 height 11
click at [911, 190] on icon at bounding box center [916, 191] width 12 height 12
click at [1157, 195] on icon "button" at bounding box center [1159, 191] width 12 height 12
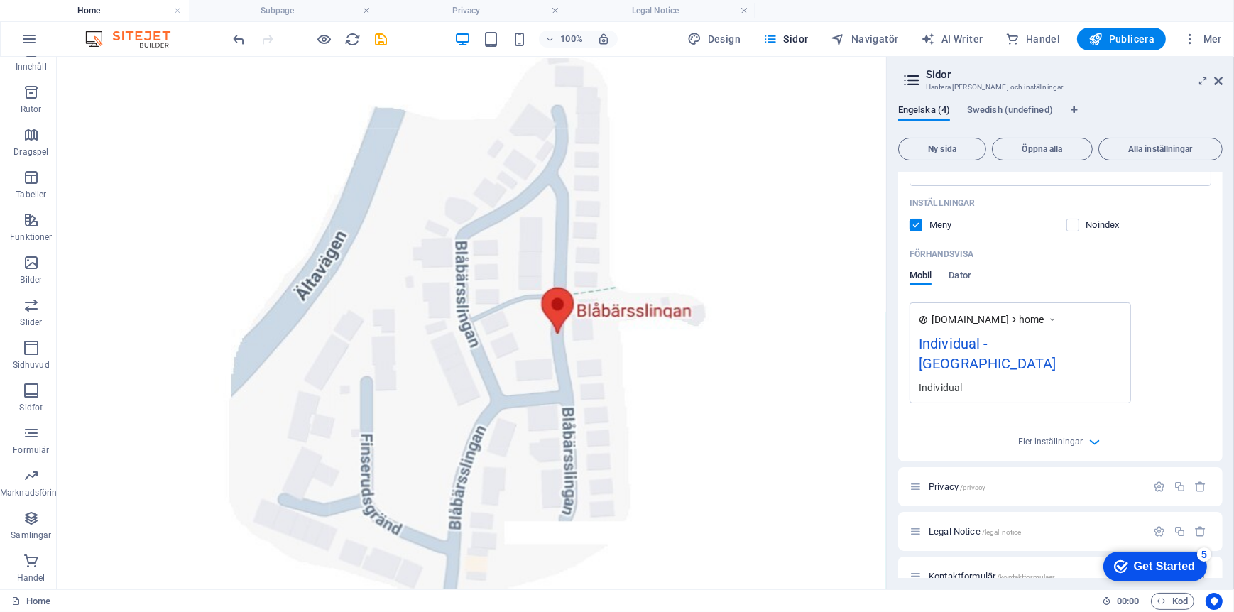
scroll to position [302, 0]
click at [1090, 430] on icon "button" at bounding box center [1095, 438] width 16 height 16
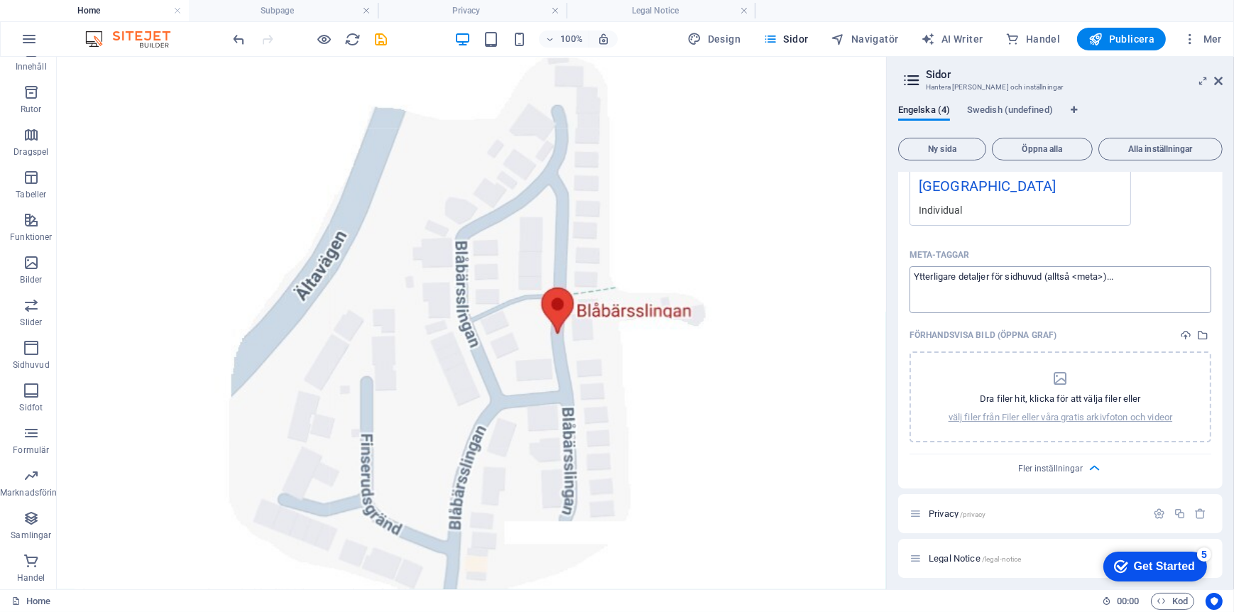
scroll to position [505, 0]
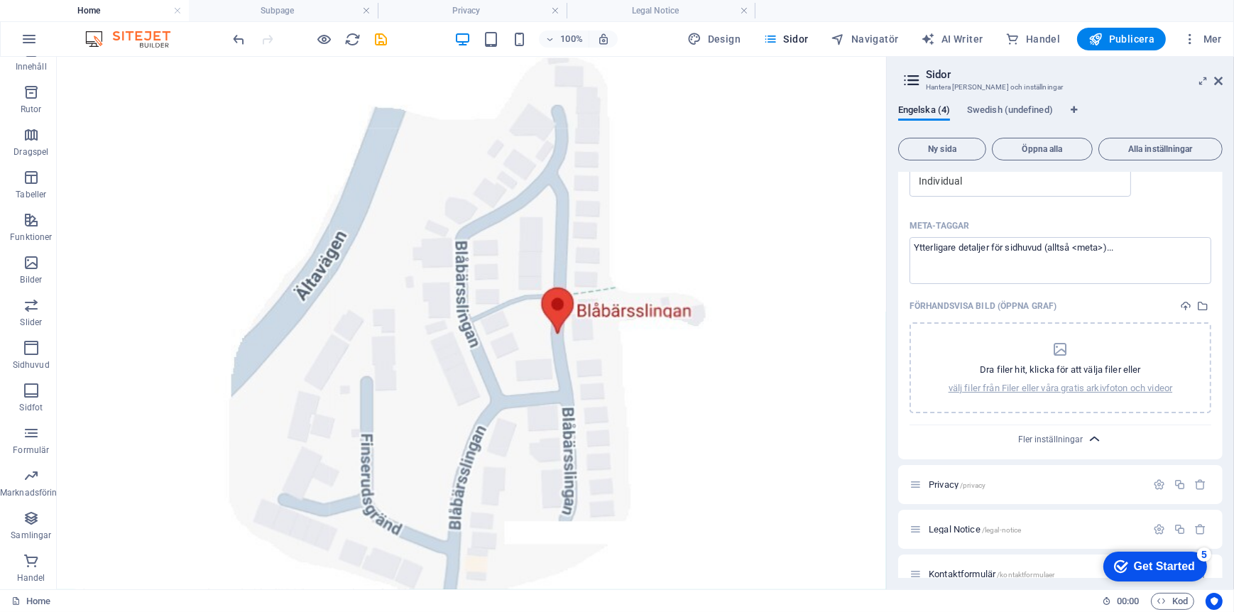
click at [1096, 431] on icon "button" at bounding box center [1095, 439] width 16 height 16
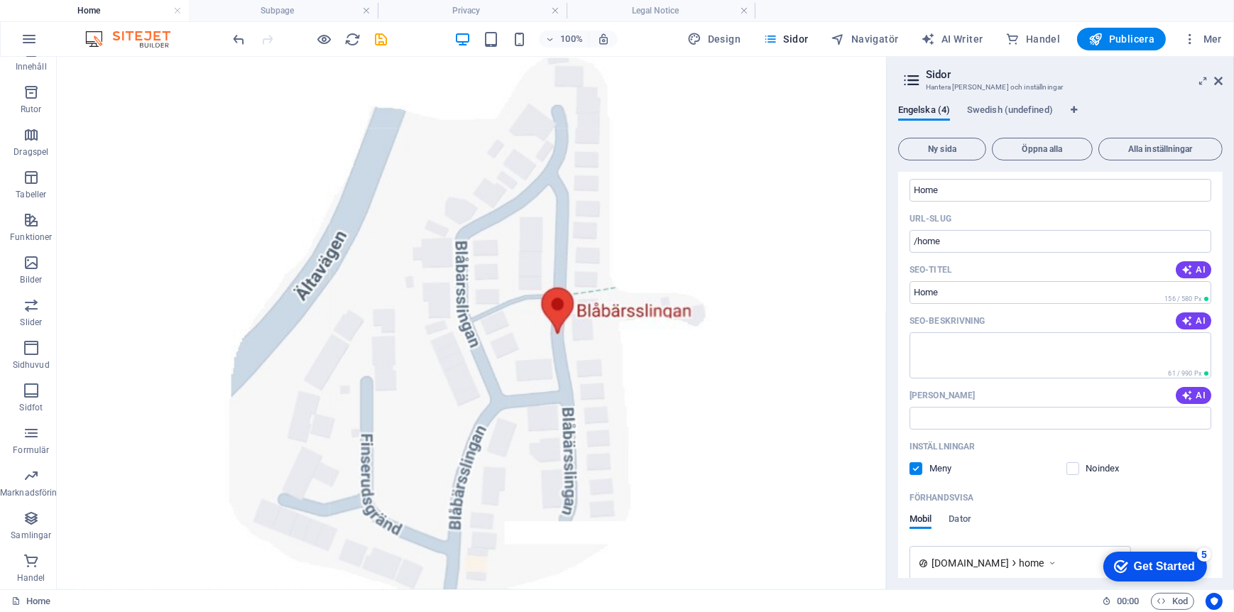
scroll to position [0, 0]
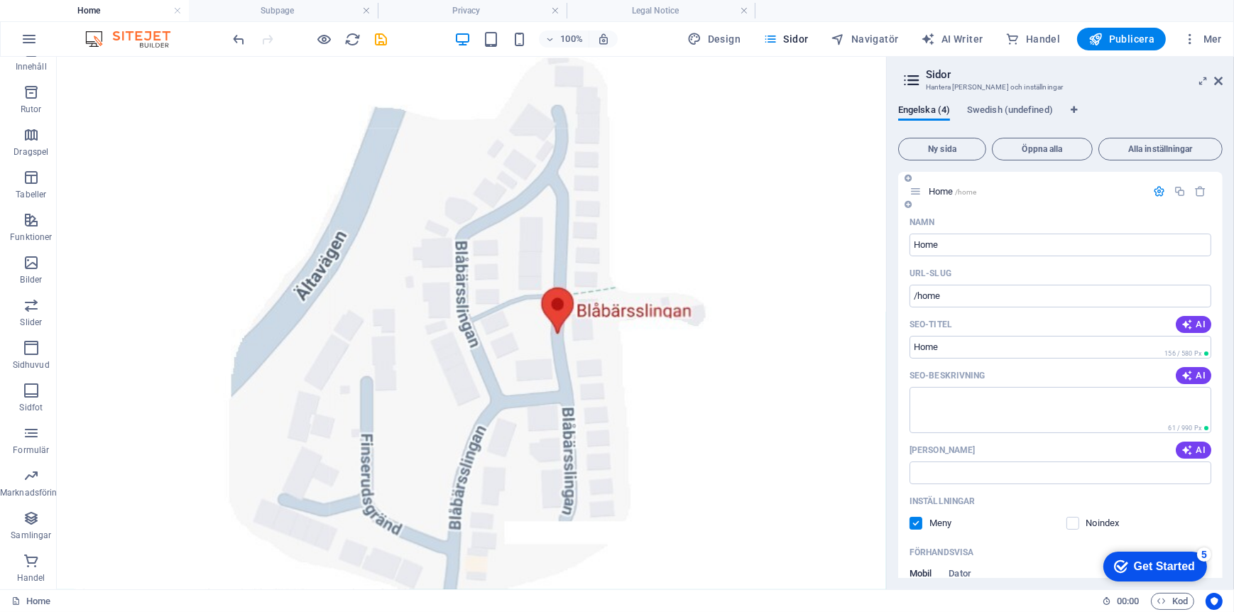
click at [1153, 194] on icon "button" at bounding box center [1159, 191] width 12 height 12
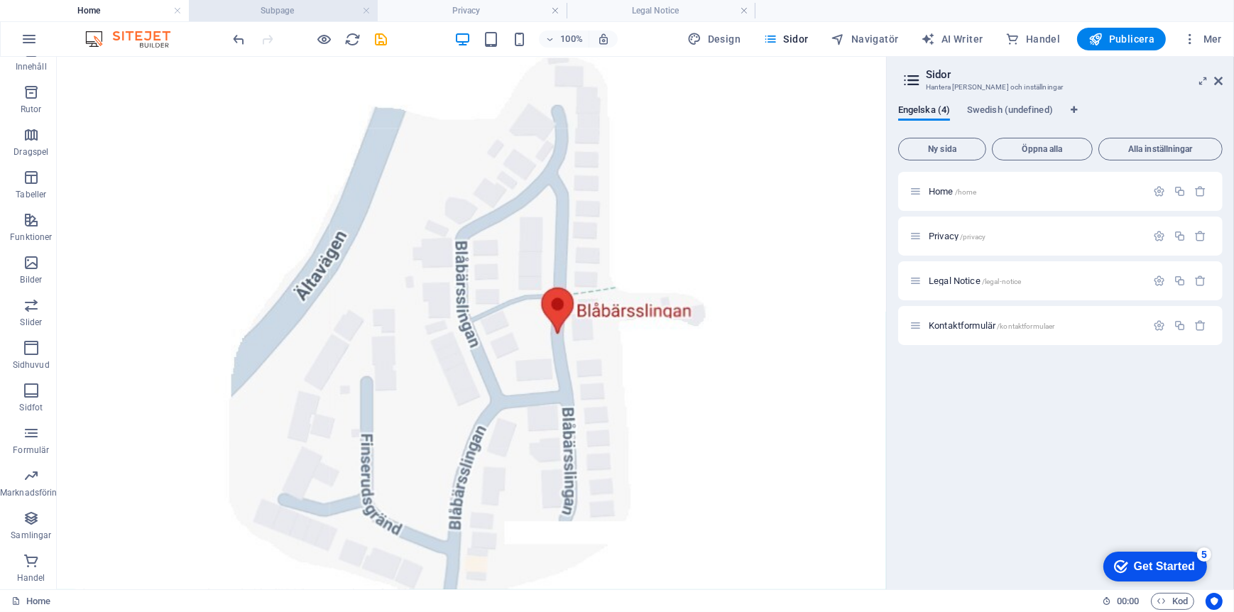
click at [293, 12] on h4 "Subpage" at bounding box center [283, 11] width 189 height 16
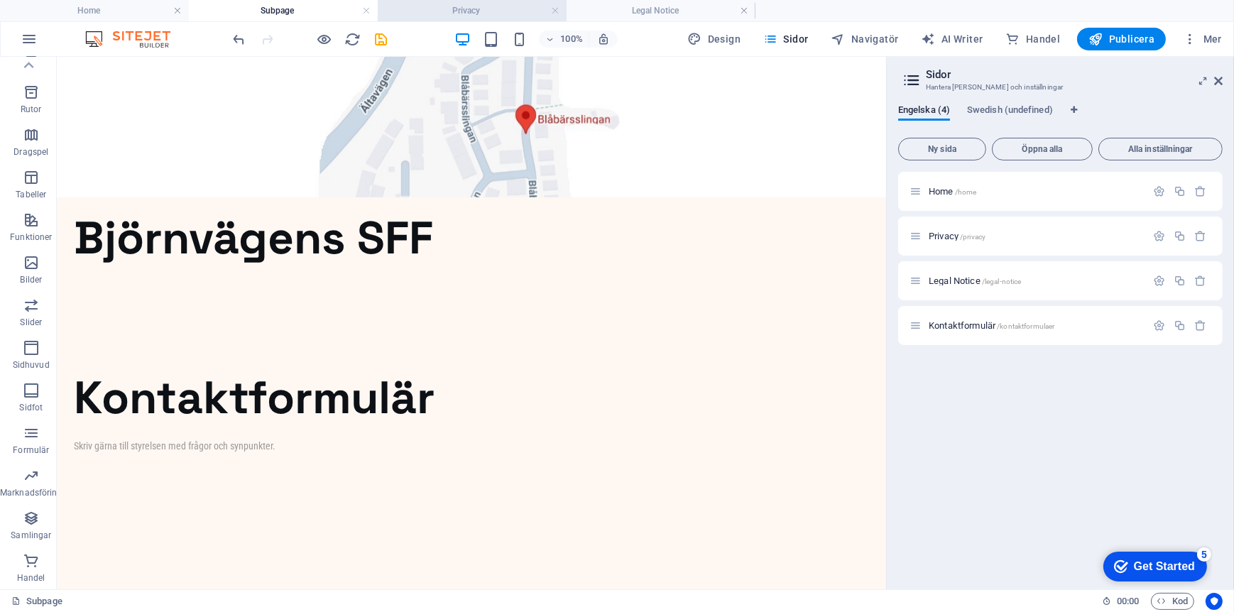
click at [489, 11] on h4 "Privacy" at bounding box center [472, 11] width 189 height 16
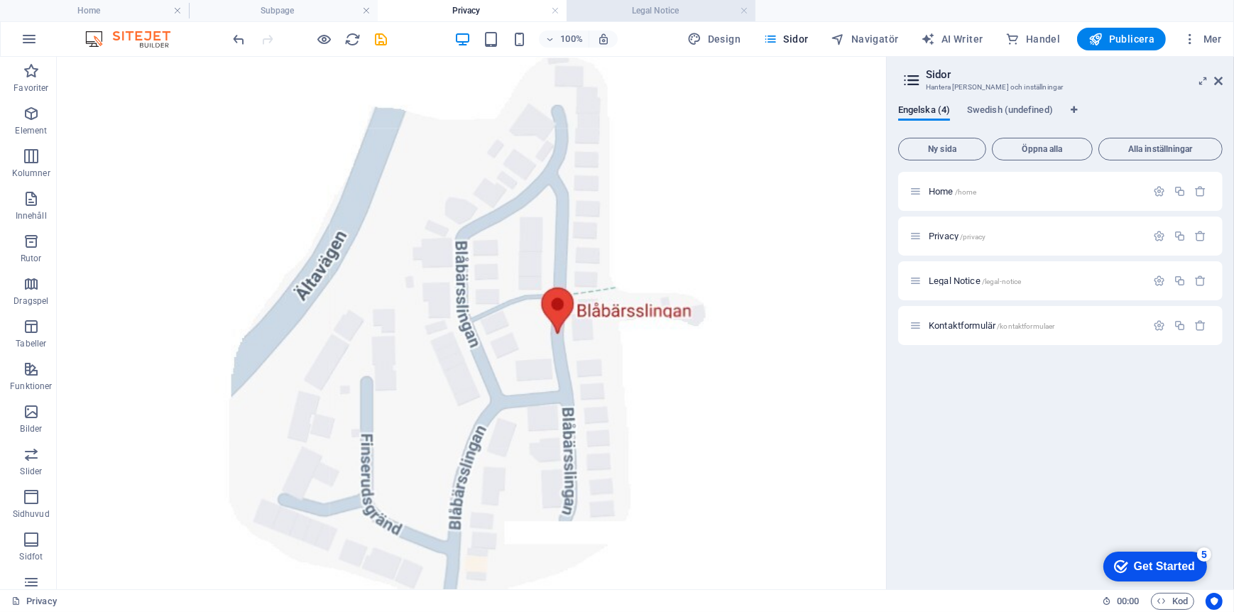
click at [666, 9] on h4 "Legal Notice" at bounding box center [661, 11] width 189 height 16
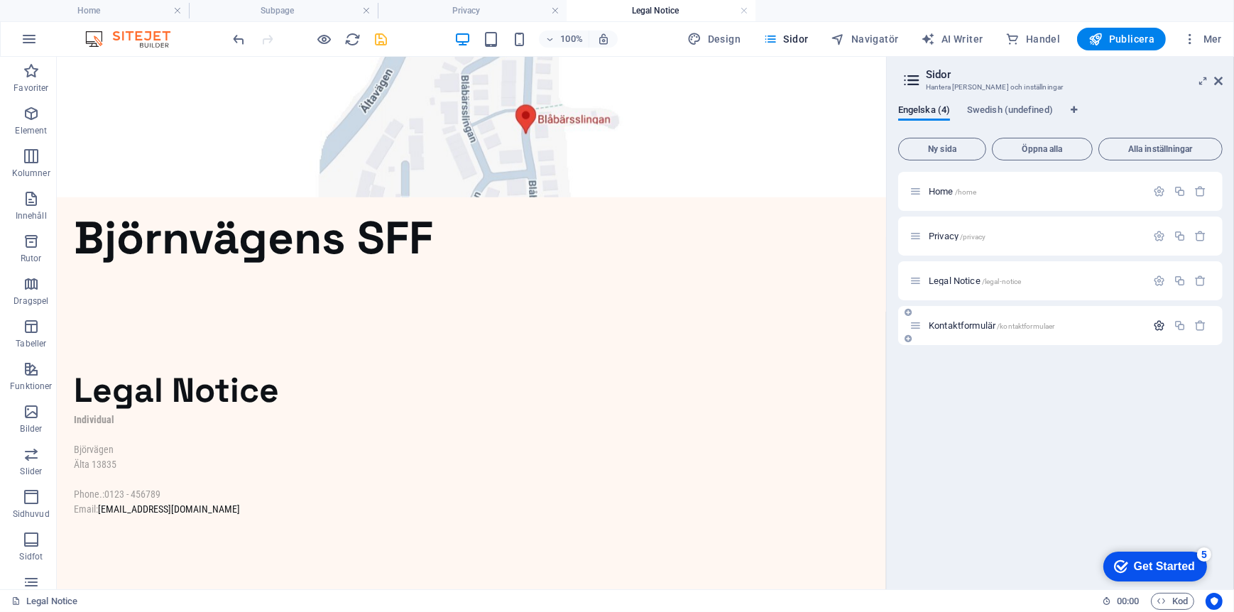
click at [1156, 327] on icon "button" at bounding box center [1159, 326] width 12 height 12
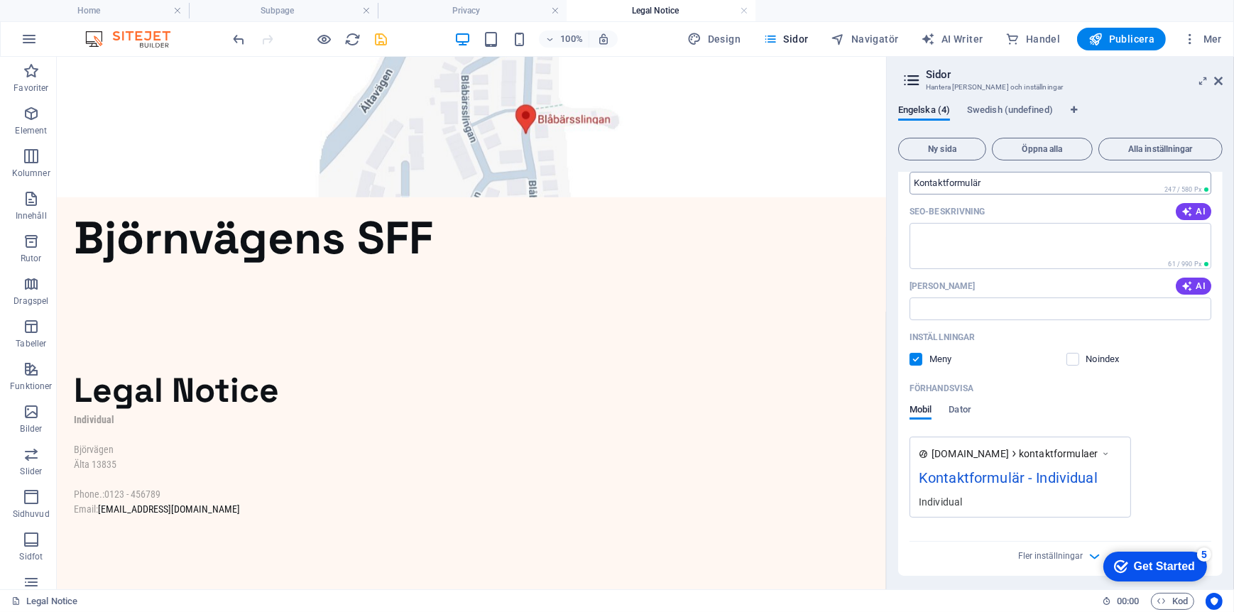
scroll to position [302, 0]
click at [963, 407] on span "Dator" at bounding box center [960, 408] width 22 height 20
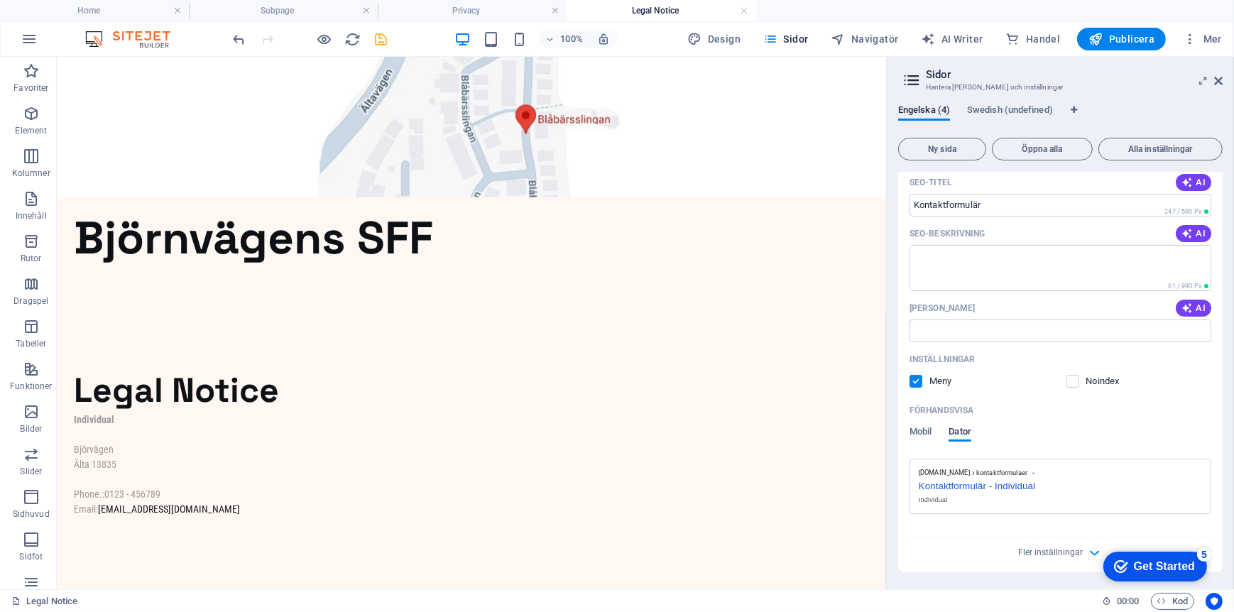
scroll to position [276, 0]
click at [927, 430] on span "Mobil" at bounding box center [921, 433] width 22 height 20
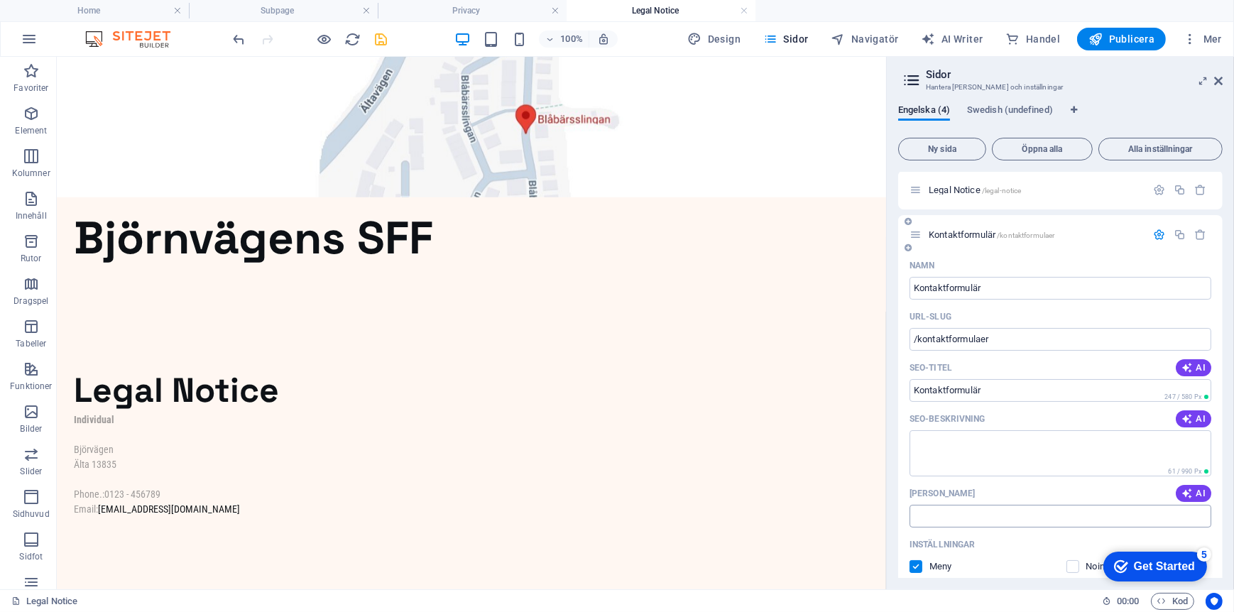
scroll to position [0, 0]
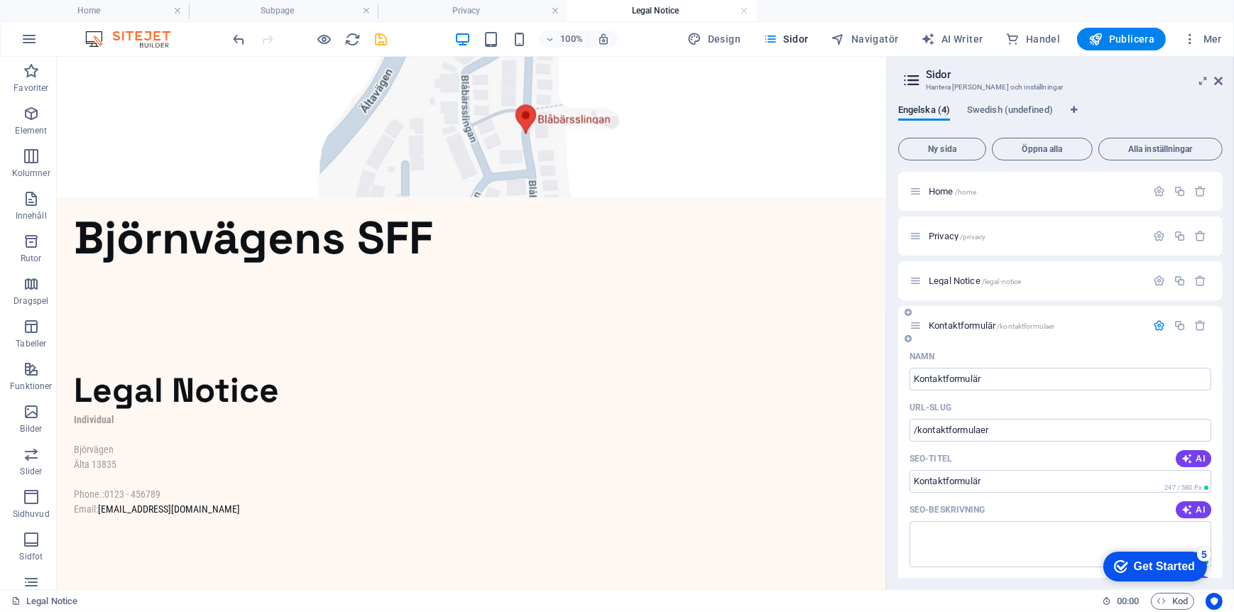
click at [1158, 322] on icon "button" at bounding box center [1159, 326] width 12 height 12
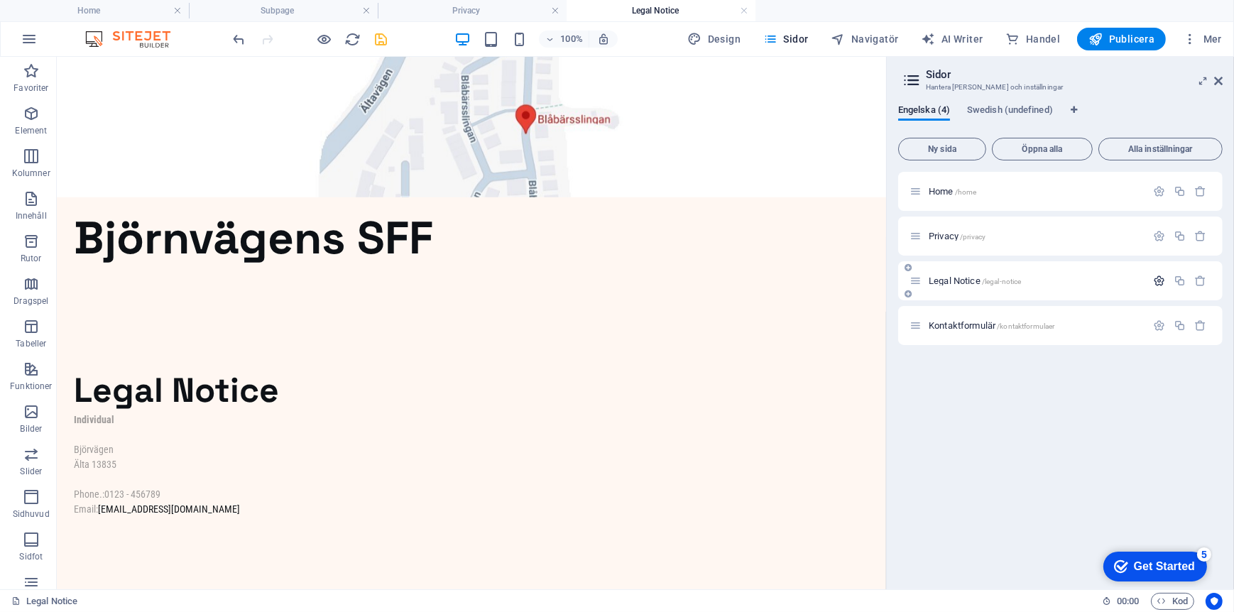
click at [1158, 277] on icon "button" at bounding box center [1159, 281] width 12 height 12
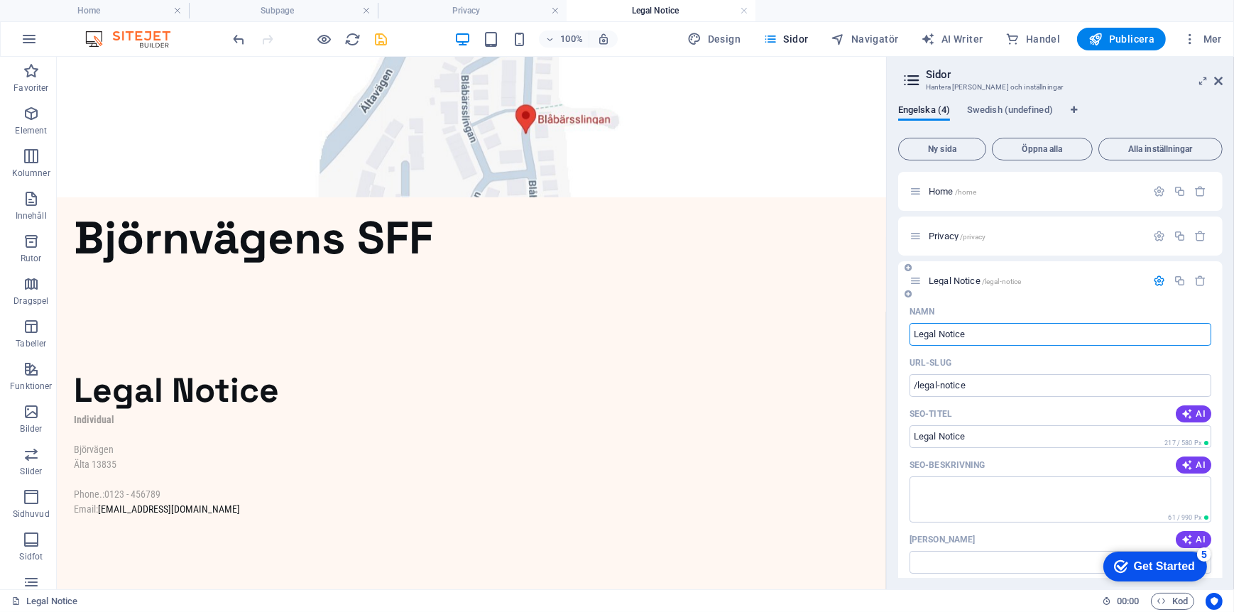
click at [1155, 283] on icon "button" at bounding box center [1159, 281] width 12 height 12
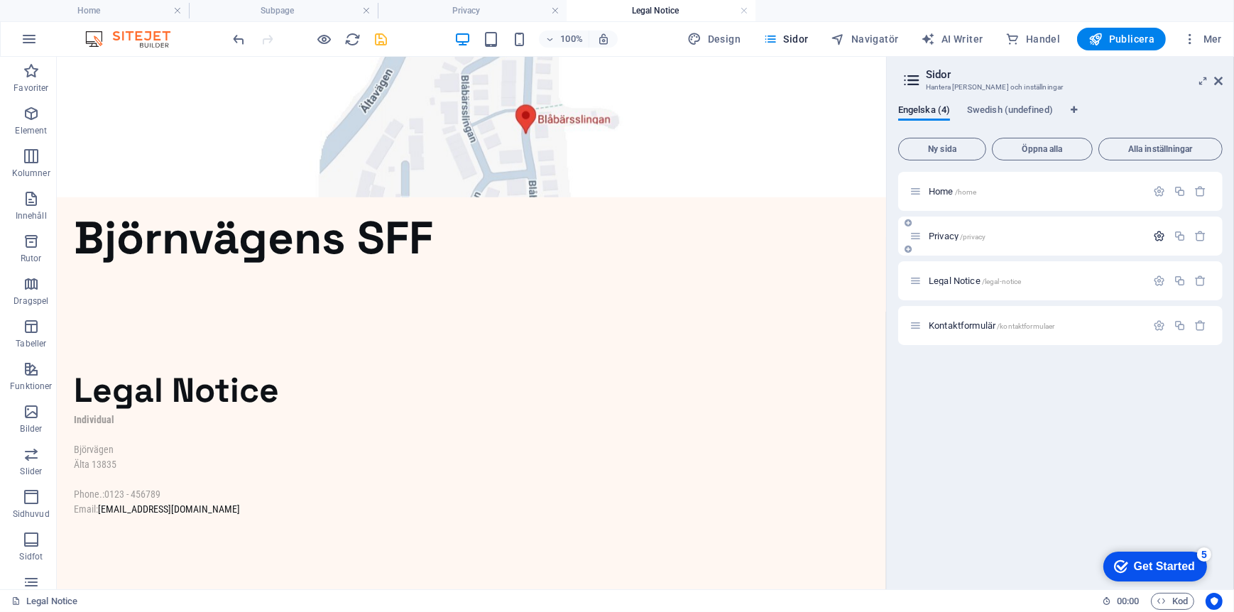
click at [1161, 232] on icon "button" at bounding box center [1159, 236] width 12 height 12
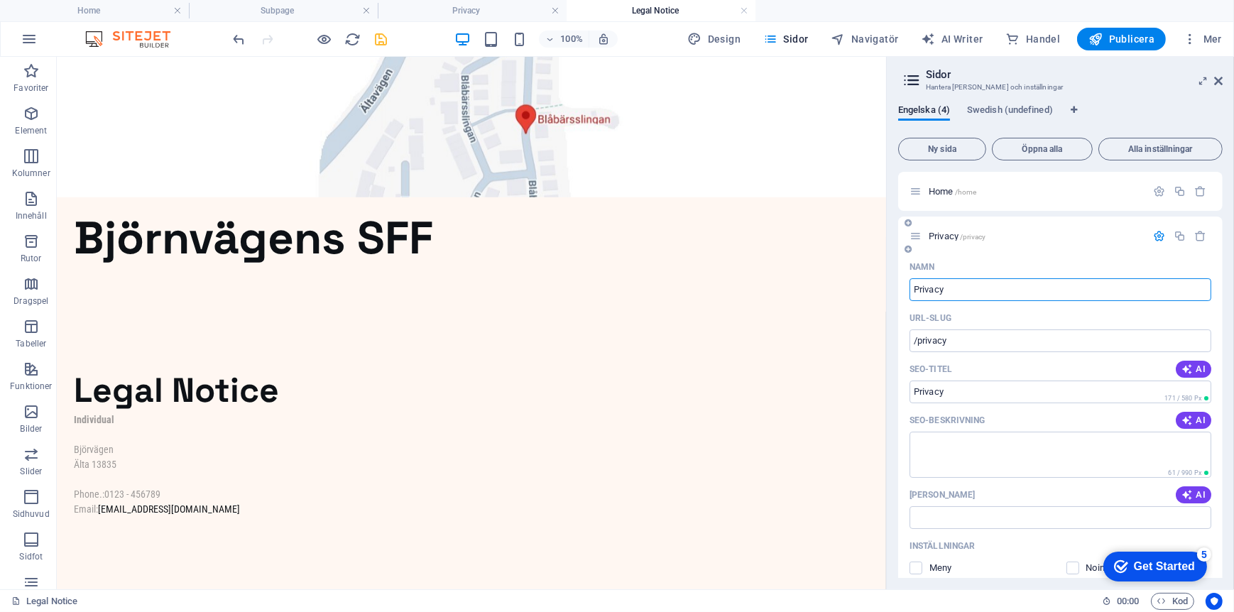
click at [1156, 240] on icon "button" at bounding box center [1159, 236] width 12 height 12
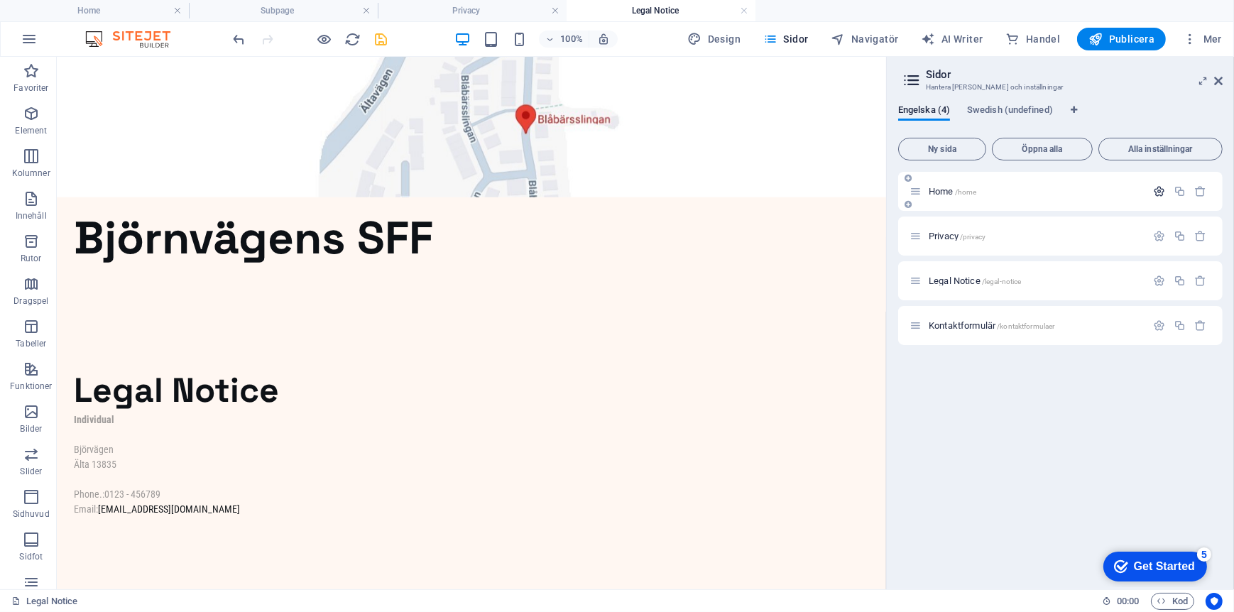
click at [1160, 192] on icon "button" at bounding box center [1159, 191] width 12 height 12
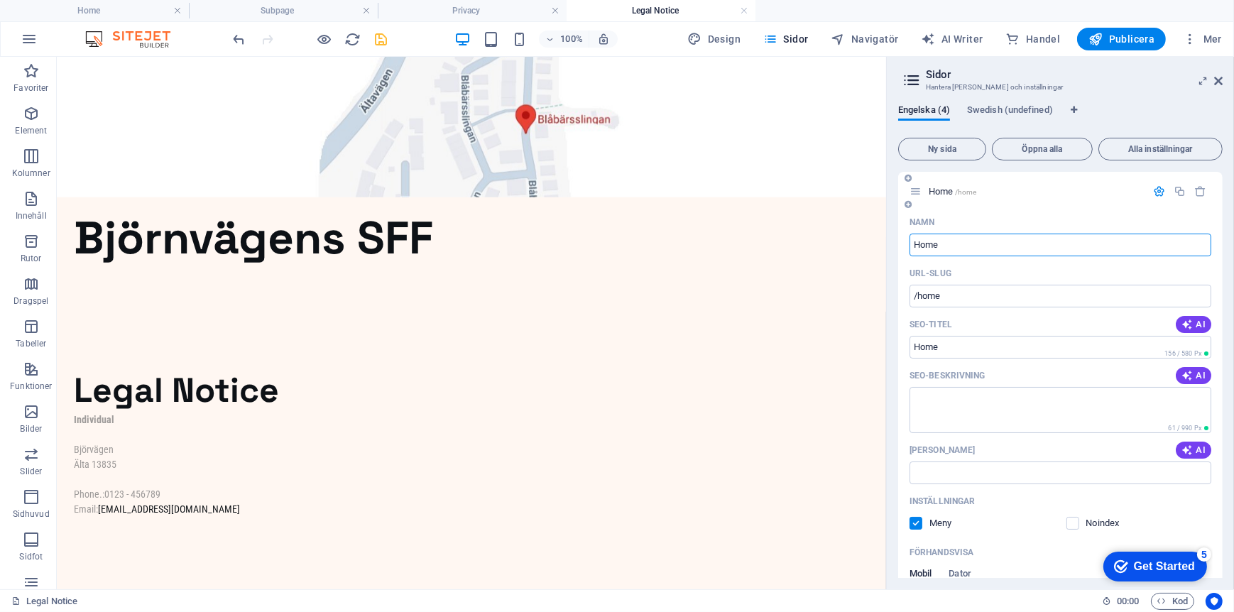
click at [1157, 193] on icon "button" at bounding box center [1159, 191] width 12 height 12
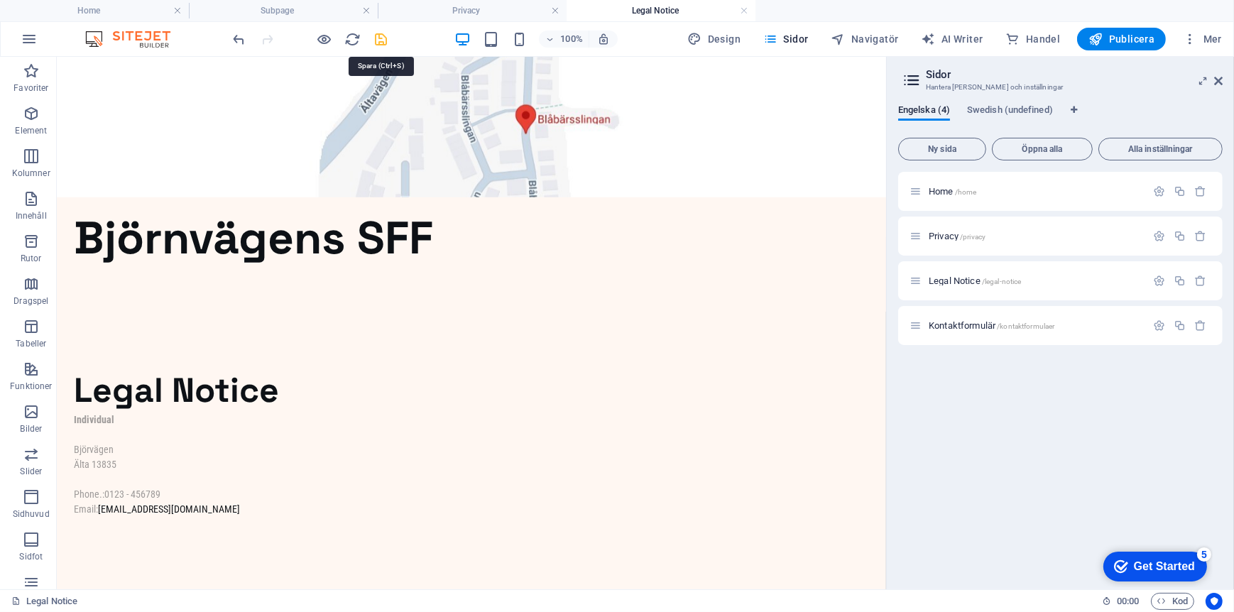
click at [387, 37] on icon "save" at bounding box center [382, 39] width 16 height 16
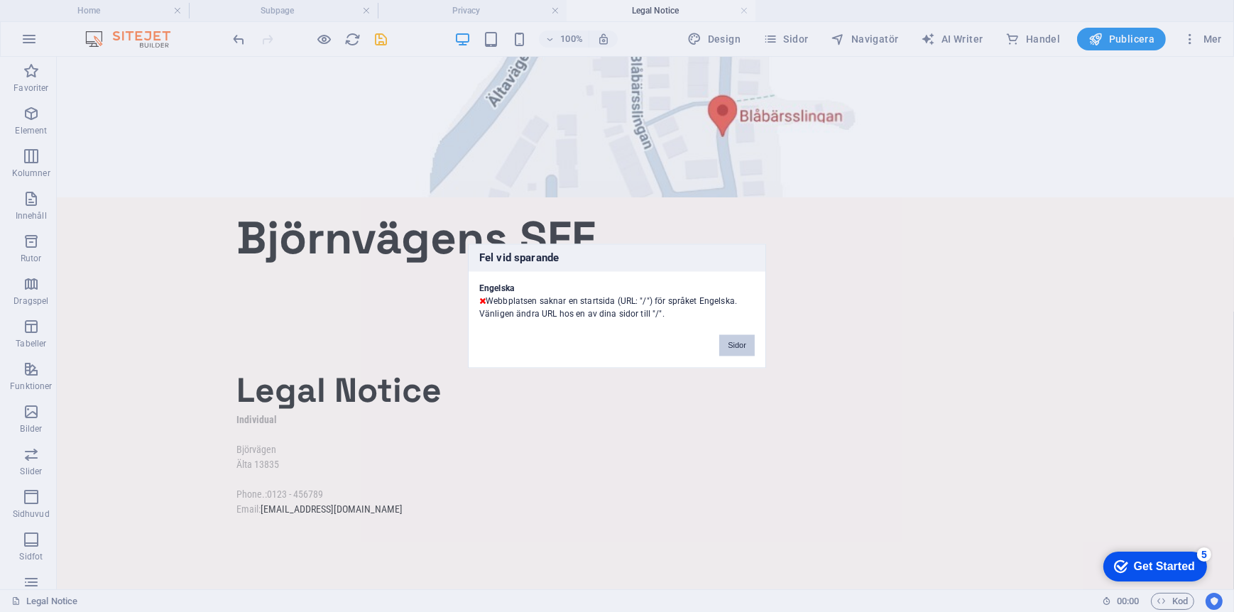
drag, startPoint x: 735, startPoint y: 351, endPoint x: 678, endPoint y: 292, distance: 81.9
click at [735, 351] on button "Sidor" at bounding box center [737, 345] width 36 height 21
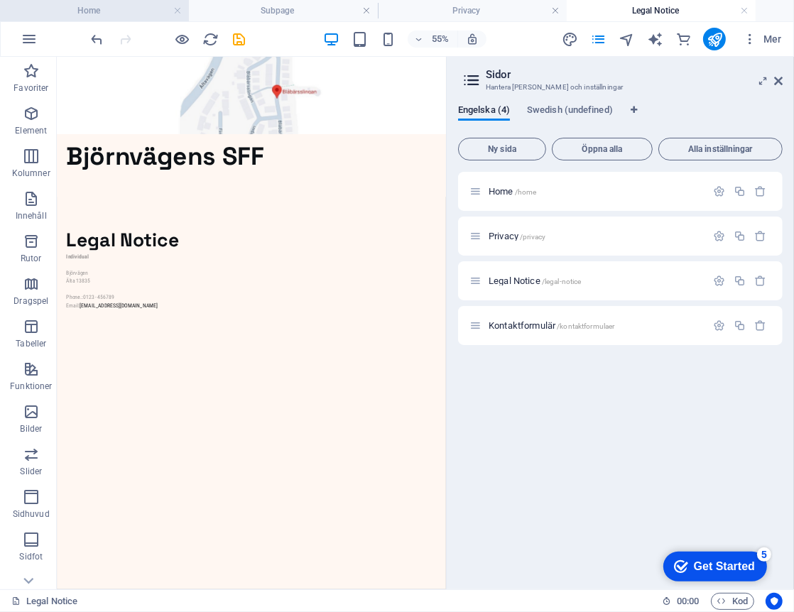
click at [121, 12] on h4 "Home" at bounding box center [94, 11] width 189 height 16
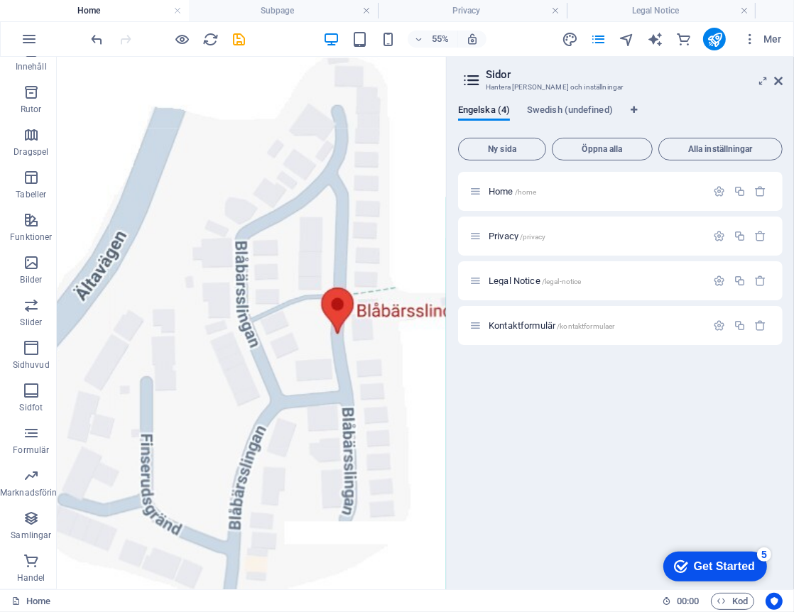
click at [118, 5] on h4 "Home" at bounding box center [94, 11] width 189 height 16
click at [236, 3] on h4 "Subpage" at bounding box center [283, 11] width 189 height 16
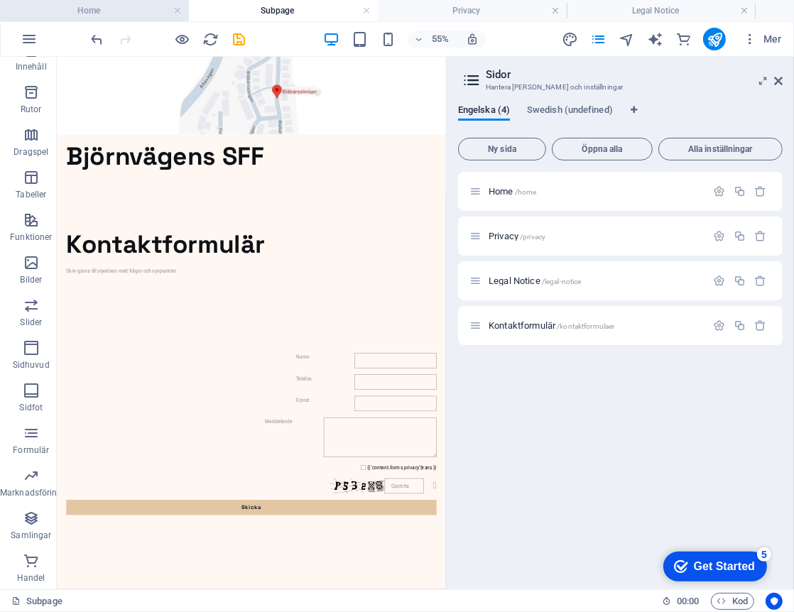
click at [119, 11] on h4 "Home" at bounding box center [94, 11] width 189 height 16
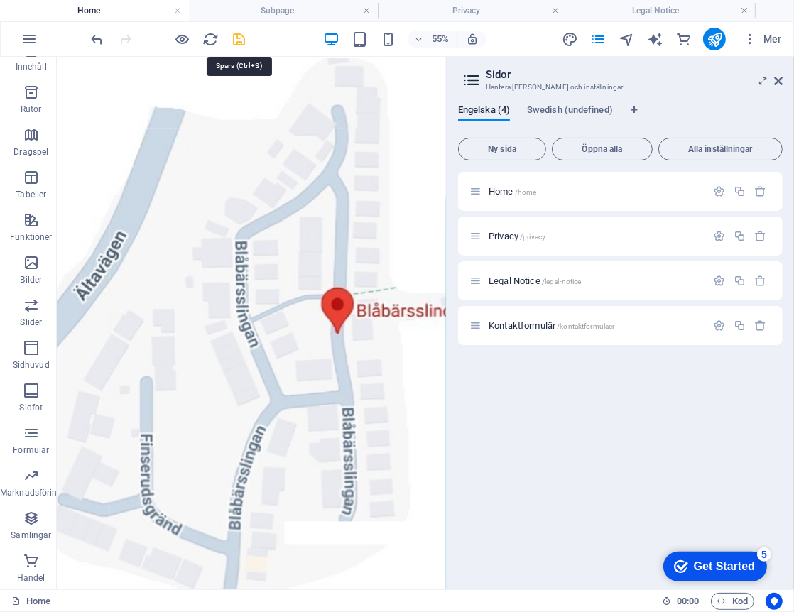
click at [238, 34] on icon "save" at bounding box center [240, 39] width 16 height 16
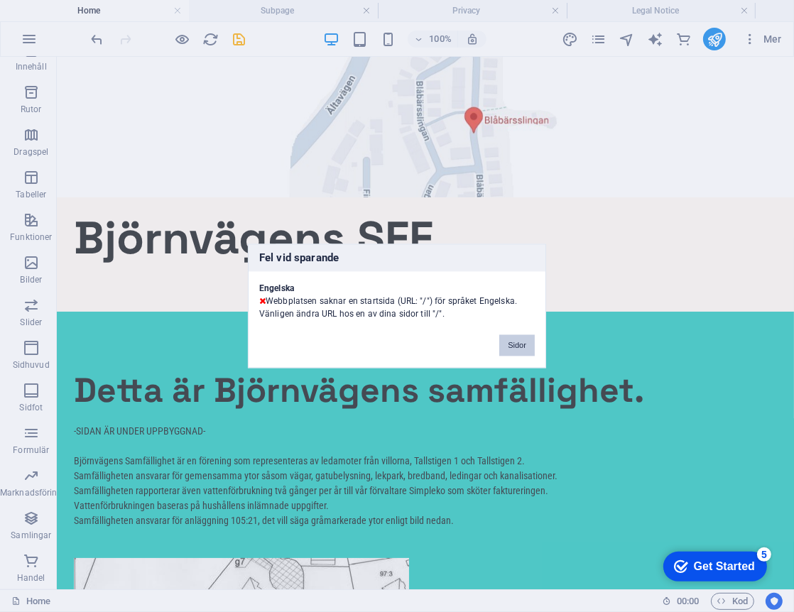
click at [513, 348] on button "Sidor" at bounding box center [517, 345] width 36 height 21
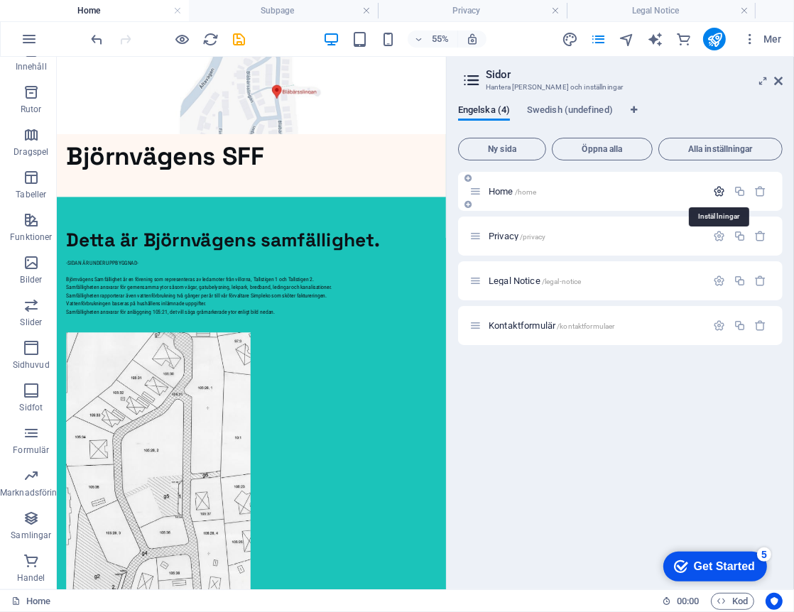
click at [717, 190] on icon "button" at bounding box center [719, 191] width 12 height 12
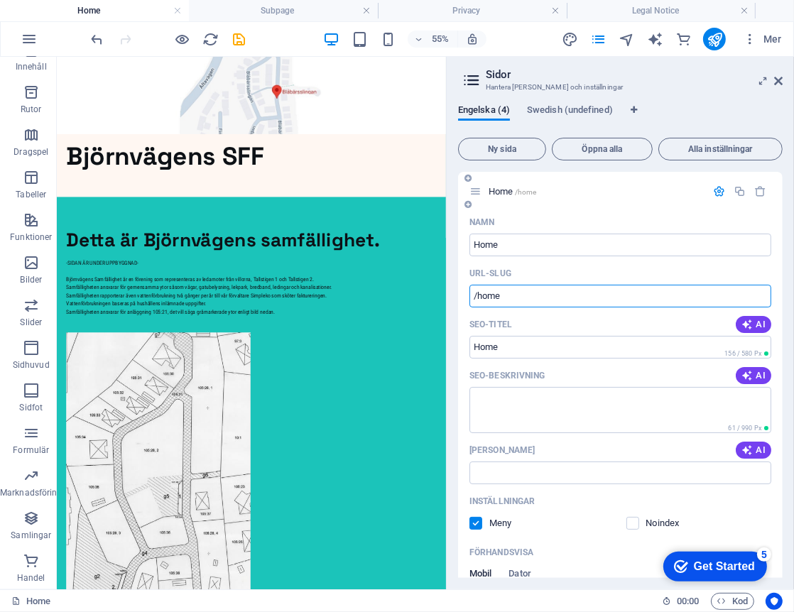
click at [508, 294] on input "/home" at bounding box center [620, 296] width 302 height 23
type input "/"
click at [757, 266] on div "URL-SLUG" at bounding box center [620, 273] width 302 height 23
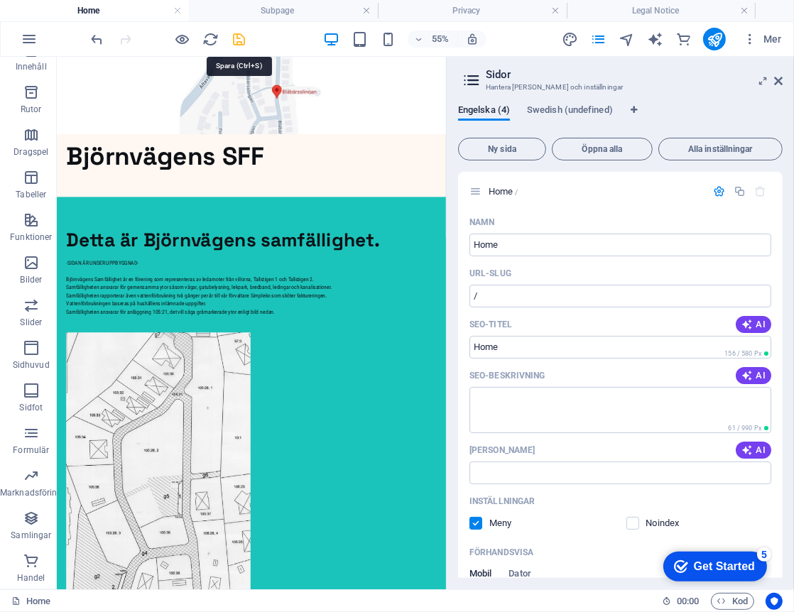
click at [240, 38] on icon "save" at bounding box center [240, 39] width 16 height 16
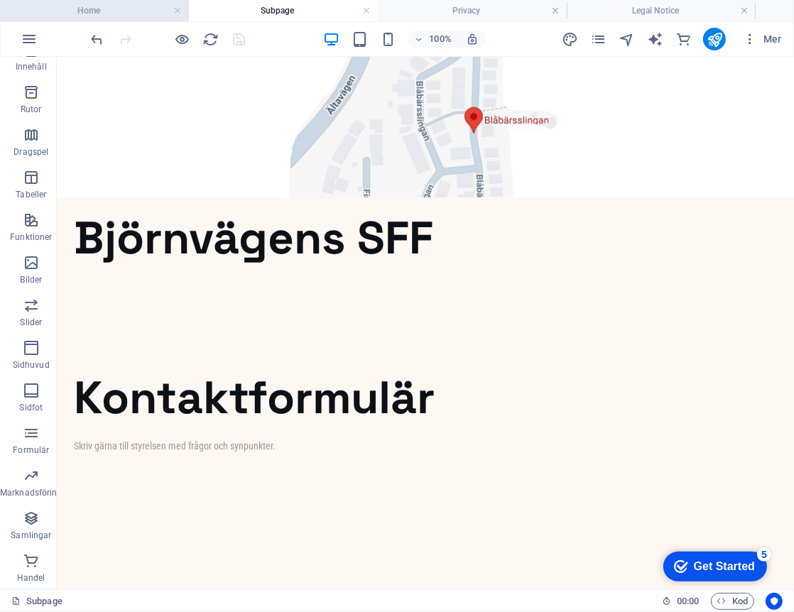
click at [121, 6] on h4 "Home" at bounding box center [94, 11] width 189 height 16
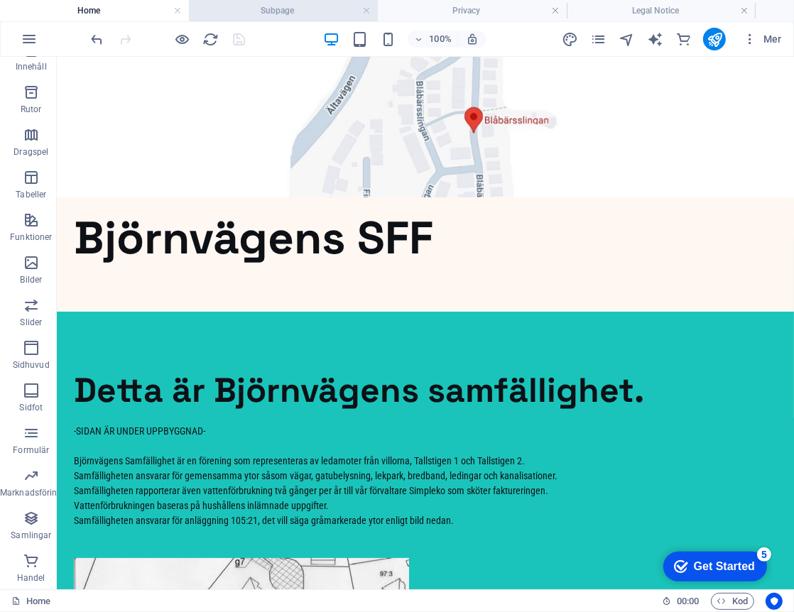
click at [255, 14] on h4 "Subpage" at bounding box center [283, 11] width 189 height 16
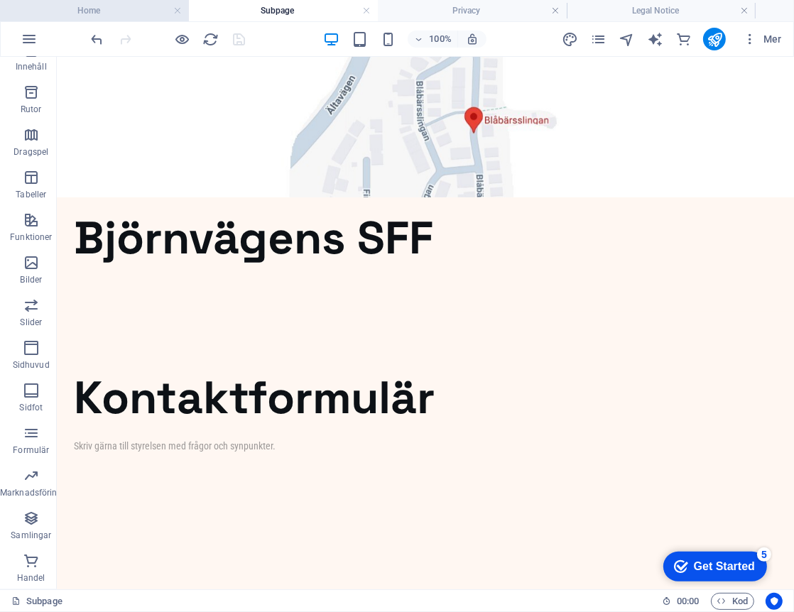
click at [96, 11] on h4 "Home" at bounding box center [94, 11] width 189 height 16
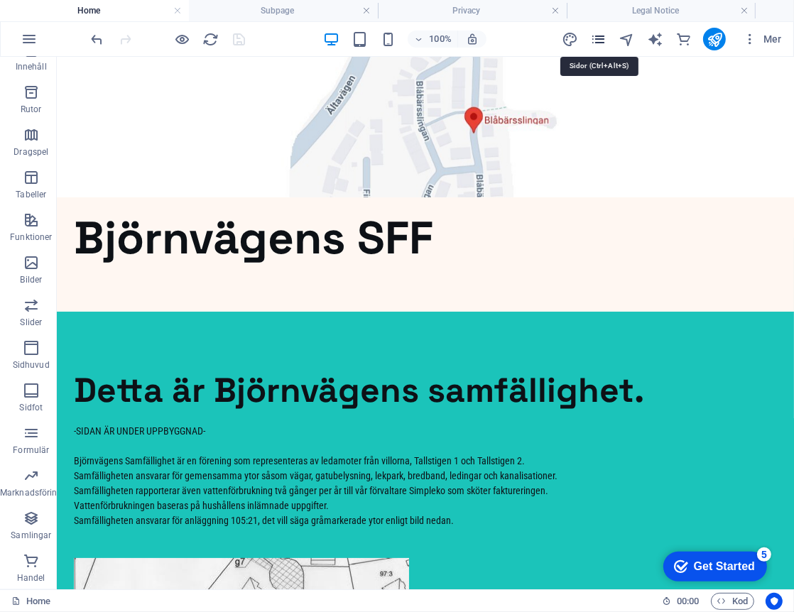
click at [601, 43] on icon "pages" at bounding box center [598, 39] width 16 height 16
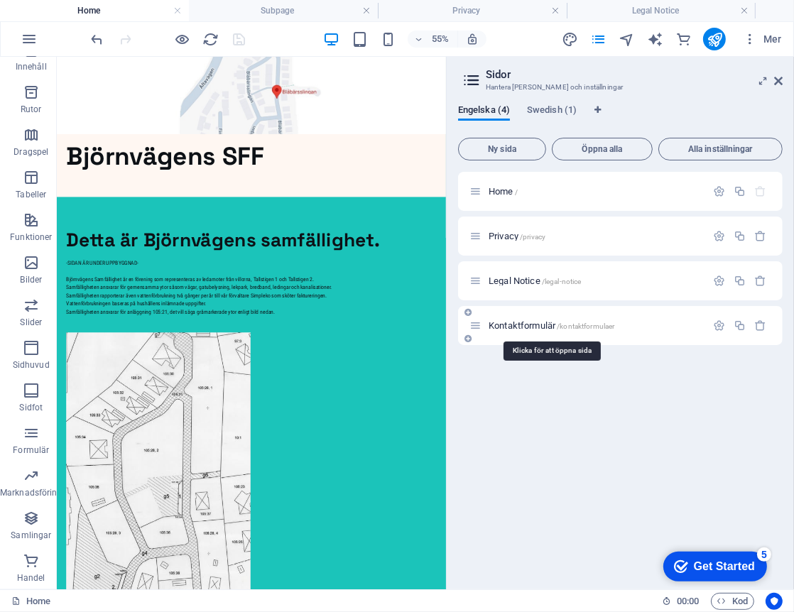
click at [530, 325] on span "Kontaktformulär /kontaktformulaer" at bounding box center [552, 325] width 126 height 11
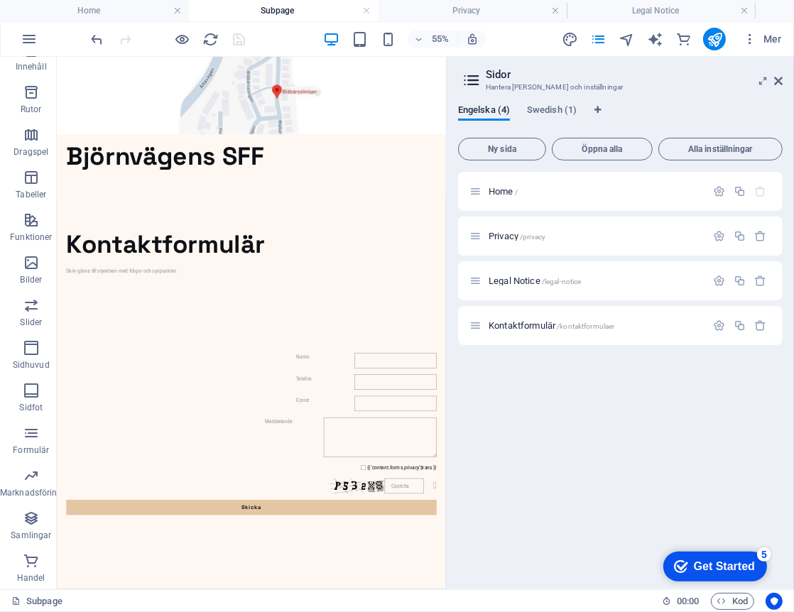
click at [299, 9] on h4 "Subpage" at bounding box center [283, 11] width 189 height 16
click at [450, 9] on h4 "Privacy" at bounding box center [472, 11] width 189 height 16
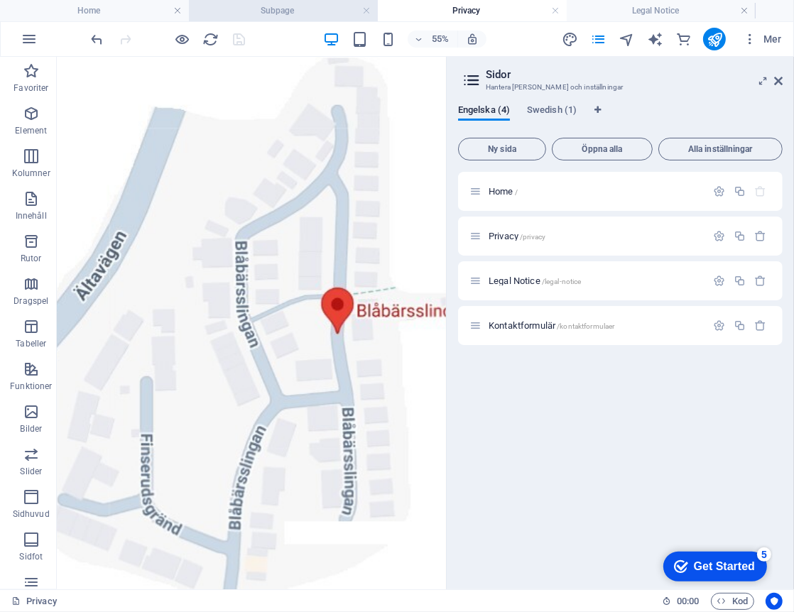
click at [304, 7] on h4 "Subpage" at bounding box center [283, 11] width 189 height 16
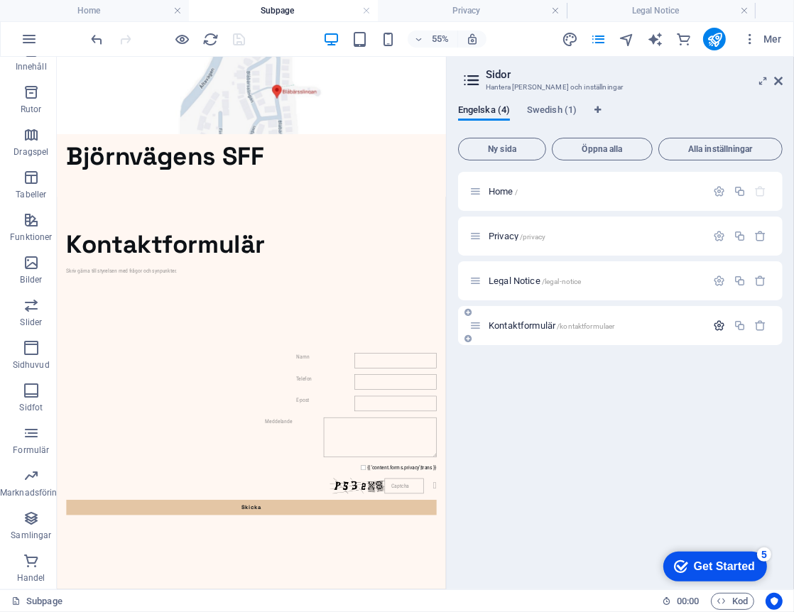
click at [718, 324] on icon "button" at bounding box center [719, 326] width 12 height 12
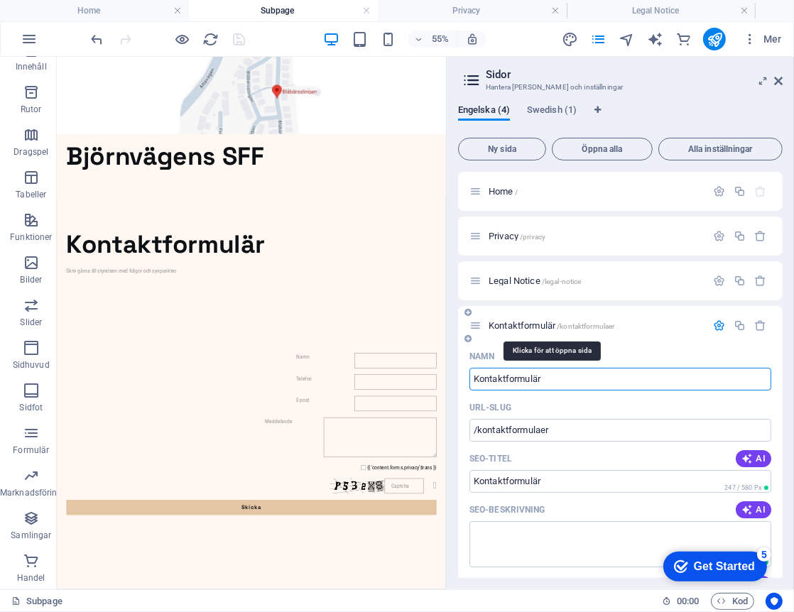
click at [534, 325] on span "Kontaktformulär /kontaktformulaer" at bounding box center [552, 325] width 126 height 11
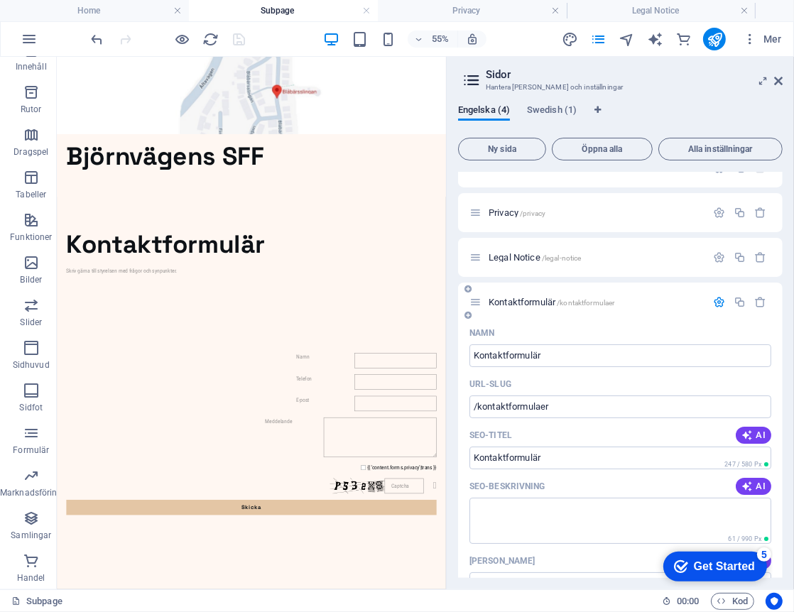
scroll to position [18, 0]
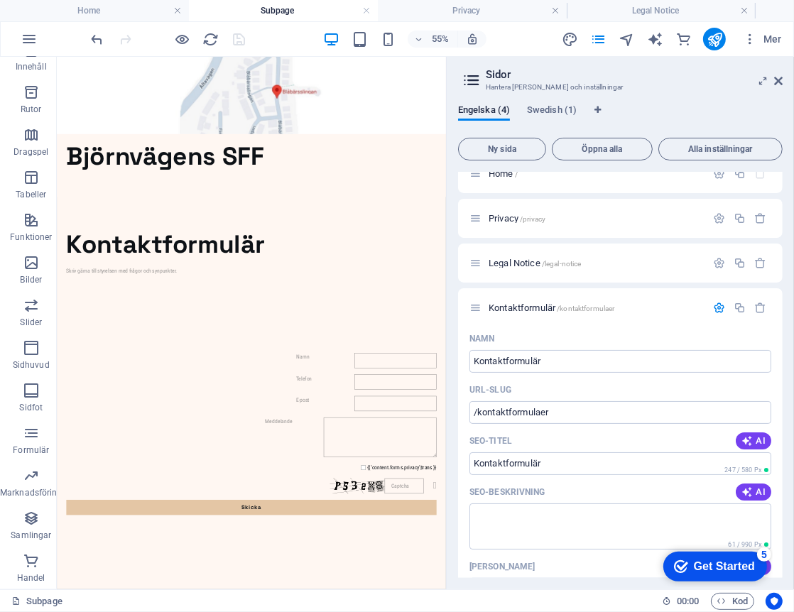
drag, startPoint x: 273, startPoint y: 11, endPoint x: 244, endPoint y: 5, distance: 29.1
click at [250, 11] on h4 "Subpage" at bounding box center [283, 11] width 189 height 16
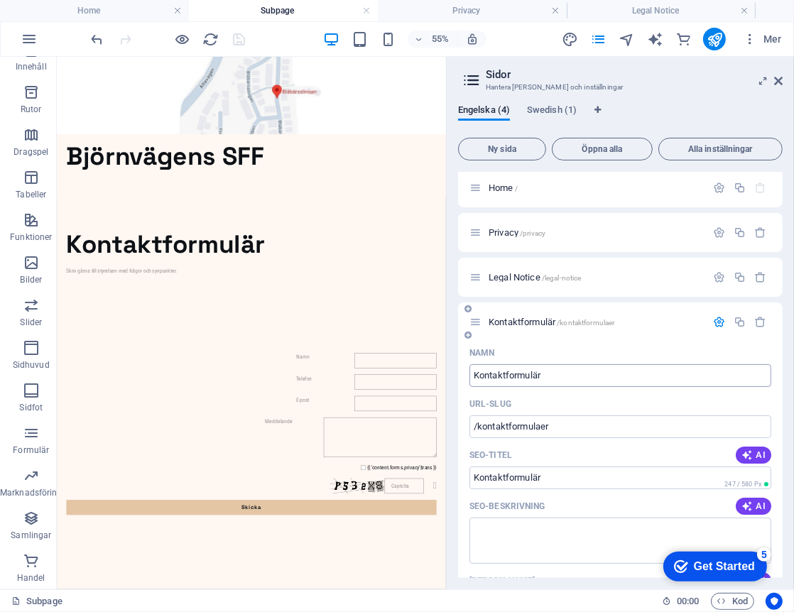
scroll to position [0, 0]
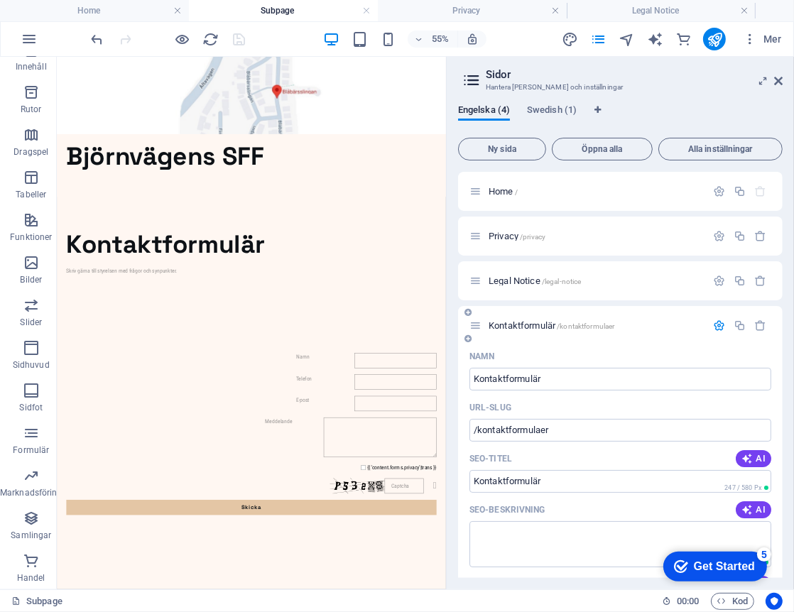
click at [714, 325] on icon "button" at bounding box center [719, 326] width 12 height 12
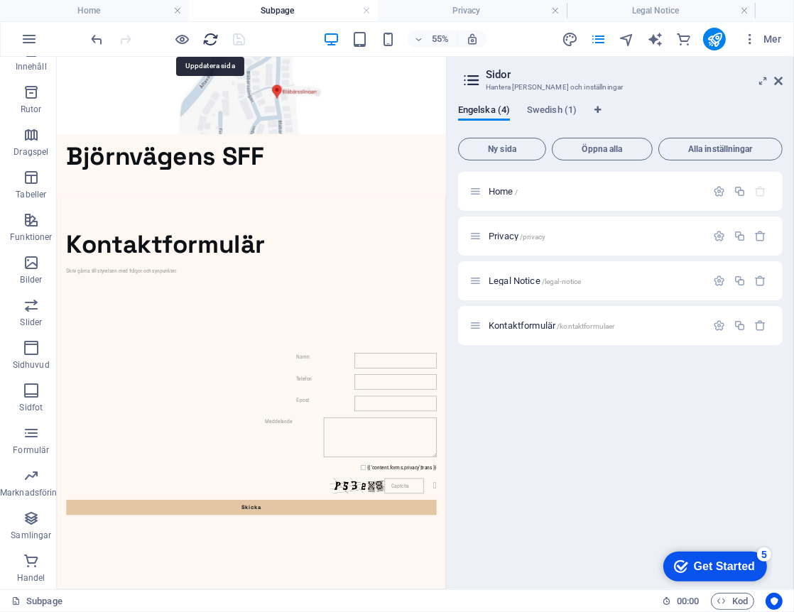
click at [203, 40] on icon "reload" at bounding box center [211, 39] width 16 height 16
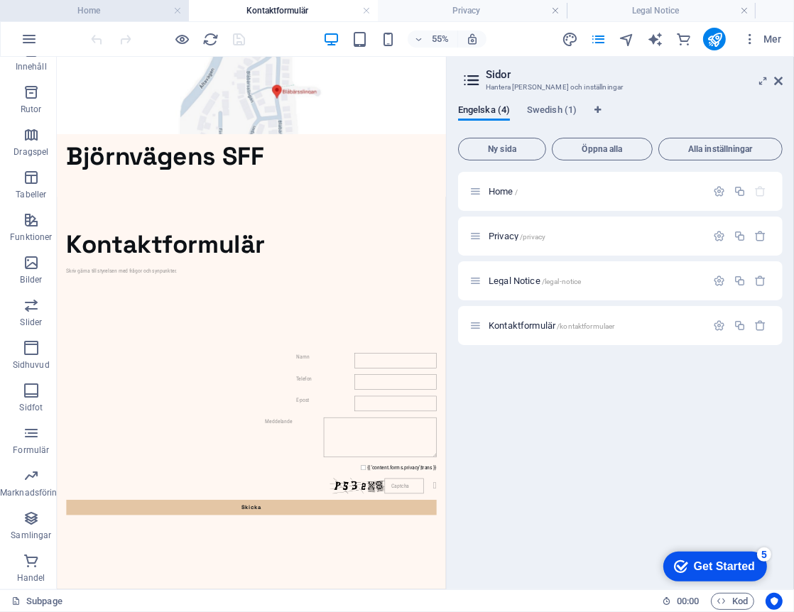
click at [123, 3] on h4 "Home" at bounding box center [94, 11] width 189 height 16
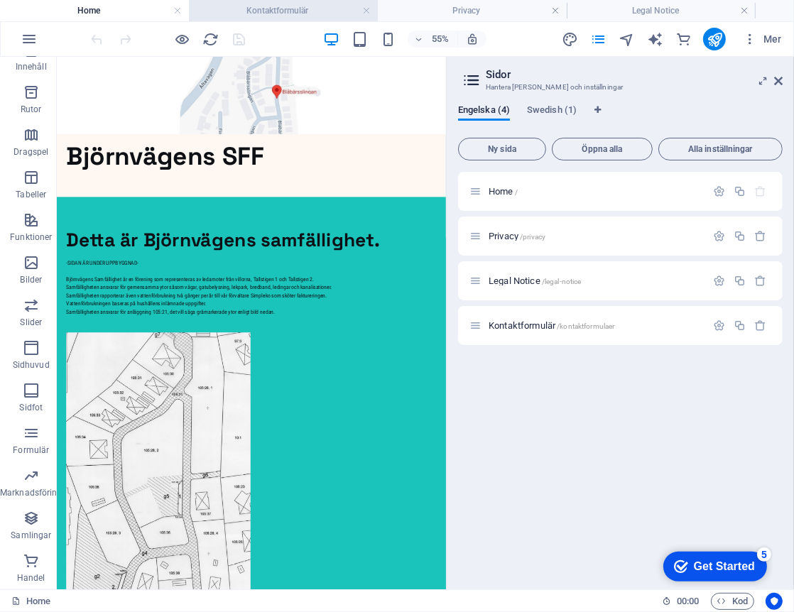
click at [243, 6] on h4 "Kontaktformulär" at bounding box center [283, 11] width 189 height 16
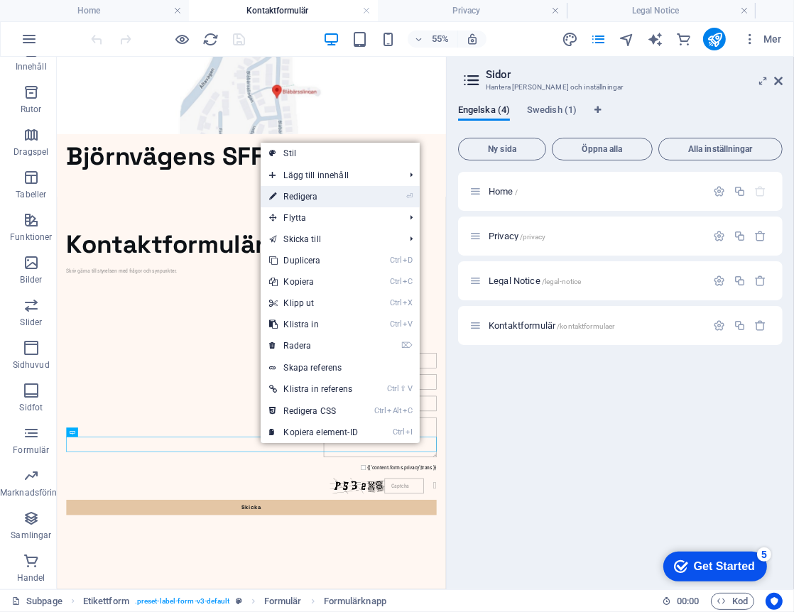
click at [325, 193] on link "⏎ Redigera" at bounding box center [314, 196] width 106 height 21
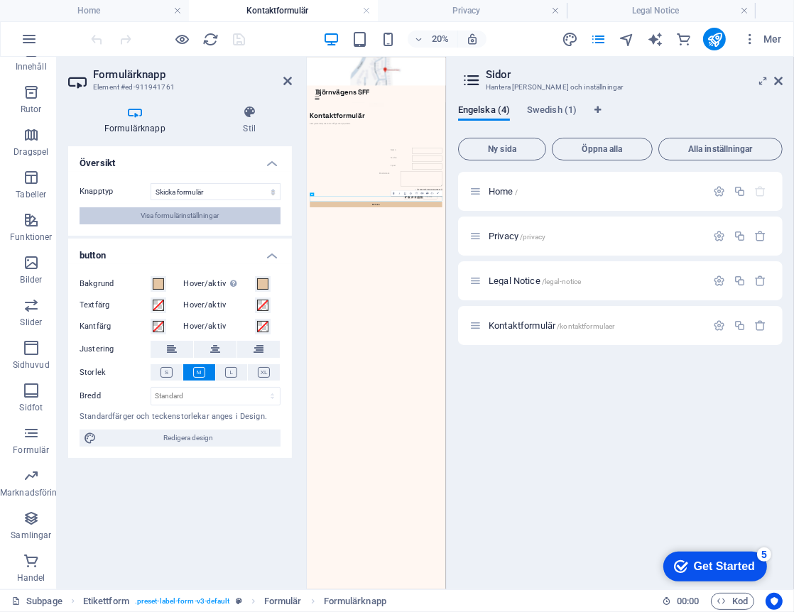
click at [224, 214] on button "Visa formulärinställningar" at bounding box center [180, 215] width 201 height 17
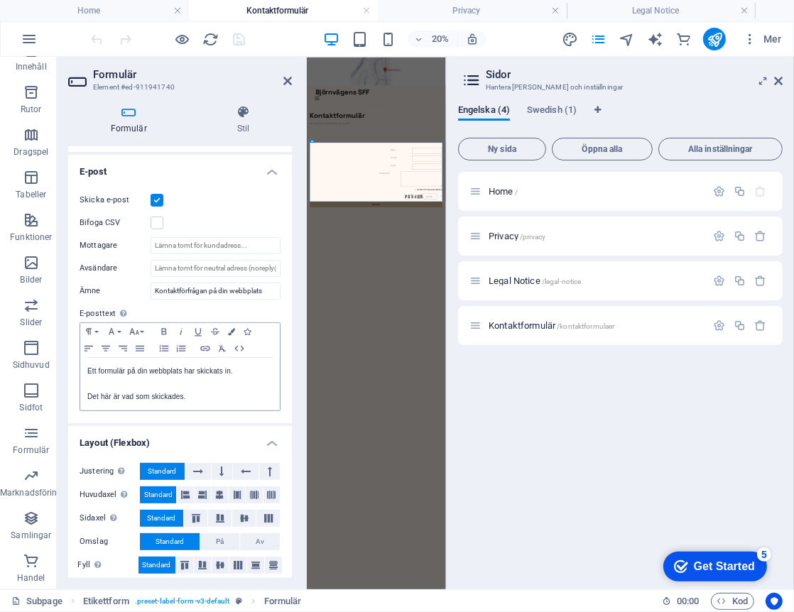
scroll to position [362, 0]
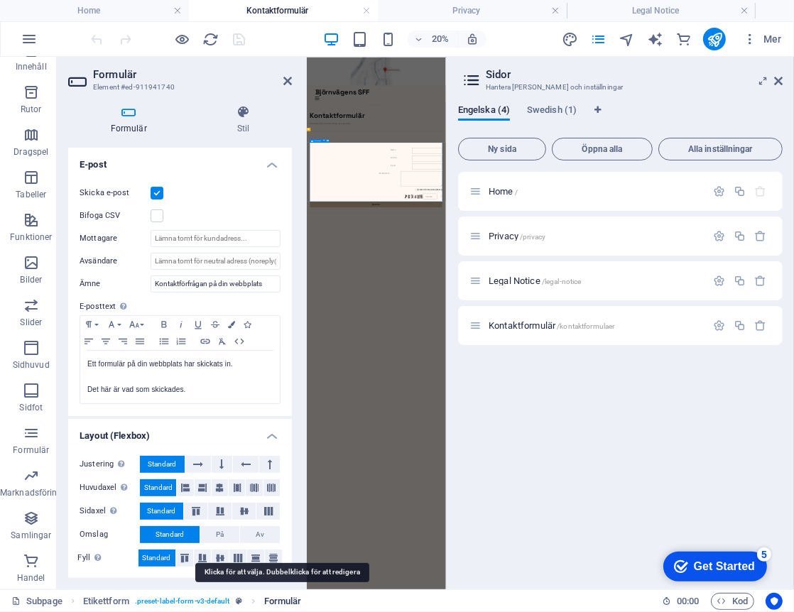
click at [286, 599] on span "Formulär" at bounding box center [283, 601] width 38 height 17
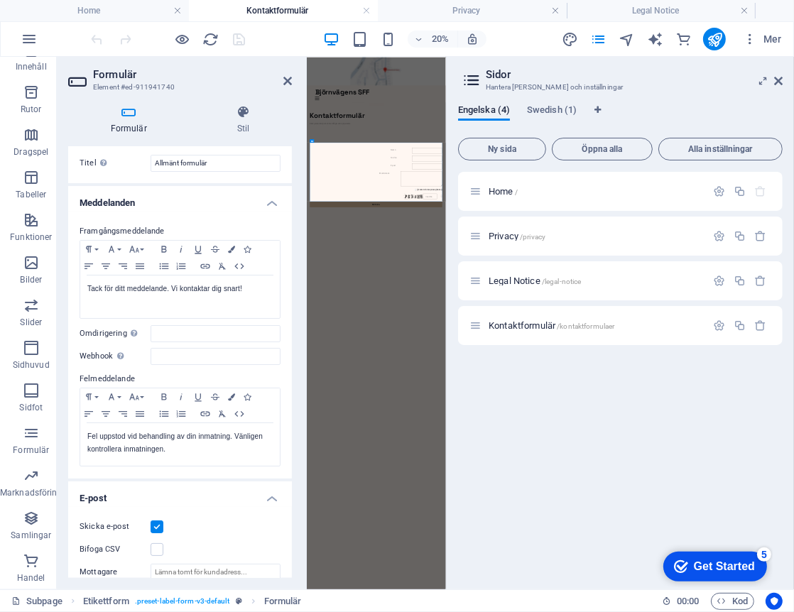
scroll to position [0, 0]
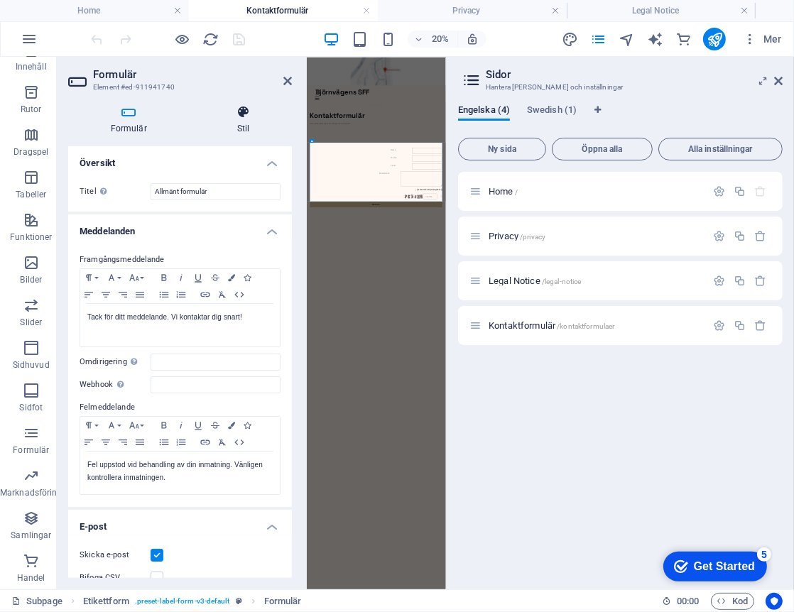
click at [245, 121] on h4 "Stil" at bounding box center [243, 120] width 97 height 30
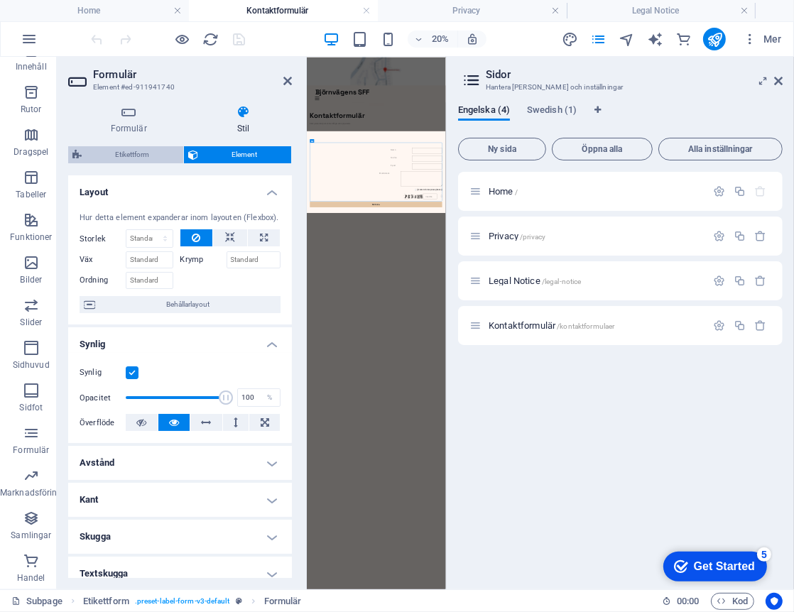
click at [117, 152] on span "Etikettform" at bounding box center [132, 154] width 93 height 17
select select "rem"
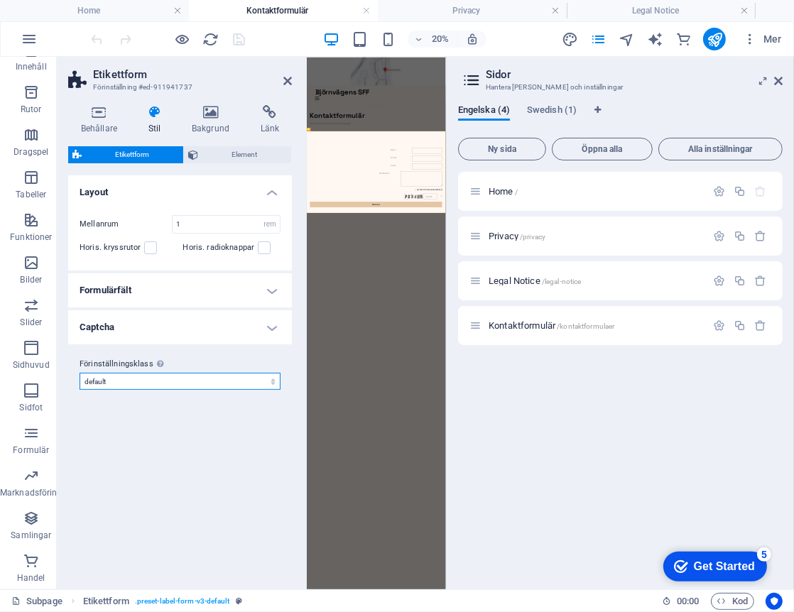
click at [129, 378] on select "default Lägg till förinställningsklass" at bounding box center [180, 381] width 201 height 17
click at [285, 81] on icon at bounding box center [287, 80] width 9 height 11
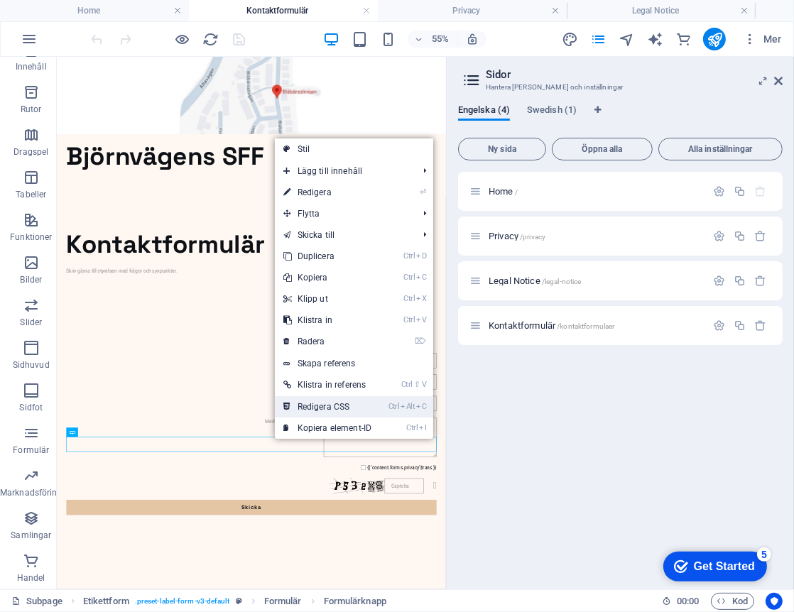
click at [316, 406] on link "Ctrl Alt C Redigera CSS" at bounding box center [328, 406] width 106 height 21
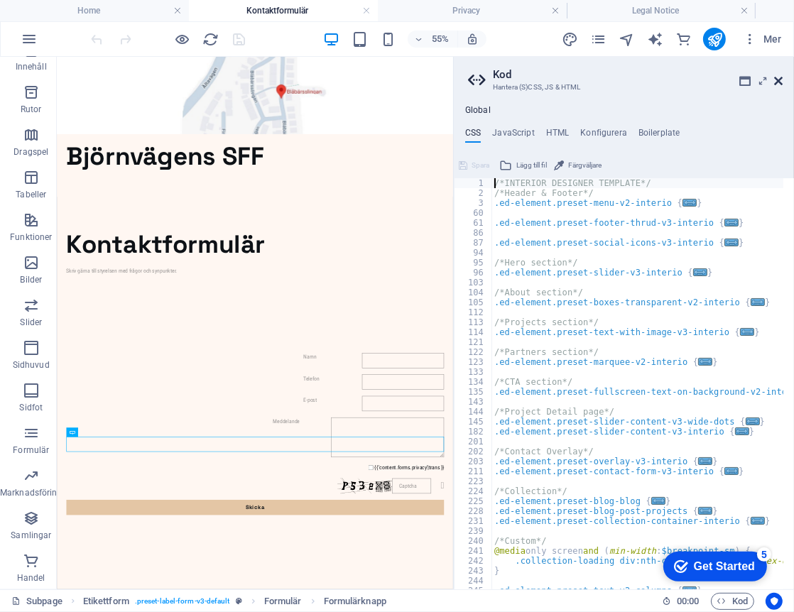
click at [776, 84] on icon at bounding box center [778, 80] width 9 height 11
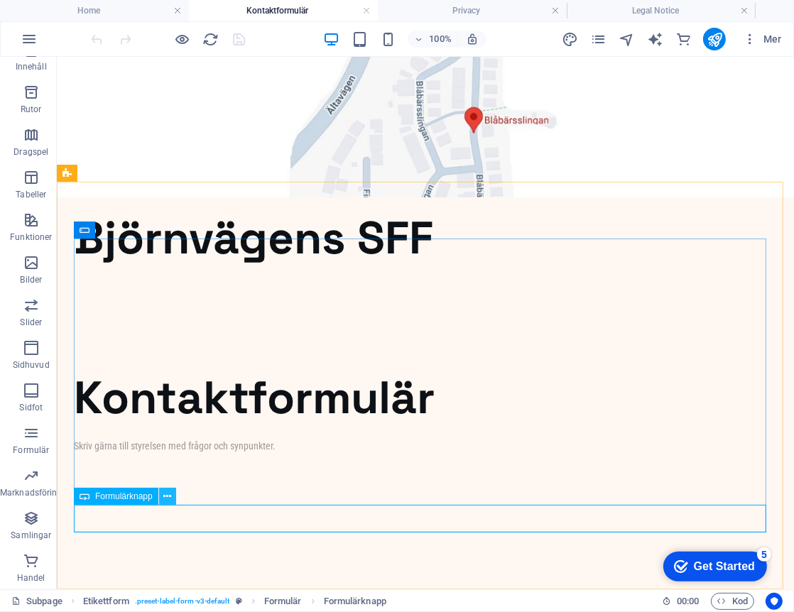
click at [163, 499] on icon at bounding box center [167, 496] width 8 height 15
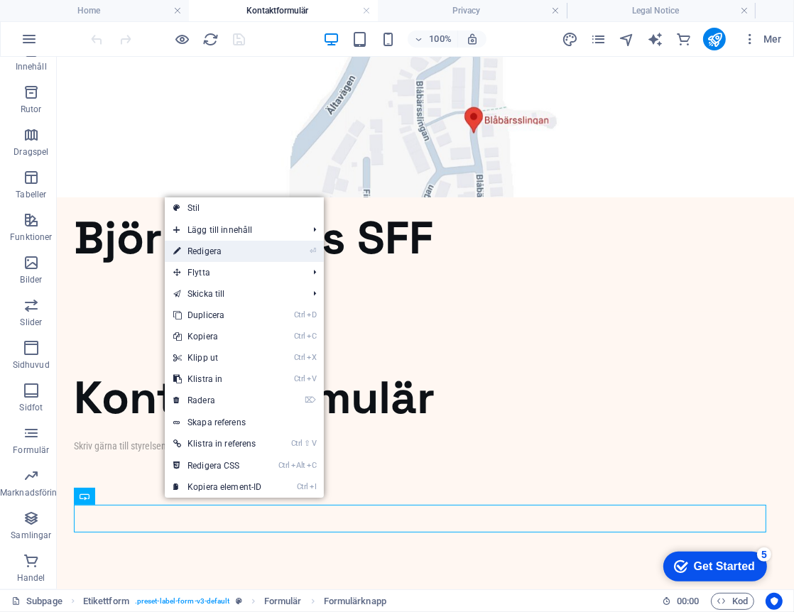
click at [223, 256] on link "⏎ Redigera" at bounding box center [218, 251] width 106 height 21
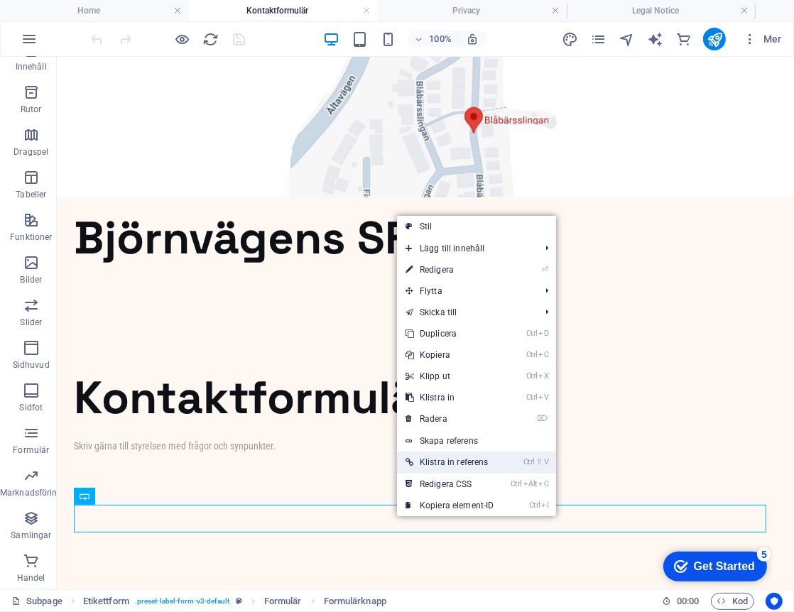
click at [445, 462] on link "Ctrl ⇧ V Klistra in referens" at bounding box center [450, 462] width 106 height 21
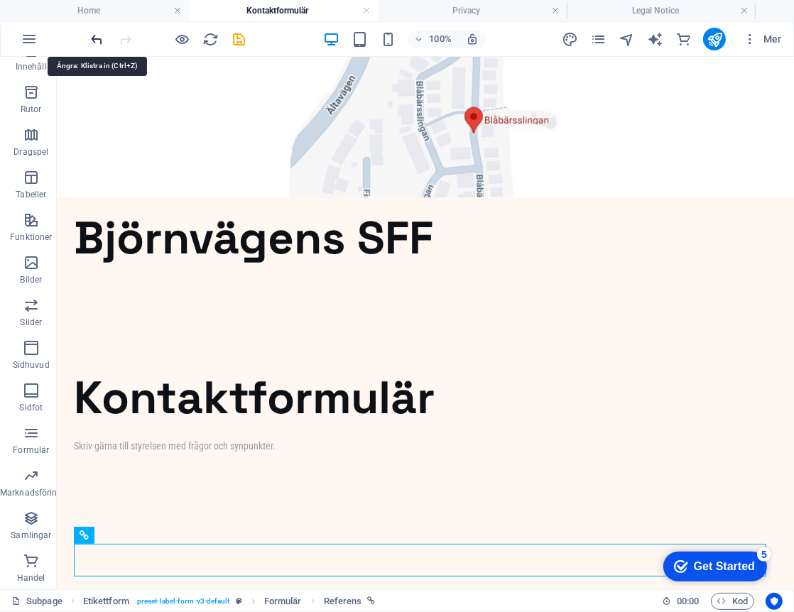
click at [92, 42] on icon "undo" at bounding box center [97, 39] width 16 height 16
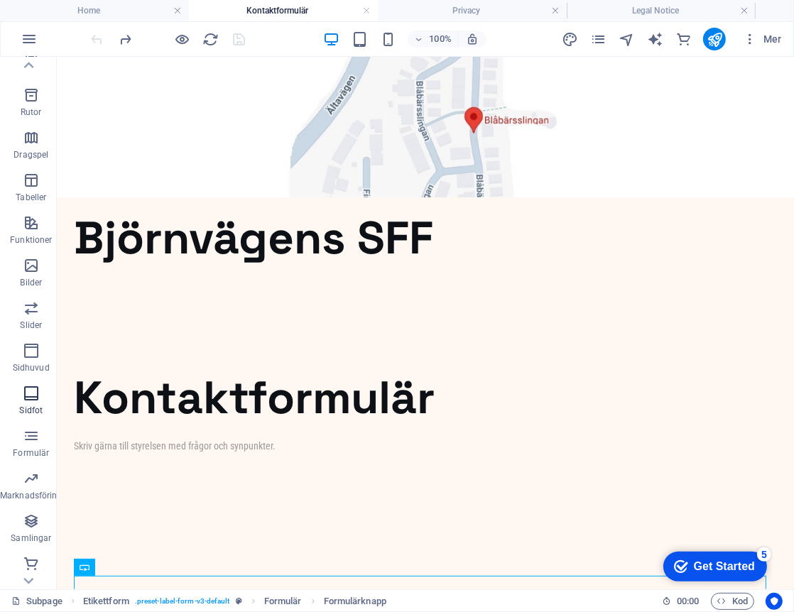
scroll to position [149, 0]
click at [32, 443] on span "Formulär" at bounding box center [31, 442] width 62 height 34
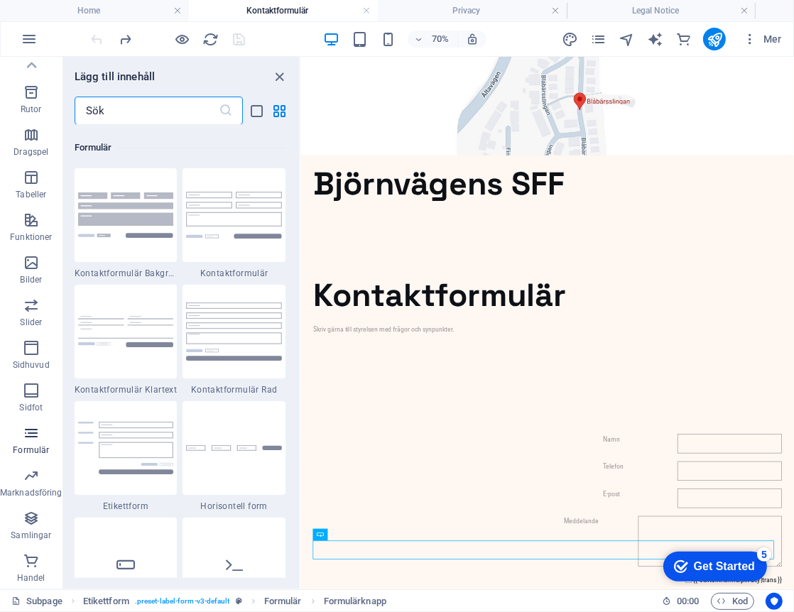
scroll to position [10367, 0]
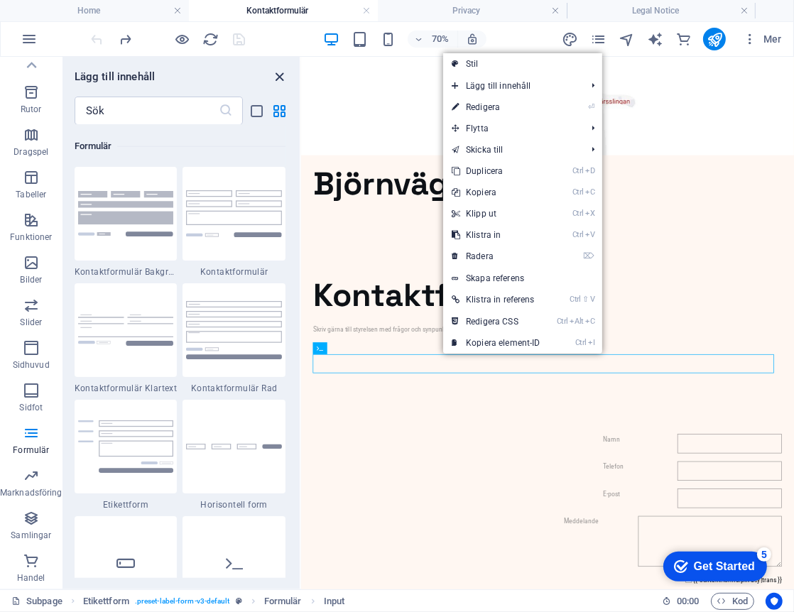
click at [281, 79] on icon "close panel" at bounding box center [280, 77] width 16 height 16
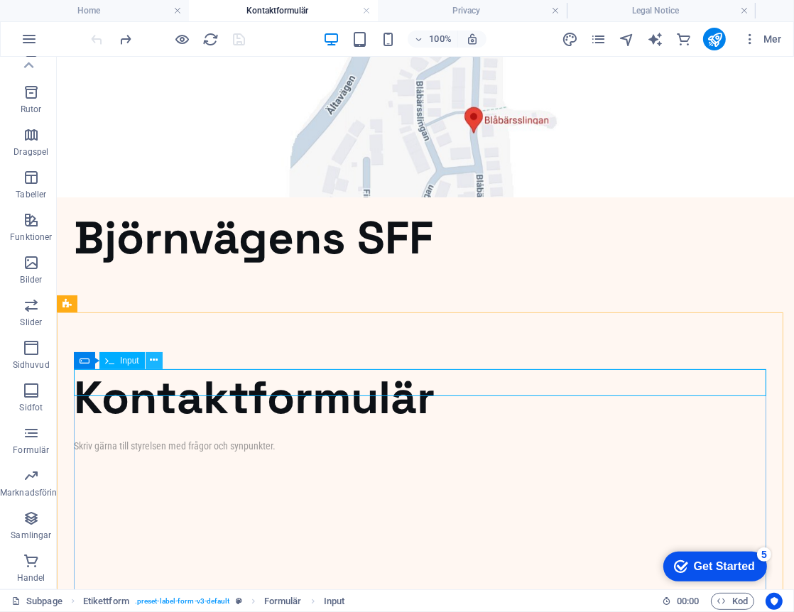
click at [156, 365] on icon at bounding box center [154, 360] width 8 height 15
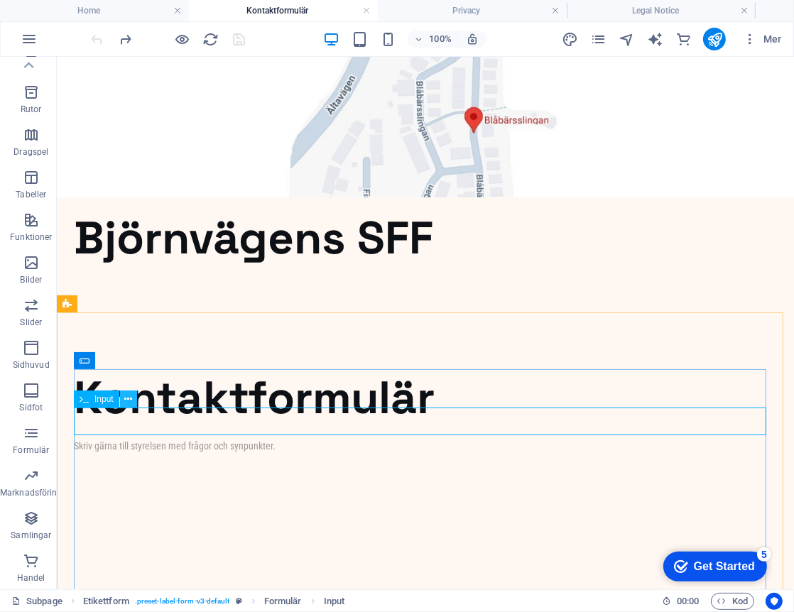
click at [126, 403] on icon at bounding box center [128, 399] width 8 height 15
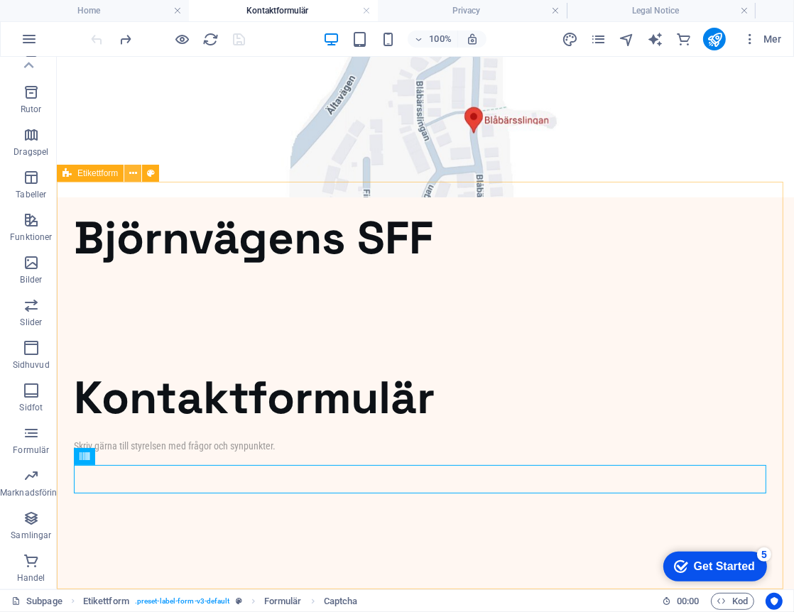
click at [134, 174] on icon at bounding box center [133, 173] width 8 height 15
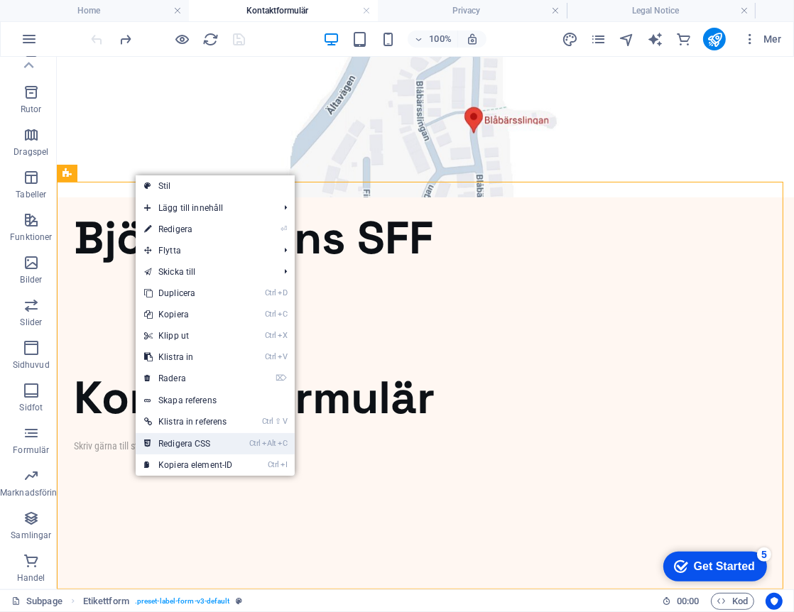
click at [194, 445] on link "Ctrl Alt C Redigera CSS" at bounding box center [189, 443] width 106 height 21
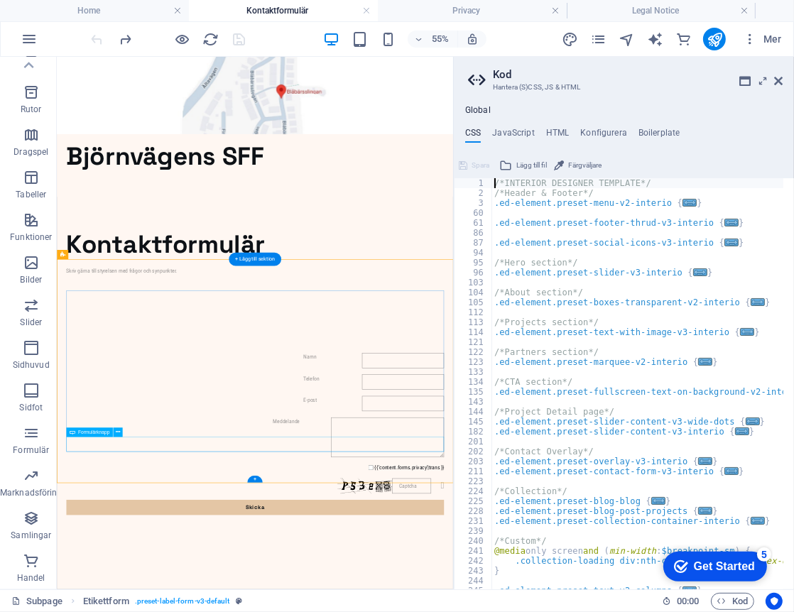
type textarea "@include label-form-v3;"
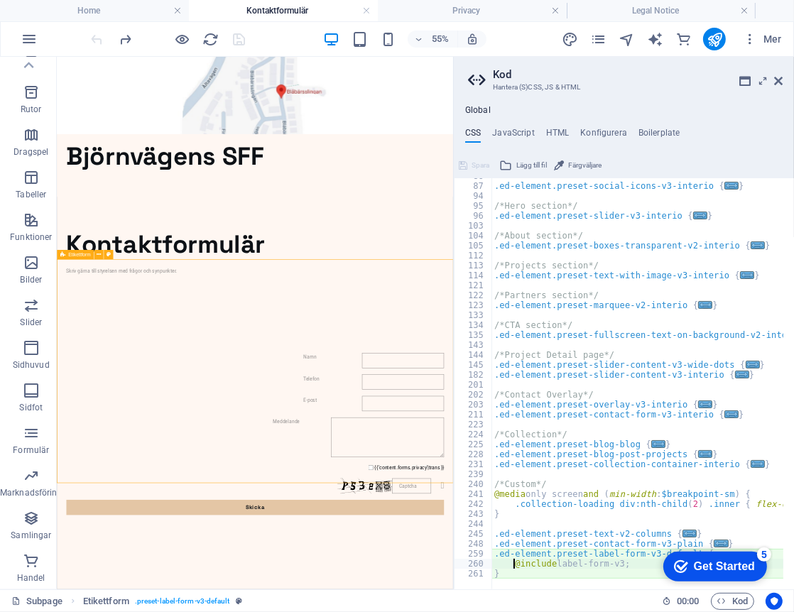
click at [79, 254] on span "Etikettform" at bounding box center [79, 254] width 23 height 5
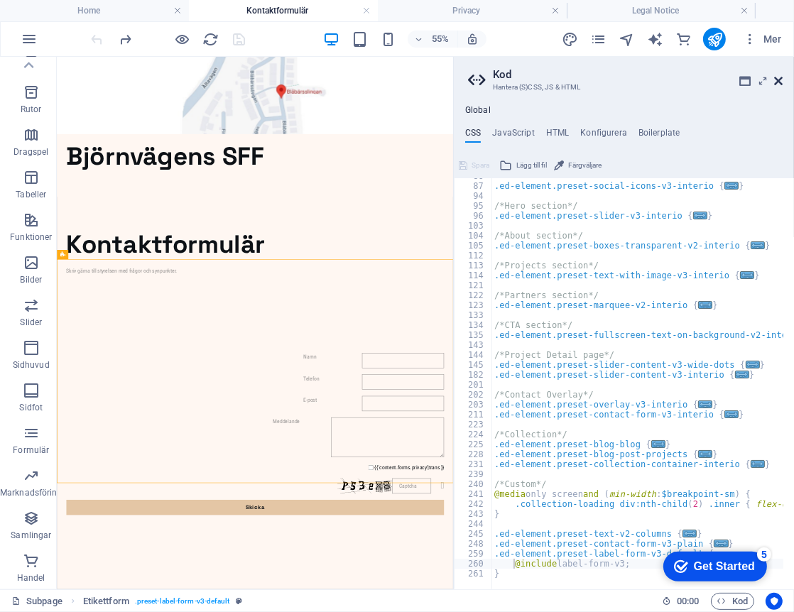
click at [775, 81] on icon at bounding box center [778, 80] width 9 height 11
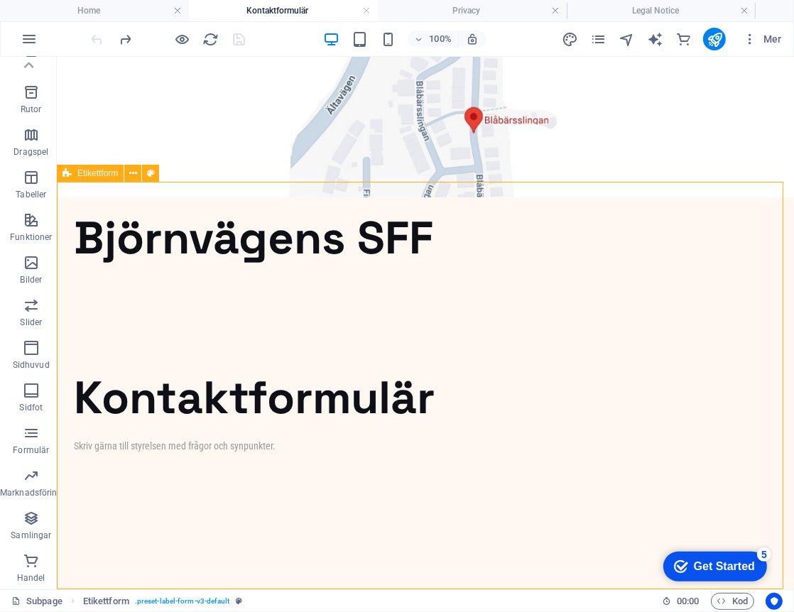
click at [70, 175] on icon at bounding box center [66, 173] width 9 height 17
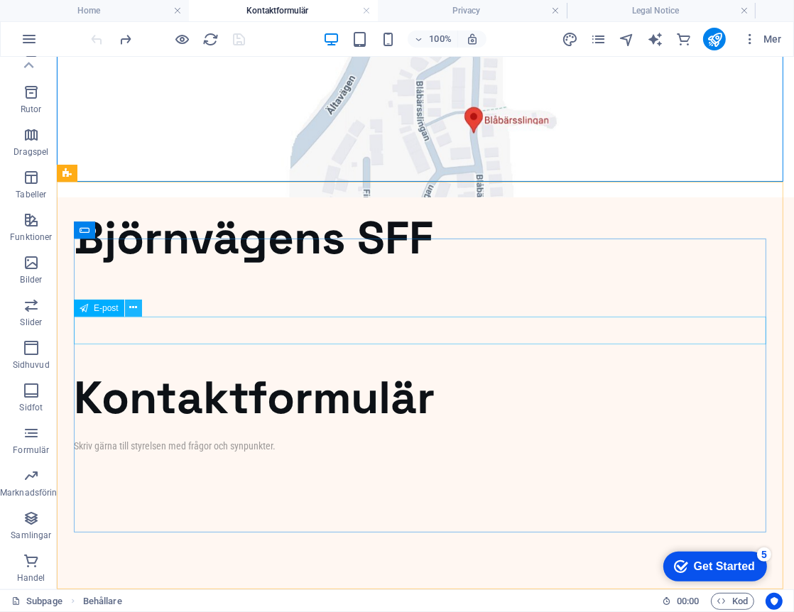
click at [141, 308] on button at bounding box center [133, 308] width 17 height 17
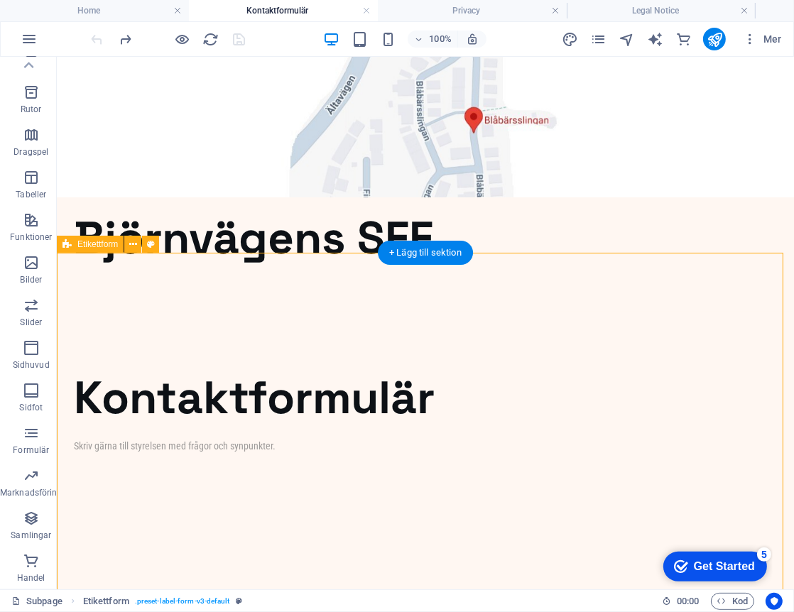
select select "rem"
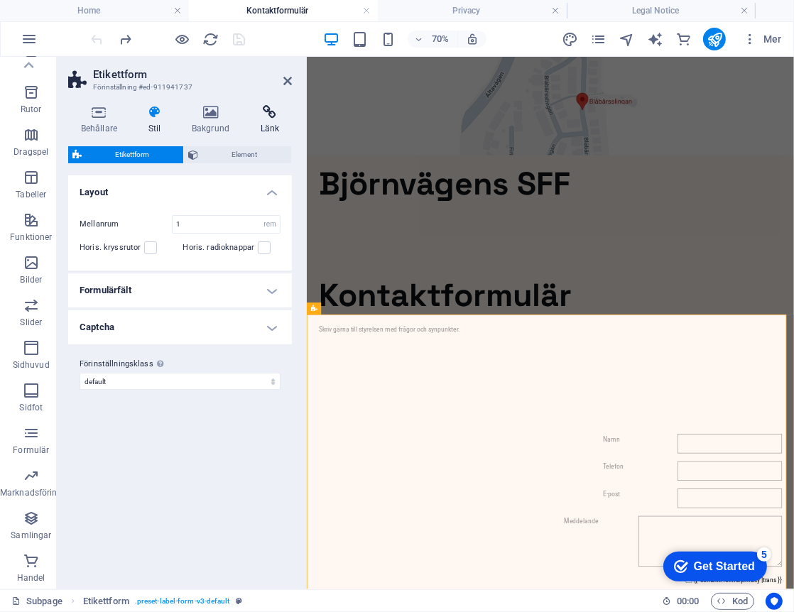
click at [260, 123] on h4 "Länk" at bounding box center [270, 120] width 44 height 30
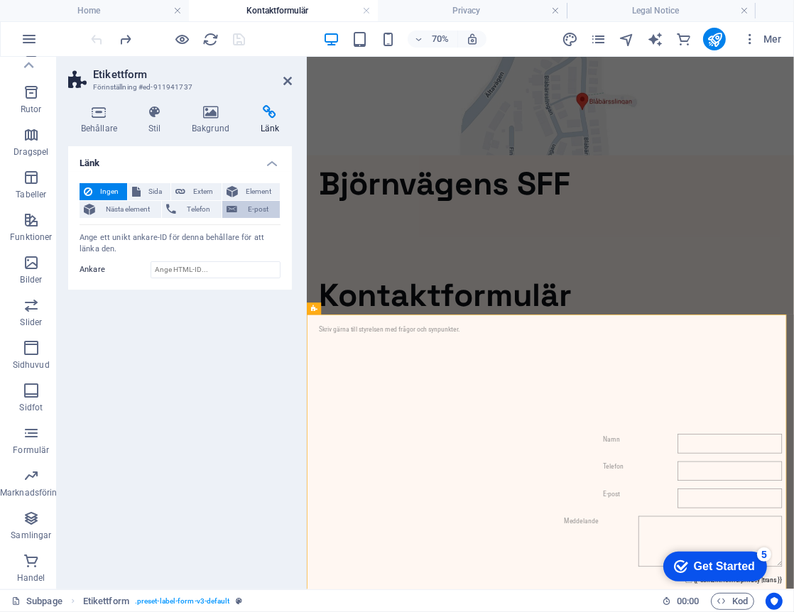
click at [251, 207] on span "E-post" at bounding box center [258, 209] width 34 height 17
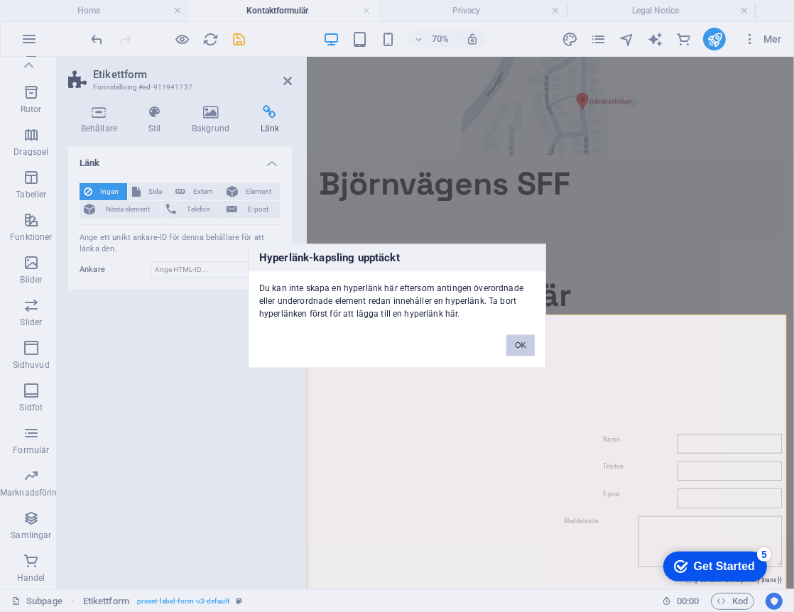
click at [516, 349] on button "OK" at bounding box center [520, 345] width 28 height 21
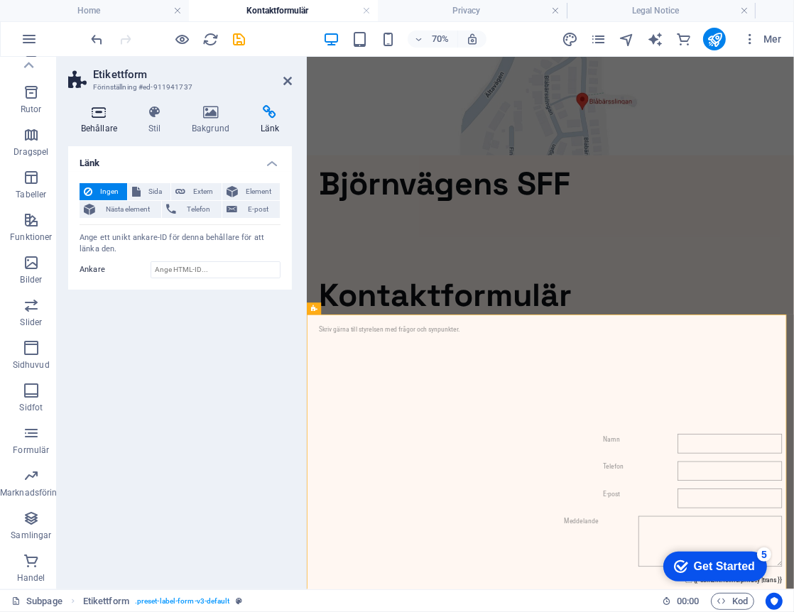
click at [112, 126] on h4 "Behållare" at bounding box center [101, 120] width 67 height 30
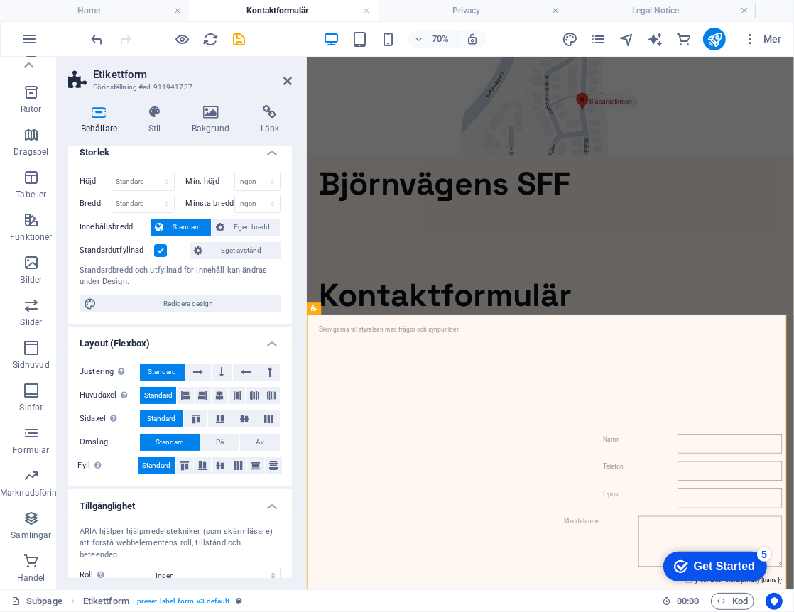
scroll to position [0, 0]
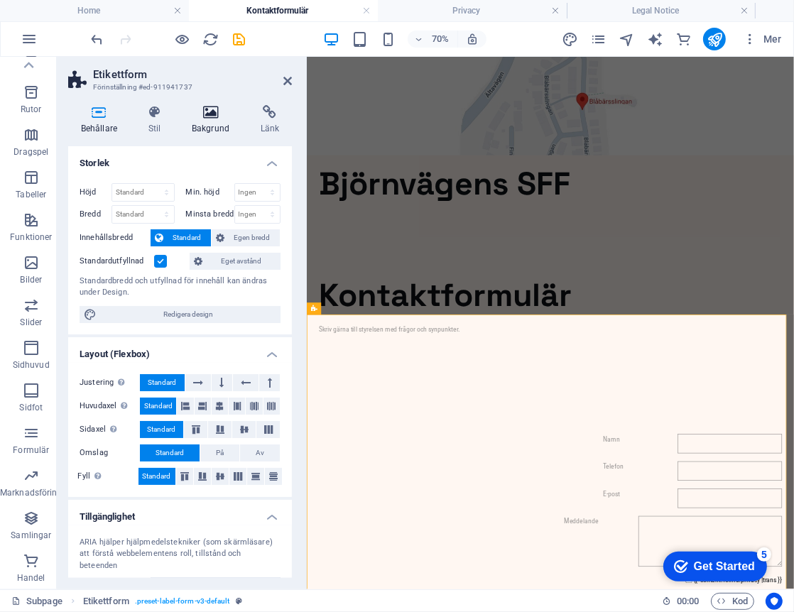
click at [207, 128] on h4 "Bakgrund" at bounding box center [213, 120] width 69 height 30
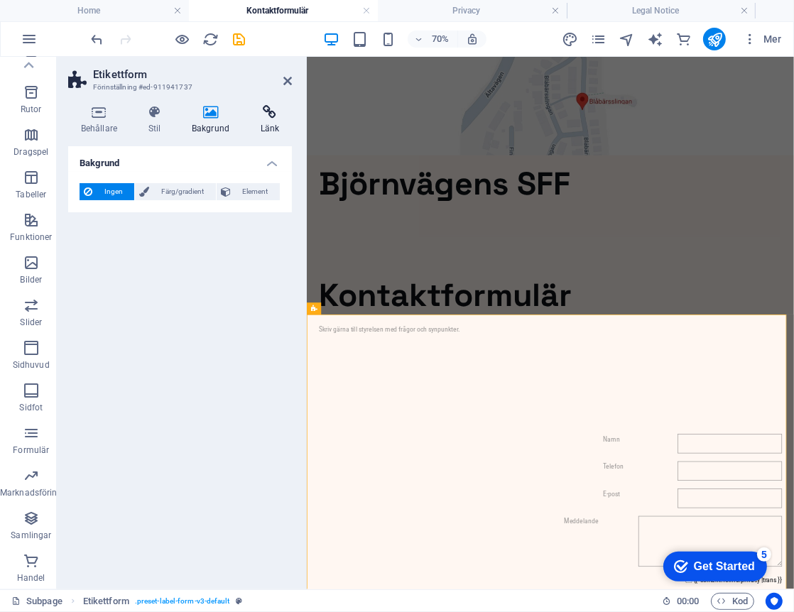
click at [271, 132] on h4 "Länk" at bounding box center [270, 120] width 44 height 30
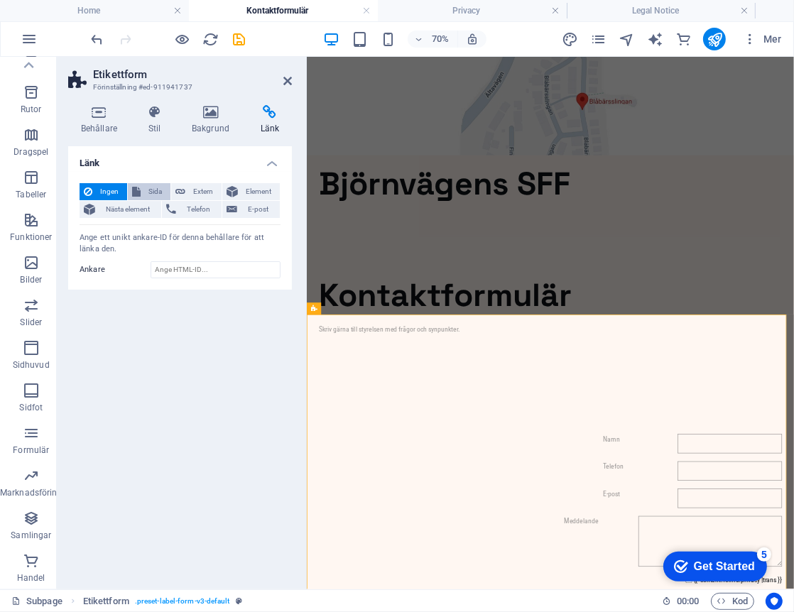
click at [153, 193] on span "Sida" at bounding box center [155, 191] width 21 height 17
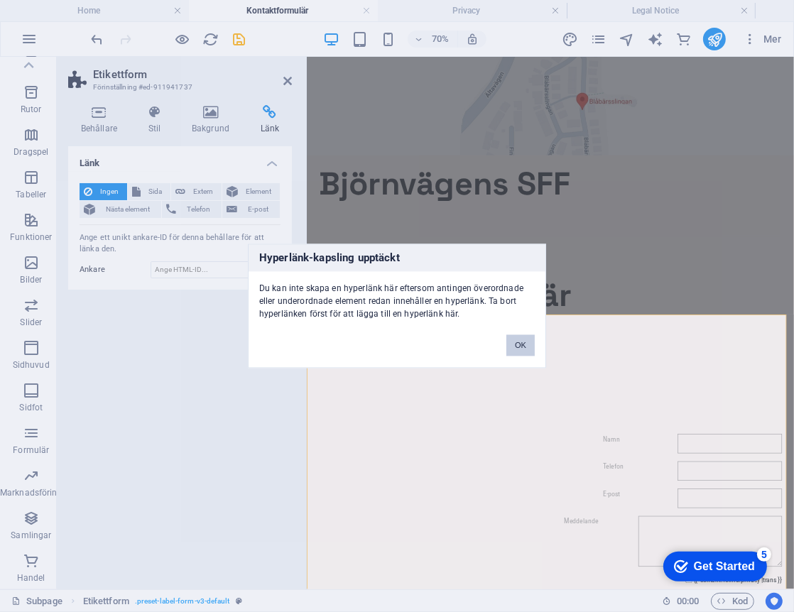
click at [526, 345] on button "OK" at bounding box center [520, 345] width 28 height 21
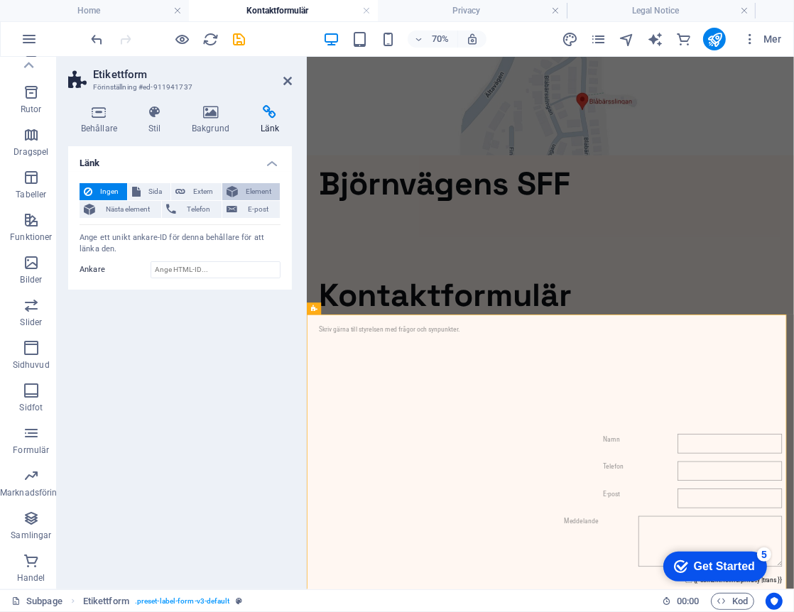
click at [260, 192] on span "Element" at bounding box center [258, 191] width 33 height 17
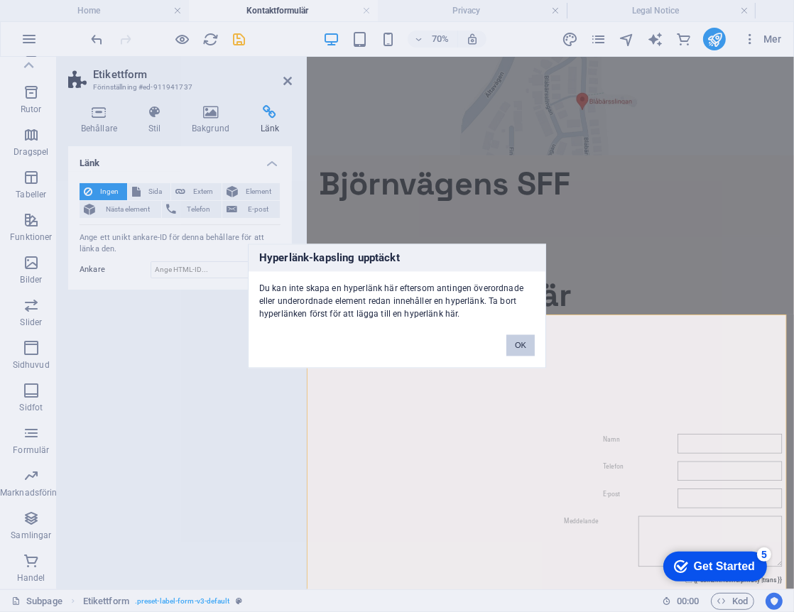
click at [521, 346] on button "OK" at bounding box center [520, 345] width 28 height 21
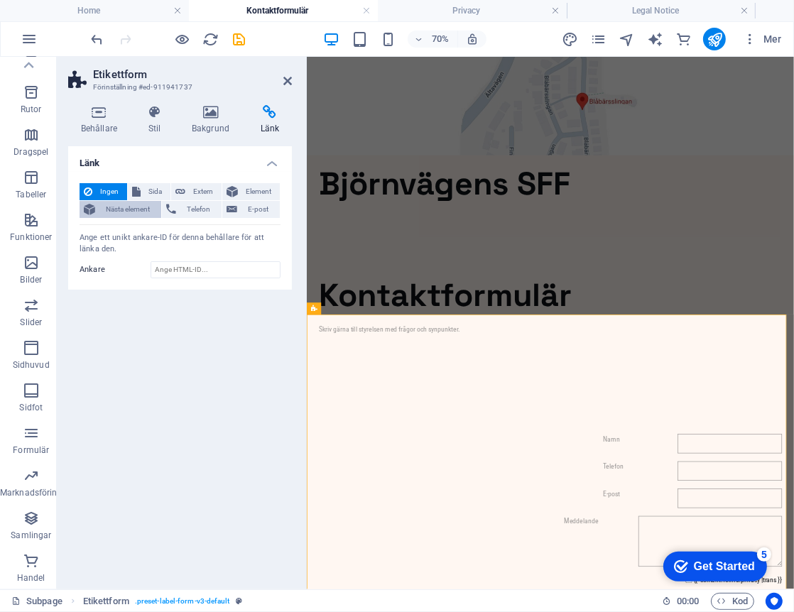
click at [124, 212] on span "Nästa element" at bounding box center [128, 209] width 58 height 17
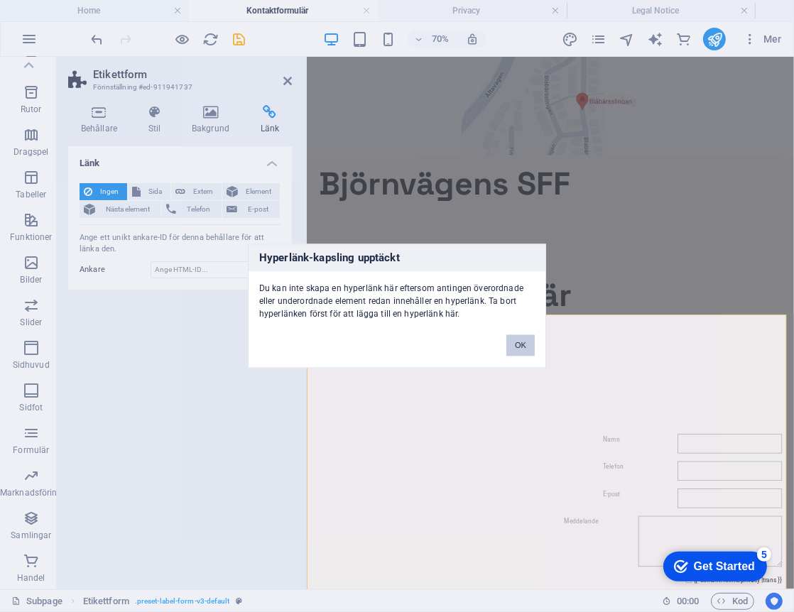
click at [516, 344] on button "OK" at bounding box center [520, 345] width 28 height 21
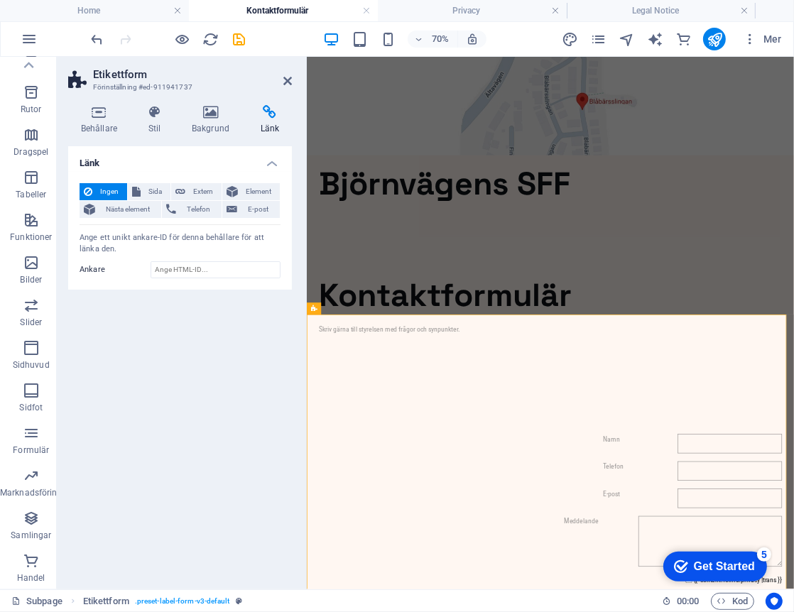
click at [281, 85] on header "Etikettform Förinställning #ed-911941737" at bounding box center [180, 75] width 224 height 37
click at [287, 79] on icon at bounding box center [287, 80] width 9 height 11
click at [271, 123] on h4 "Länk" at bounding box center [270, 120] width 44 height 30
click at [219, 271] on input "Ankare" at bounding box center [216, 269] width 130 height 17
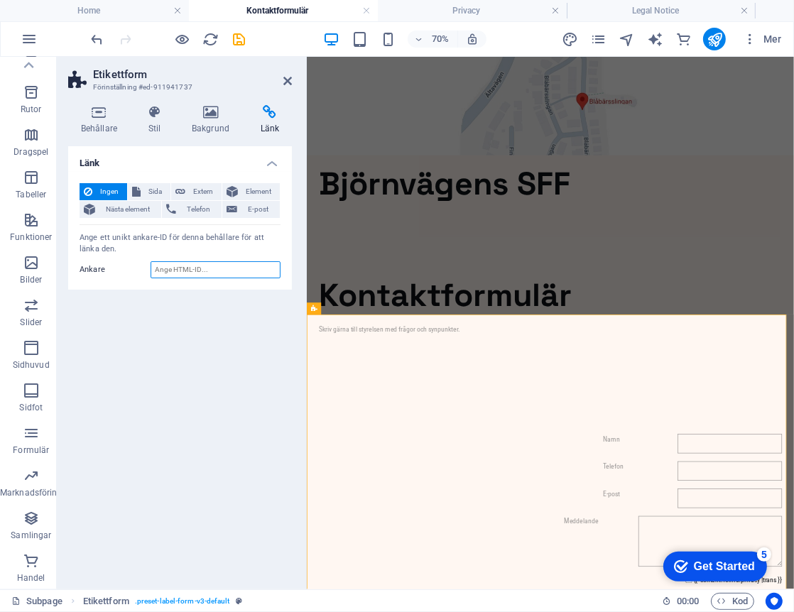
click at [219, 271] on input "Ankare" at bounding box center [216, 269] width 130 height 17
click at [285, 85] on icon at bounding box center [287, 80] width 9 height 11
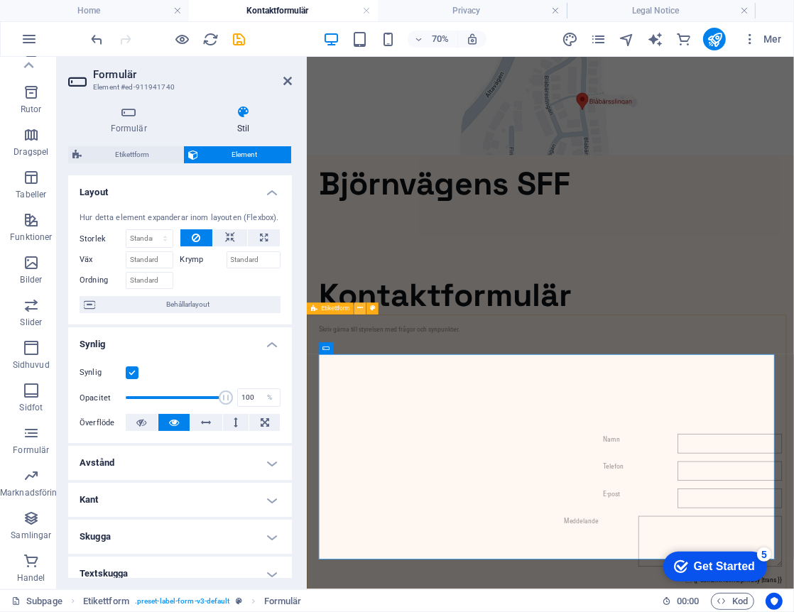
click at [360, 309] on icon at bounding box center [360, 308] width 6 height 11
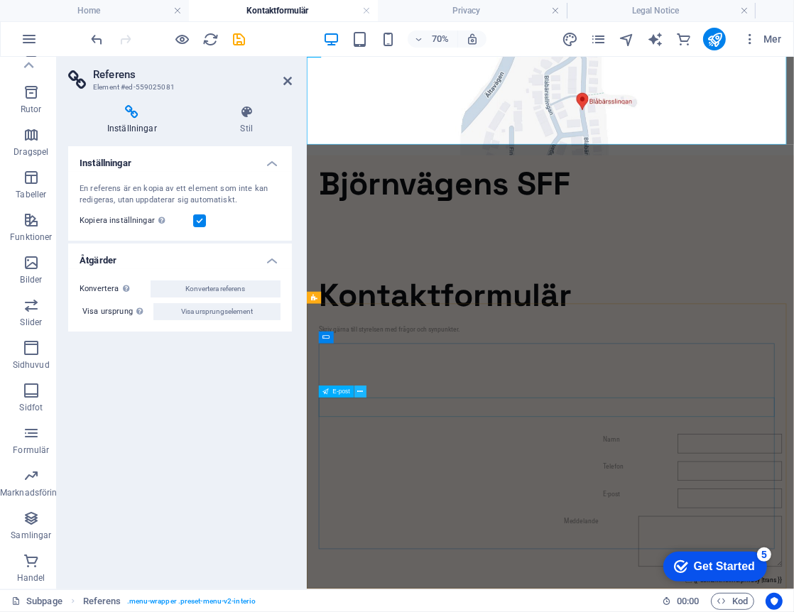
click at [356, 393] on button at bounding box center [360, 392] width 12 height 12
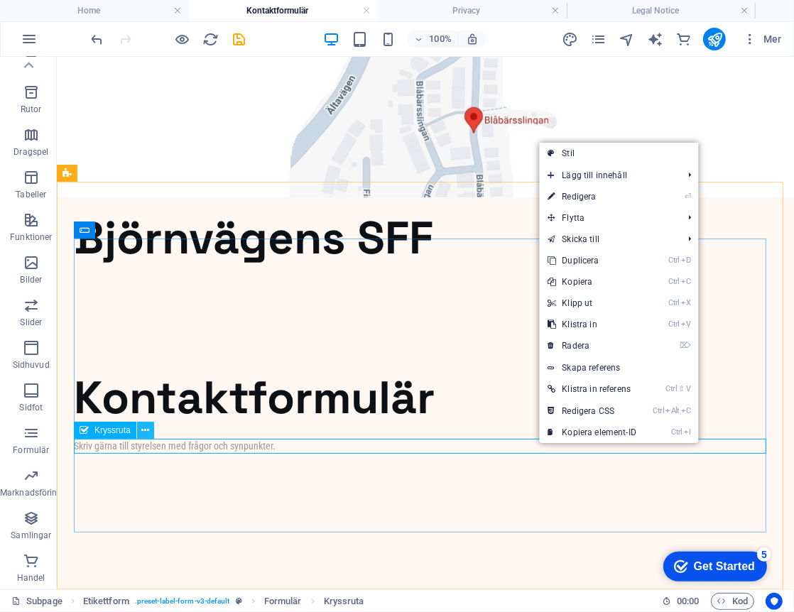
click at [142, 433] on icon at bounding box center [145, 430] width 8 height 15
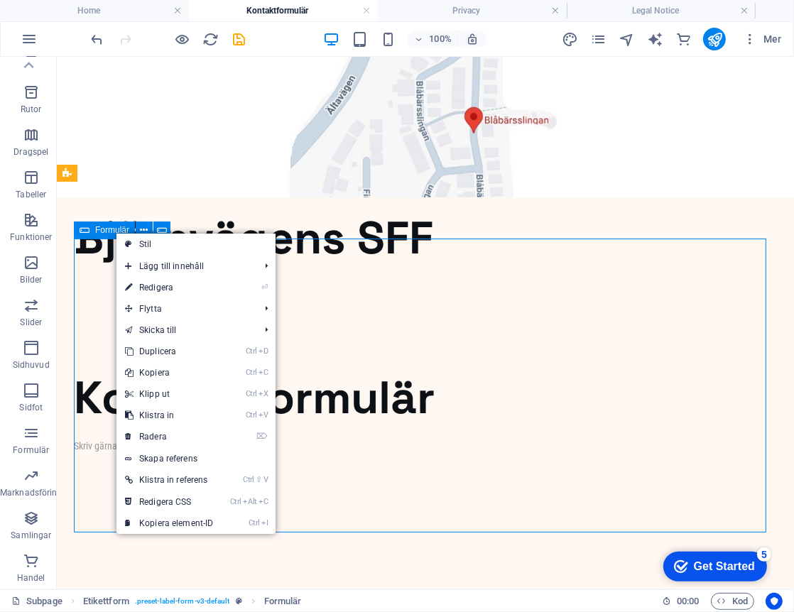
click at [115, 232] on span "Formulär" at bounding box center [112, 230] width 34 height 9
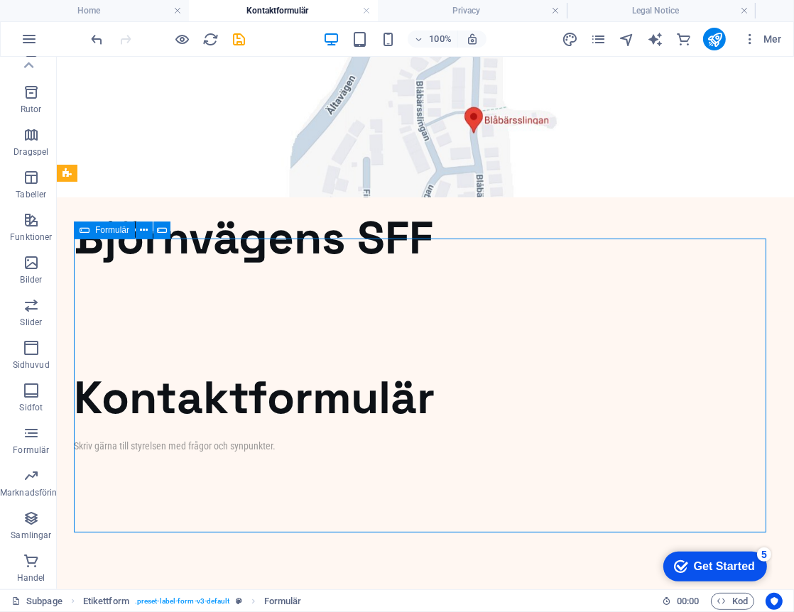
click at [115, 232] on span "Formulär" at bounding box center [112, 230] width 34 height 9
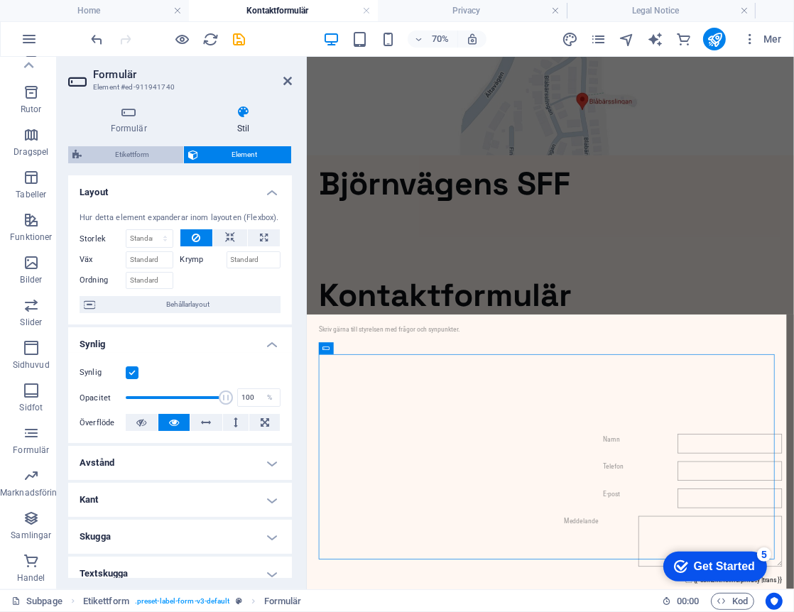
click at [144, 155] on span "Etikettform" at bounding box center [132, 154] width 93 height 17
select select "rem"
select select "px"
select select "rem"
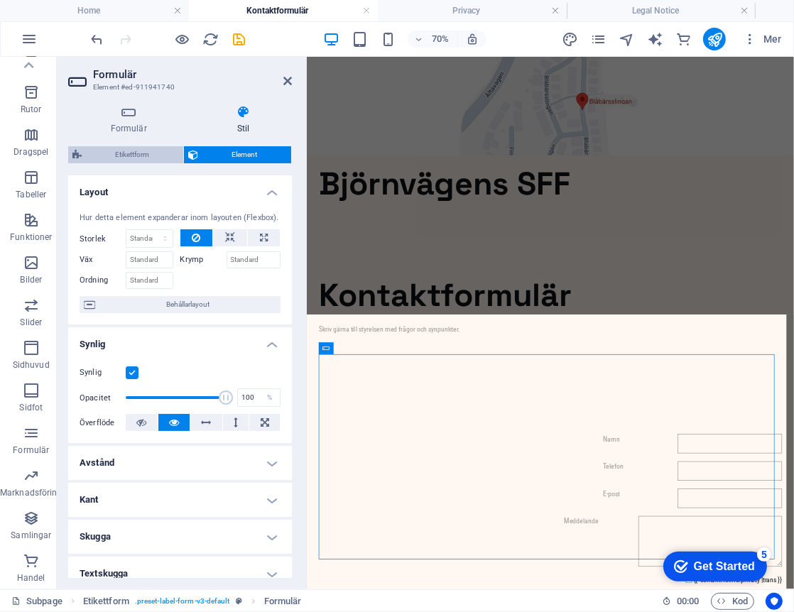
select select "rem"
select select "px"
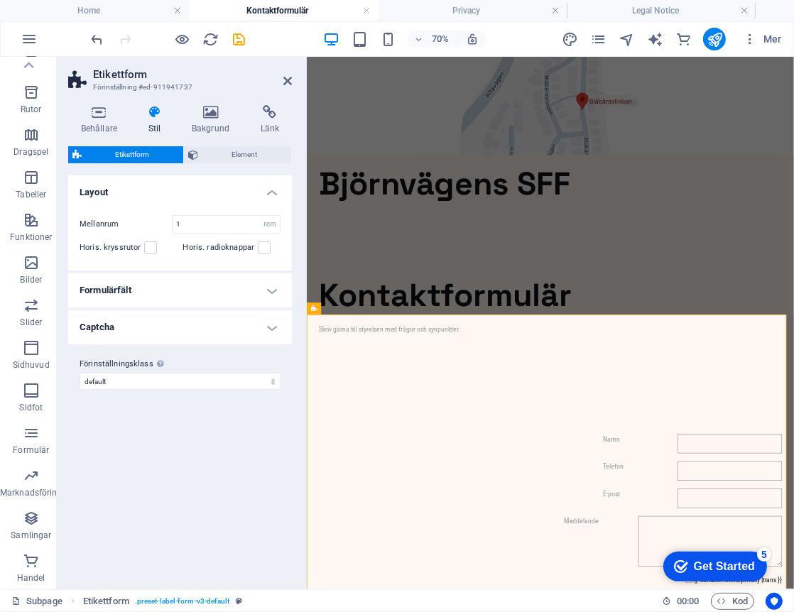
click at [140, 288] on h4 "Formulärfält" at bounding box center [180, 290] width 224 height 34
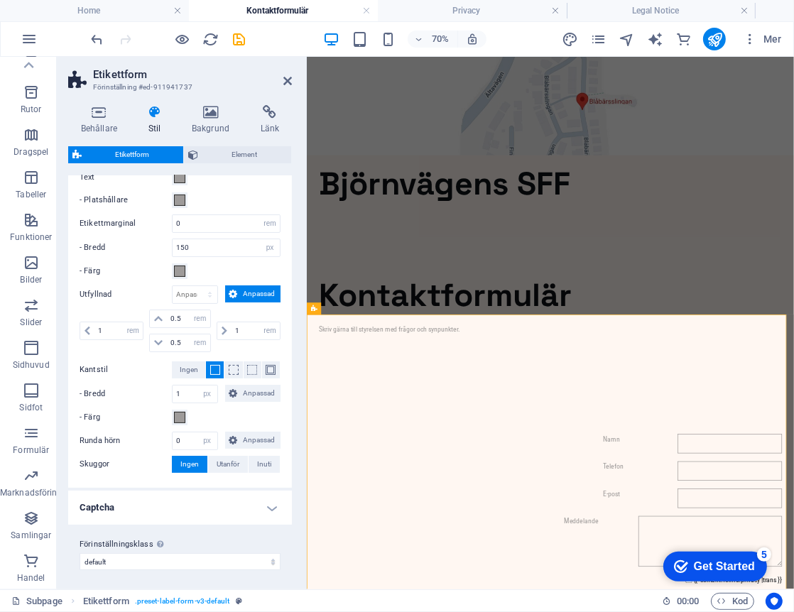
scroll to position [221, 0]
click at [153, 508] on h4 "Captcha" at bounding box center [180, 506] width 224 height 34
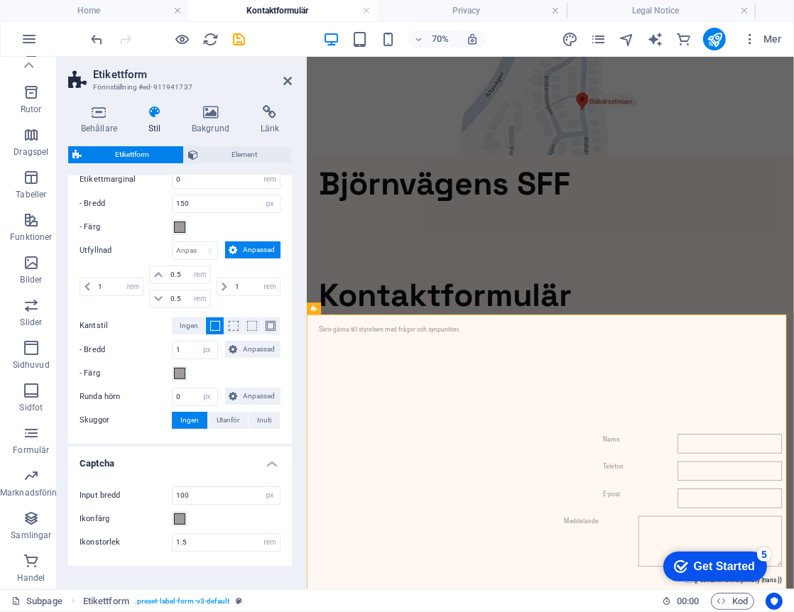
scroll to position [306, 0]
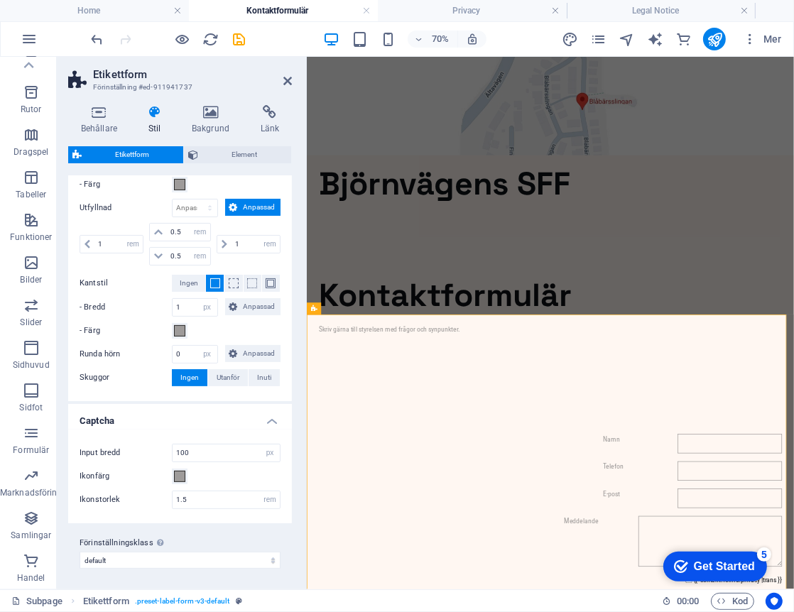
click at [263, 420] on h4 "Captcha" at bounding box center [180, 417] width 224 height 26
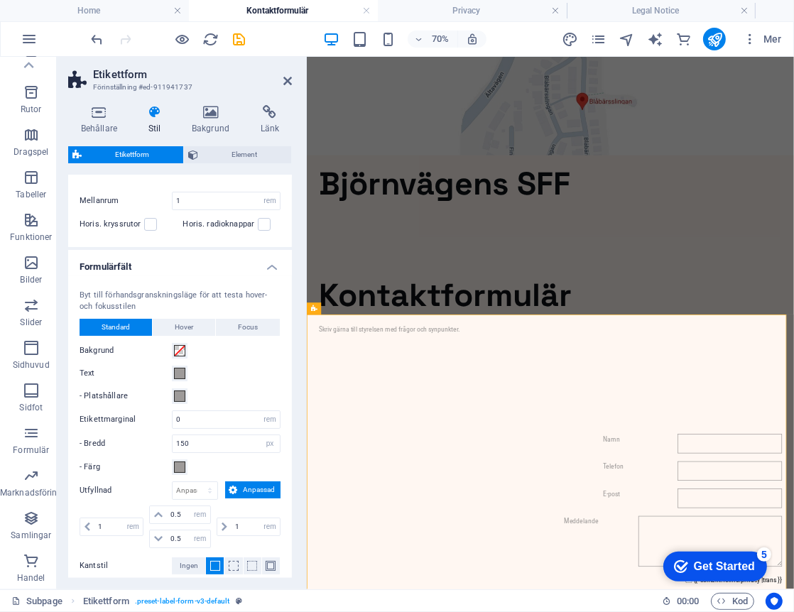
scroll to position [0, 0]
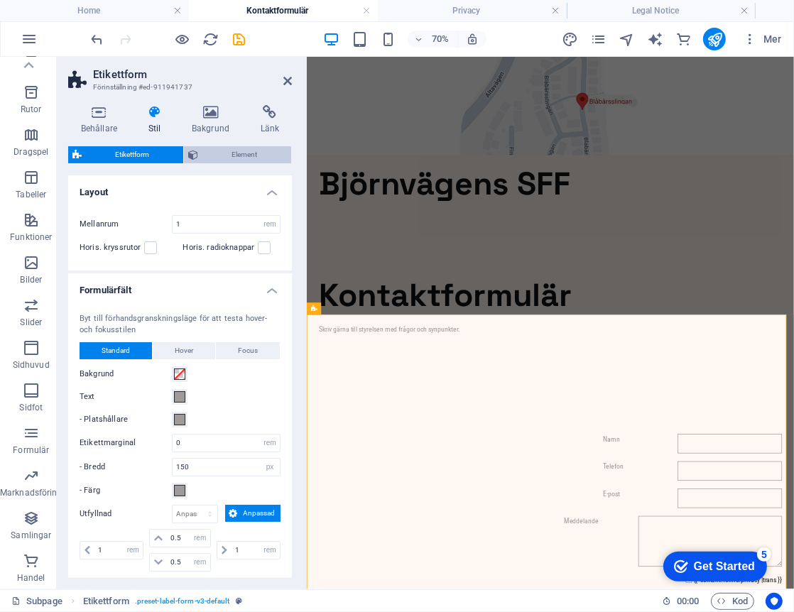
click at [251, 156] on span "Element" at bounding box center [244, 154] width 85 height 17
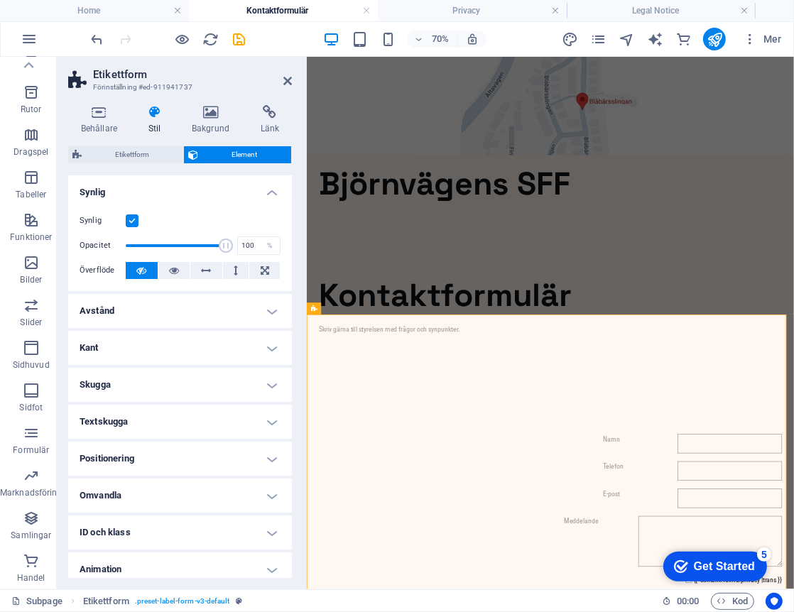
click at [160, 304] on h4 "Avstånd" at bounding box center [180, 311] width 224 height 34
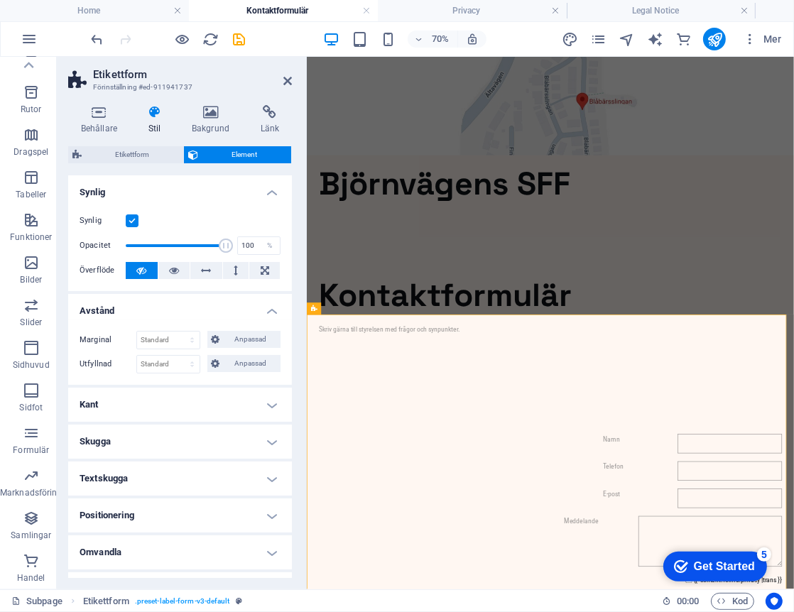
click at [160, 304] on h4 "Avstånd" at bounding box center [180, 307] width 224 height 26
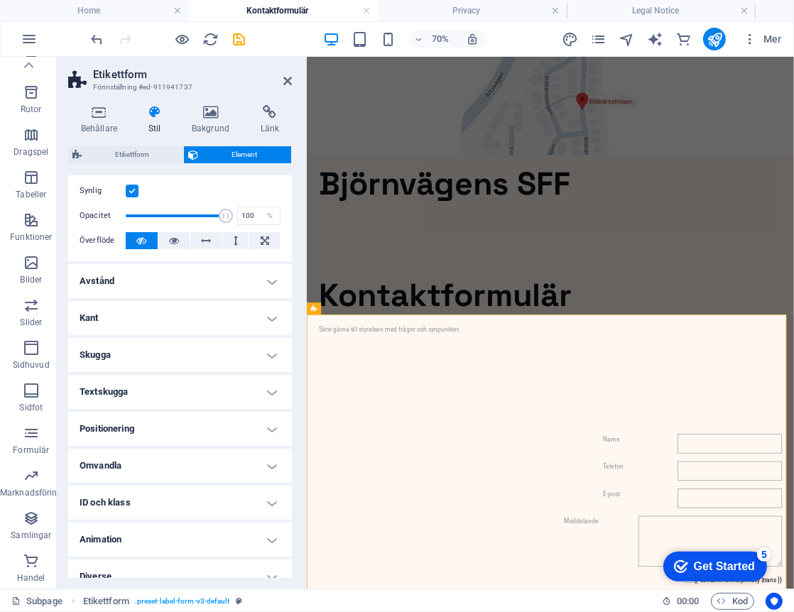
scroll to position [45, 0]
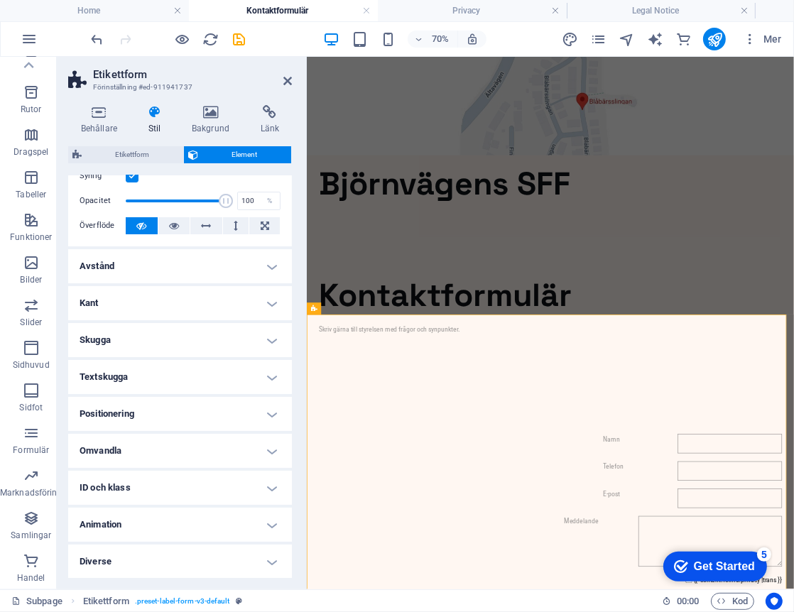
click at [125, 492] on h4 "ID och klass" at bounding box center [180, 488] width 224 height 34
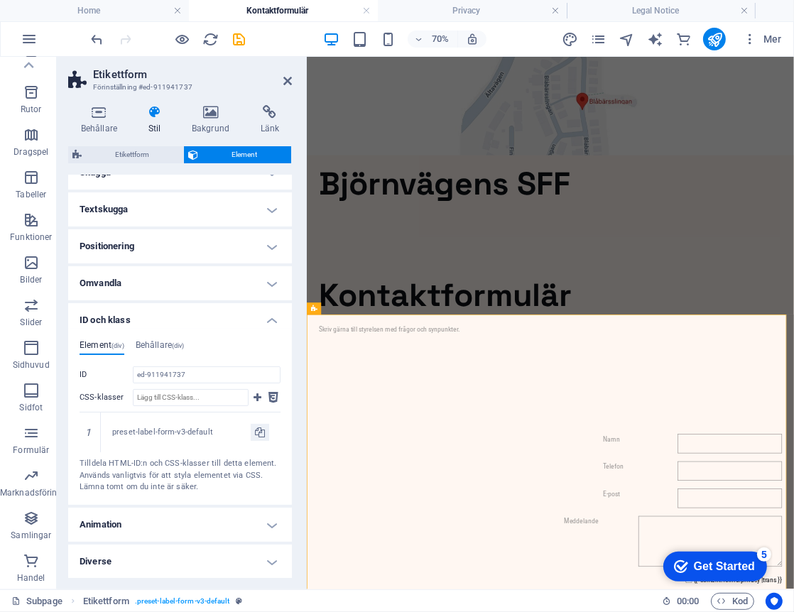
click at [111, 317] on h4 "ID och klass" at bounding box center [180, 316] width 224 height 26
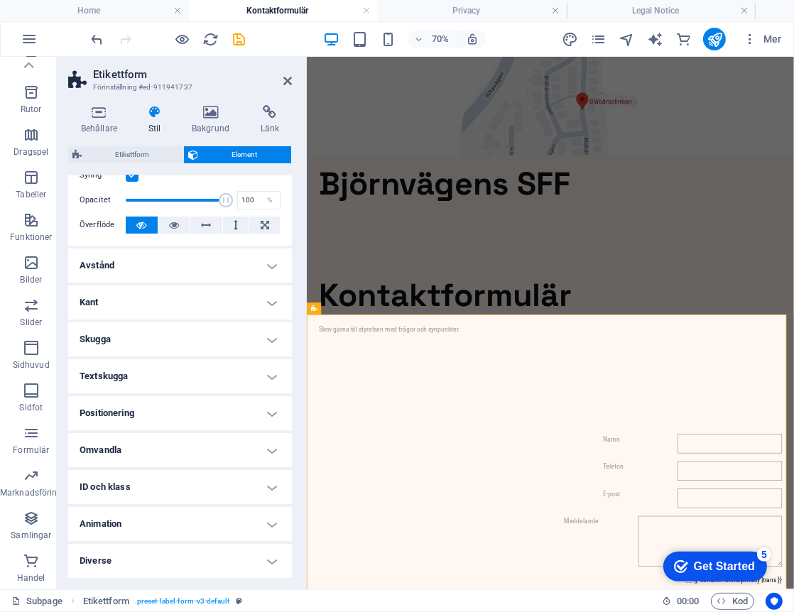
scroll to position [45, 0]
click at [116, 557] on h4 "Diverse" at bounding box center [180, 562] width 224 height 34
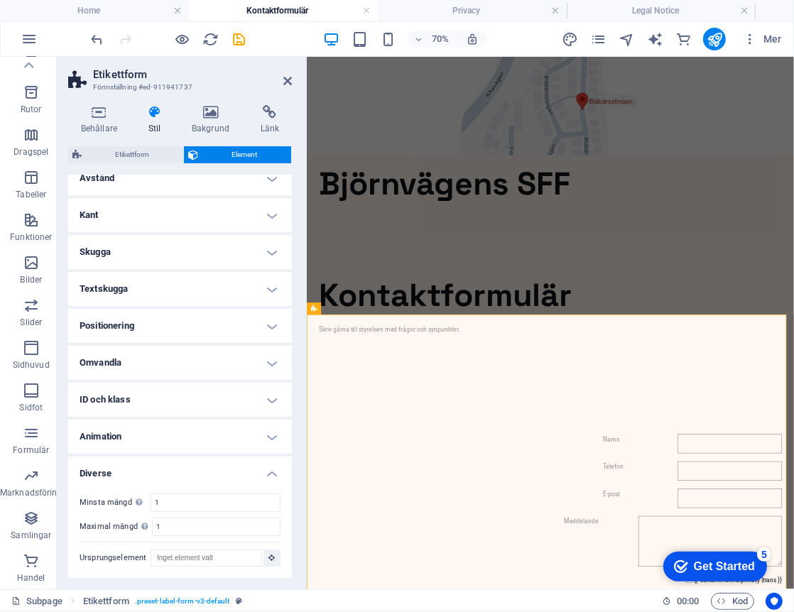
click at [139, 471] on h4 "Diverse" at bounding box center [180, 470] width 224 height 26
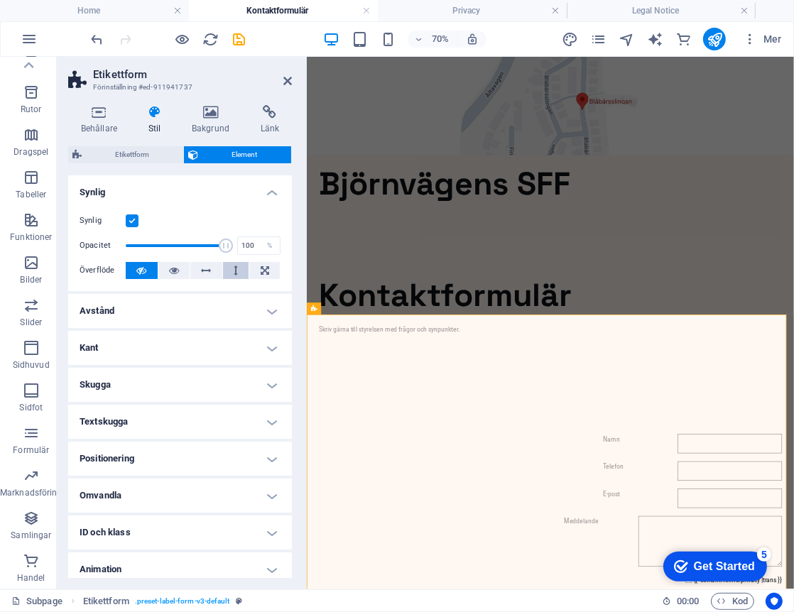
scroll to position [0, 0]
click at [267, 121] on h4 "Länk" at bounding box center [270, 120] width 44 height 30
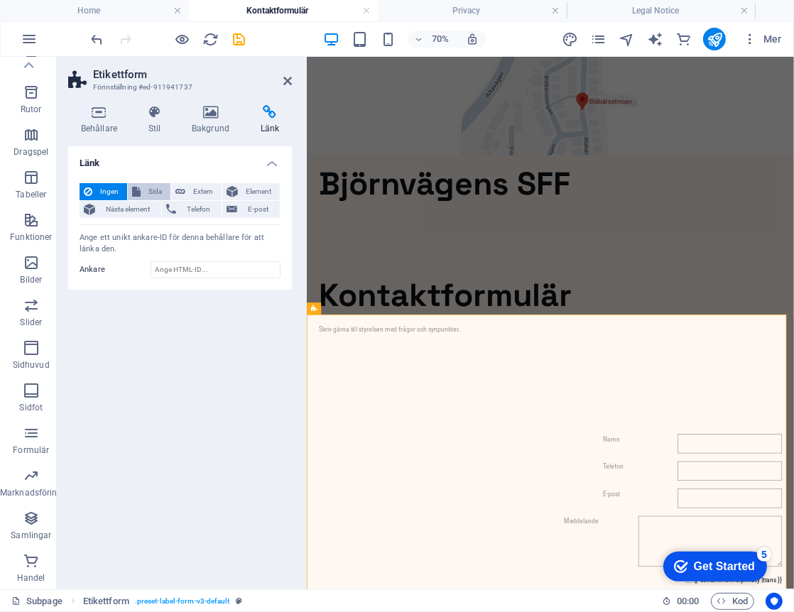
click at [153, 187] on span "Sida" at bounding box center [155, 191] width 21 height 17
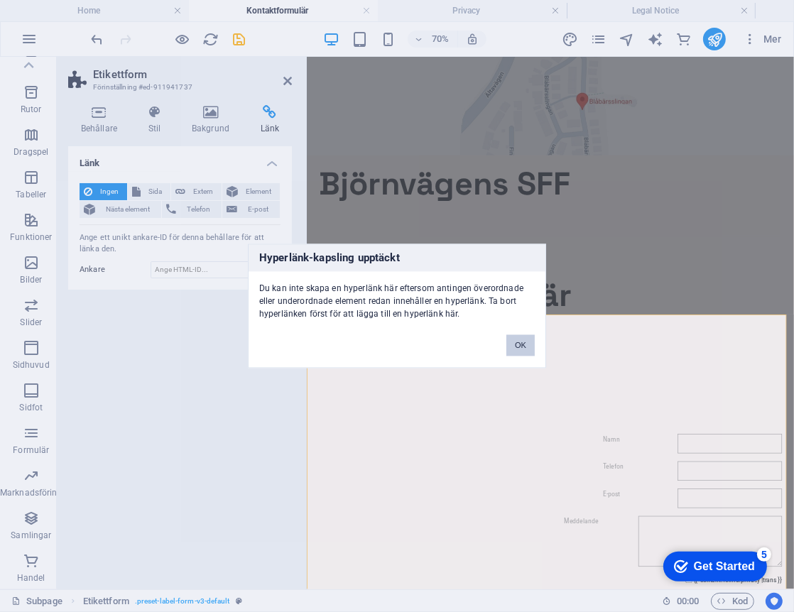
click at [524, 341] on button "OK" at bounding box center [520, 345] width 28 height 21
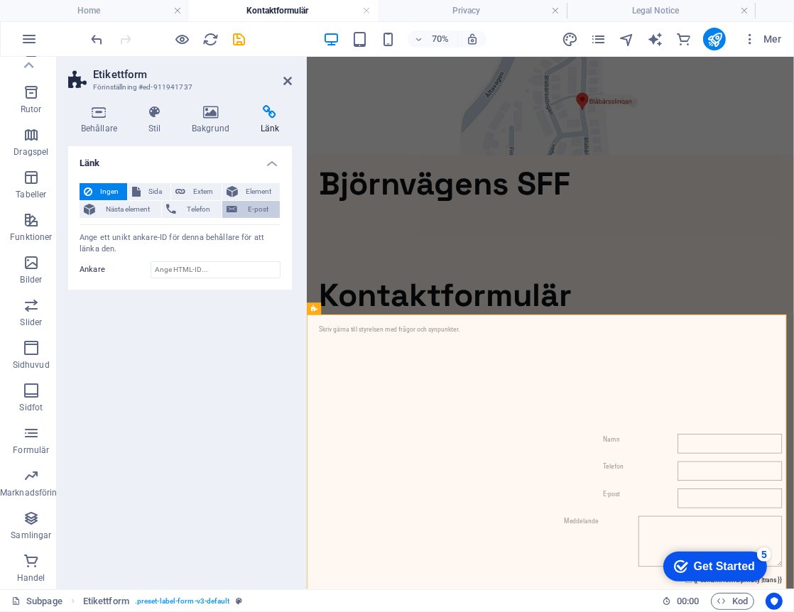
click at [262, 202] on span "E-post" at bounding box center [258, 209] width 34 height 17
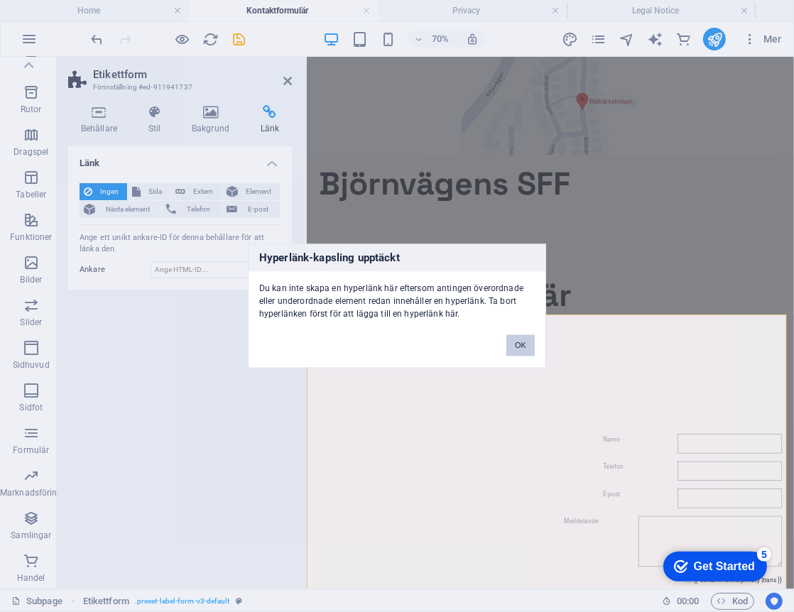
click at [522, 349] on button "OK" at bounding box center [520, 345] width 28 height 21
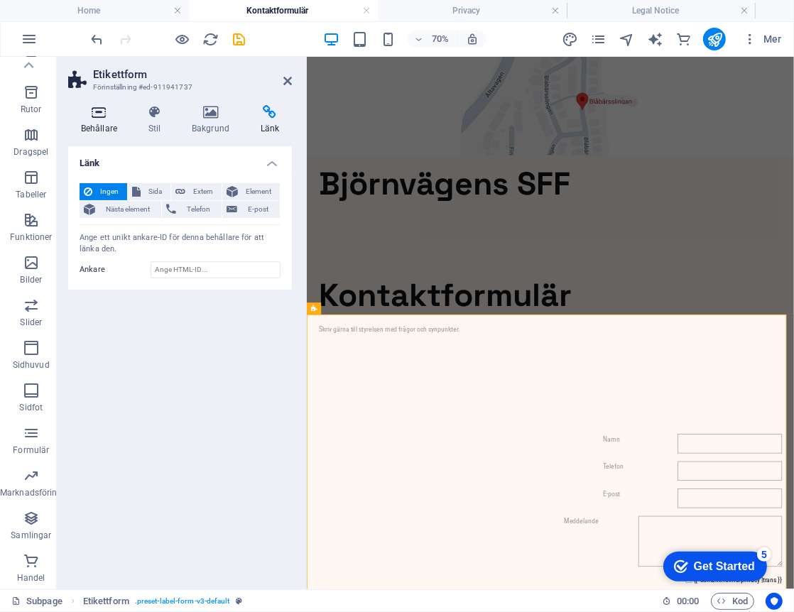
click at [107, 121] on h4 "Behållare" at bounding box center [101, 120] width 67 height 30
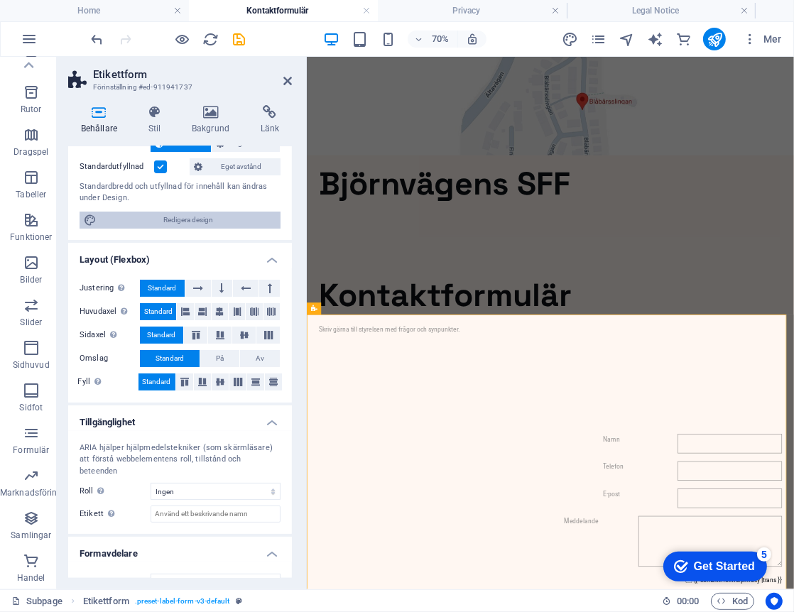
scroll to position [107, 0]
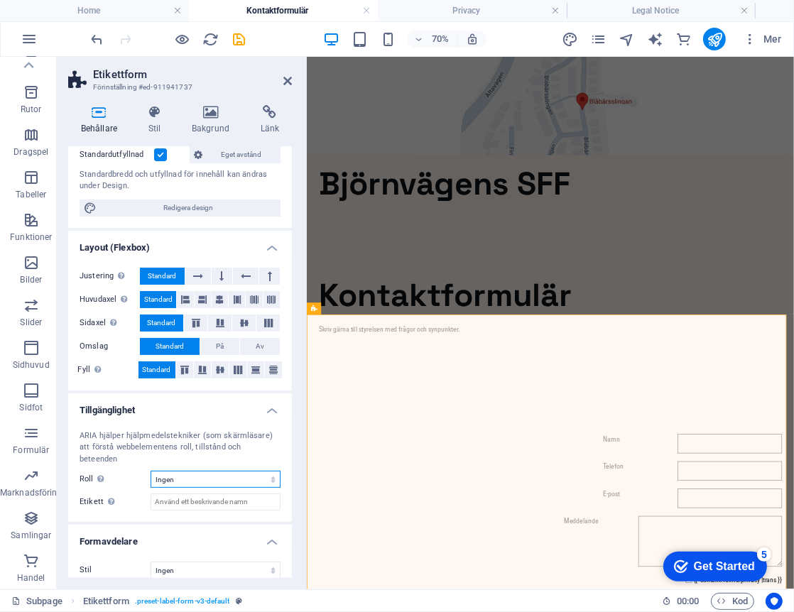
click at [189, 471] on select "Ingen Alert Article Banner Comment Complementary Dialog Marquee Presentation Re…" at bounding box center [216, 479] width 130 height 17
click at [285, 80] on icon at bounding box center [287, 80] width 9 height 11
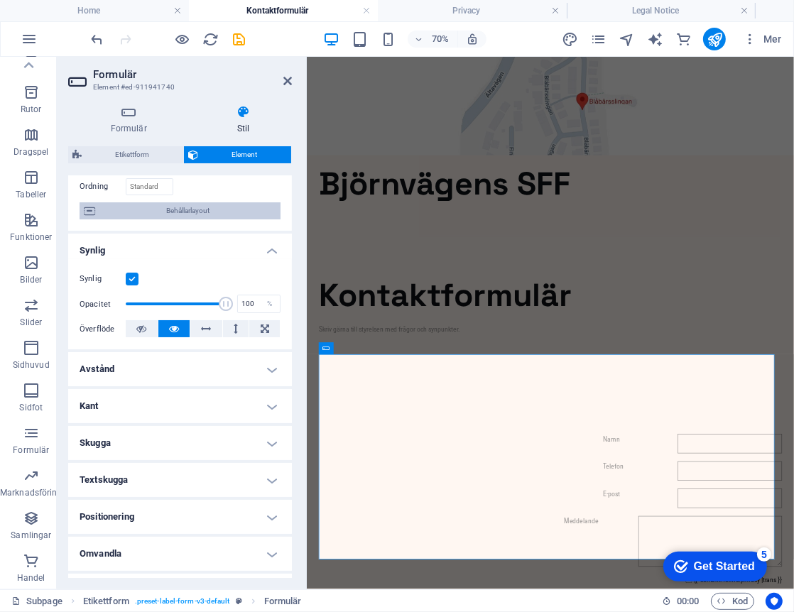
scroll to position [0, 0]
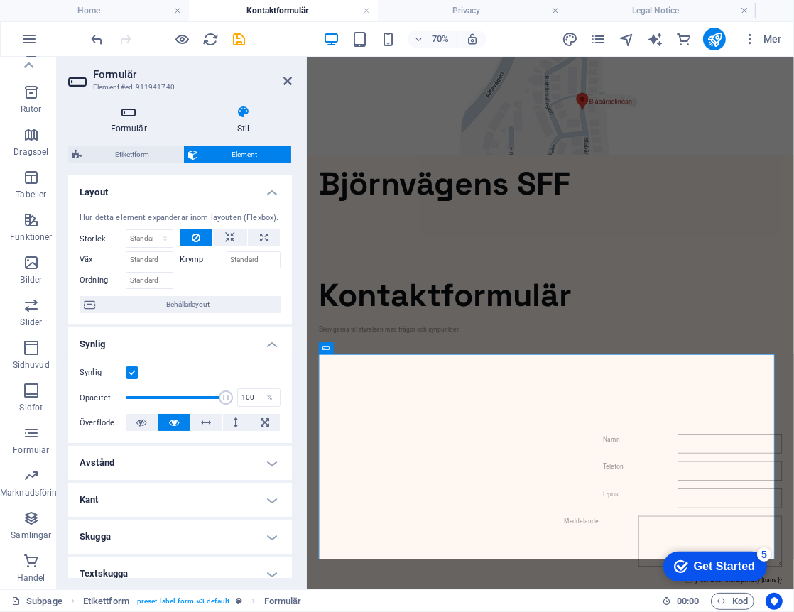
click at [138, 124] on h4 "Formulär" at bounding box center [131, 120] width 126 height 30
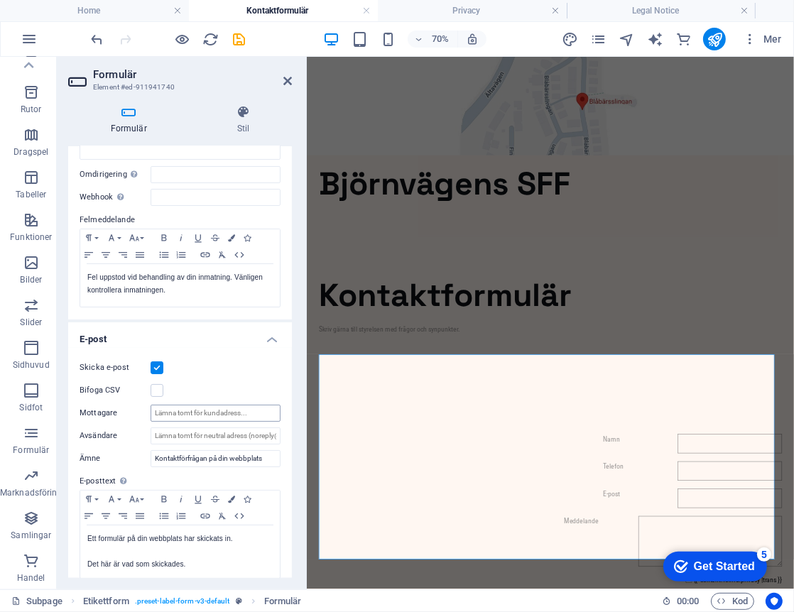
scroll to position [213, 0]
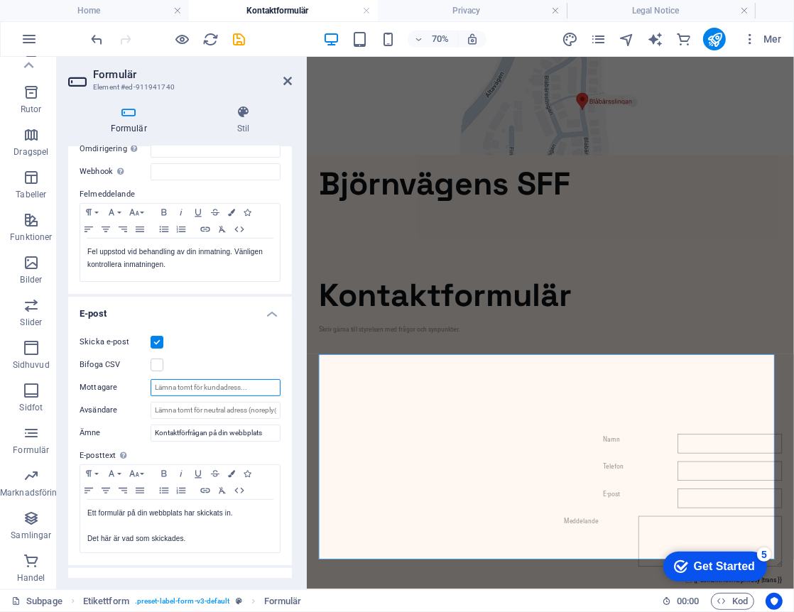
click at [180, 388] on input "Mottagare" at bounding box center [216, 387] width 130 height 17
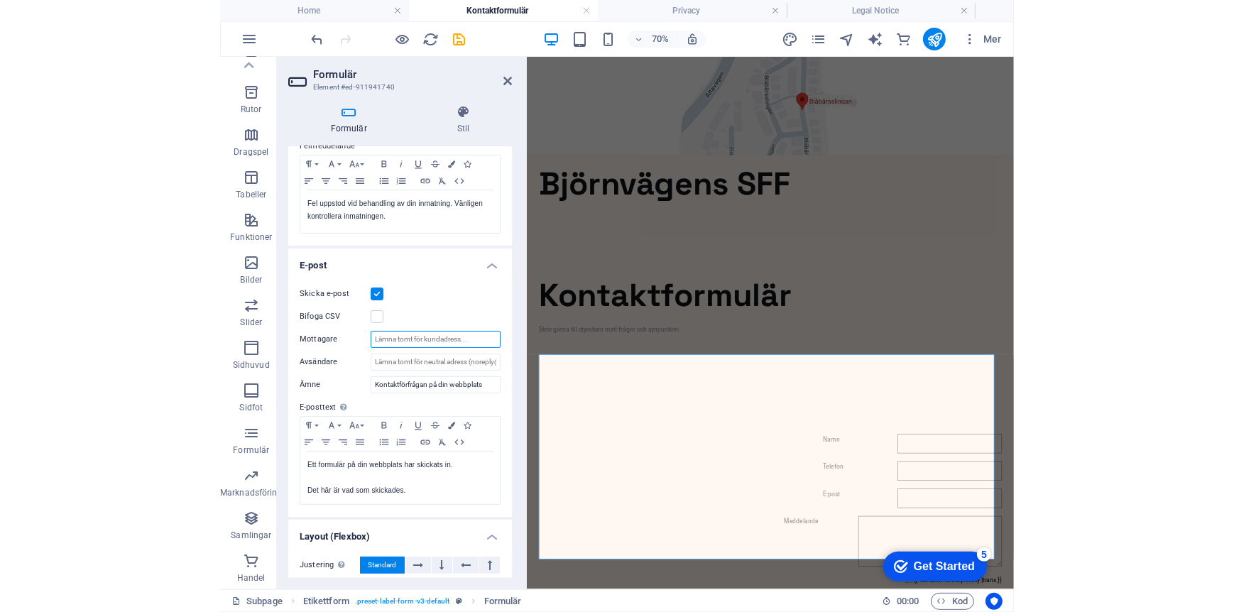
scroll to position [284, 0]
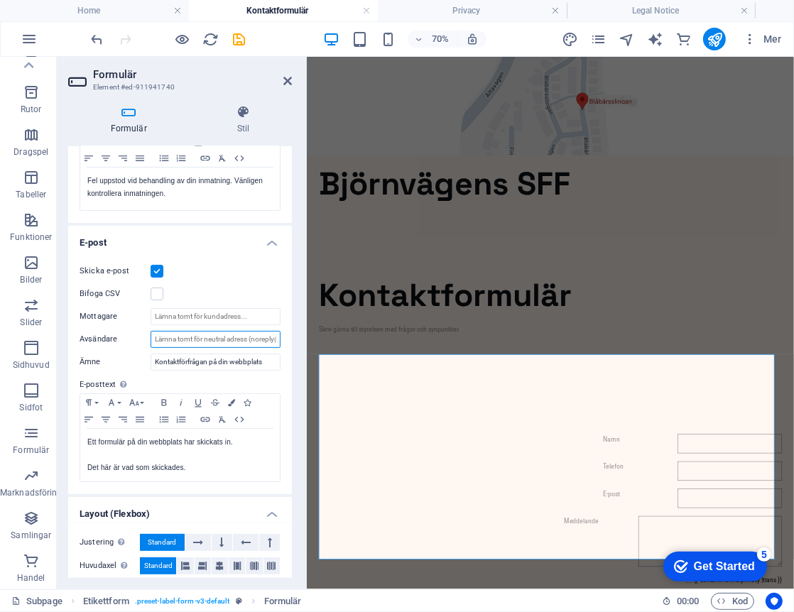
click at [229, 337] on input "Avsändare" at bounding box center [216, 339] width 130 height 17
click at [207, 315] on input "Mottagare" at bounding box center [216, 316] width 130 height 17
paste input "bjornvagensamfallighet@gmail.com"
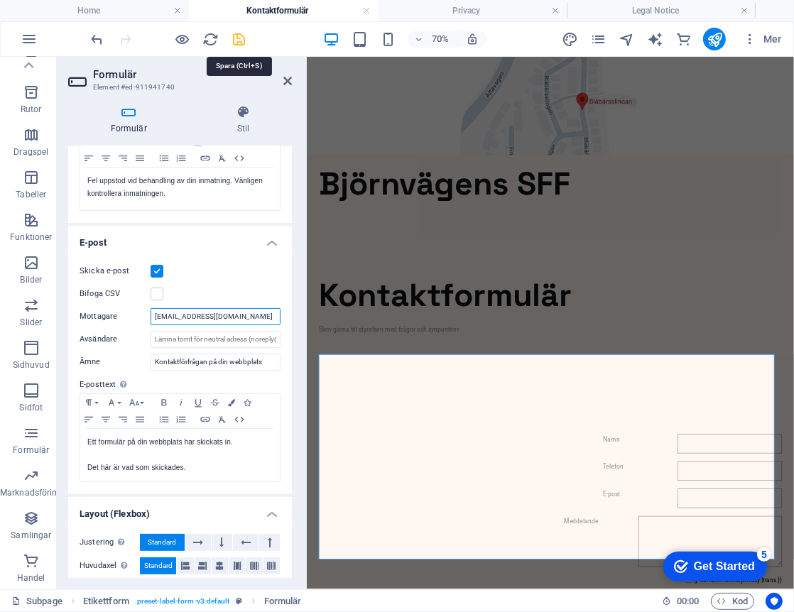
type input "bjornvagensamfallighet@gmail.com"
click at [241, 38] on icon "save" at bounding box center [240, 39] width 16 height 16
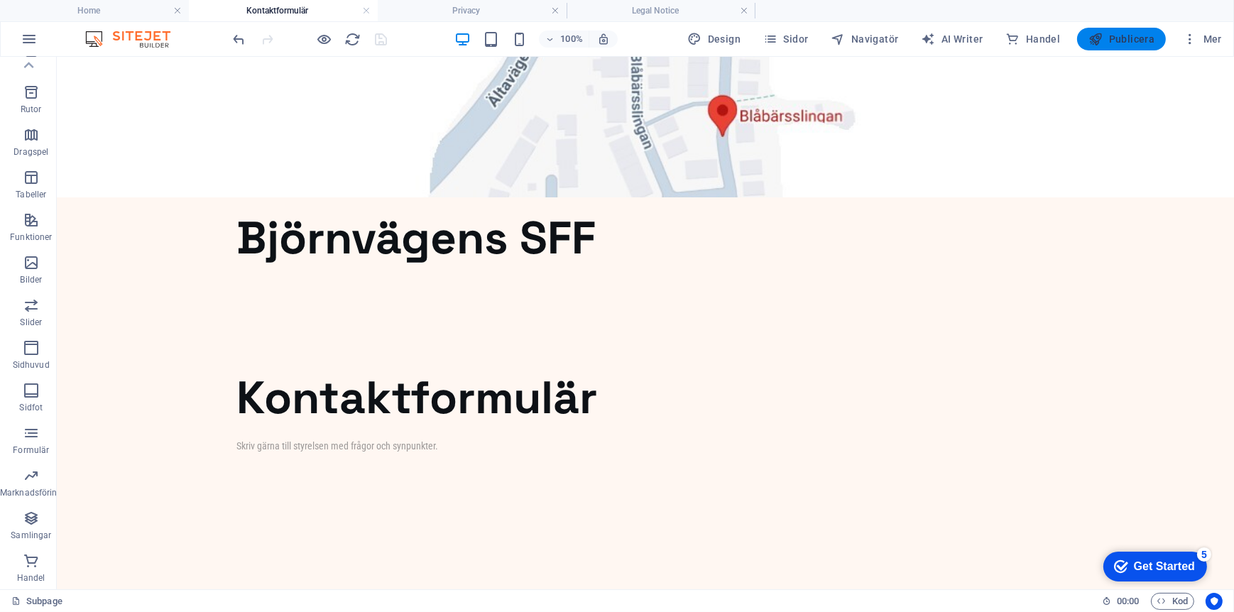
click at [1133, 45] on span "Publicera" at bounding box center [1122, 39] width 66 height 14
click at [1123, 33] on span "Publicera" at bounding box center [1122, 39] width 66 height 14
click at [354, 37] on icon "reload" at bounding box center [353, 39] width 16 height 16
click at [352, 37] on icon "reload" at bounding box center [353, 39] width 16 height 16
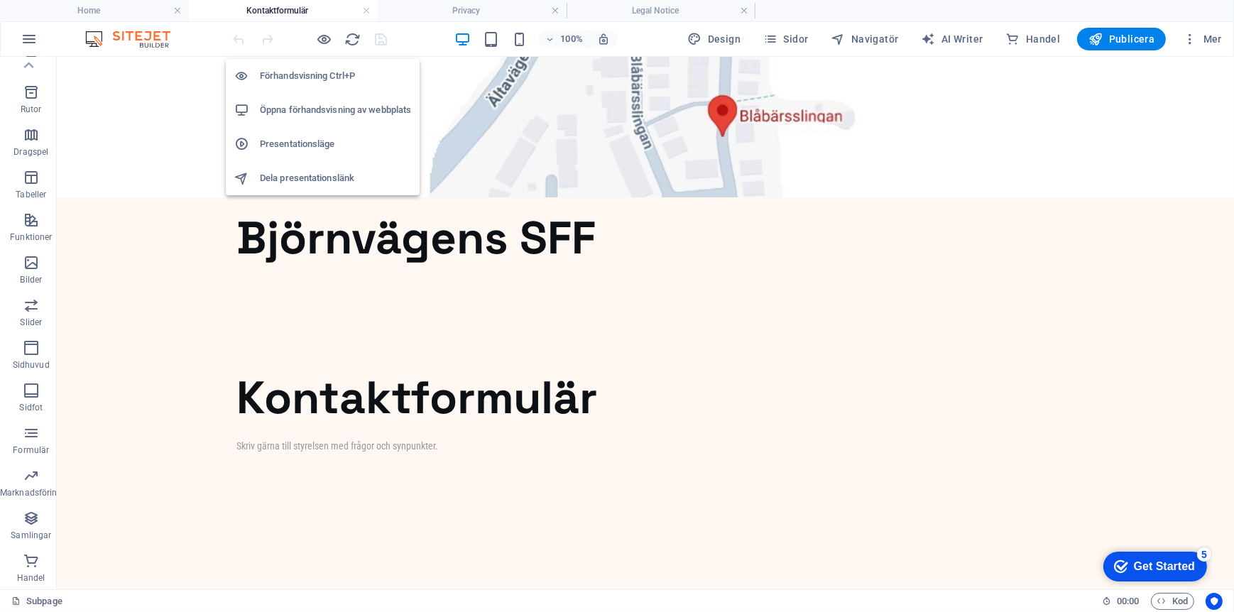
click at [304, 79] on h6 "Förhandsvisning Ctrl+P" at bounding box center [335, 75] width 151 height 17
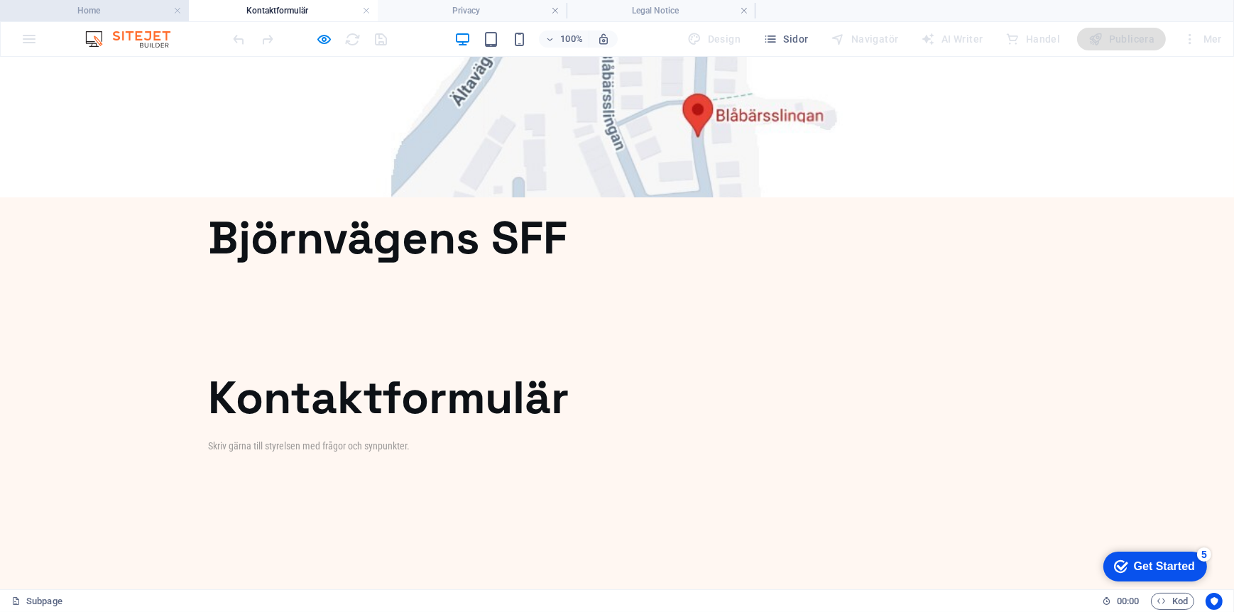
click at [98, 9] on h4 "Home" at bounding box center [94, 11] width 189 height 16
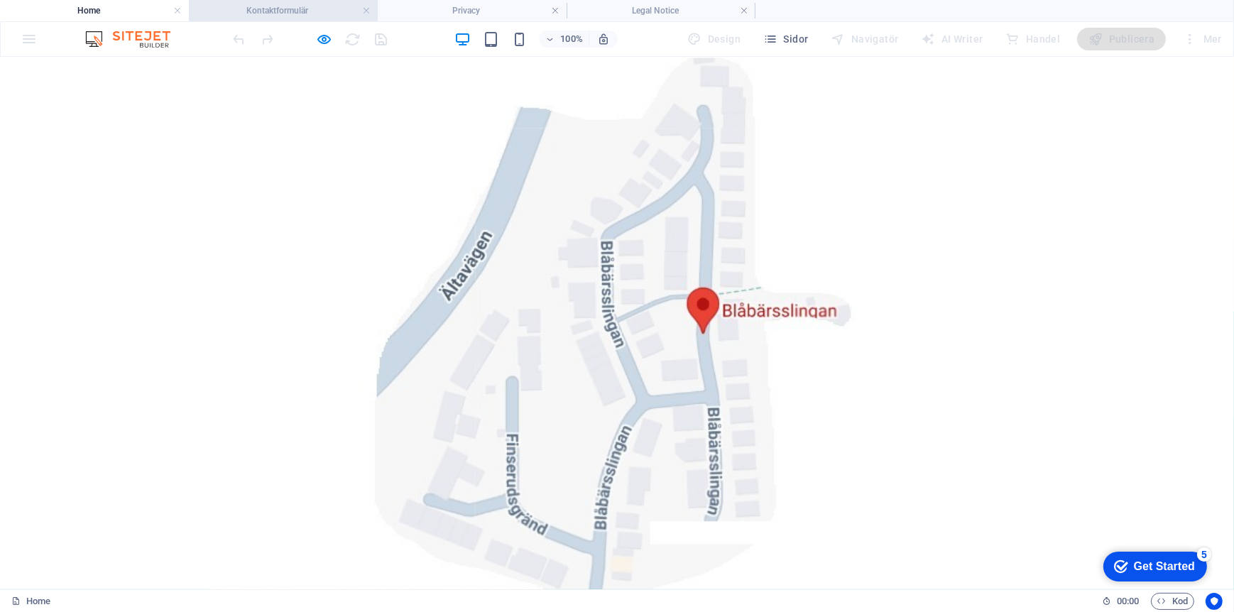
click at [251, 13] on h4 "Kontaktformulär" at bounding box center [283, 11] width 189 height 16
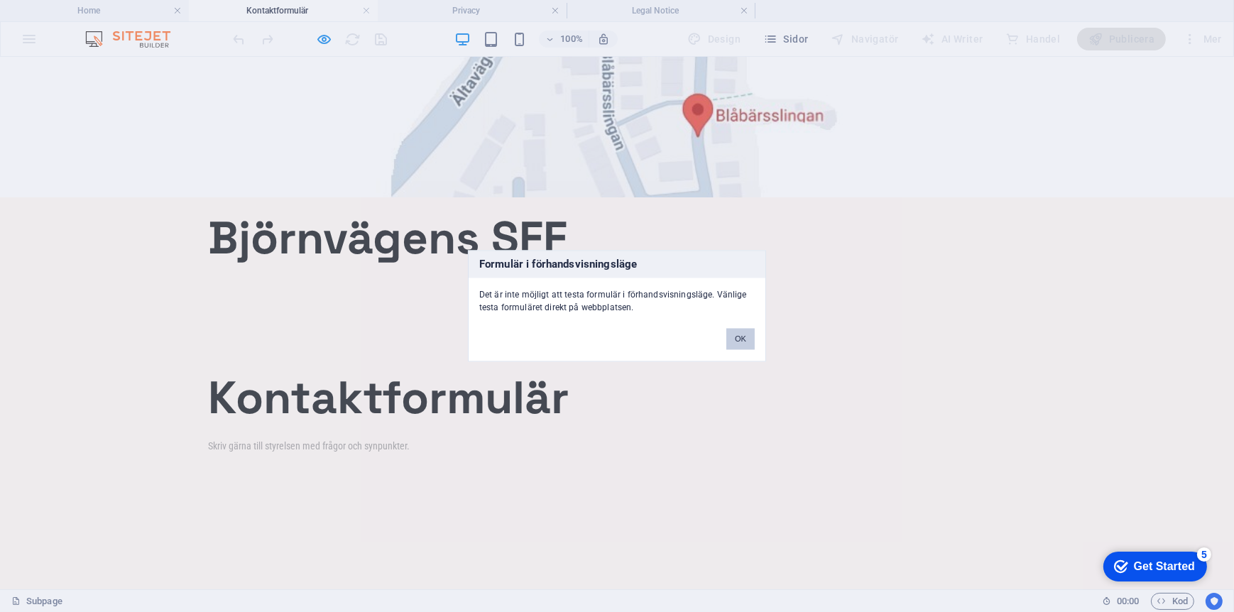
click at [742, 334] on button "OK" at bounding box center [741, 339] width 28 height 21
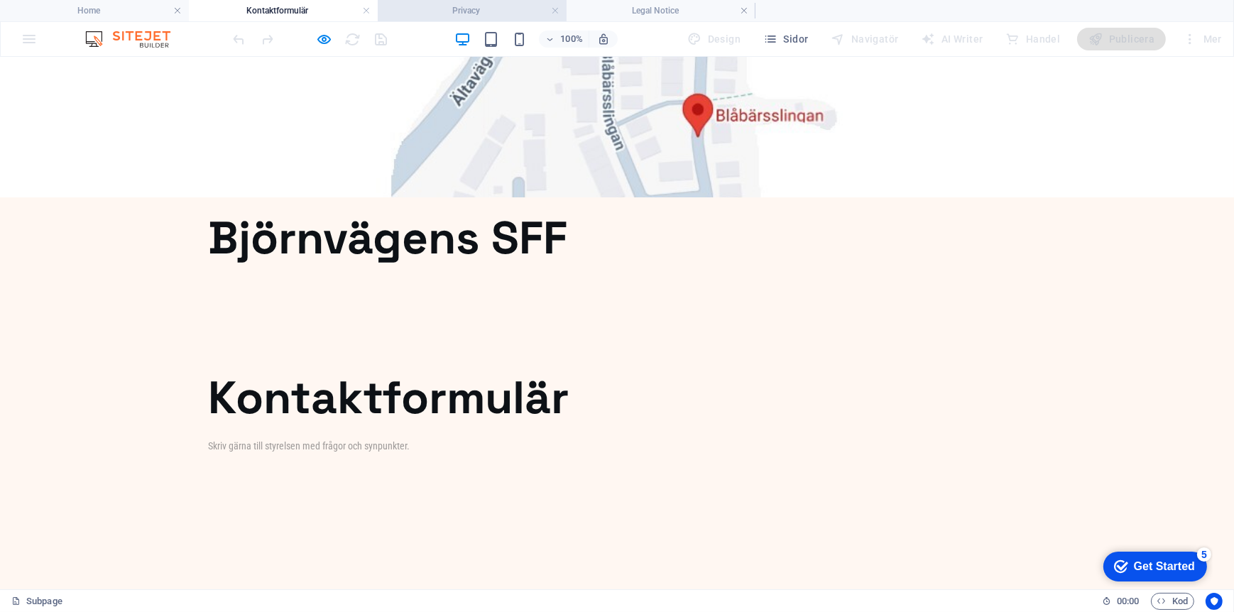
click at [435, 4] on h4 "Privacy" at bounding box center [472, 11] width 189 height 16
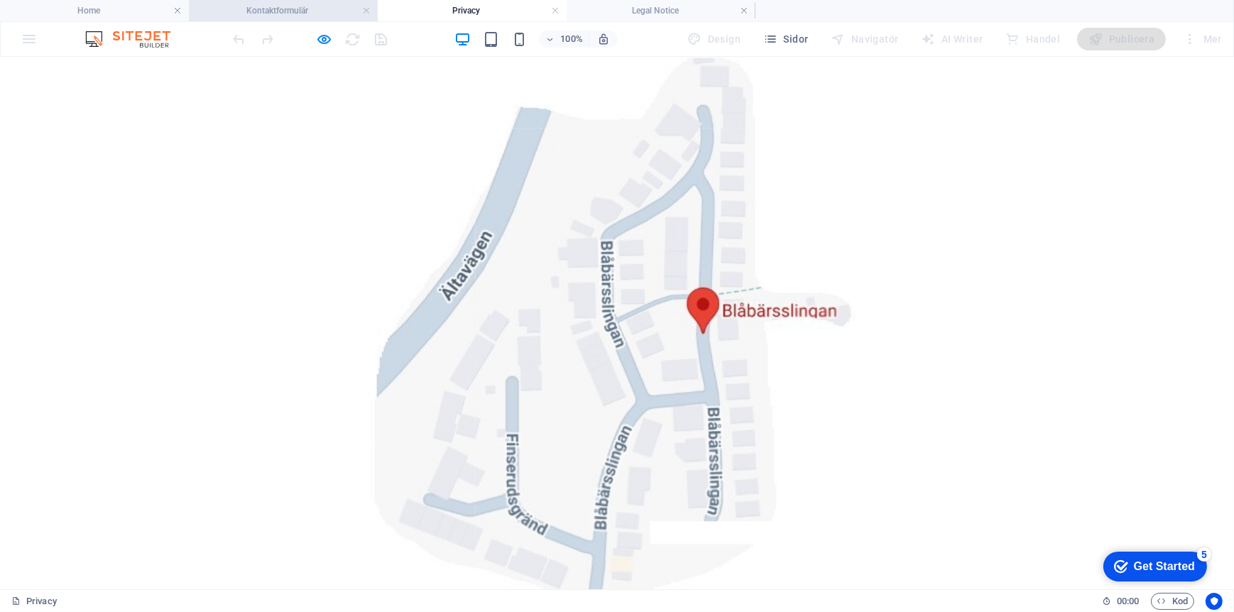
click at [304, 10] on h4 "Kontaktformulär" at bounding box center [283, 11] width 189 height 16
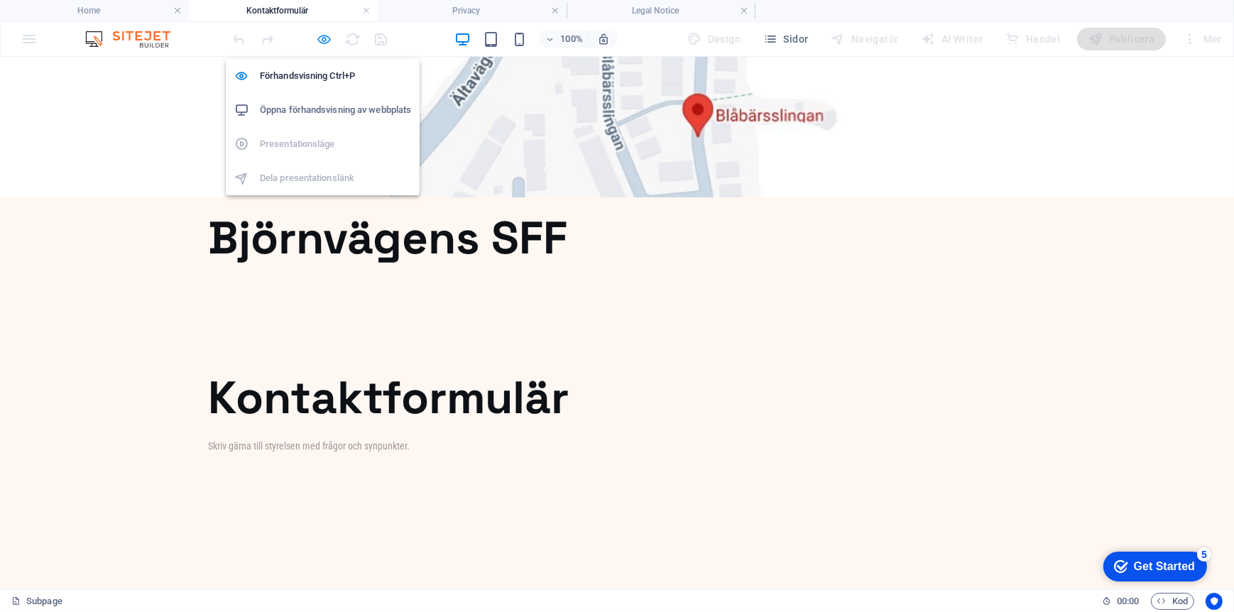
click at [324, 40] on icon "button" at bounding box center [325, 39] width 16 height 16
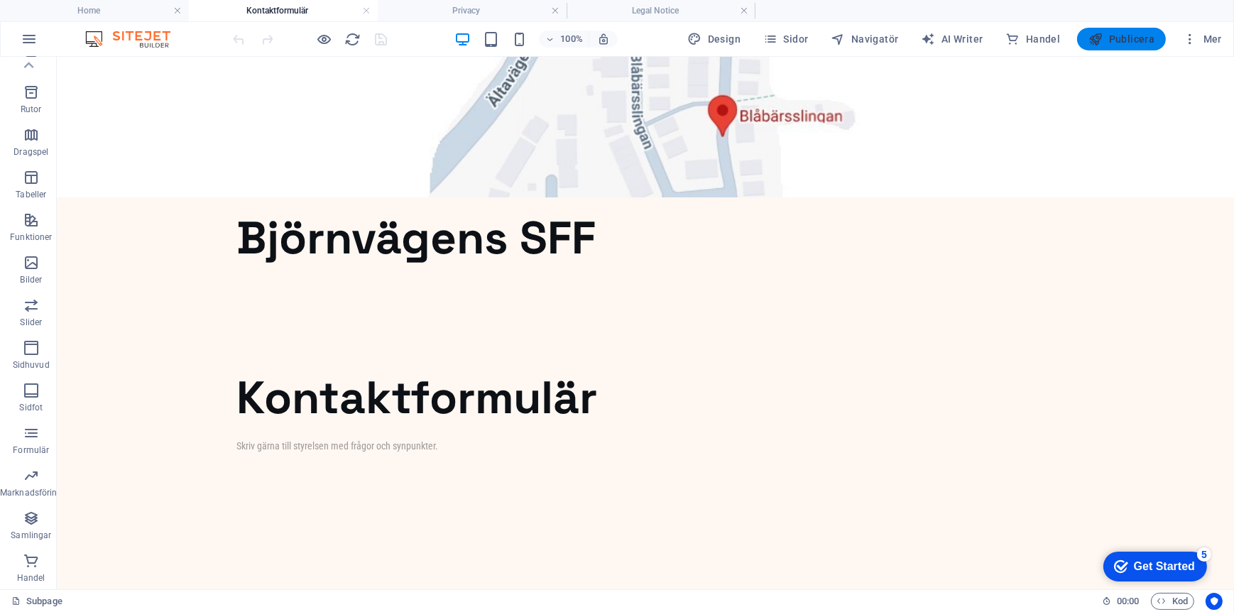
click at [1126, 36] on span "Publicera" at bounding box center [1122, 39] width 66 height 14
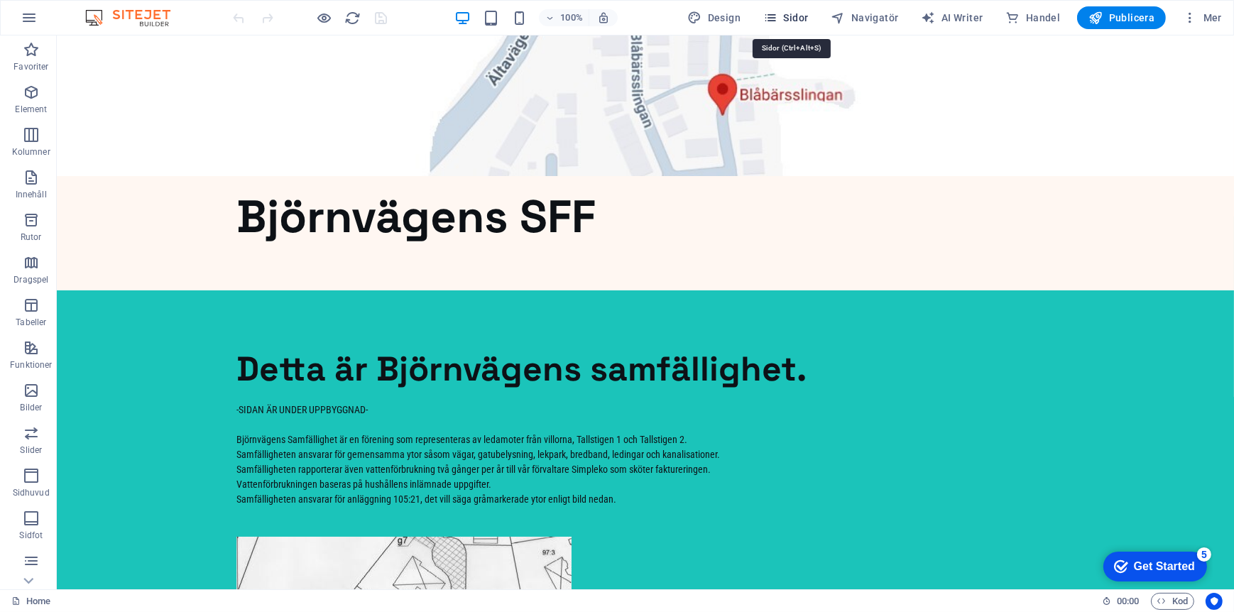
click at [786, 11] on span "Sidor" at bounding box center [785, 18] width 45 height 14
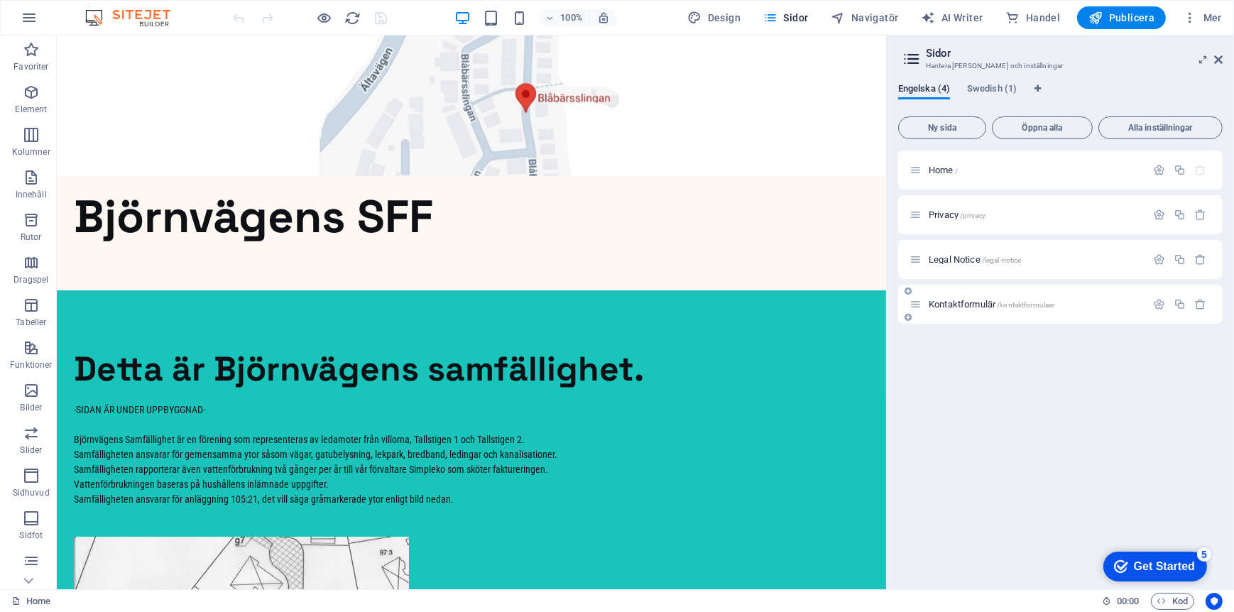
click at [1031, 307] on span "/kontaktformulaer" at bounding box center [1026, 305] width 58 height 8
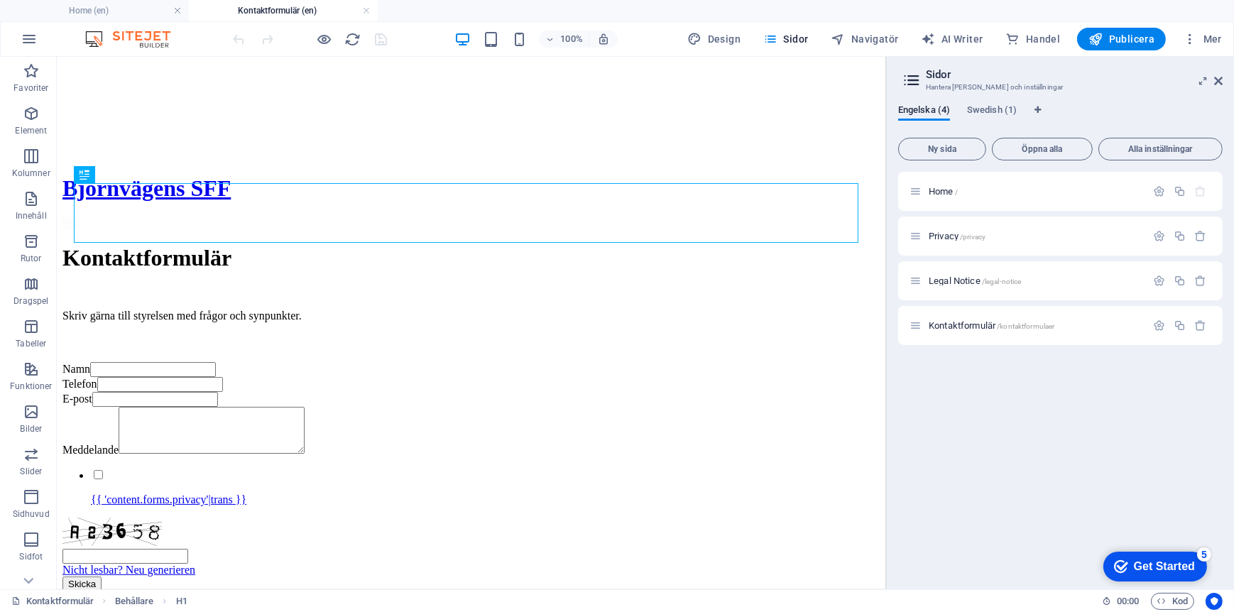
scroll to position [71, 0]
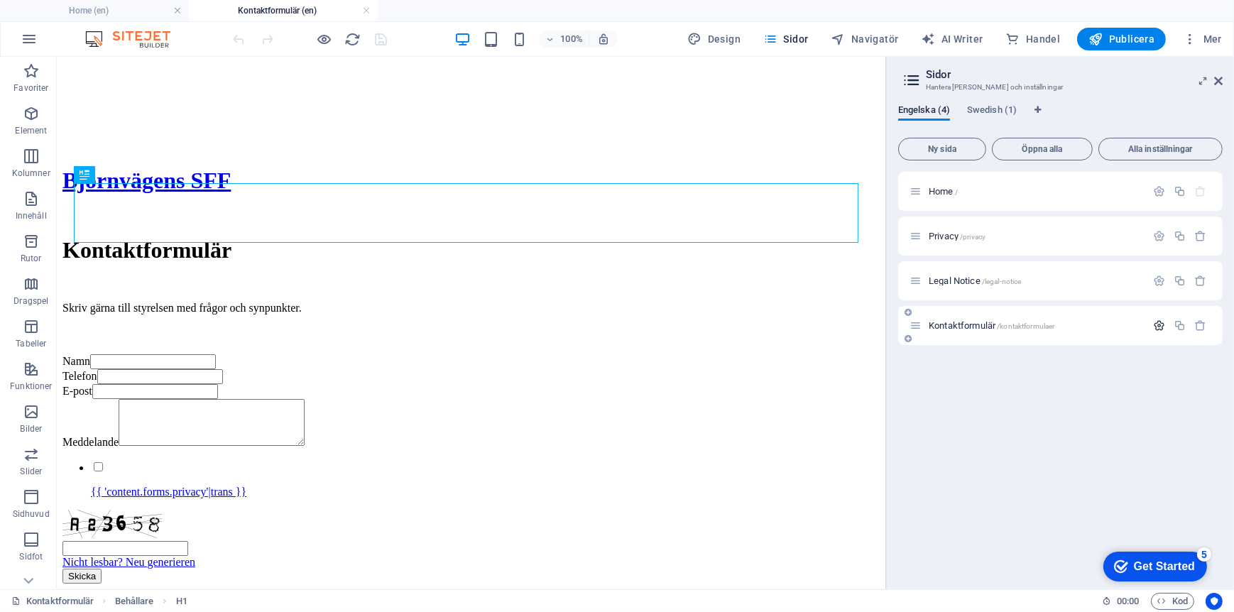
click at [1162, 325] on icon "button" at bounding box center [1159, 326] width 12 height 12
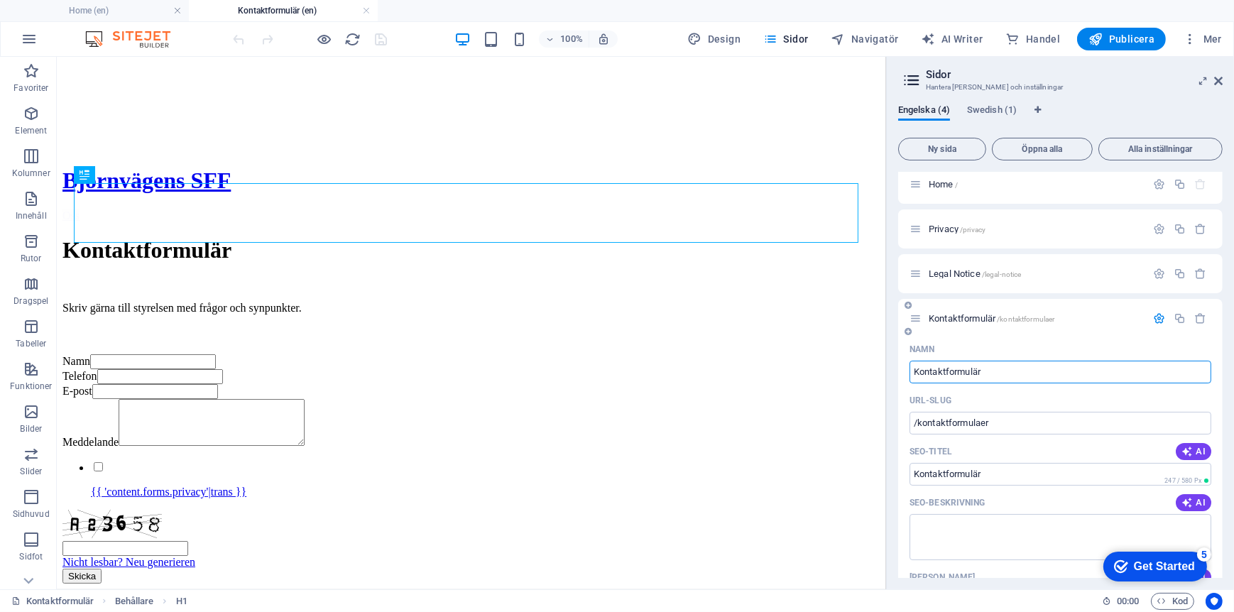
scroll to position [0, 0]
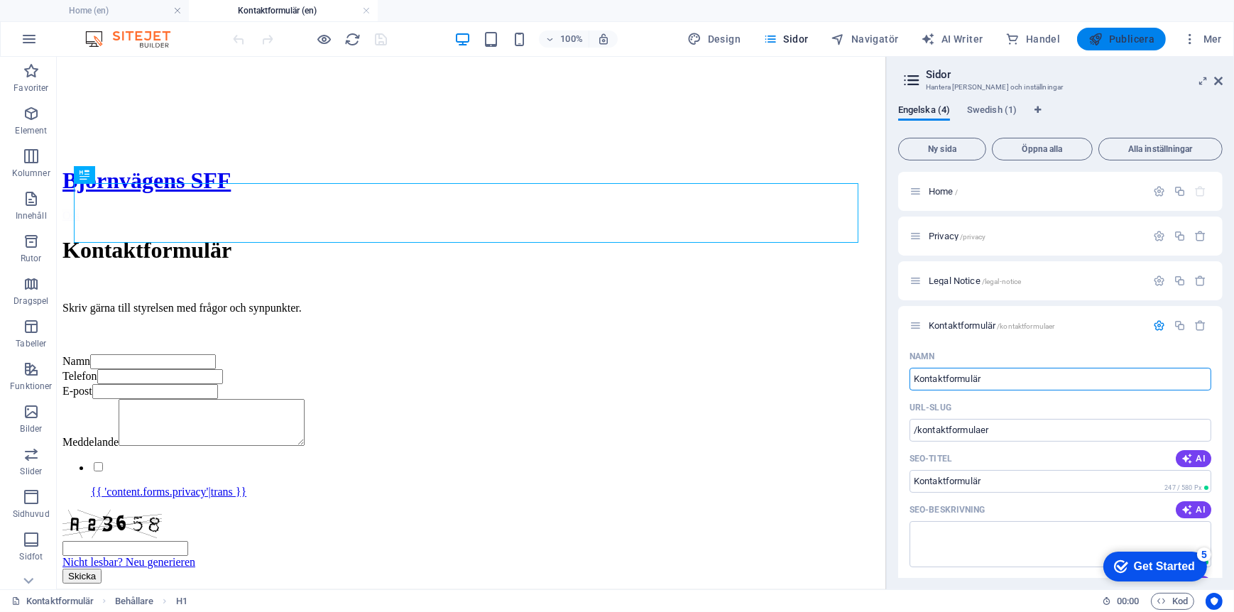
click at [1121, 43] on span "Publicera" at bounding box center [1122, 39] width 66 height 14
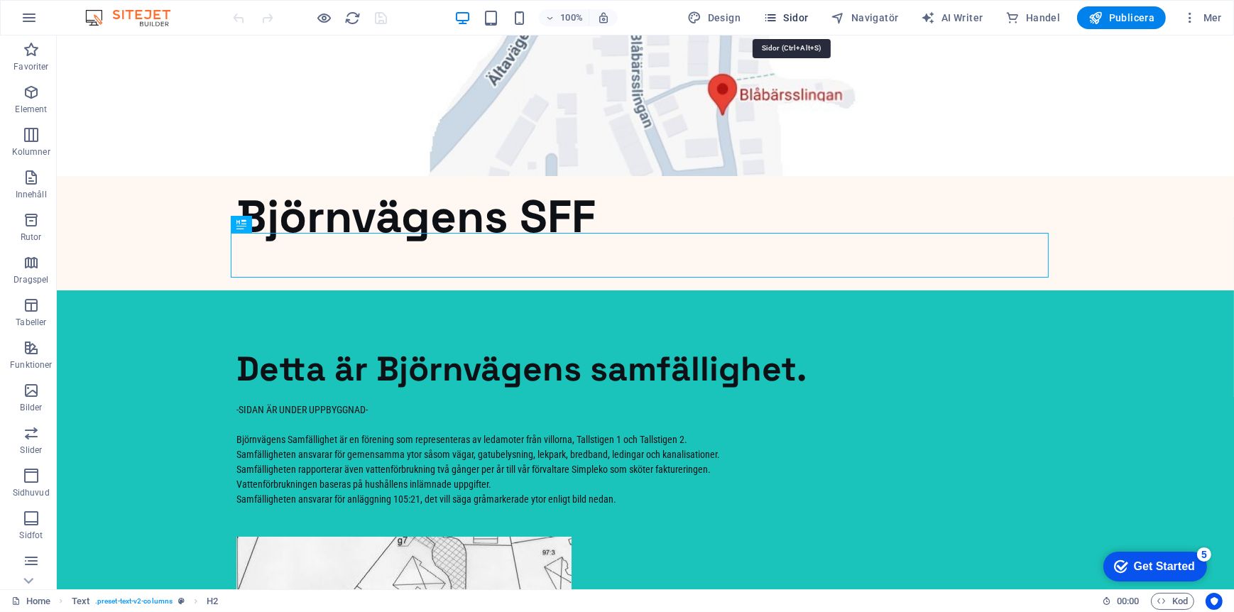
click at [796, 13] on span "Sidor" at bounding box center [785, 18] width 45 height 14
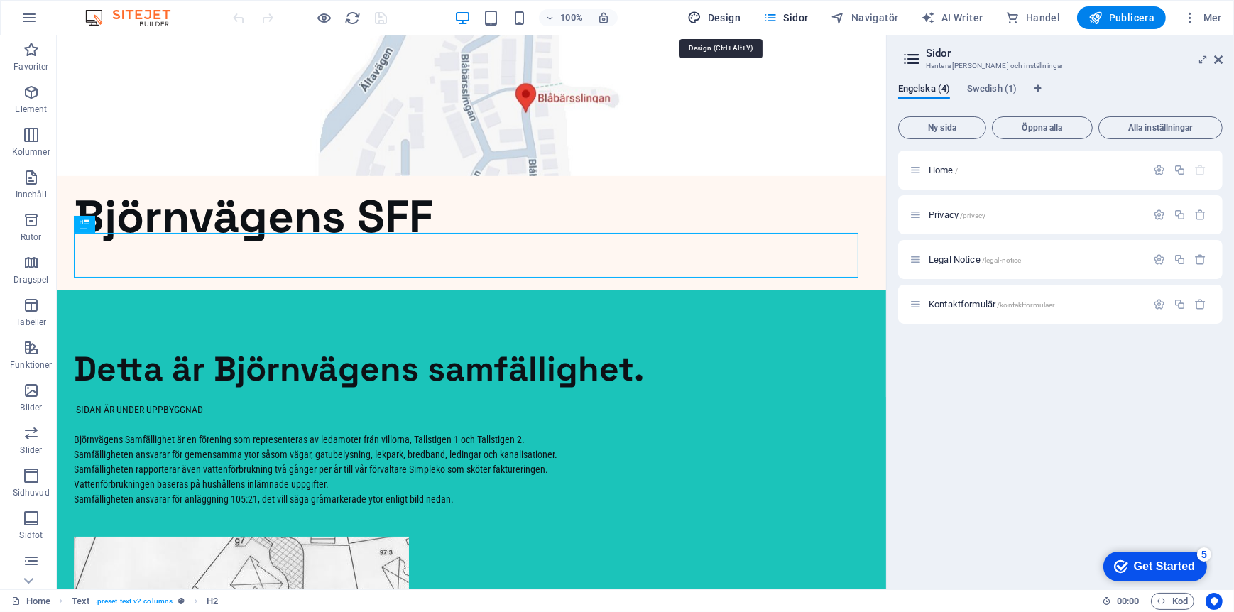
click at [729, 18] on span "Design" at bounding box center [713, 18] width 53 height 14
select select "px"
select select "400"
select select "px"
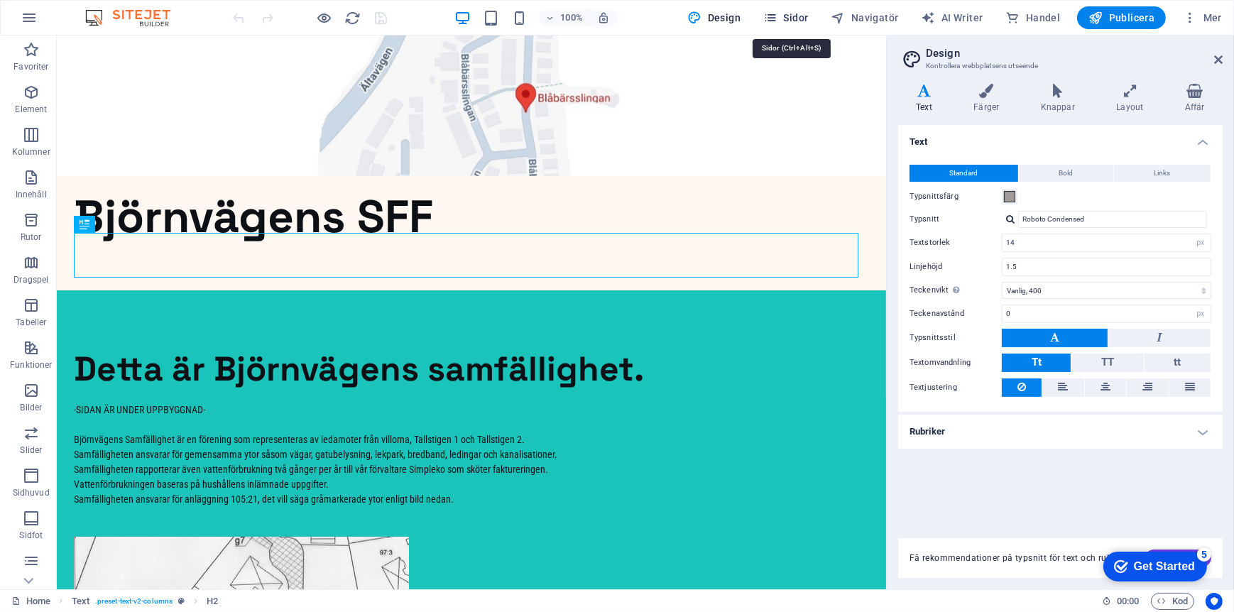
click at [805, 18] on span "Sidor" at bounding box center [785, 18] width 45 height 14
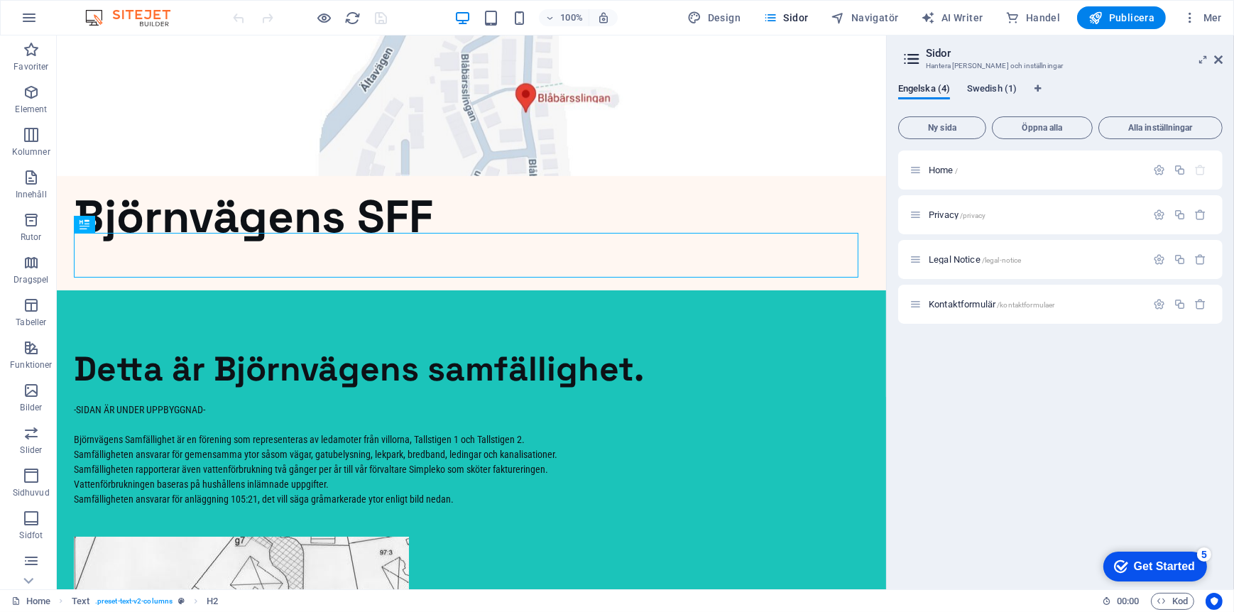
click at [991, 87] on span "Swedish (1)" at bounding box center [992, 90] width 50 height 20
click at [941, 89] on span "Engelska (4)" at bounding box center [924, 90] width 52 height 20
click at [969, 306] on span "Kontaktformulär /kontaktformulaer" at bounding box center [992, 304] width 126 height 11
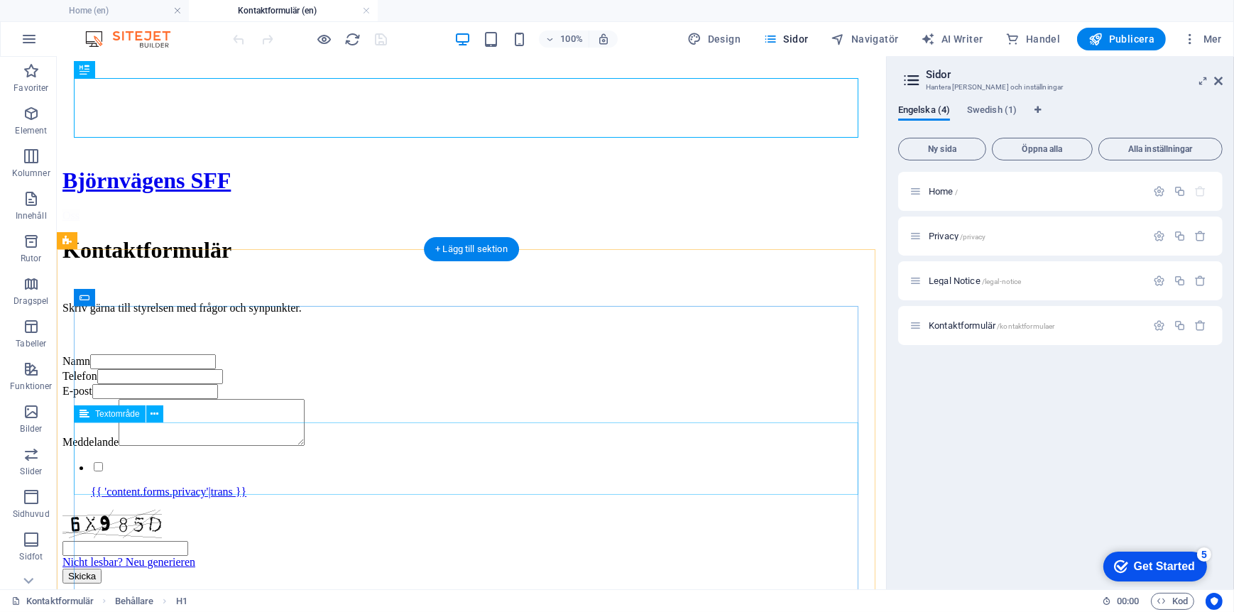
scroll to position [113, 0]
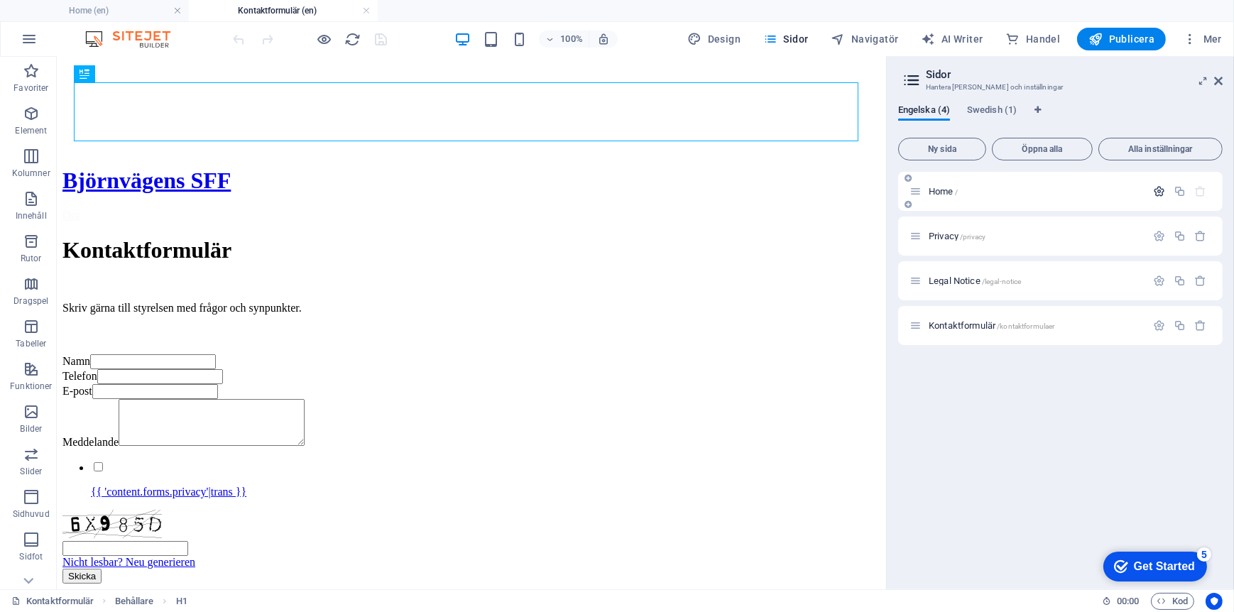
click at [1155, 189] on icon "button" at bounding box center [1159, 191] width 12 height 12
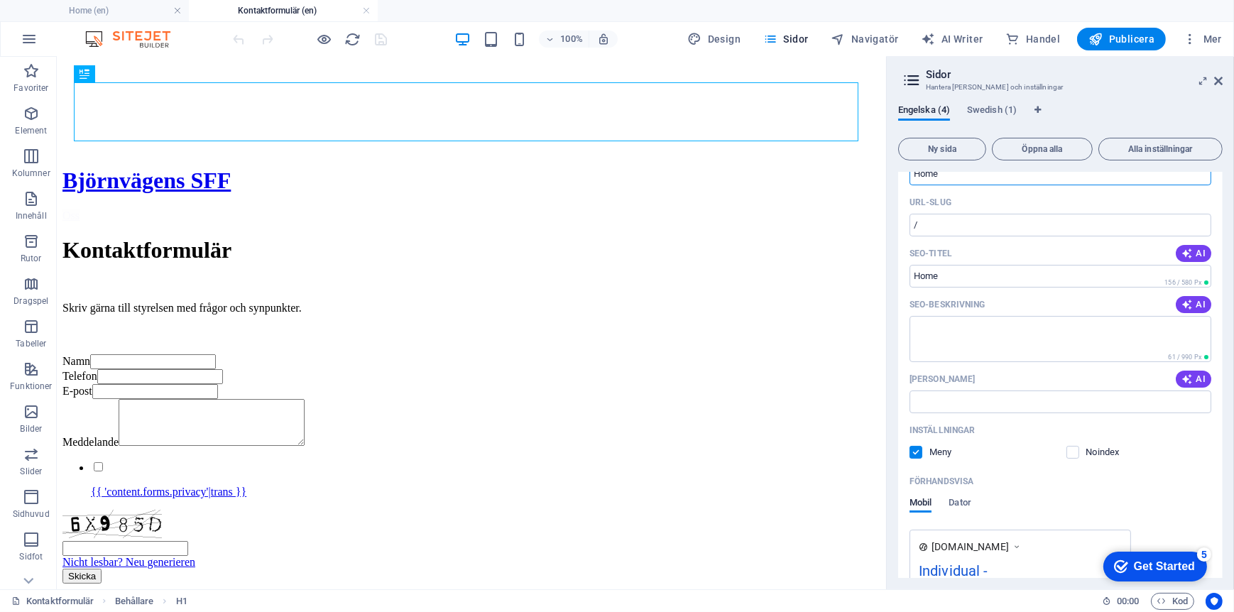
scroll to position [0, 0]
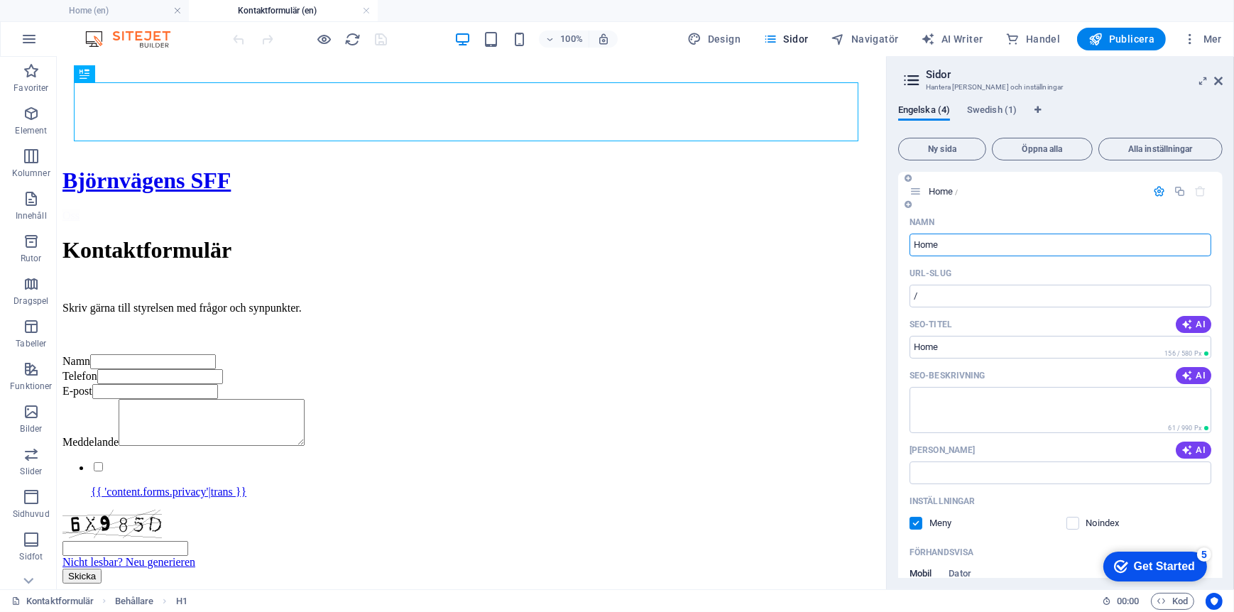
click at [1158, 192] on icon "button" at bounding box center [1159, 191] width 12 height 12
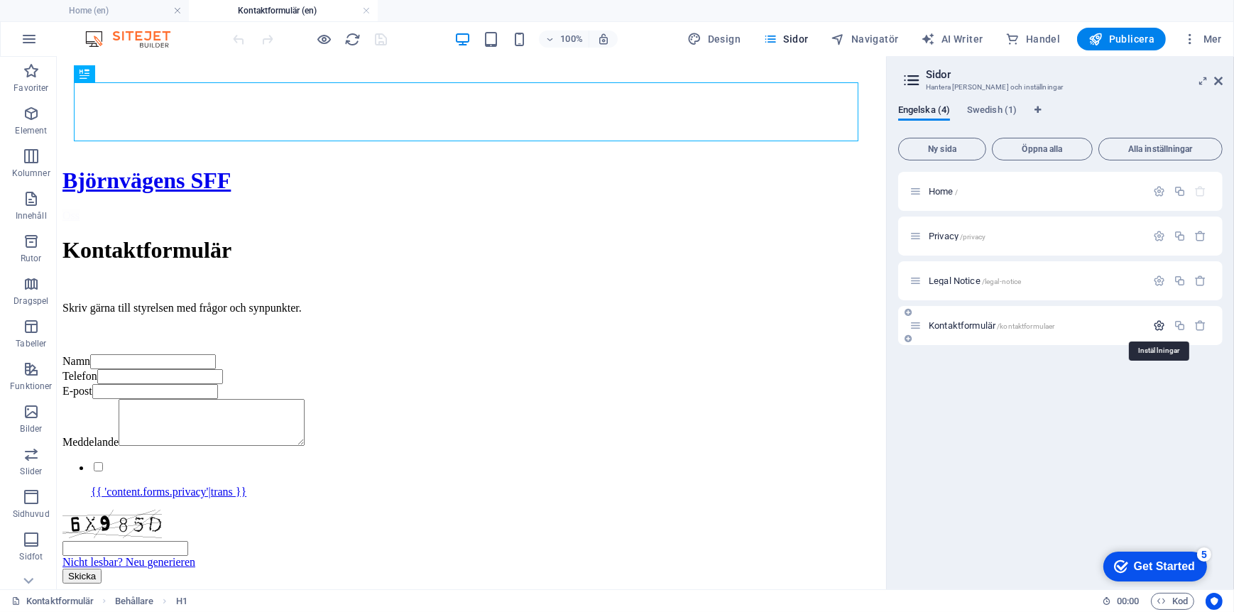
click at [1156, 327] on icon "button" at bounding box center [1159, 326] width 12 height 12
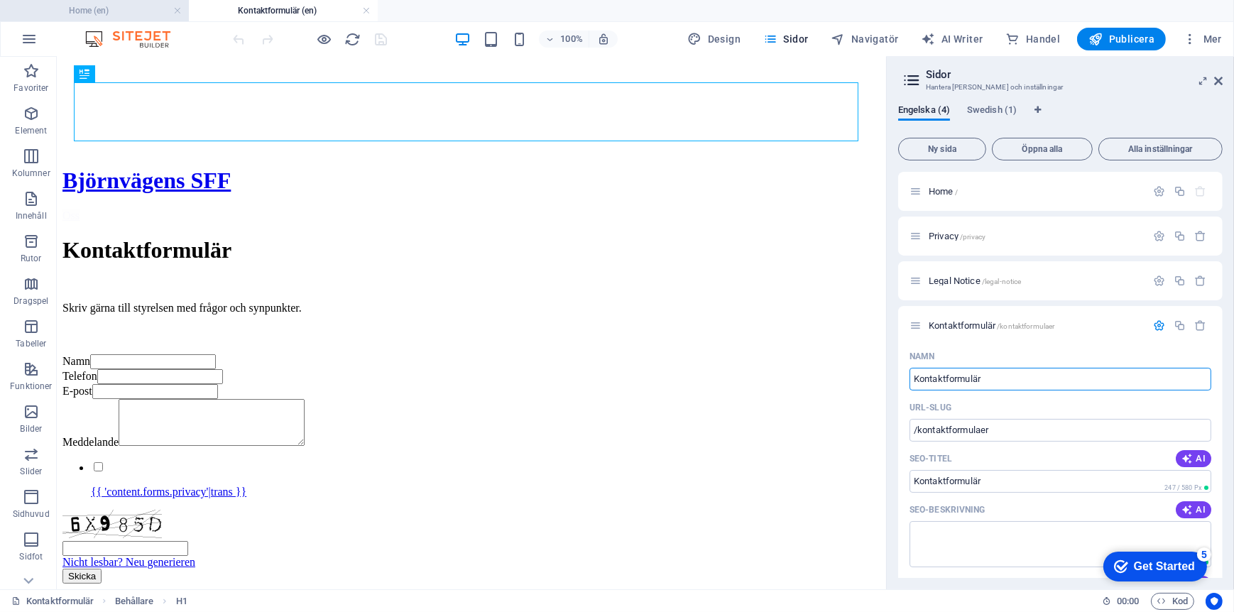
click at [153, 8] on h4 "Home (en)" at bounding box center [94, 11] width 189 height 16
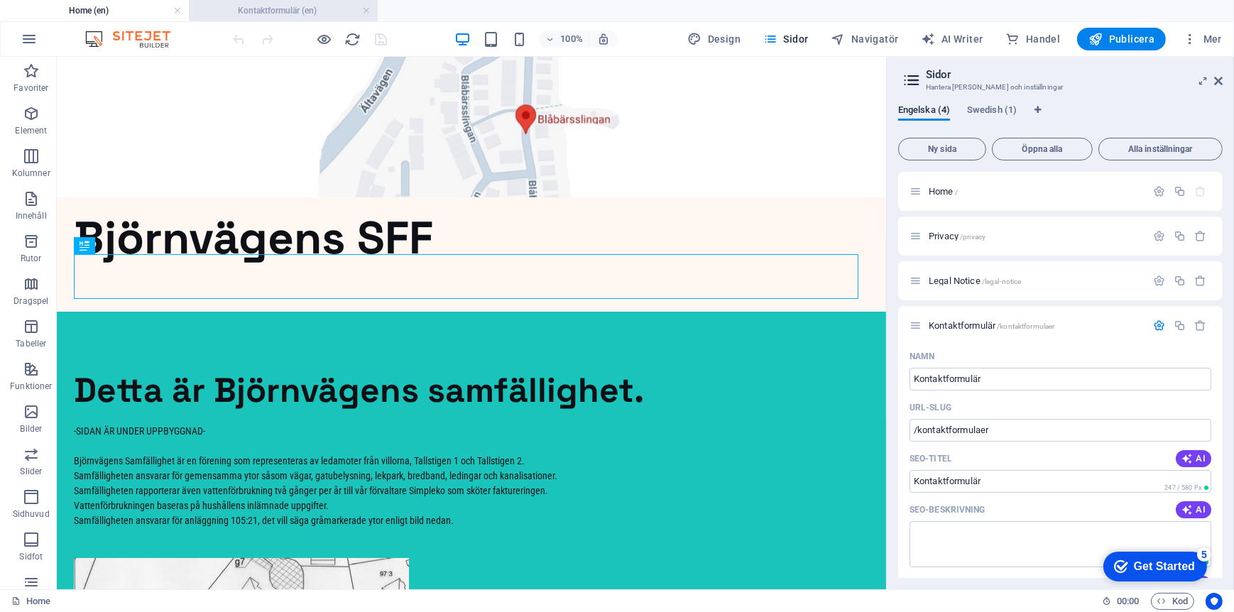
click at [253, 14] on h4 "Kontaktformulär (en)" at bounding box center [283, 11] width 189 height 16
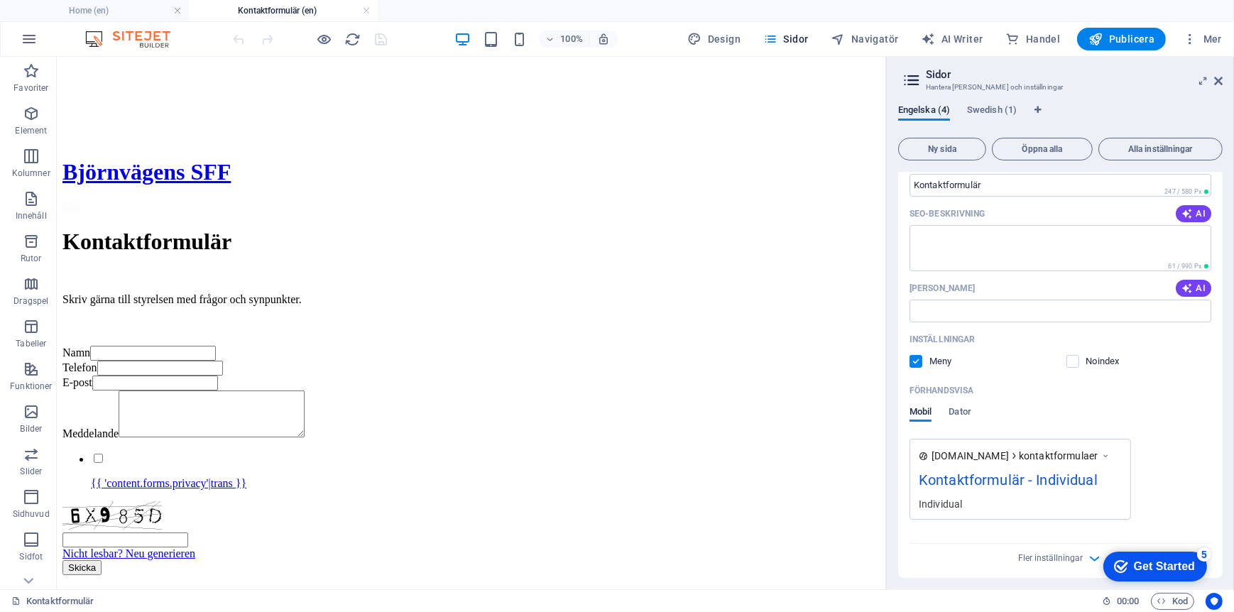
scroll to position [302, 0]
click at [1072, 359] on label at bounding box center [1073, 355] width 13 height 13
click at [0, 0] on input "checkbox" at bounding box center [0, 0] width 0 height 0
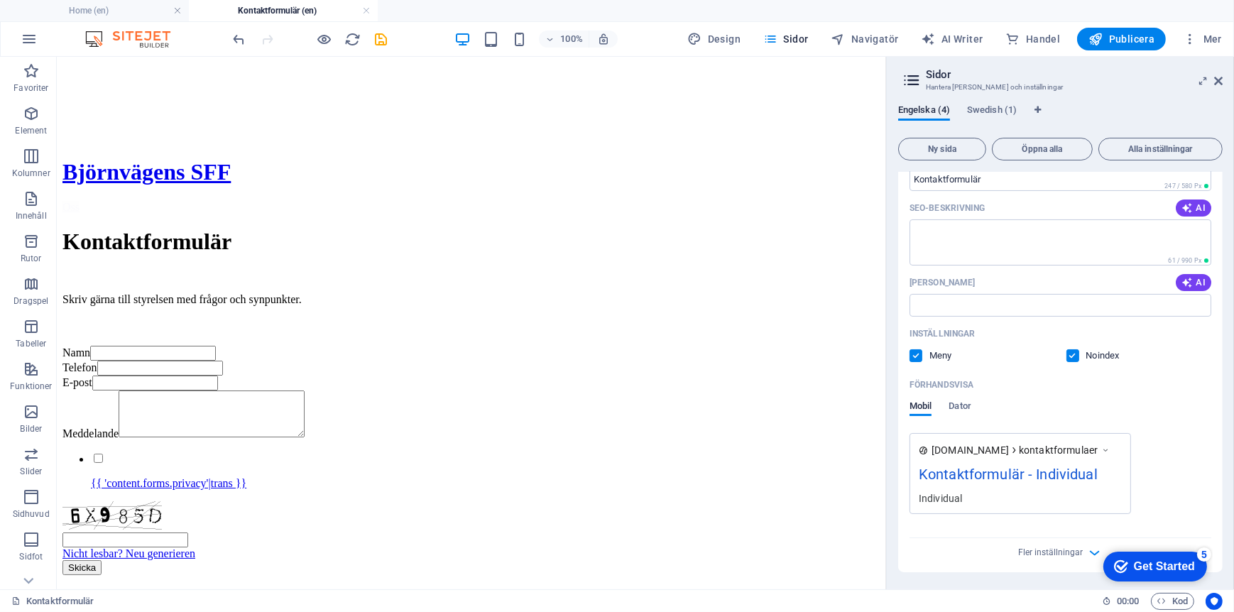
click at [1072, 359] on label at bounding box center [1073, 355] width 13 height 13
click at [0, 0] on input "checkbox" at bounding box center [0, 0] width 0 height 0
click at [962, 403] on span "Dator" at bounding box center [960, 408] width 22 height 20
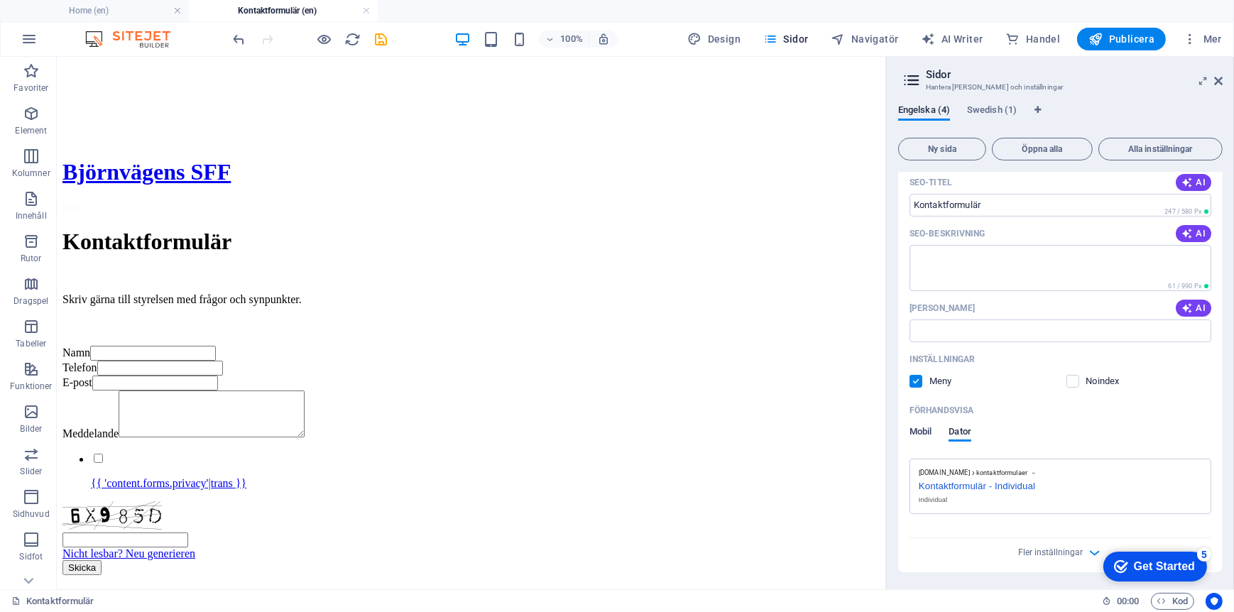
click at [923, 431] on span "Mobil" at bounding box center [921, 433] width 22 height 20
click at [964, 430] on span "Dator" at bounding box center [960, 433] width 22 height 20
click at [925, 432] on span "Mobil" at bounding box center [921, 433] width 22 height 20
click at [955, 431] on span "Dator" at bounding box center [960, 433] width 22 height 20
click at [1079, 554] on span "Fler inställningar" at bounding box center [1050, 553] width 65 height 10
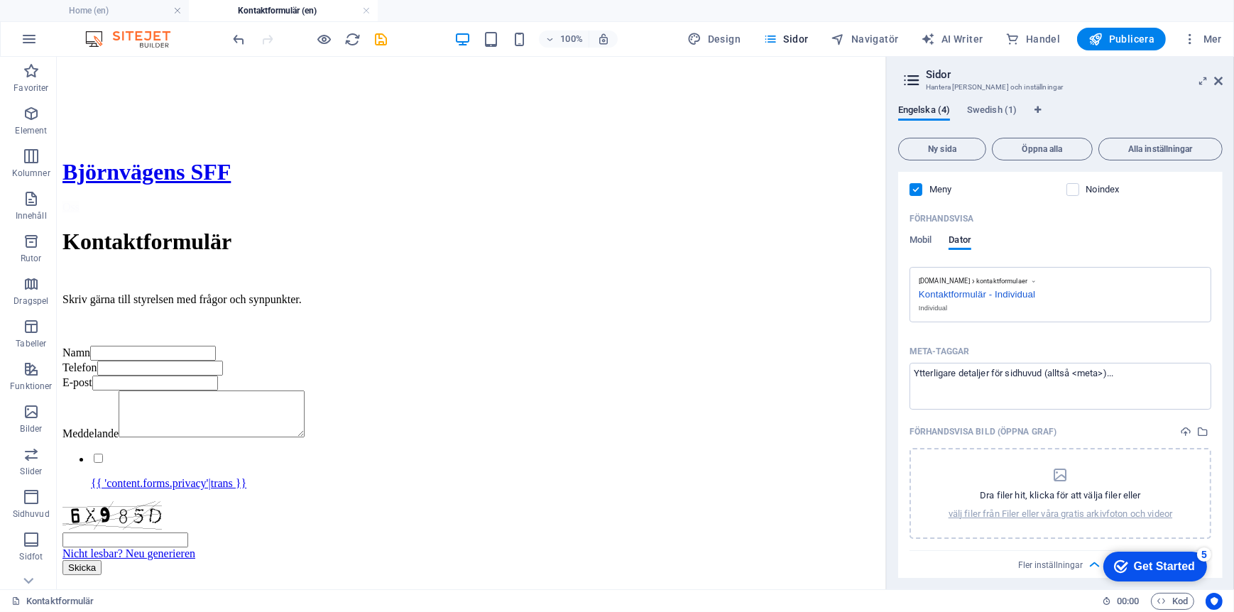
scroll to position [479, 0]
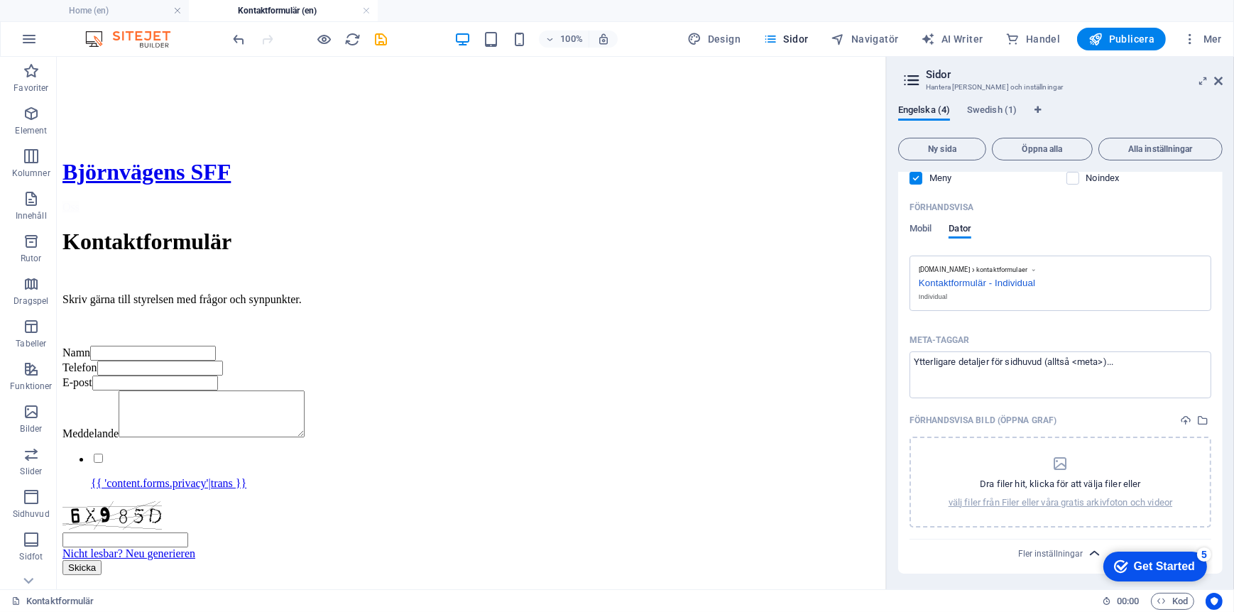
click at [1089, 554] on icon "button" at bounding box center [1095, 553] width 16 height 16
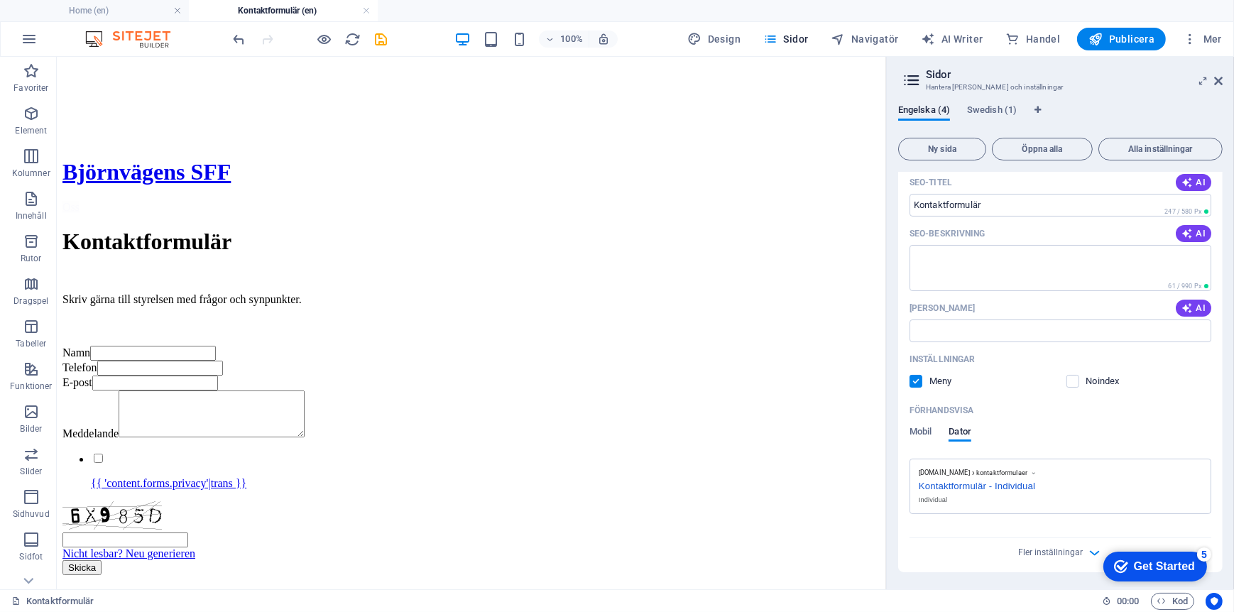
scroll to position [0, 0]
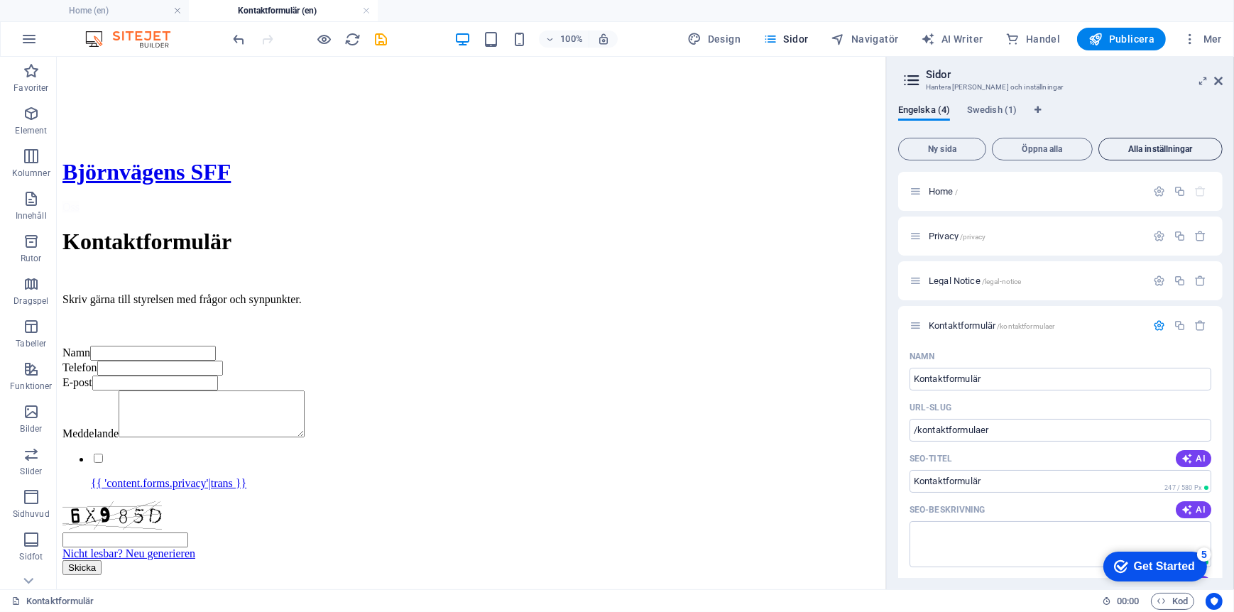
click at [1154, 147] on span "Alla inställningar" at bounding box center [1160, 149] width 111 height 9
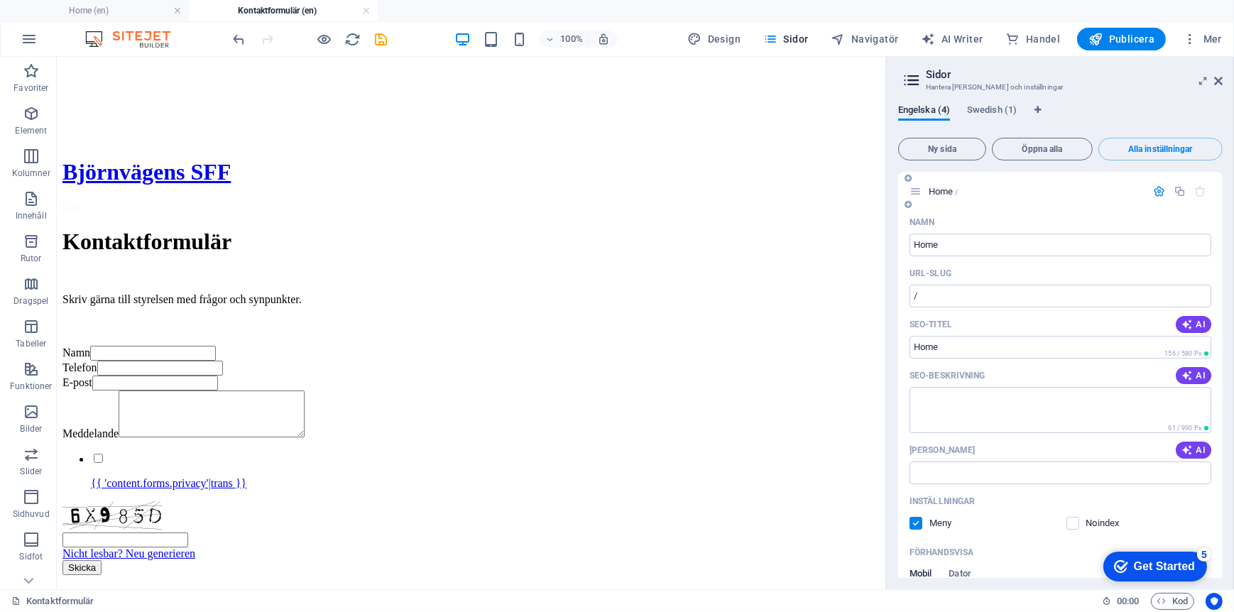
click at [1155, 195] on icon "button" at bounding box center [1159, 191] width 12 height 12
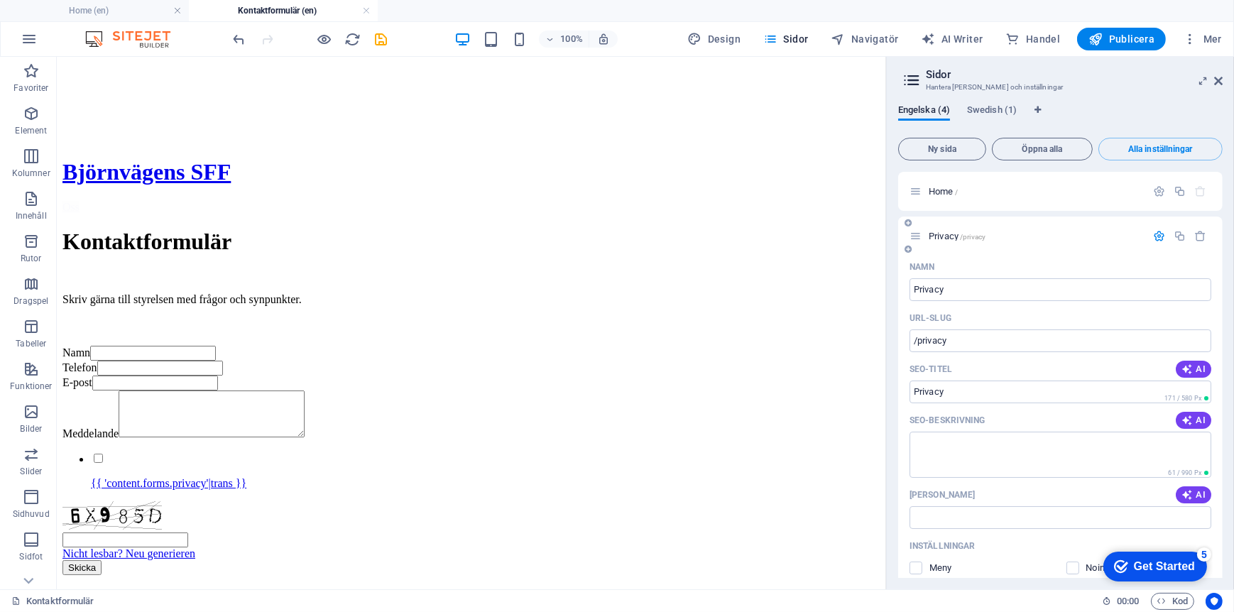
click at [1155, 237] on icon "button" at bounding box center [1159, 236] width 12 height 12
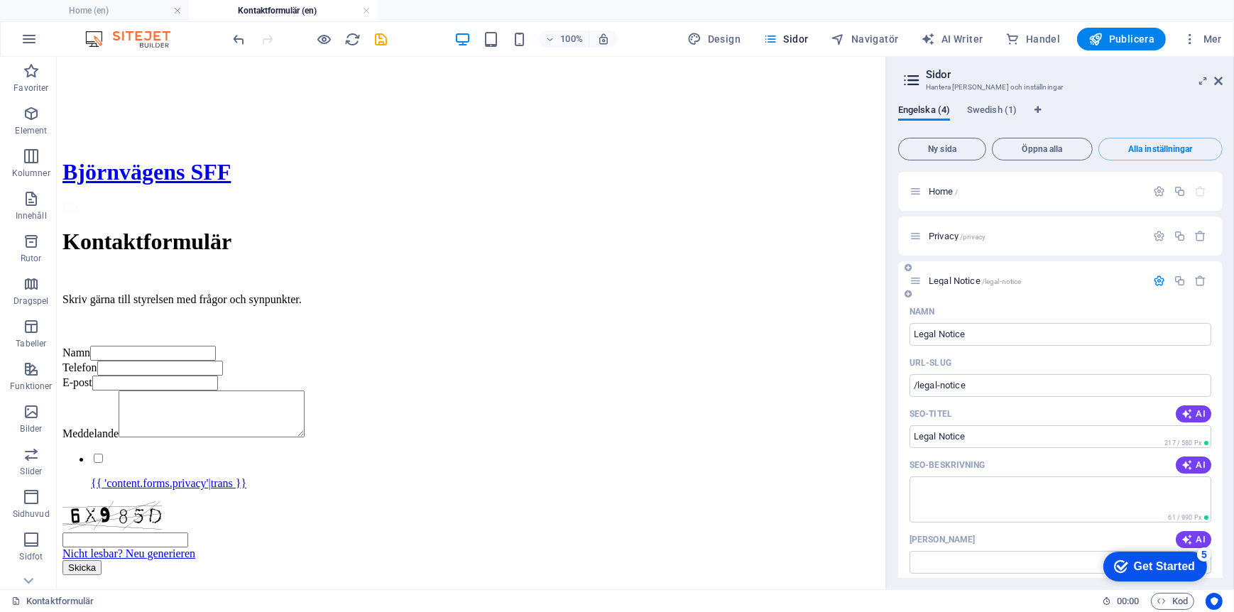
click at [1158, 281] on icon "button" at bounding box center [1159, 281] width 12 height 12
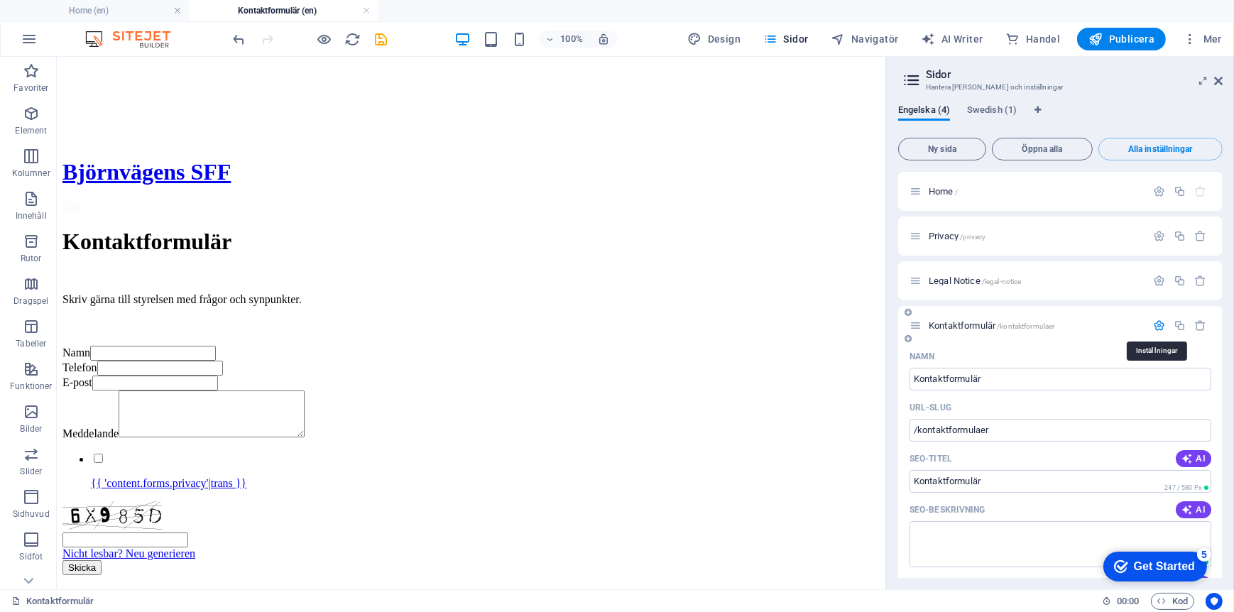
click at [1153, 325] on icon "button" at bounding box center [1159, 326] width 12 height 12
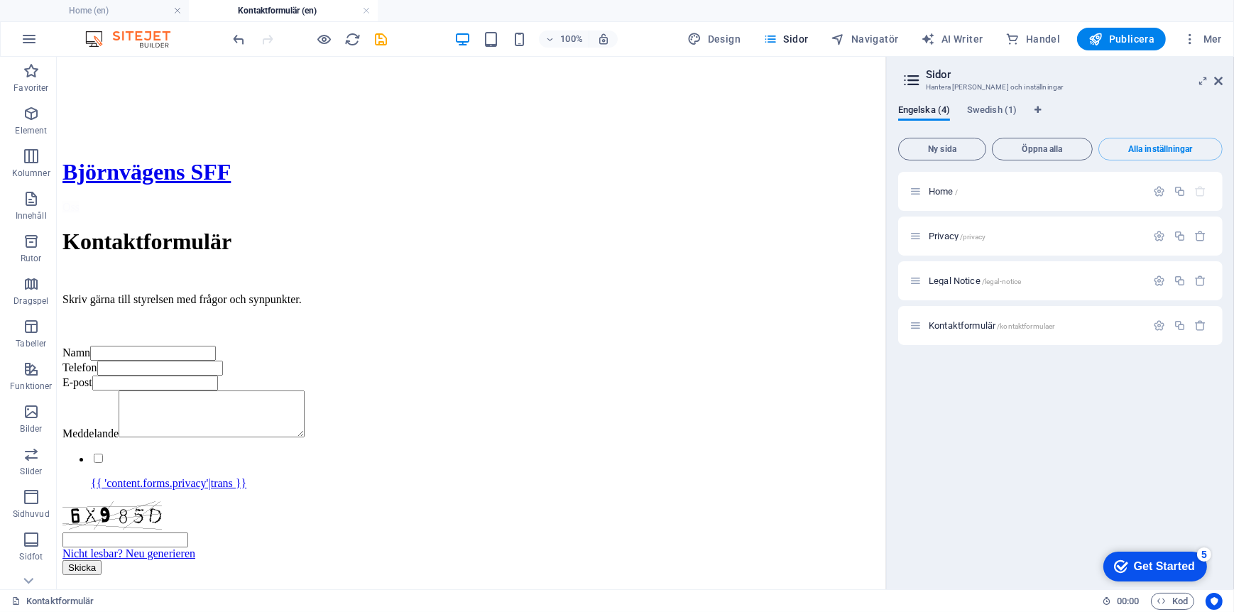
drag, startPoint x: 969, startPoint y: 324, endPoint x: 959, endPoint y: 359, distance: 37.1
click at [961, 352] on div "Home / Privacy /privacy Legal Notice /legal-notice Kontaktformulär /kontaktform…" at bounding box center [1060, 375] width 325 height 406
click at [907, 315] on icon at bounding box center [908, 312] width 7 height 9
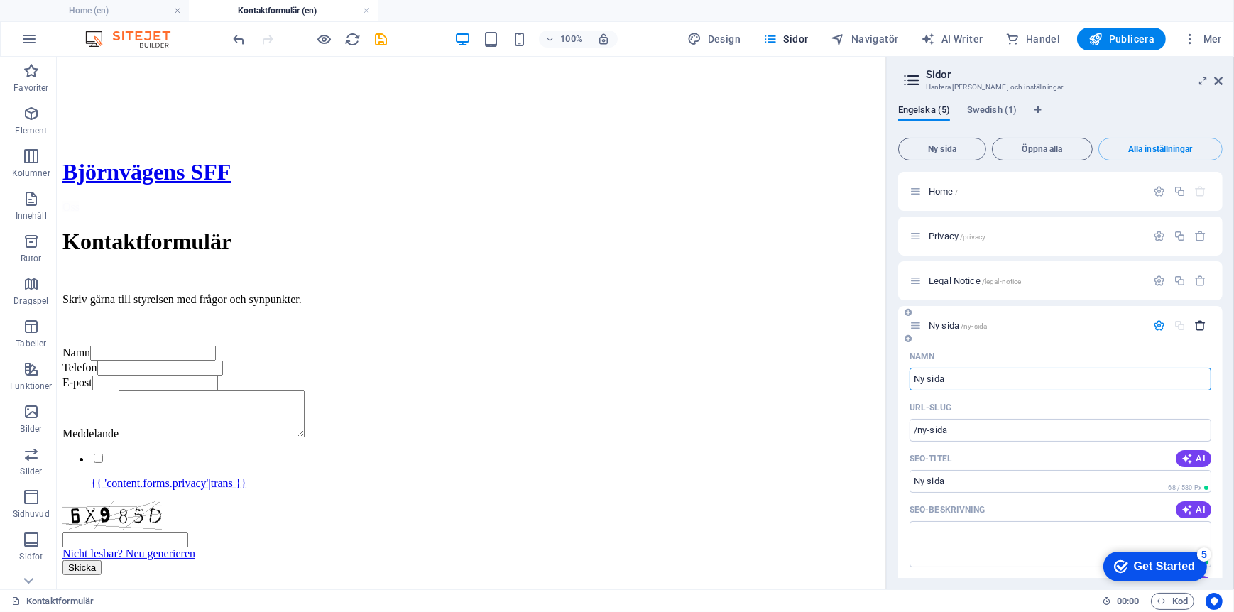
click at [1195, 326] on icon "button" at bounding box center [1201, 326] width 12 height 12
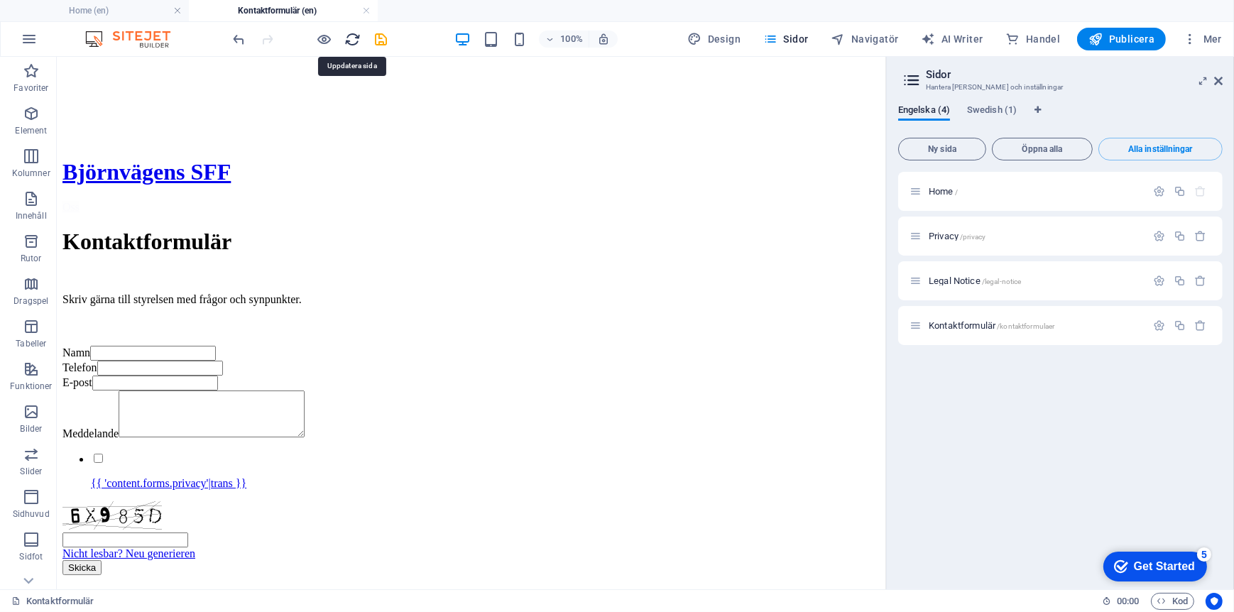
click at [349, 41] on icon "reload" at bounding box center [353, 39] width 16 height 16
click at [862, 38] on span "Navigatör" at bounding box center [865, 39] width 67 height 14
select select "11014346-en"
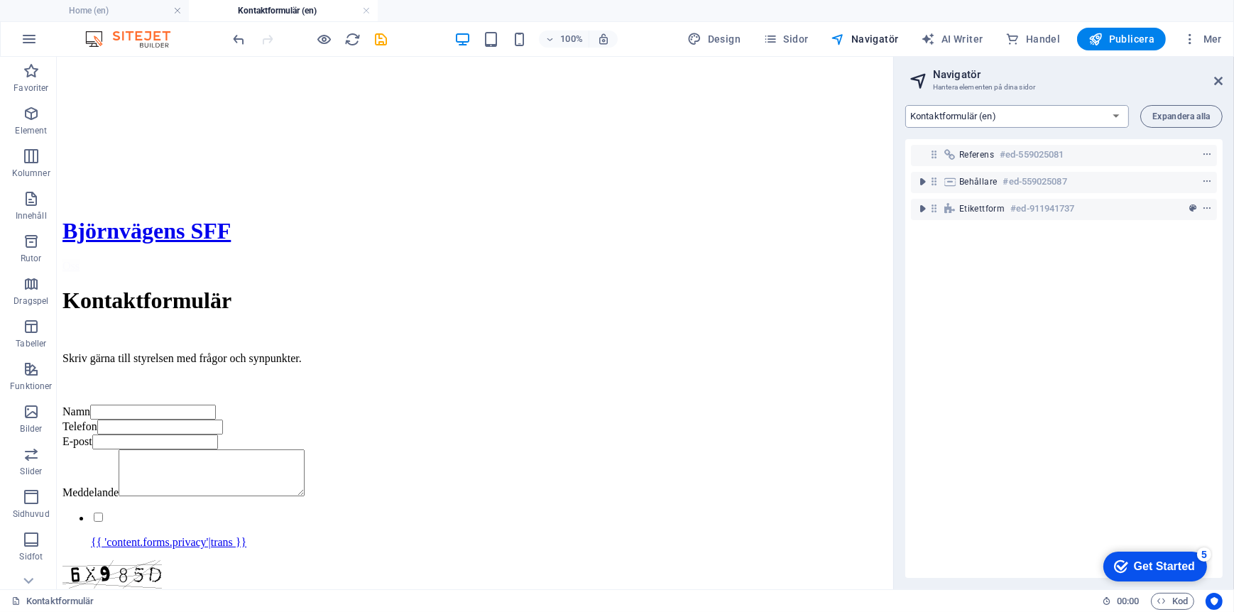
click at [1109, 116] on select "Home (en) Privacy (en) Legal Notice (en) Kontaktformulär (en) Home (sv)" at bounding box center [1017, 116] width 224 height 23
click at [1185, 44] on icon "button" at bounding box center [1190, 39] width 14 height 14
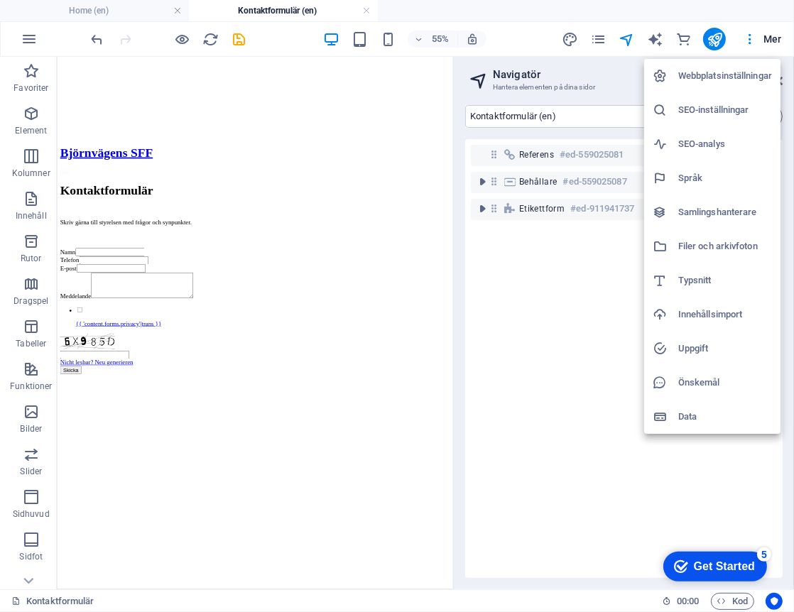
click at [521, 285] on div at bounding box center [397, 306] width 794 height 612
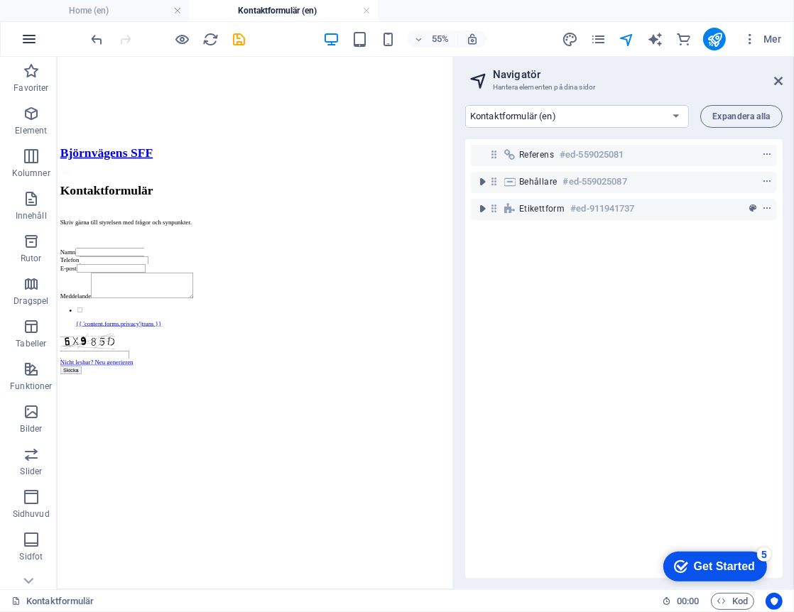
click at [32, 40] on icon "button" at bounding box center [29, 39] width 17 height 17
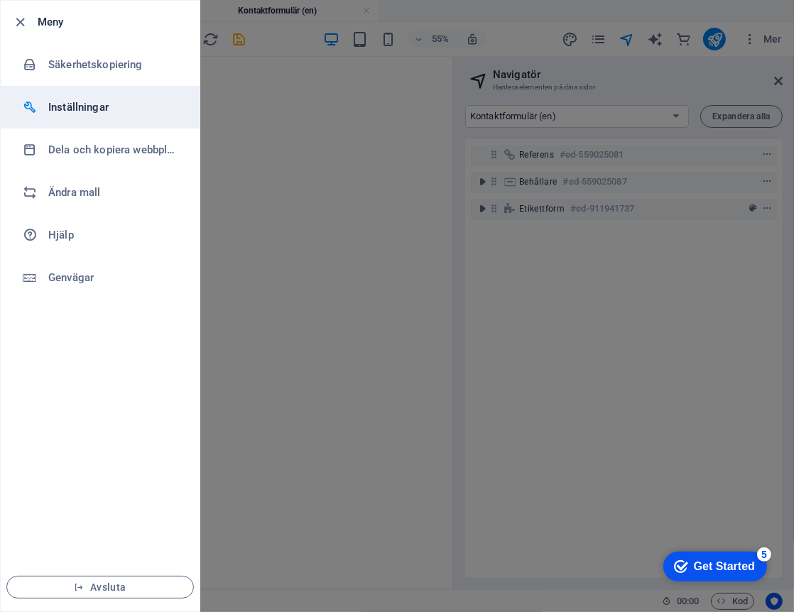
click at [58, 104] on h6 "Inställningar" at bounding box center [113, 107] width 131 height 17
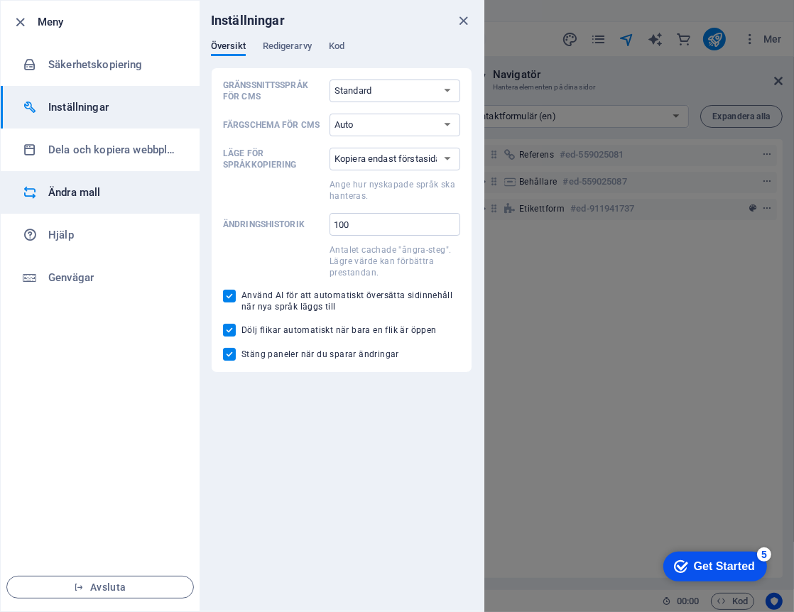
click at [85, 200] on h6 "Ändra mall" at bounding box center [113, 192] width 131 height 17
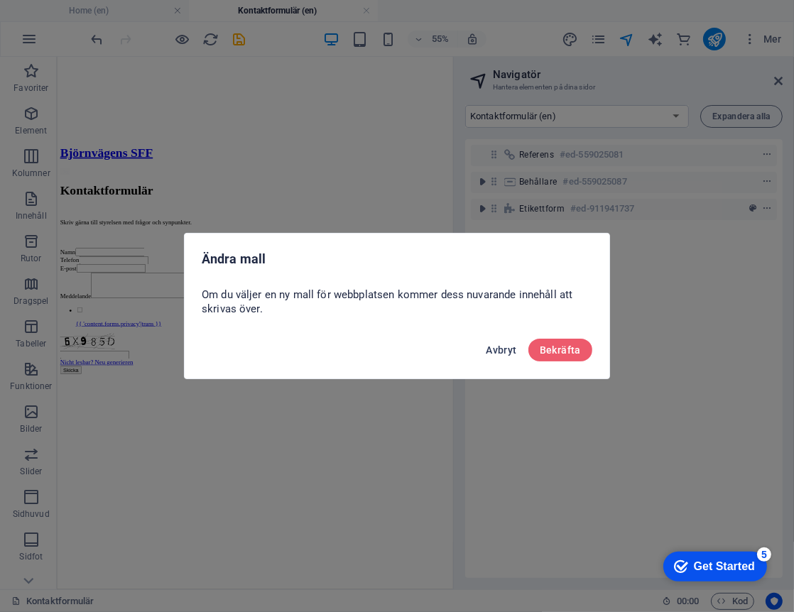
click at [494, 349] on span "Avbryt" at bounding box center [501, 349] width 31 height 11
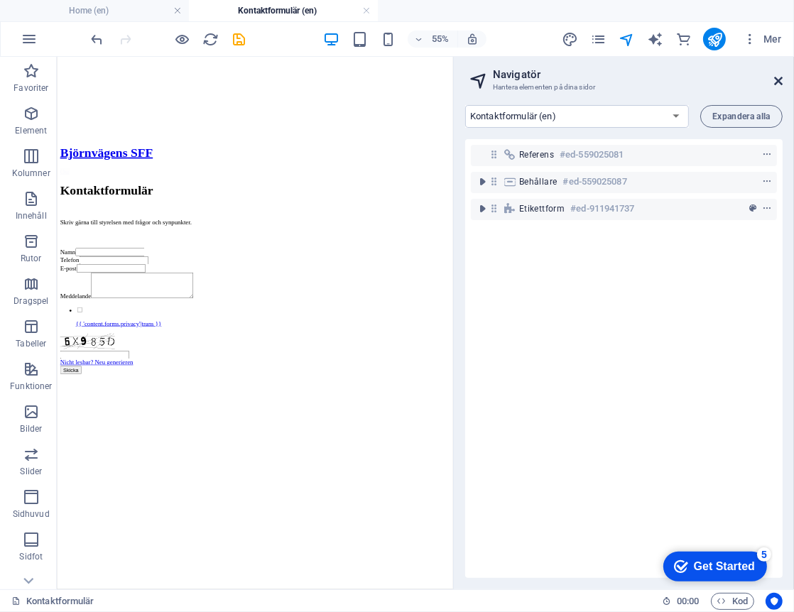
click at [776, 77] on icon at bounding box center [778, 80] width 9 height 11
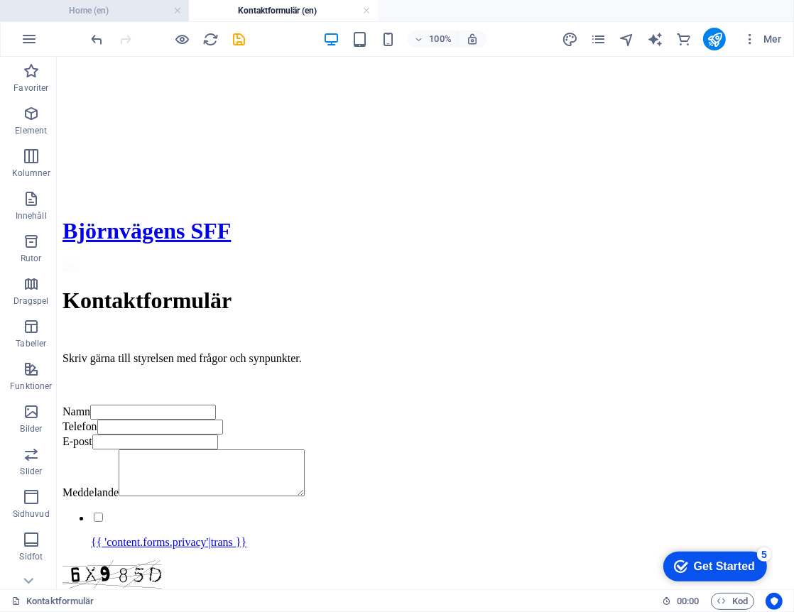
click at [99, 14] on h4 "Home (en)" at bounding box center [94, 11] width 189 height 16
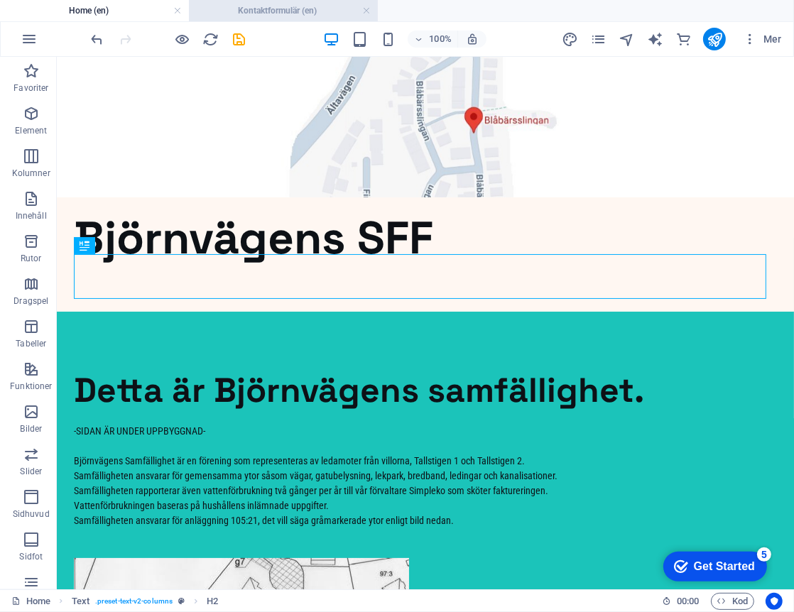
click at [273, 11] on h4 "Kontaktformulär (en)" at bounding box center [283, 11] width 189 height 16
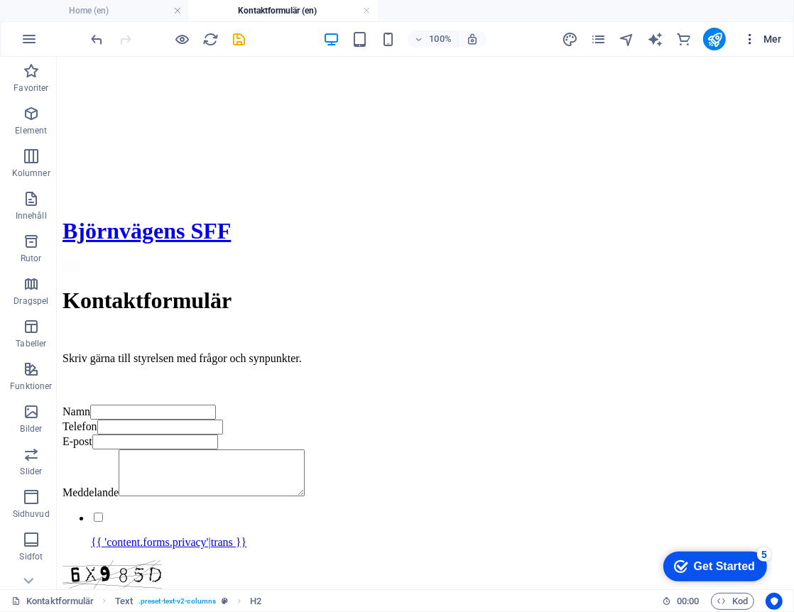
click at [750, 36] on icon "button" at bounding box center [750, 39] width 14 height 14
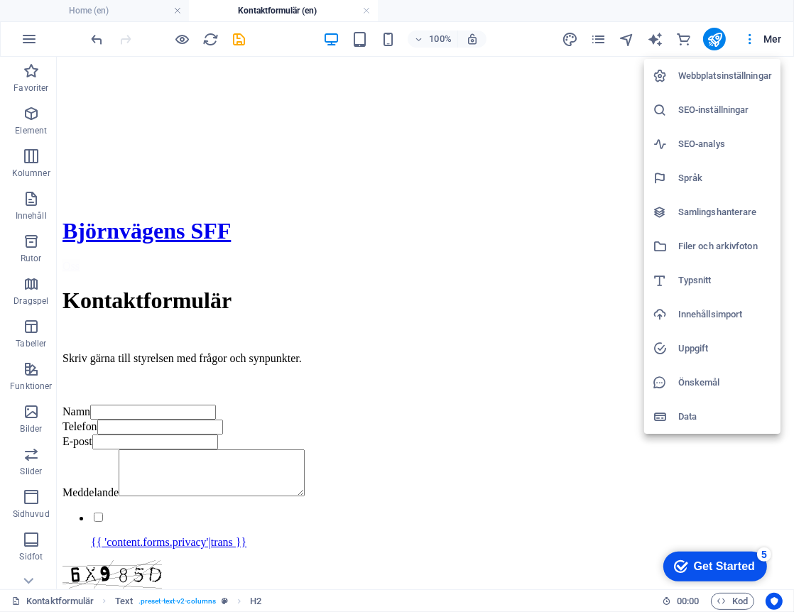
click at [725, 212] on h6 "Samlingshanterare" at bounding box center [725, 212] width 94 height 17
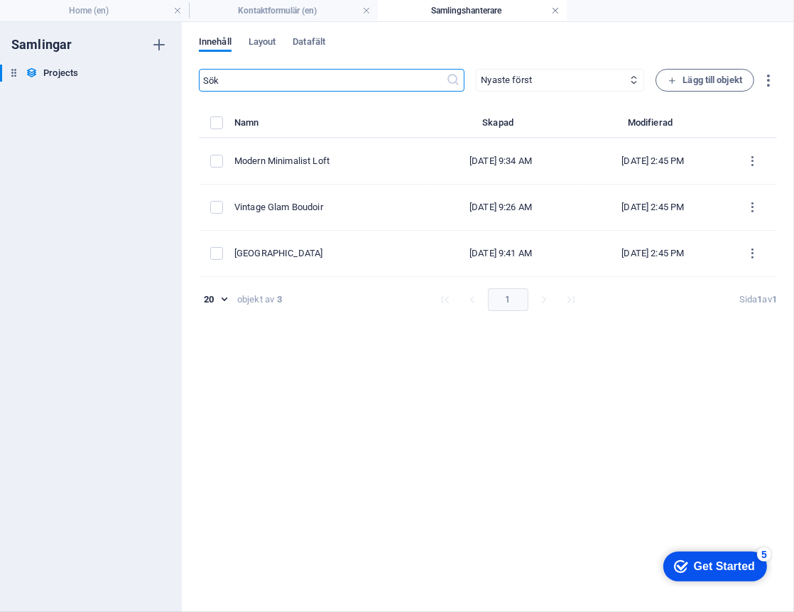
click at [555, 7] on link at bounding box center [555, 10] width 9 height 13
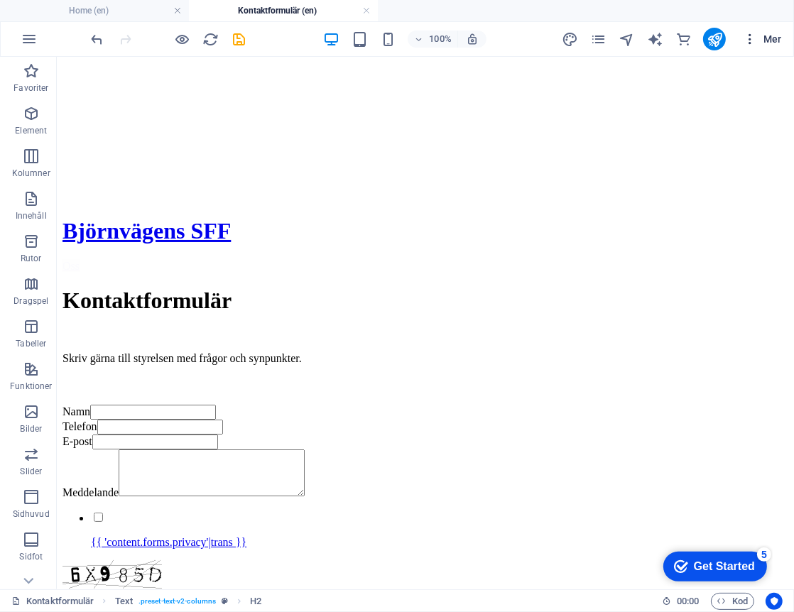
click at [754, 37] on icon "button" at bounding box center [750, 39] width 14 height 14
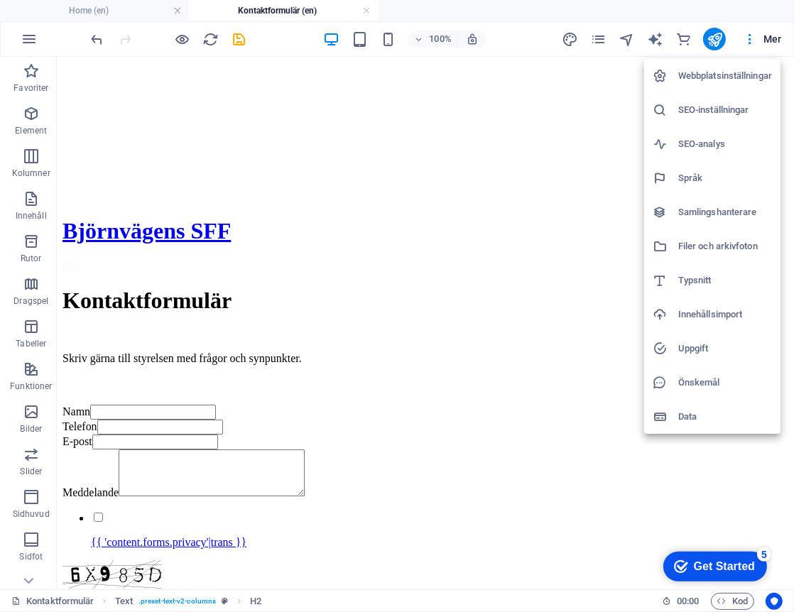
click at [242, 40] on div at bounding box center [397, 306] width 794 height 612
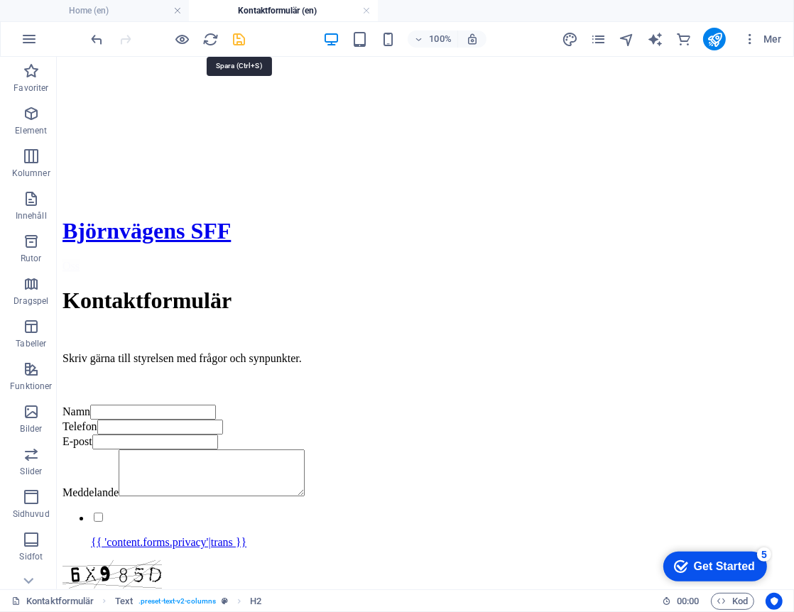
click at [238, 44] on icon "save" at bounding box center [240, 39] width 16 height 16
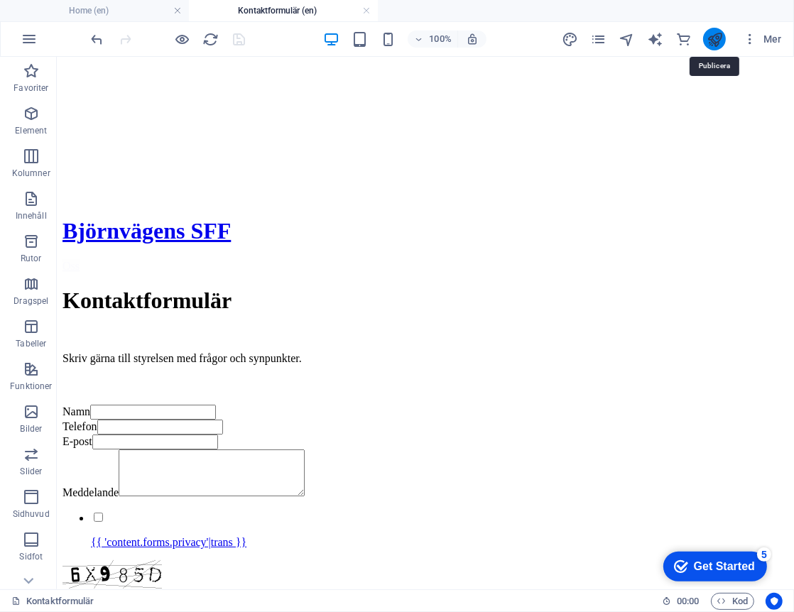
click at [709, 45] on icon "publish" at bounding box center [715, 39] width 16 height 16
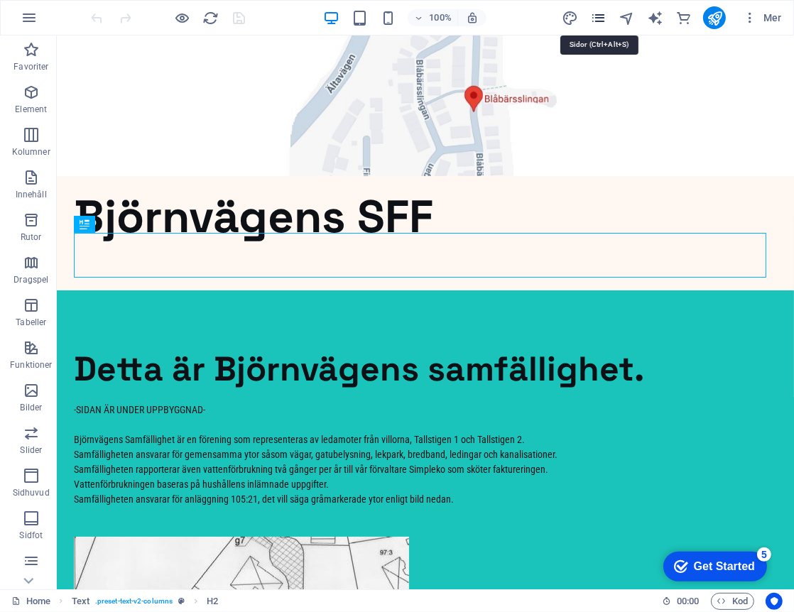
click at [604, 18] on icon "pages" at bounding box center [598, 18] width 16 height 16
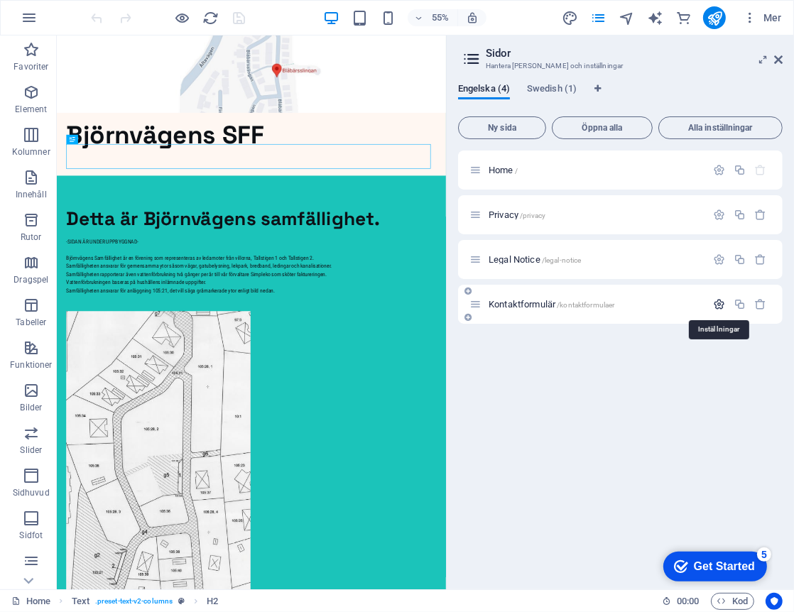
click at [717, 300] on icon "button" at bounding box center [719, 304] width 12 height 12
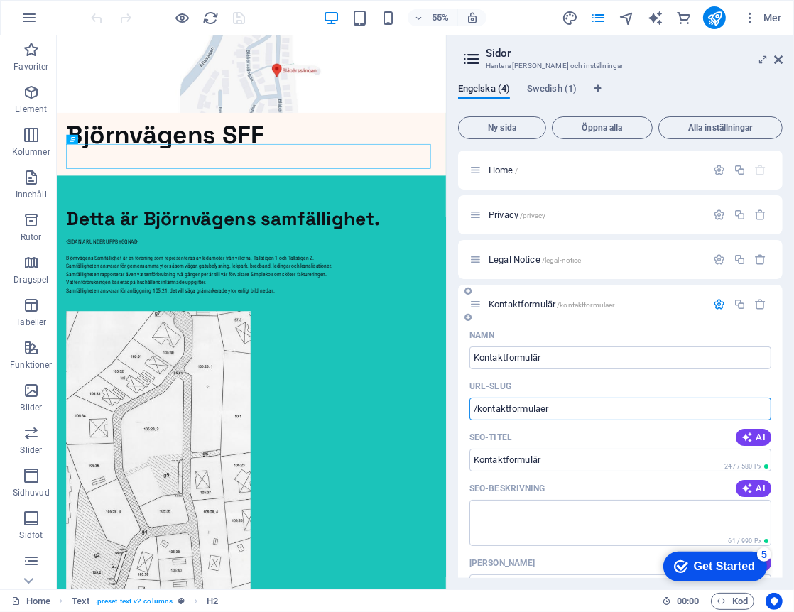
drag, startPoint x: 571, startPoint y: 410, endPoint x: 466, endPoint y: 409, distance: 105.1
click at [466, 409] on div "Namn Kontaktformulär ​ URL-SLUG /kontaktformulaer ​ SEO-titel AI ​ 247 / 580 Px…" at bounding box center [620, 588] width 325 height 529
click at [778, 60] on icon at bounding box center [778, 59] width 9 height 11
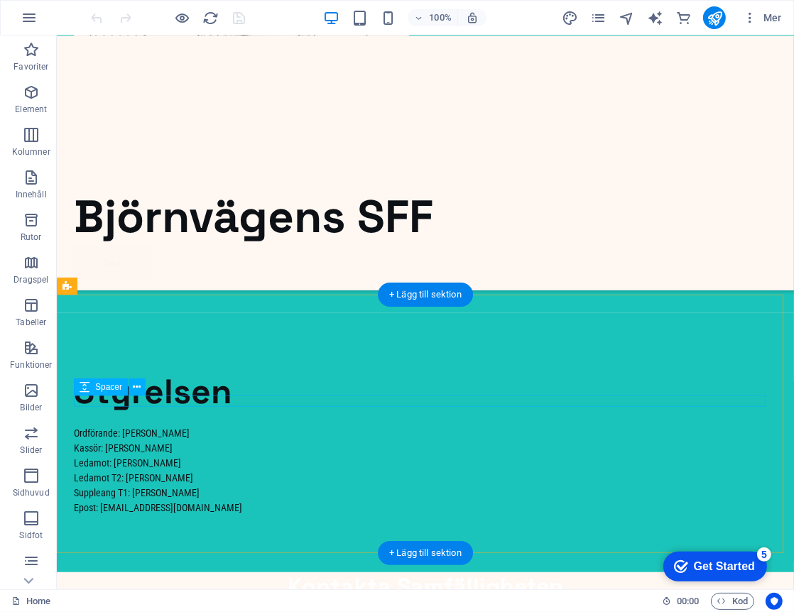
scroll to position [761, 0]
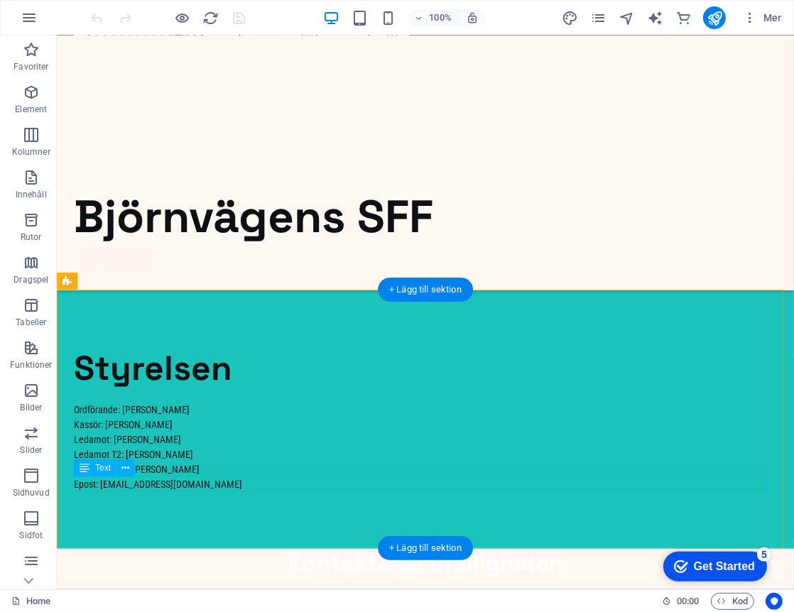
click at [244, 482] on div "Epost: [EMAIL_ADDRESS][DOMAIN_NAME]" at bounding box center [424, 484] width 703 height 15
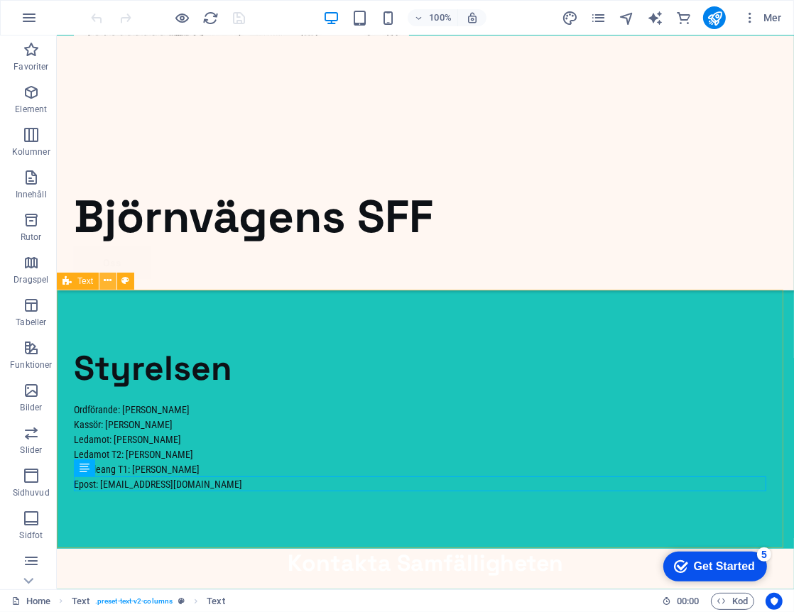
click at [114, 284] on button at bounding box center [107, 281] width 17 height 17
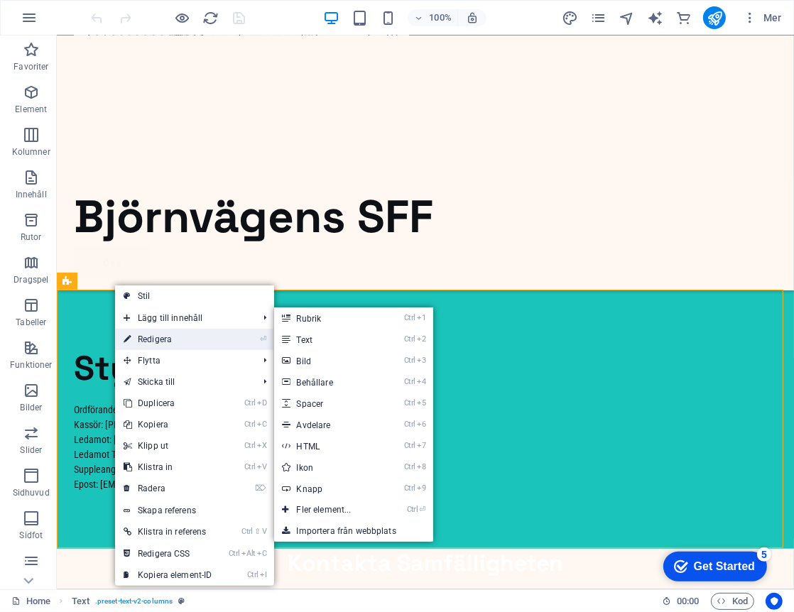
click at [153, 338] on link "⏎ Redigera" at bounding box center [168, 339] width 106 height 21
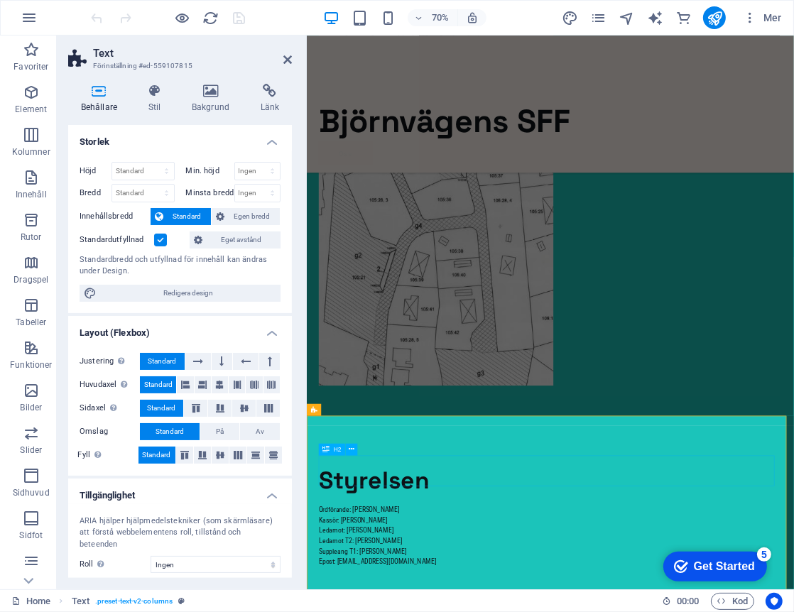
scroll to position [524, 0]
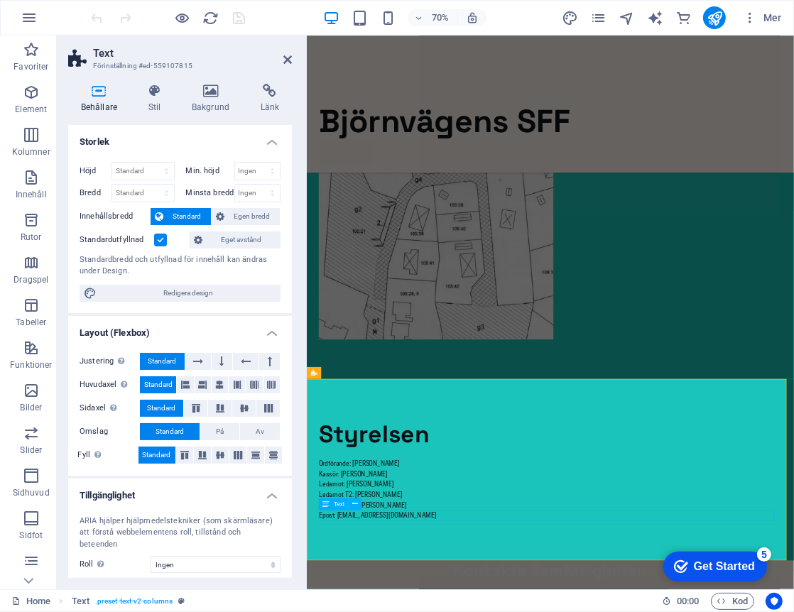
click at [340, 373] on icon at bounding box center [343, 373] width 6 height 11
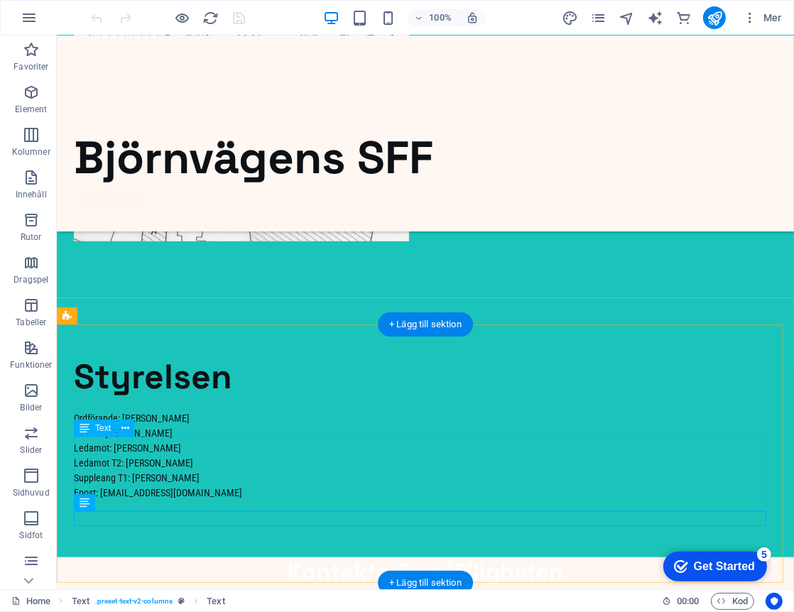
scroll to position [761, 0]
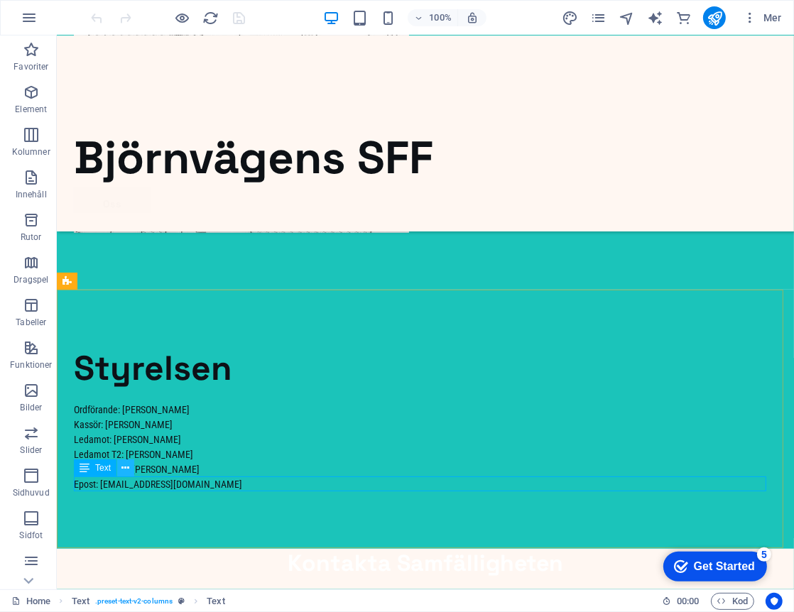
click at [122, 469] on icon at bounding box center [126, 468] width 8 height 15
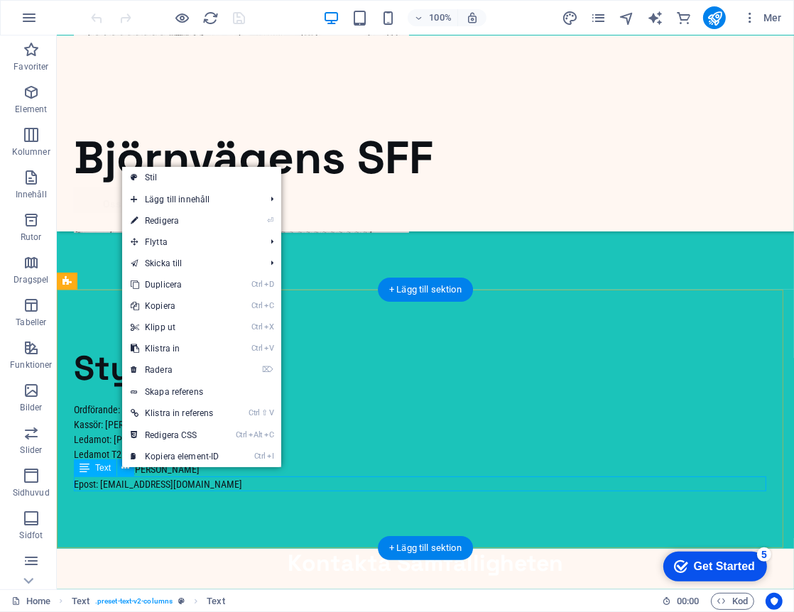
click at [267, 481] on div "Epost: [EMAIL_ADDRESS][DOMAIN_NAME]" at bounding box center [424, 484] width 703 height 15
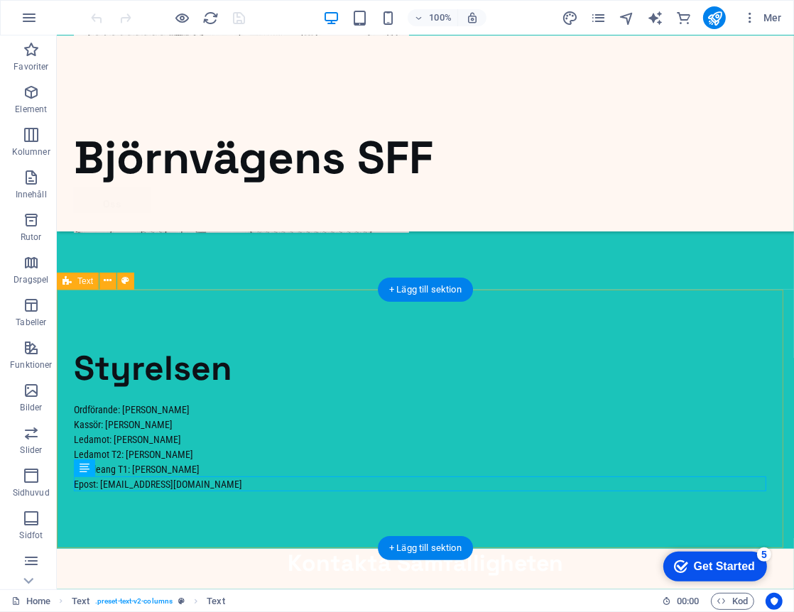
click at [119, 498] on div "Styrelsen Ordförande: [PERSON_NAME] Kassör: [PERSON_NAME]: [PERSON_NAME] Ledamo…" at bounding box center [424, 418] width 737 height 259
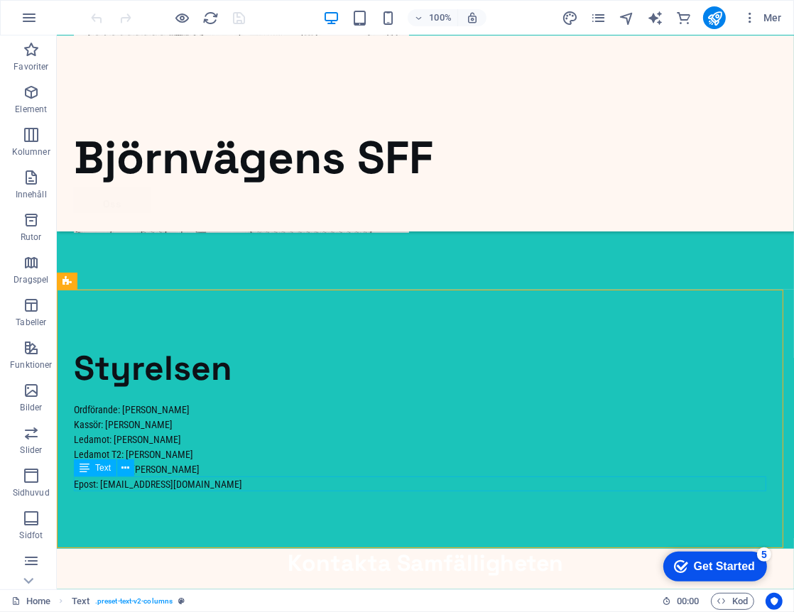
click at [94, 468] on div "Text" at bounding box center [95, 467] width 43 height 17
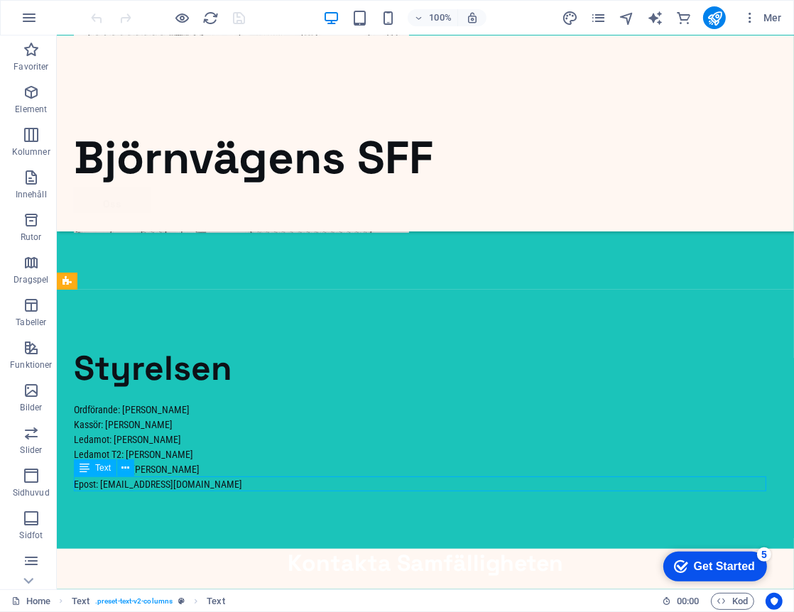
click at [94, 468] on div "Text" at bounding box center [95, 467] width 43 height 17
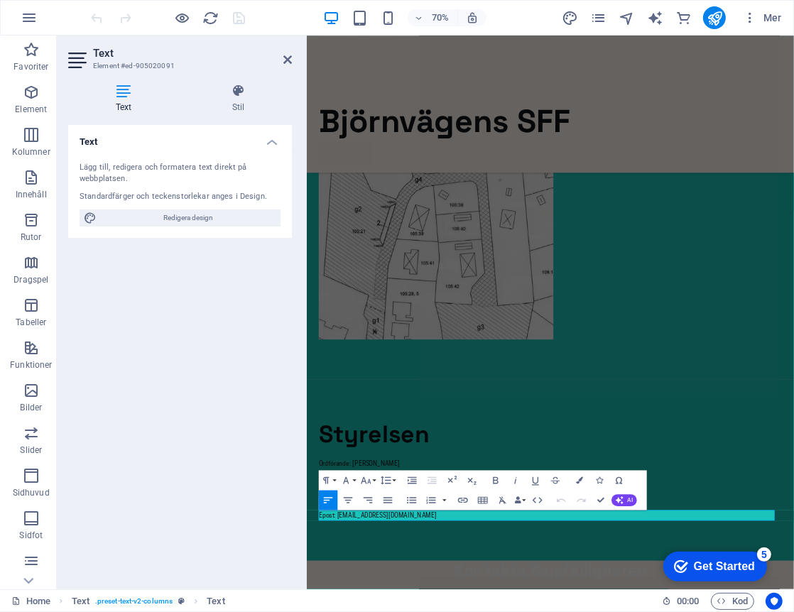
scroll to position [524, 0]
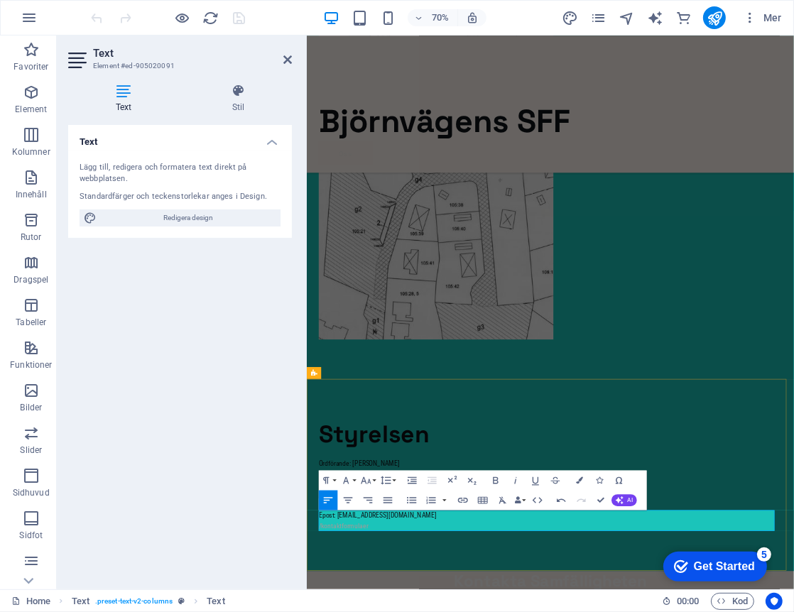
scroll to position [0, 1]
click at [233, 94] on icon at bounding box center [238, 91] width 107 height 14
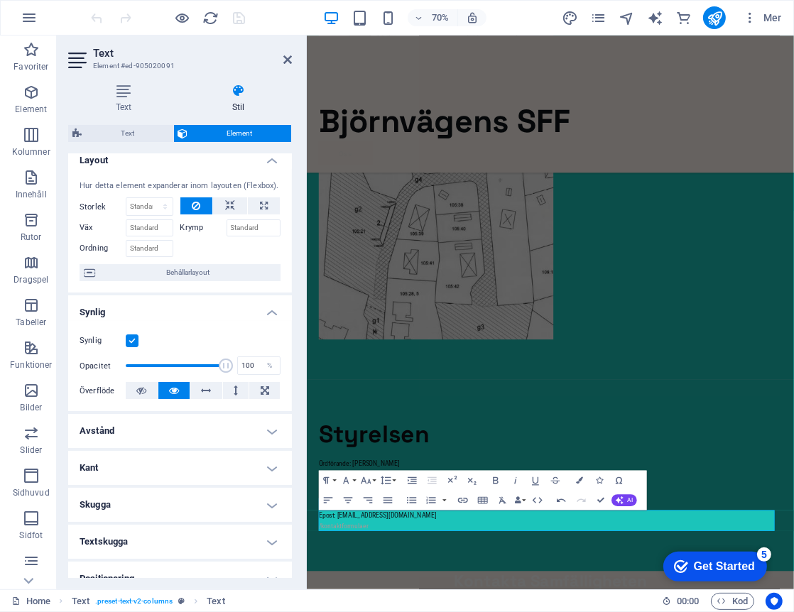
scroll to position [0, 0]
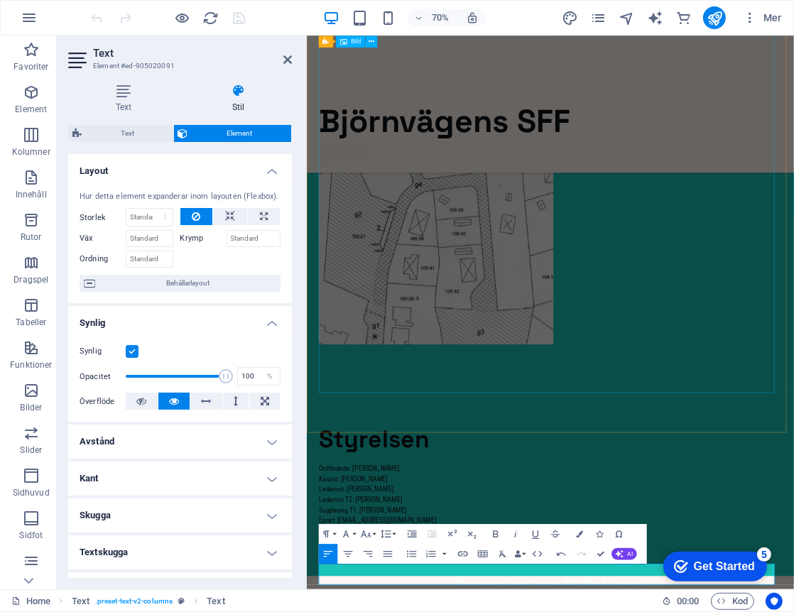
scroll to position [539, 0]
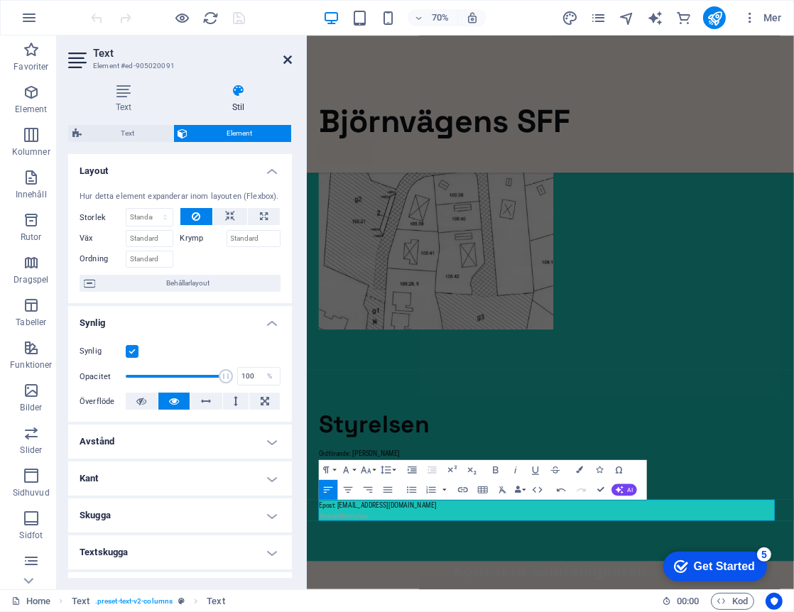
click at [283, 56] on icon at bounding box center [287, 59] width 9 height 11
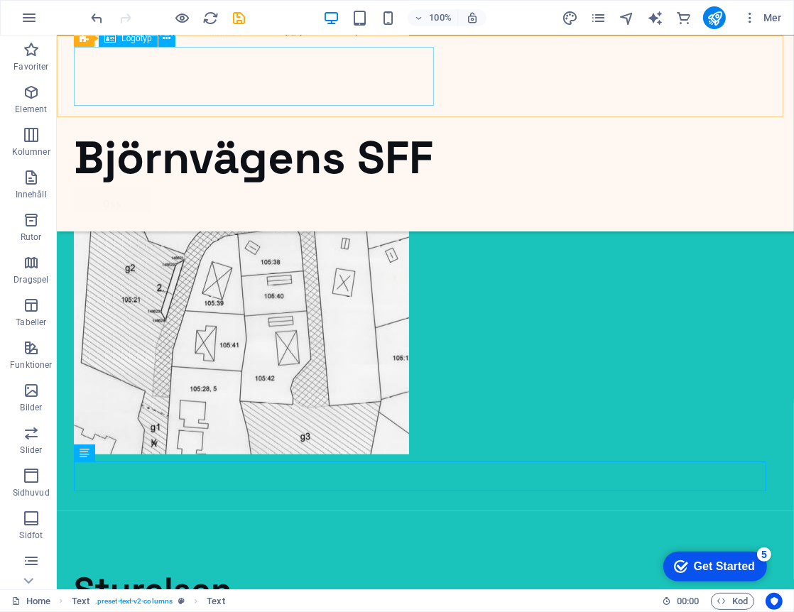
scroll to position [776, 0]
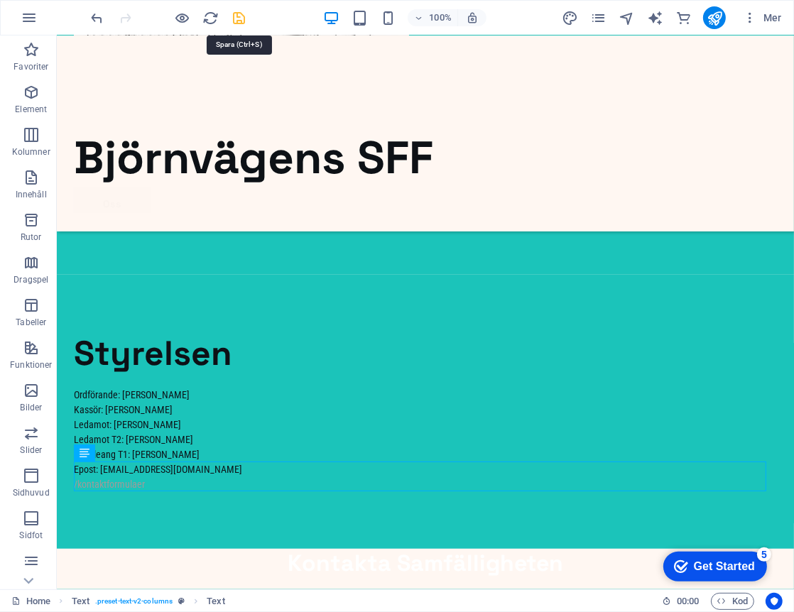
click at [239, 21] on icon "save" at bounding box center [240, 18] width 16 height 16
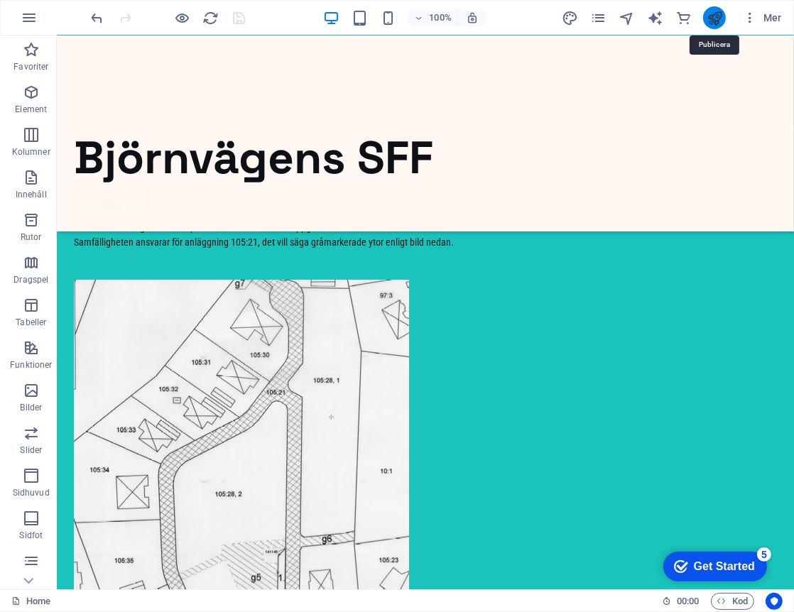
scroll to position [71, 0]
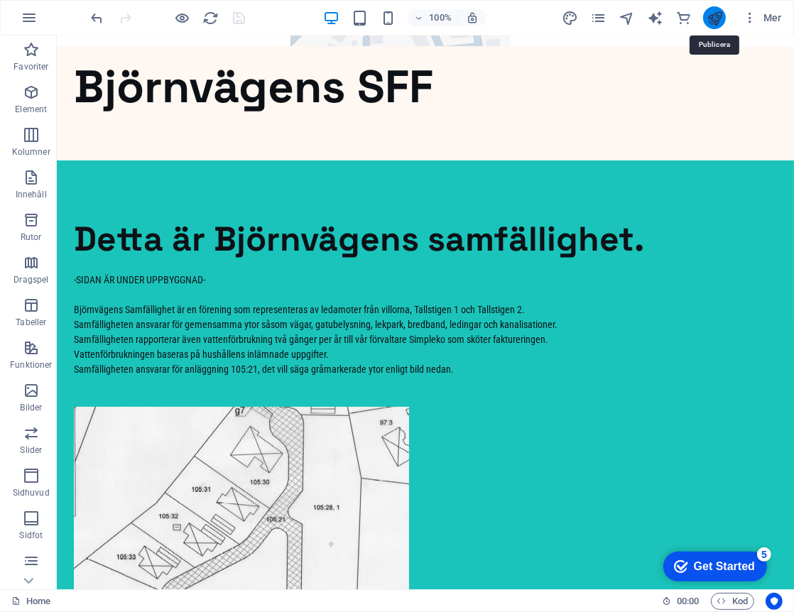
click at [712, 11] on icon "publish" at bounding box center [715, 18] width 16 height 16
